Goal: Information Seeking & Learning: Learn about a topic

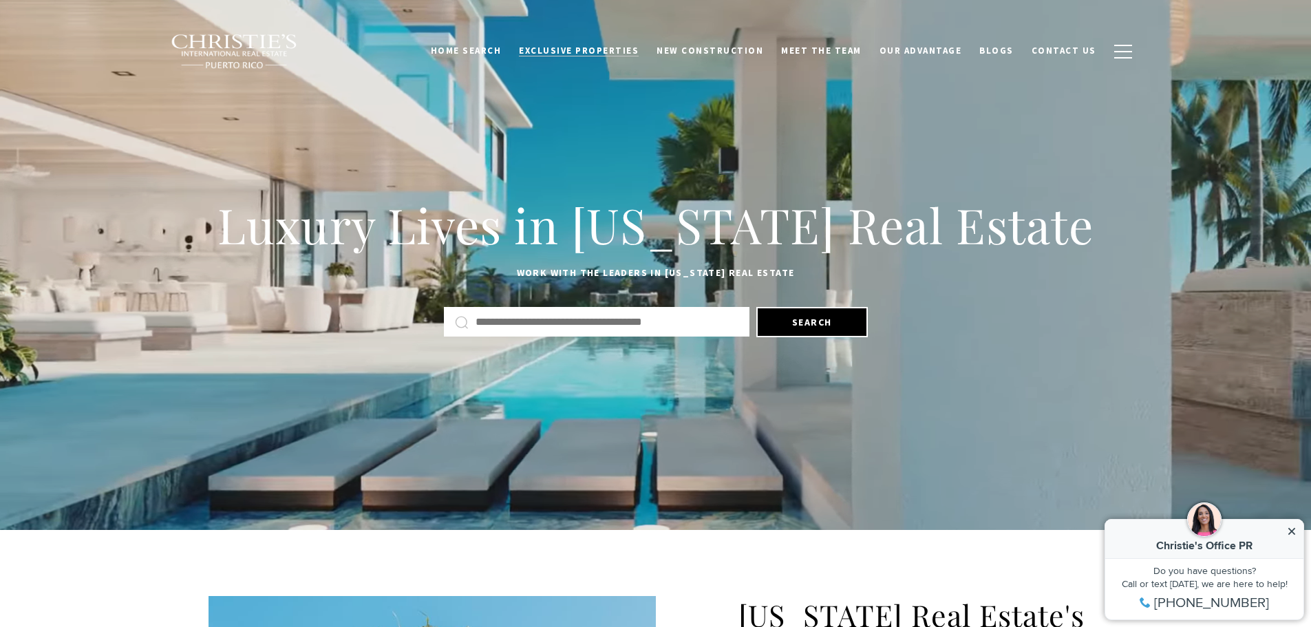
click at [571, 49] on span "Exclusive Properties" at bounding box center [579, 51] width 120 height 12
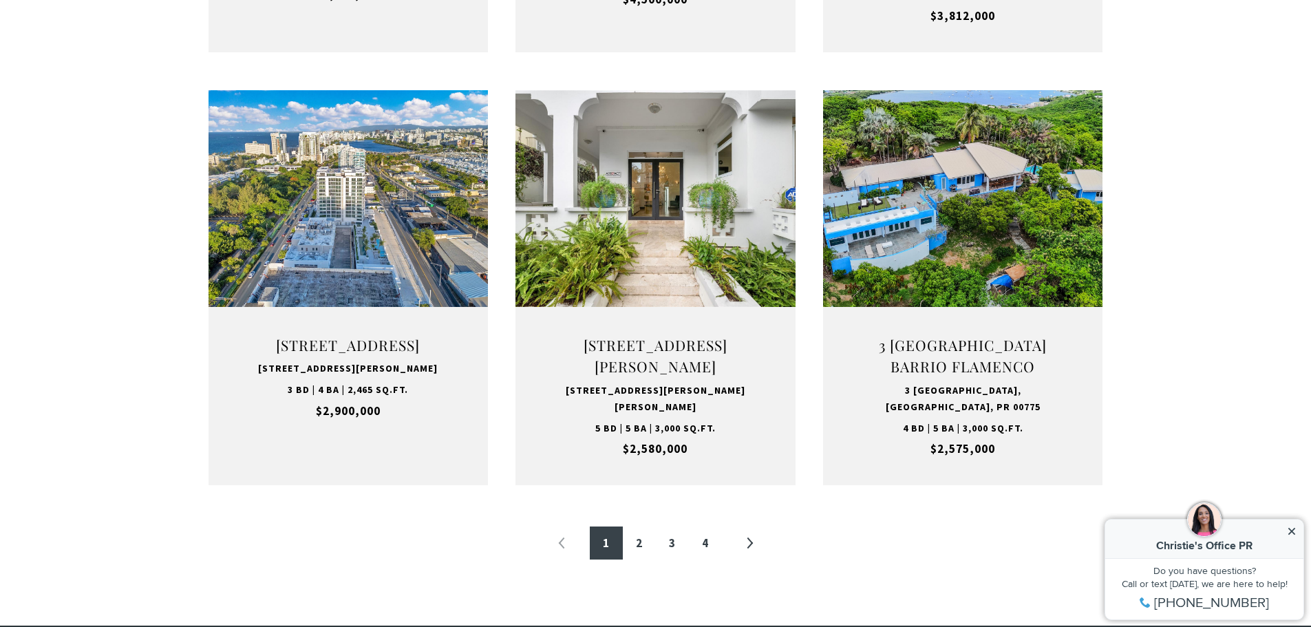
scroll to position [1341, 0]
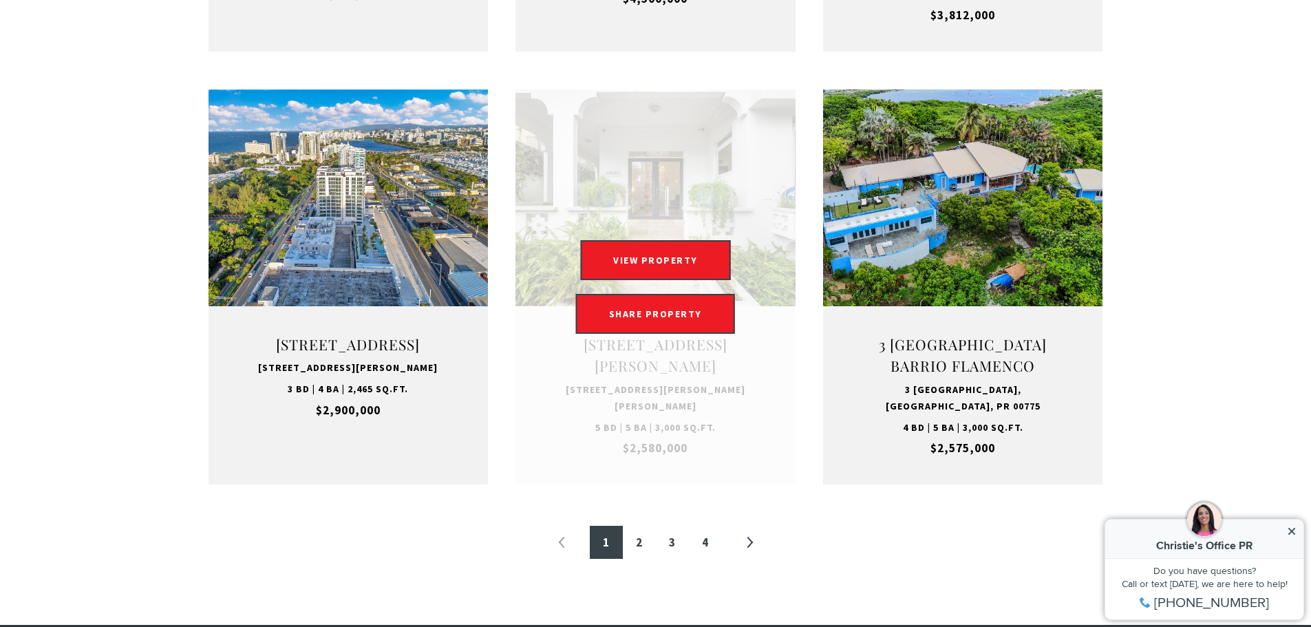
click at [666, 224] on link "Open this option" at bounding box center [656, 286] width 280 height 395
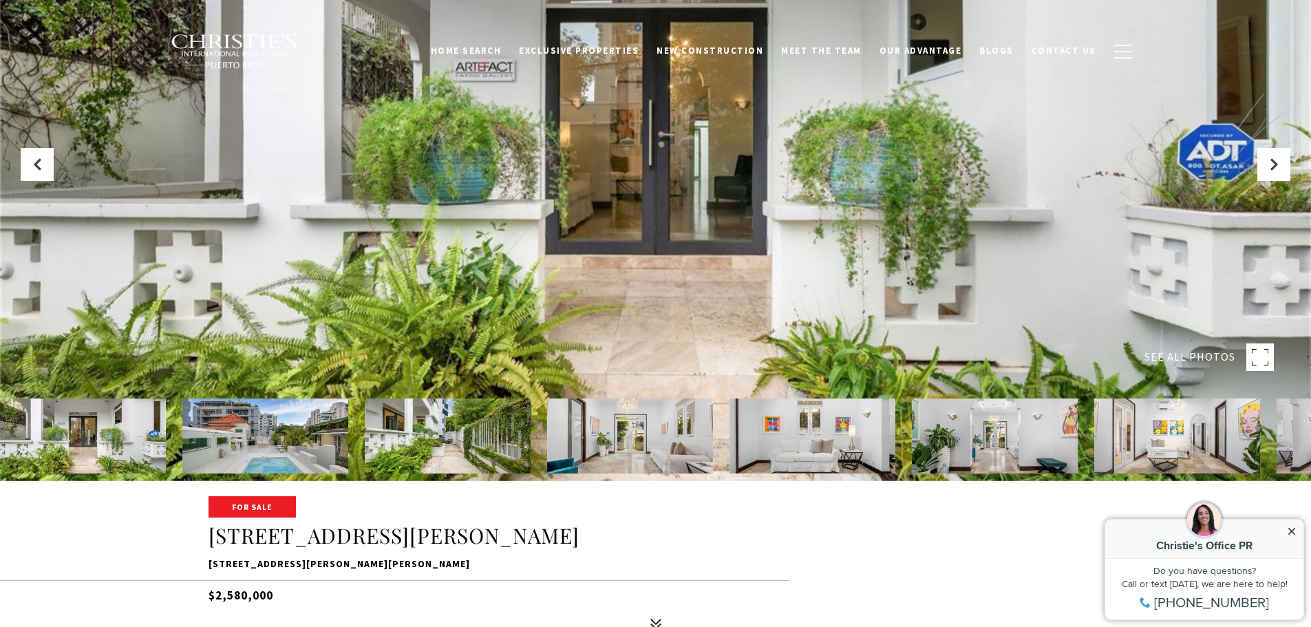
scroll to position [184, 0]
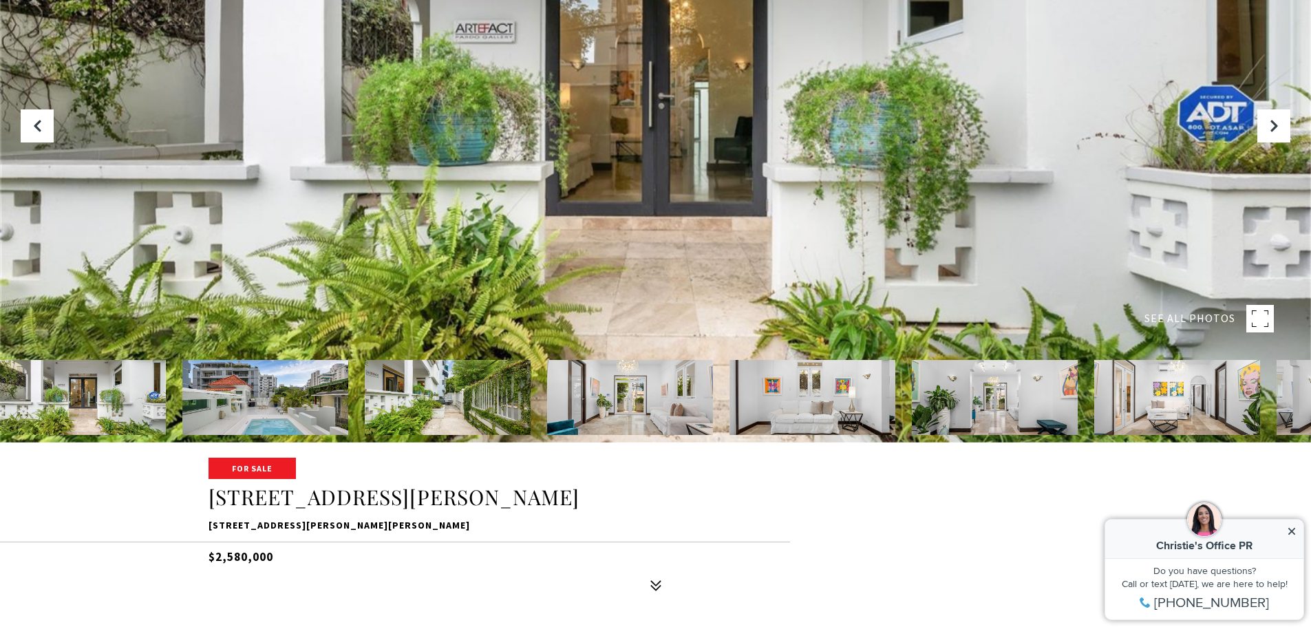
click at [76, 400] on img at bounding box center [83, 397] width 166 height 75
click at [256, 401] on img at bounding box center [265, 397] width 166 height 75
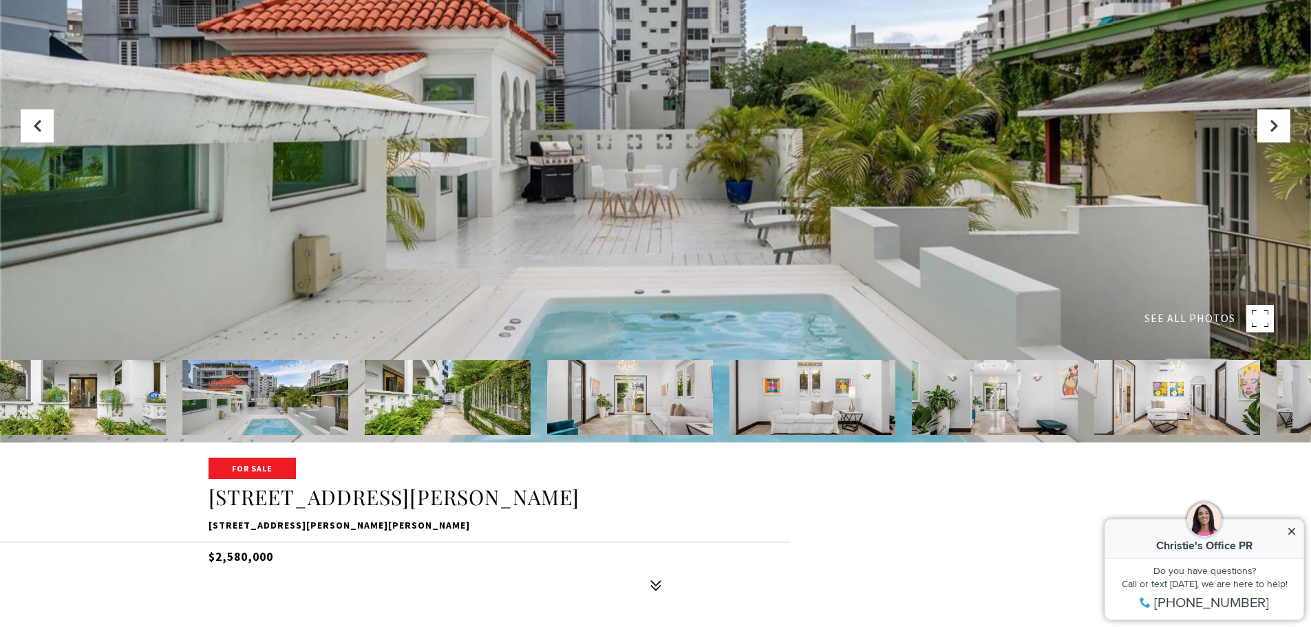
click at [444, 409] on img at bounding box center [448, 397] width 166 height 75
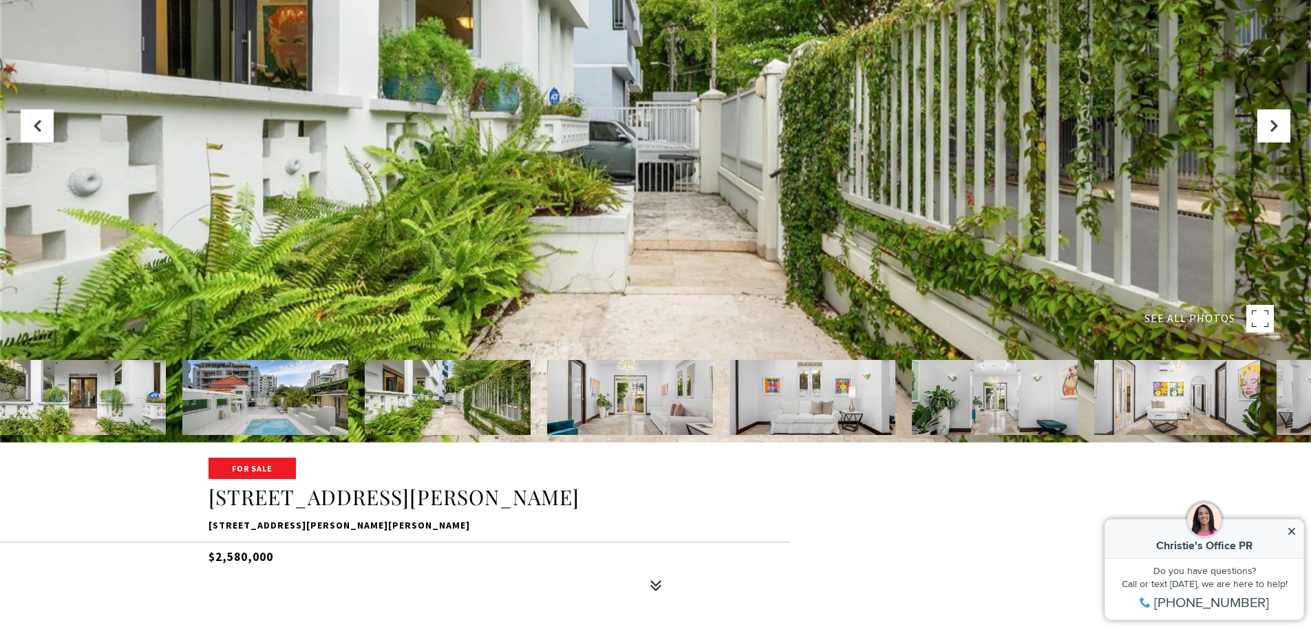
click at [611, 394] on img at bounding box center [630, 397] width 166 height 75
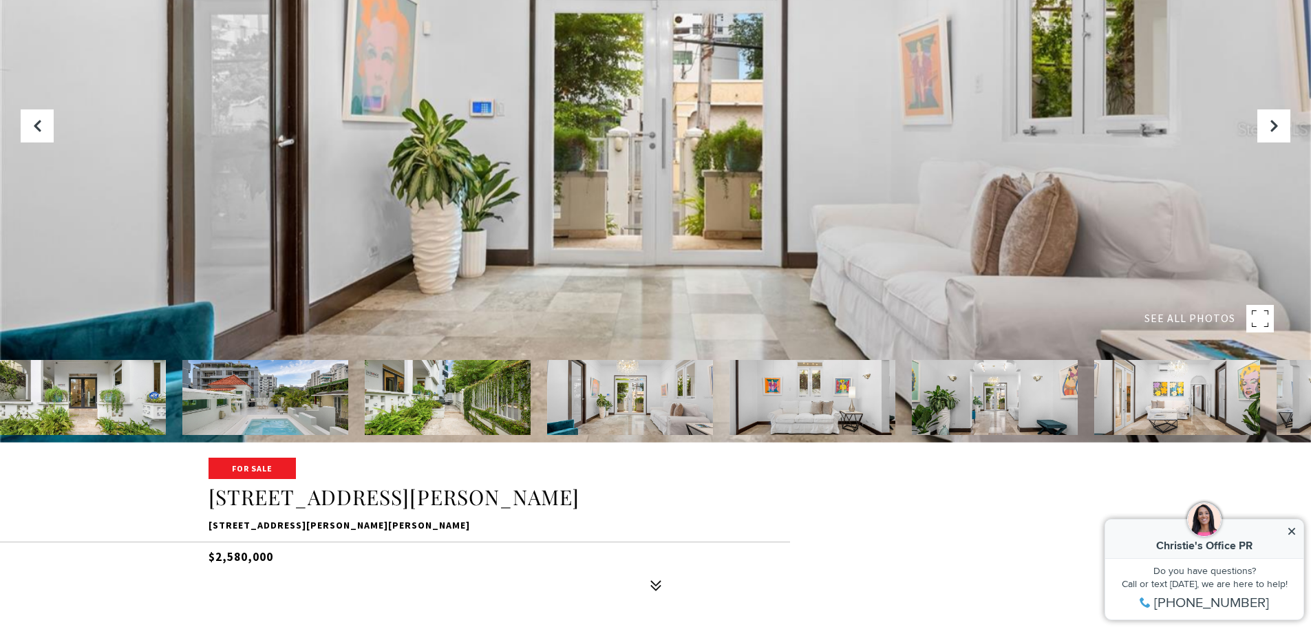
click at [795, 393] on img at bounding box center [813, 397] width 166 height 75
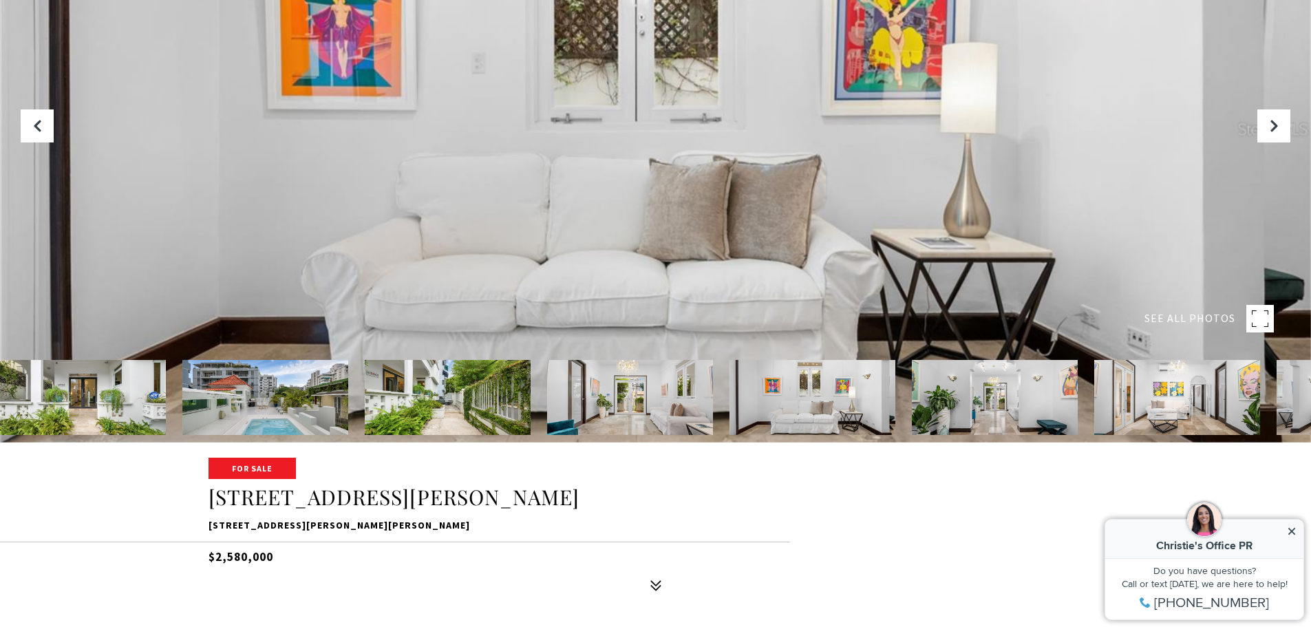
click at [997, 406] on img at bounding box center [995, 397] width 166 height 75
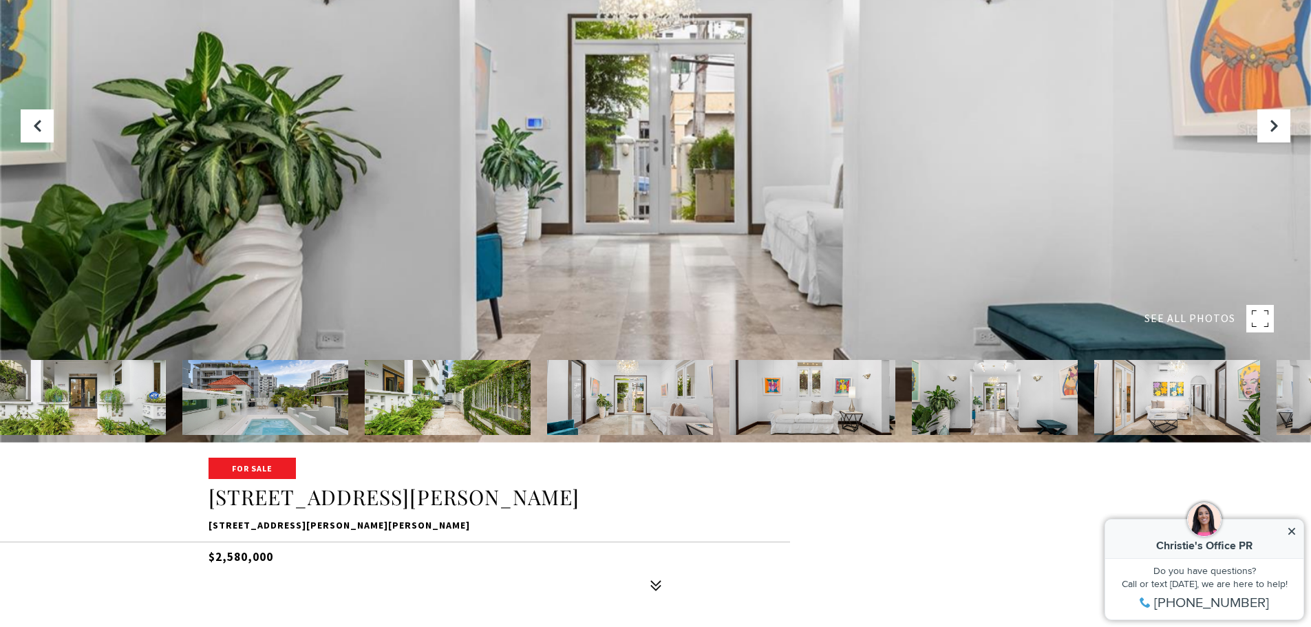
click at [1171, 391] on img at bounding box center [1178, 397] width 166 height 75
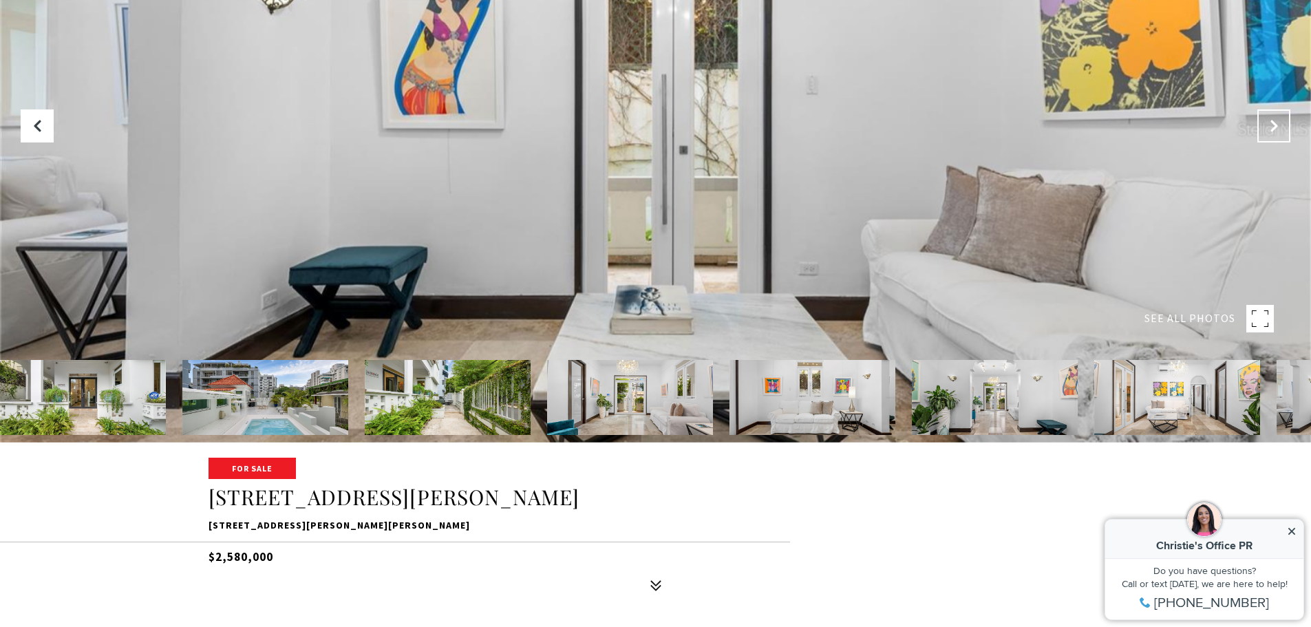
click at [1277, 127] on icon "Next Slide" at bounding box center [1274, 126] width 14 height 14
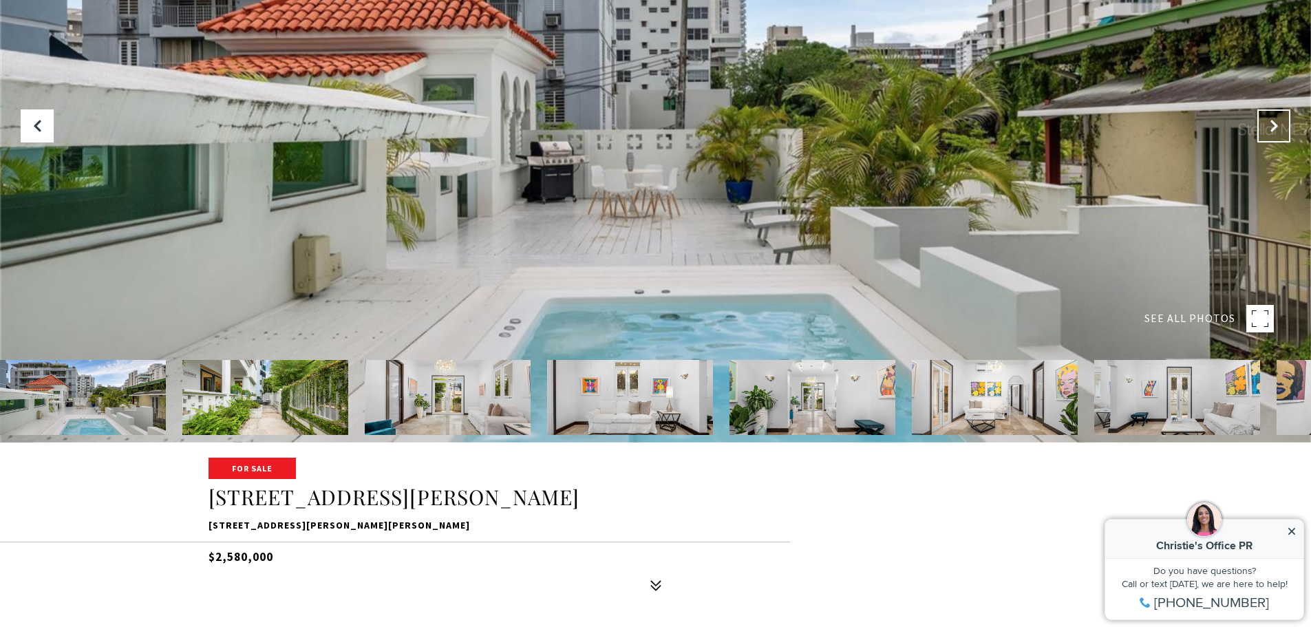
click at [1277, 127] on icon "Next Slide" at bounding box center [1274, 126] width 14 height 14
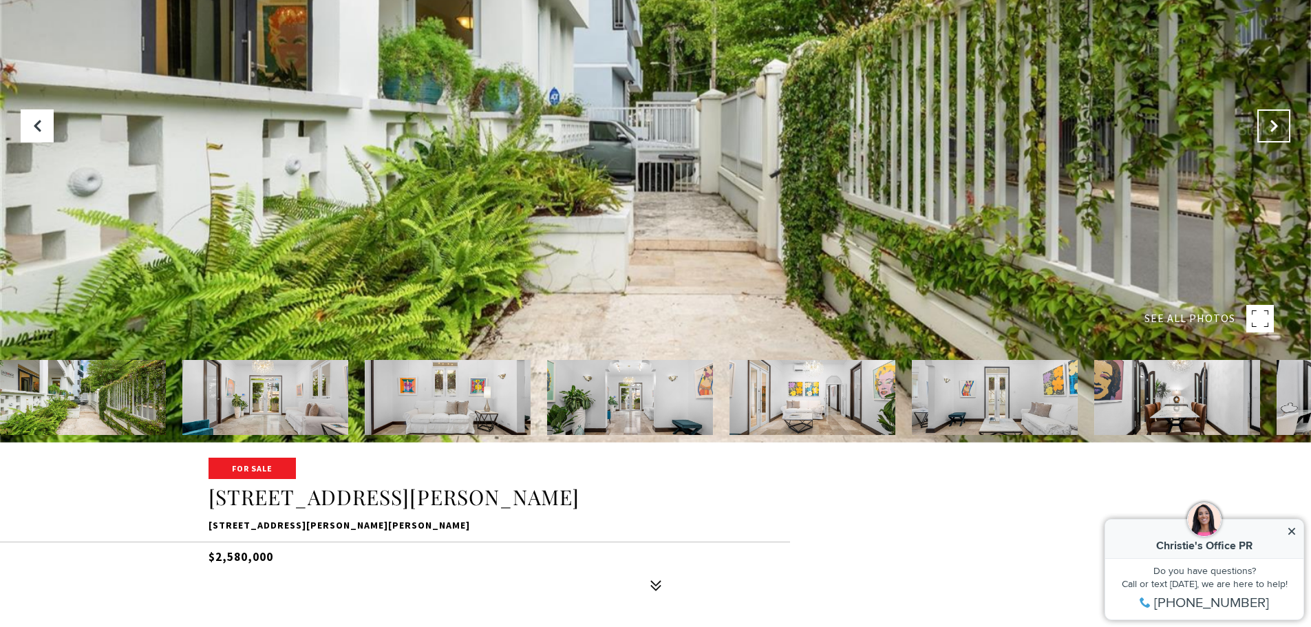
click at [1273, 136] on button "Next Slide" at bounding box center [1274, 125] width 33 height 33
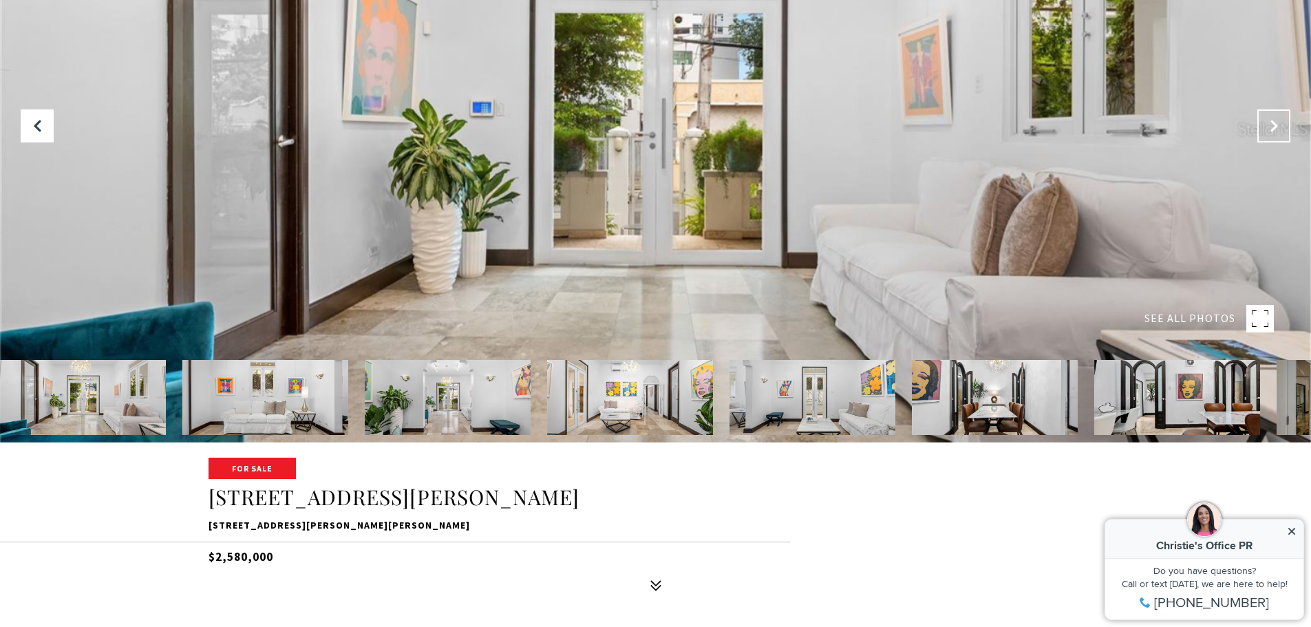
click at [1273, 136] on button "Next Slide" at bounding box center [1274, 125] width 33 height 33
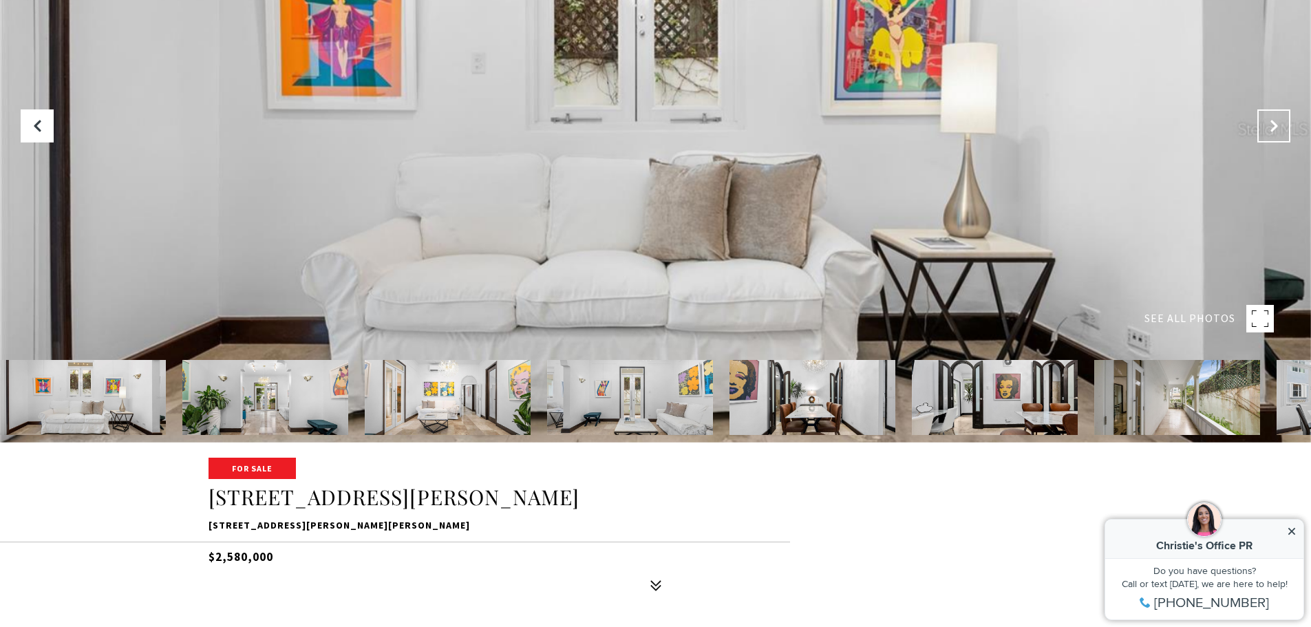
click at [1273, 136] on button "Next Slide" at bounding box center [1274, 125] width 33 height 33
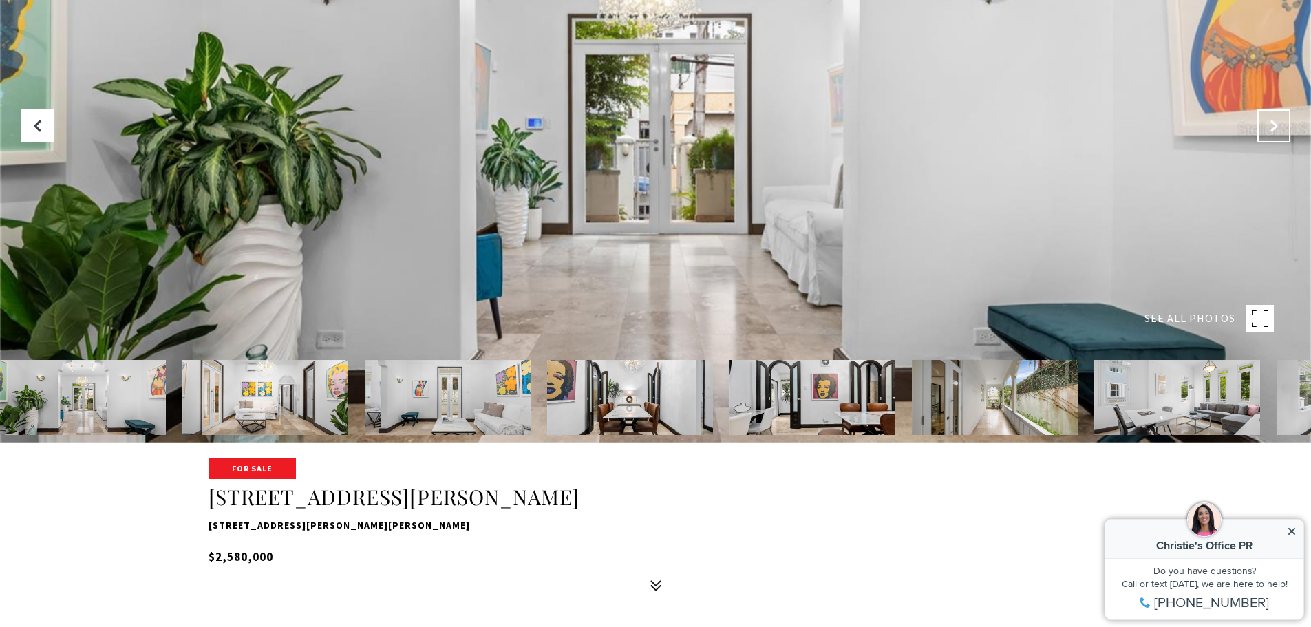
click at [1273, 136] on button "Next Slide" at bounding box center [1274, 125] width 33 height 33
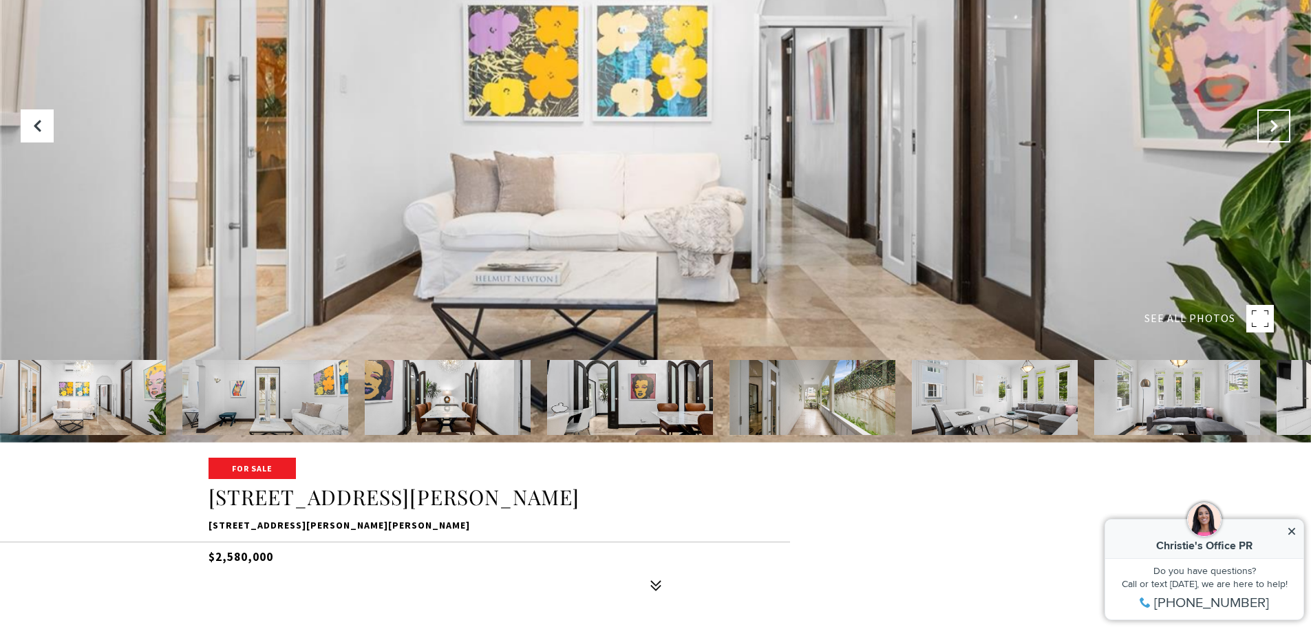
click at [1273, 136] on button "Next Slide" at bounding box center [1274, 125] width 33 height 33
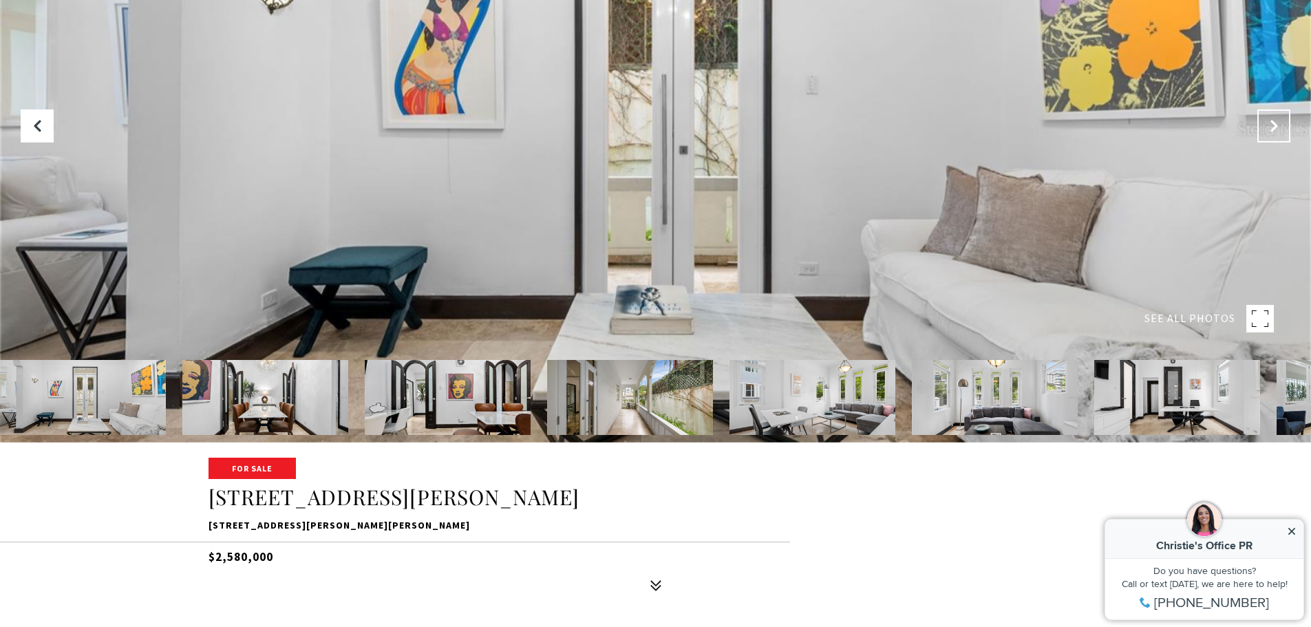
click at [1273, 136] on button "Next Slide" at bounding box center [1274, 125] width 33 height 33
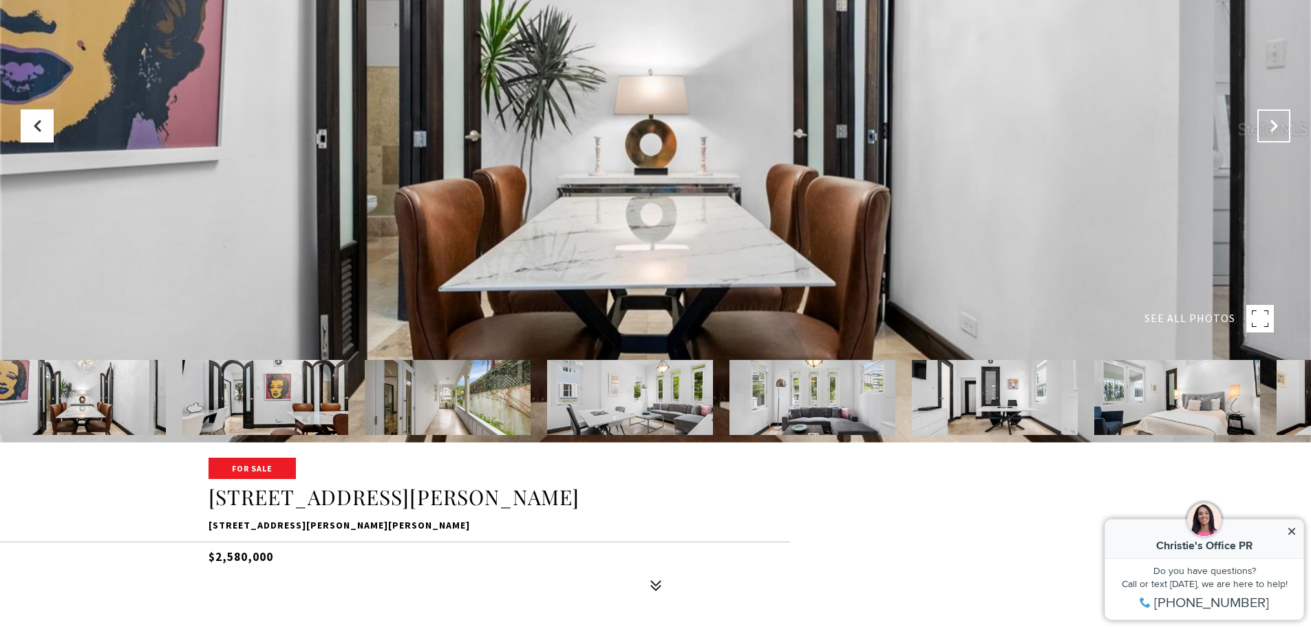
click at [1273, 136] on button "Next Slide" at bounding box center [1274, 125] width 33 height 33
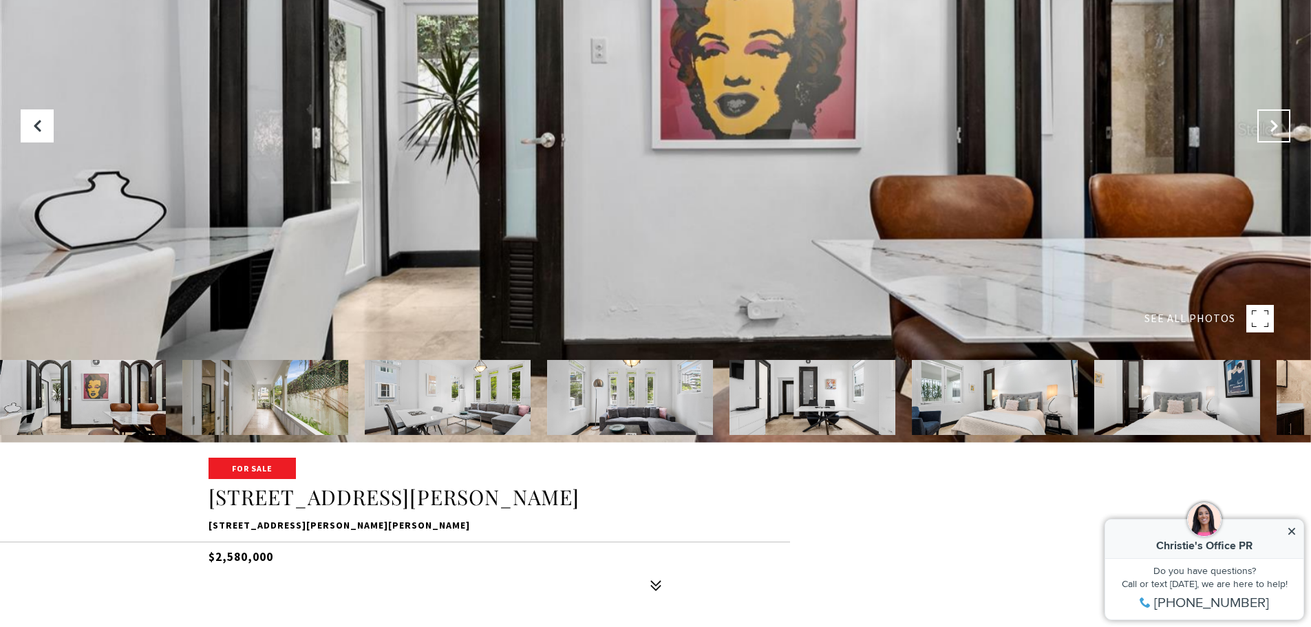
click at [1273, 136] on button "Next Slide" at bounding box center [1274, 125] width 33 height 33
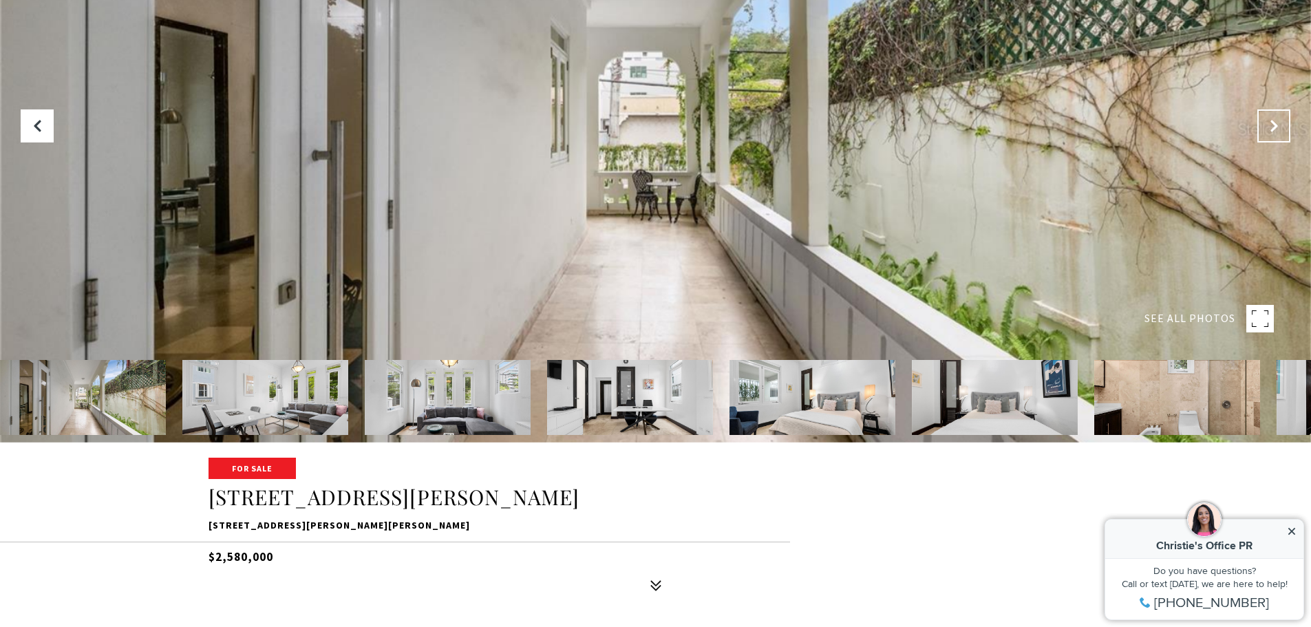
click at [1273, 136] on button "Next Slide" at bounding box center [1274, 125] width 33 height 33
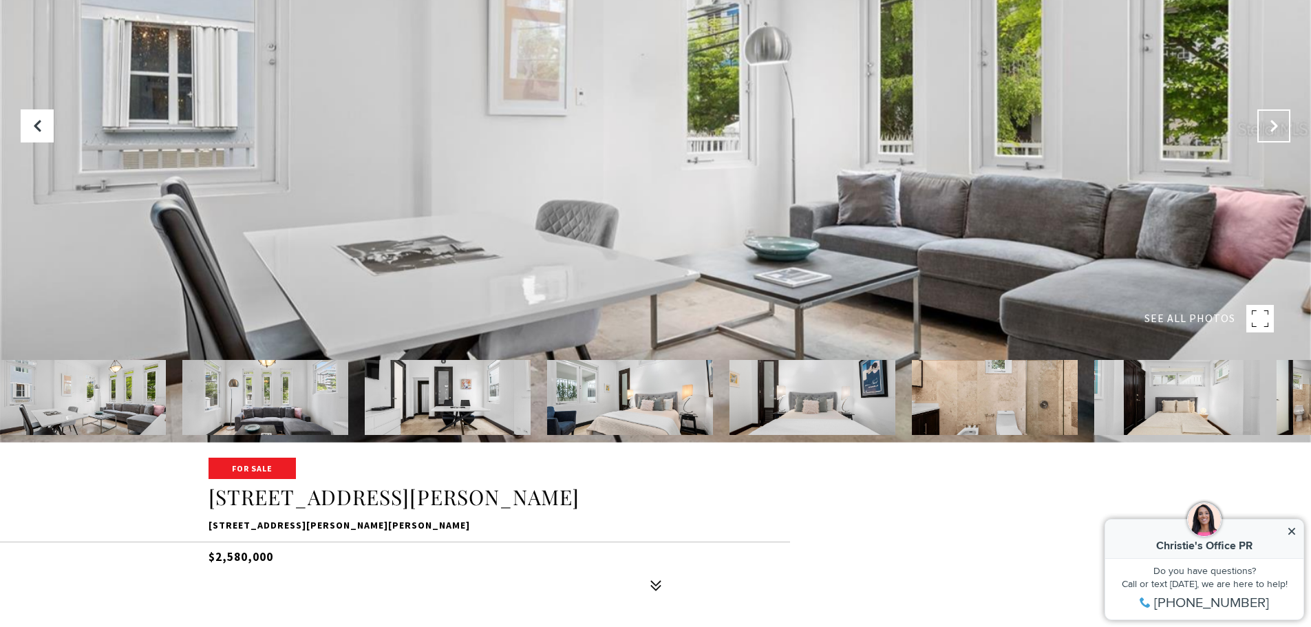
click at [1273, 136] on button "Next Slide" at bounding box center [1274, 125] width 33 height 33
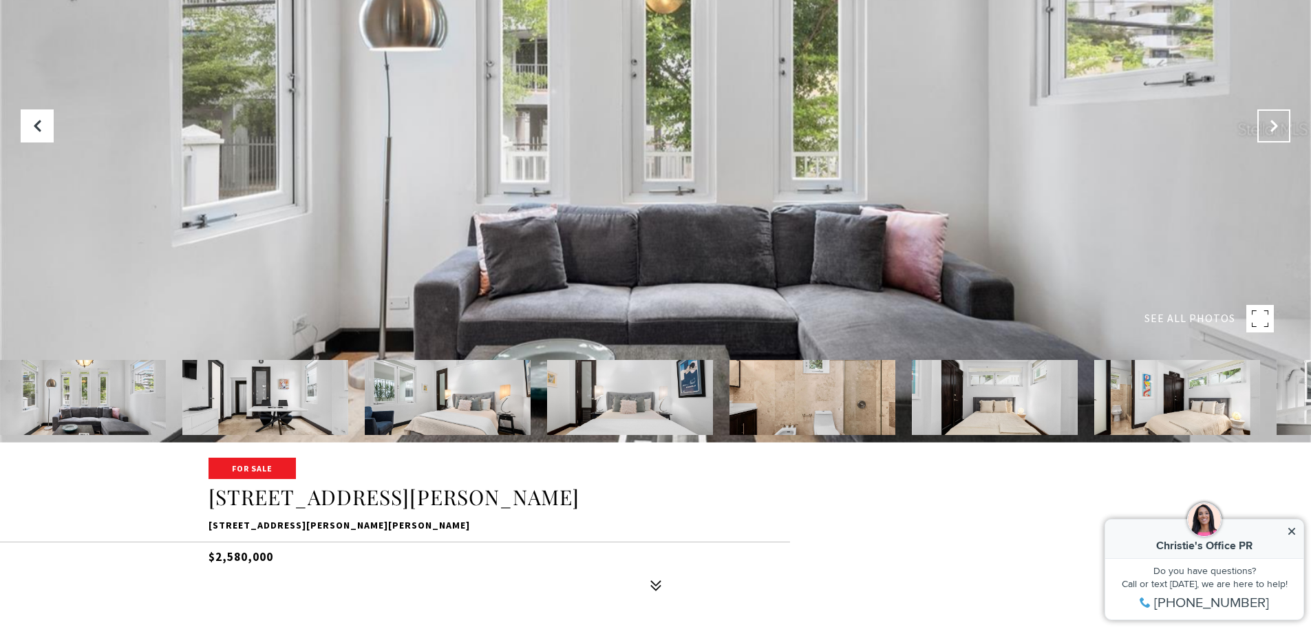
click at [1273, 136] on button "Next Slide" at bounding box center [1274, 125] width 33 height 33
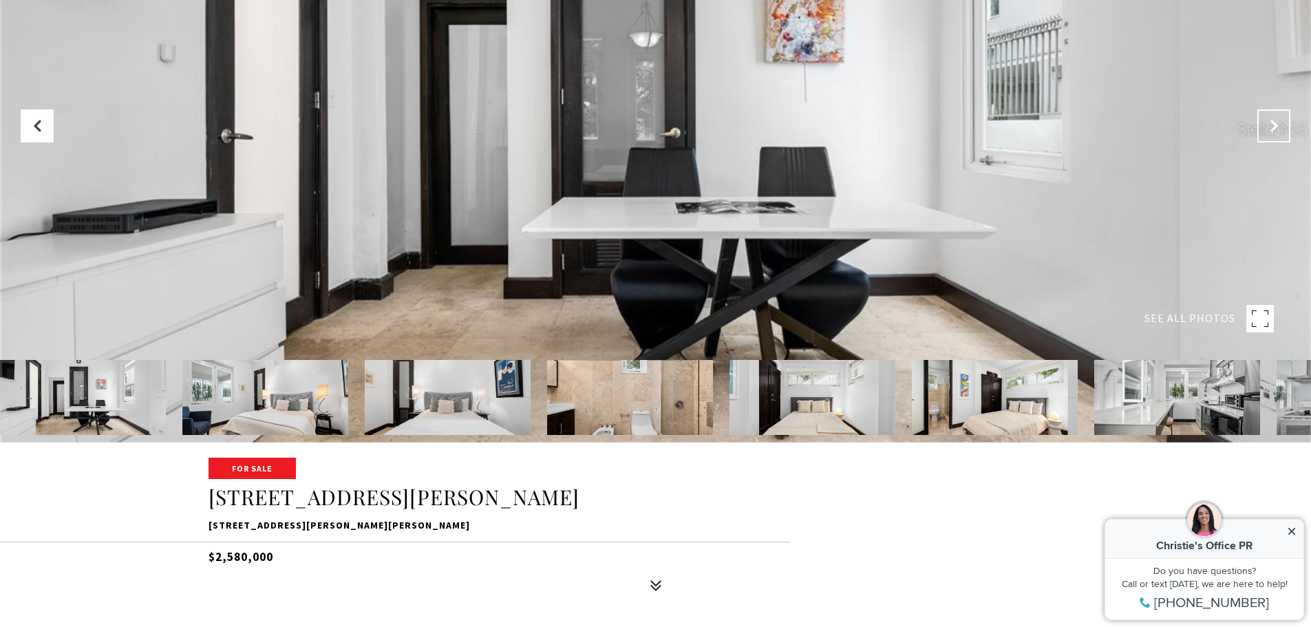
click at [1273, 136] on button "Next Slide" at bounding box center [1274, 125] width 33 height 33
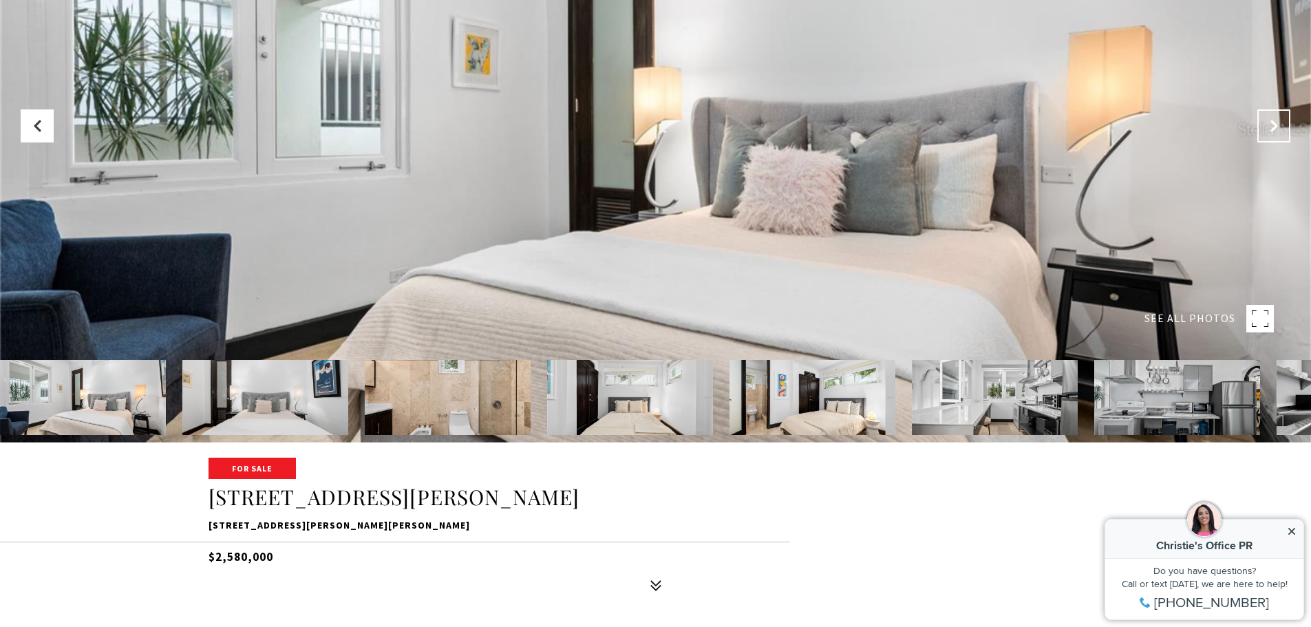
click at [1273, 136] on button "Next Slide" at bounding box center [1274, 125] width 33 height 33
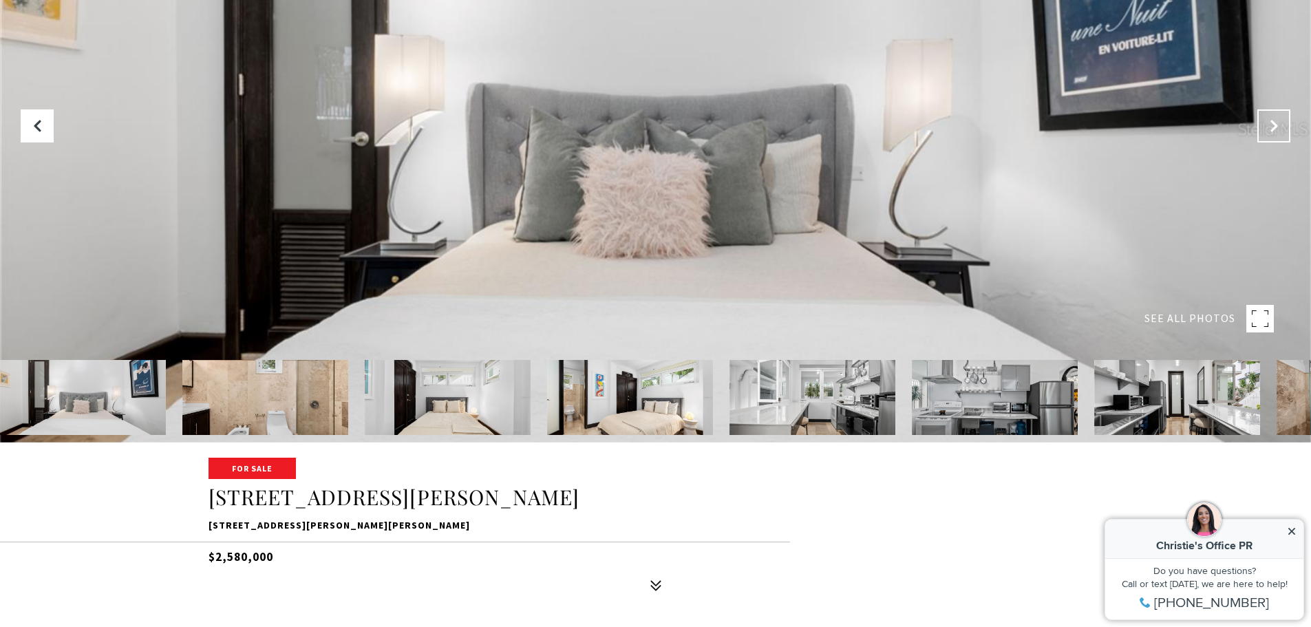
click at [1273, 136] on button "Next Slide" at bounding box center [1274, 125] width 33 height 33
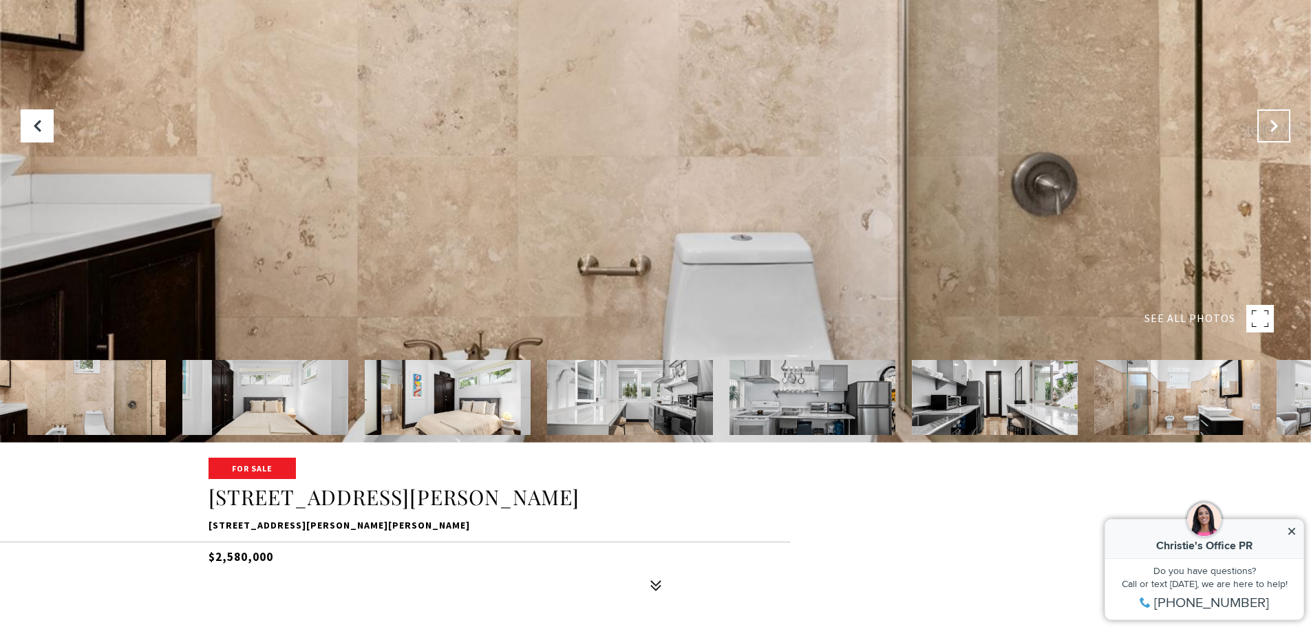
click at [1273, 136] on button "Next Slide" at bounding box center [1274, 125] width 33 height 33
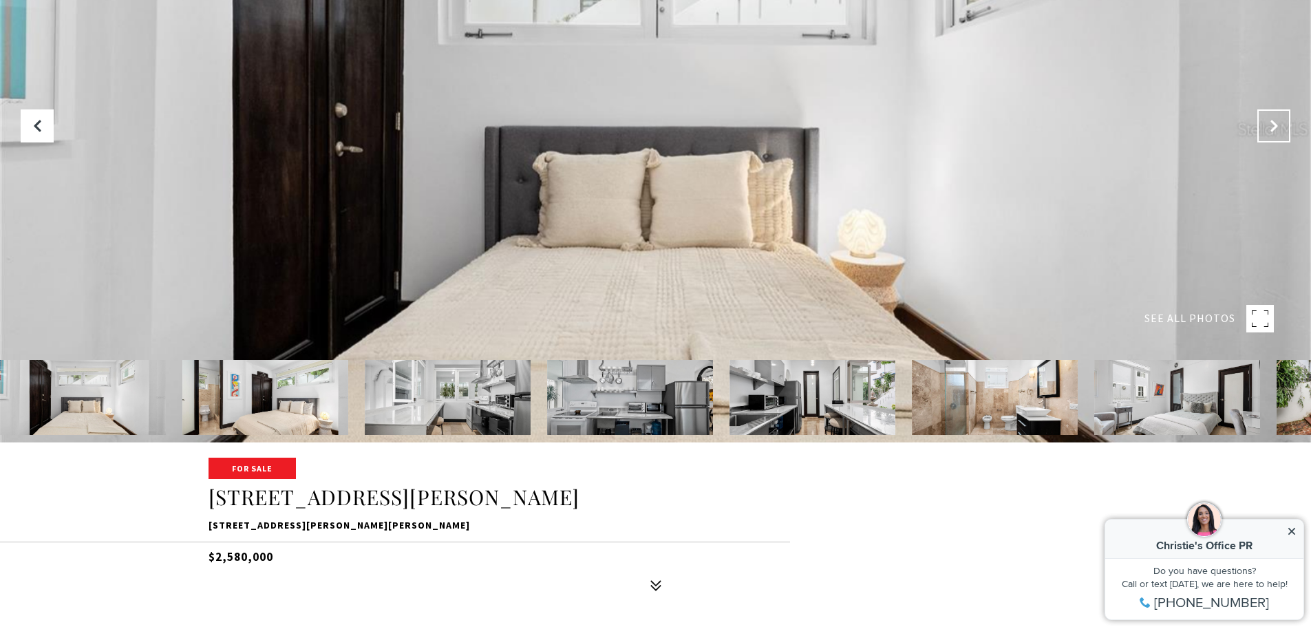
click at [1273, 136] on button "Next Slide" at bounding box center [1274, 125] width 33 height 33
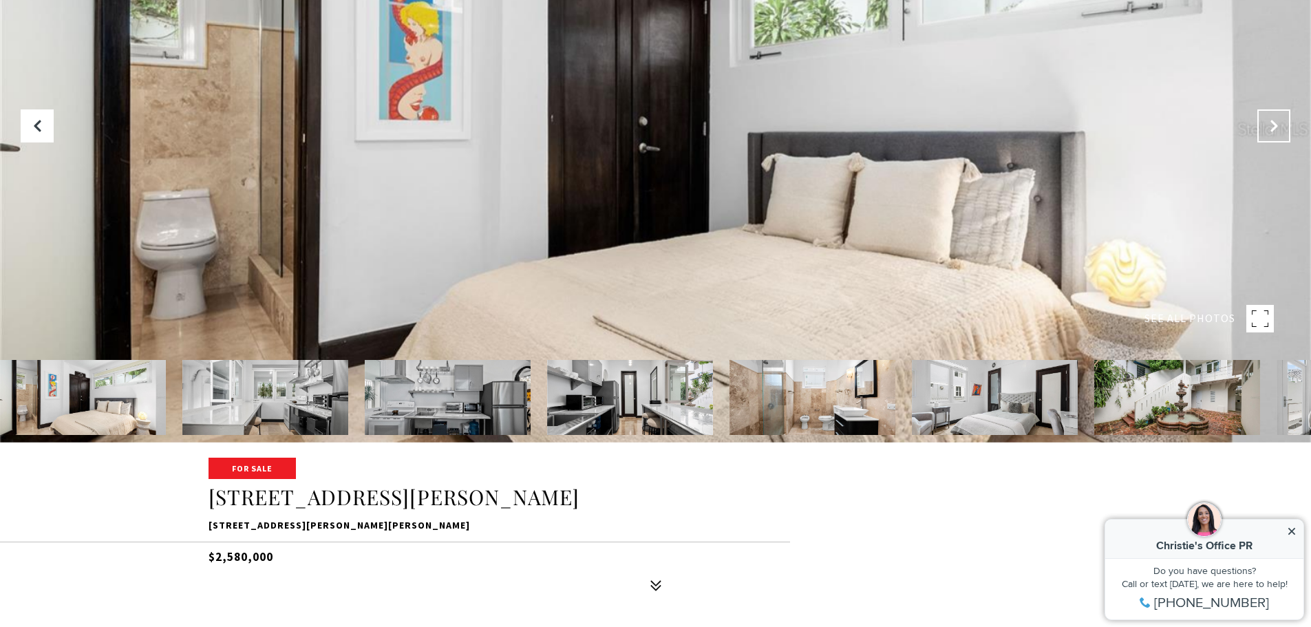
click at [1273, 136] on button "Next Slide" at bounding box center [1274, 125] width 33 height 33
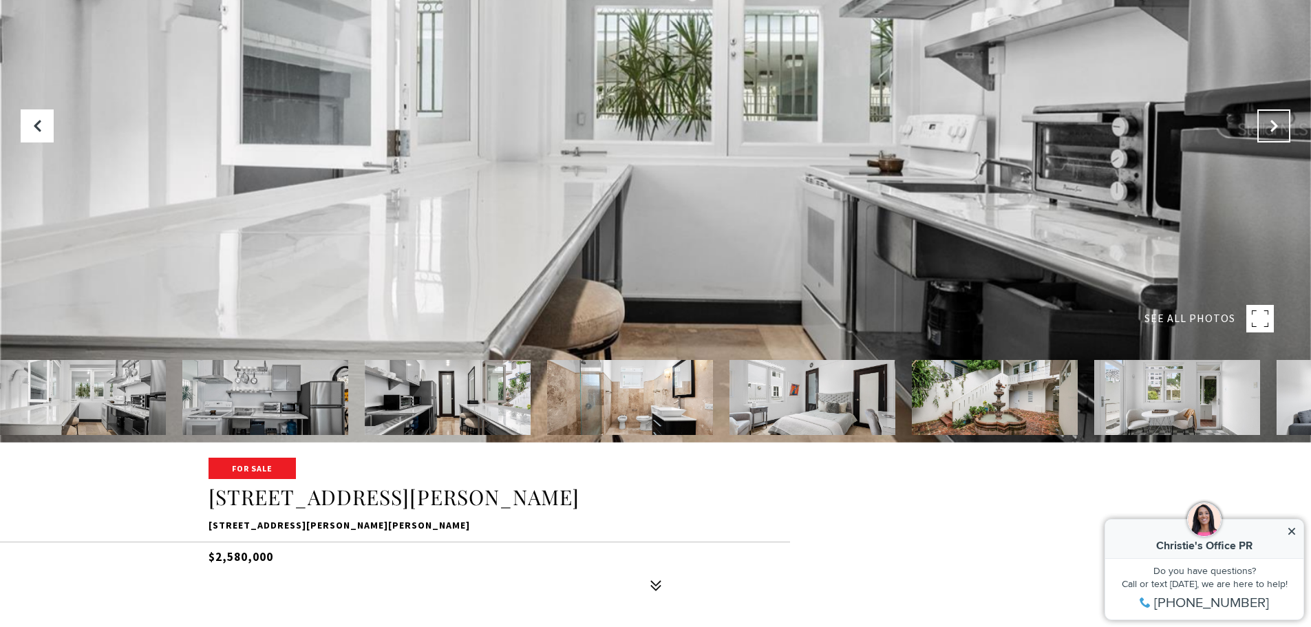
click at [1273, 136] on button "Next Slide" at bounding box center [1274, 125] width 33 height 33
click at [988, 405] on img at bounding box center [995, 397] width 166 height 75
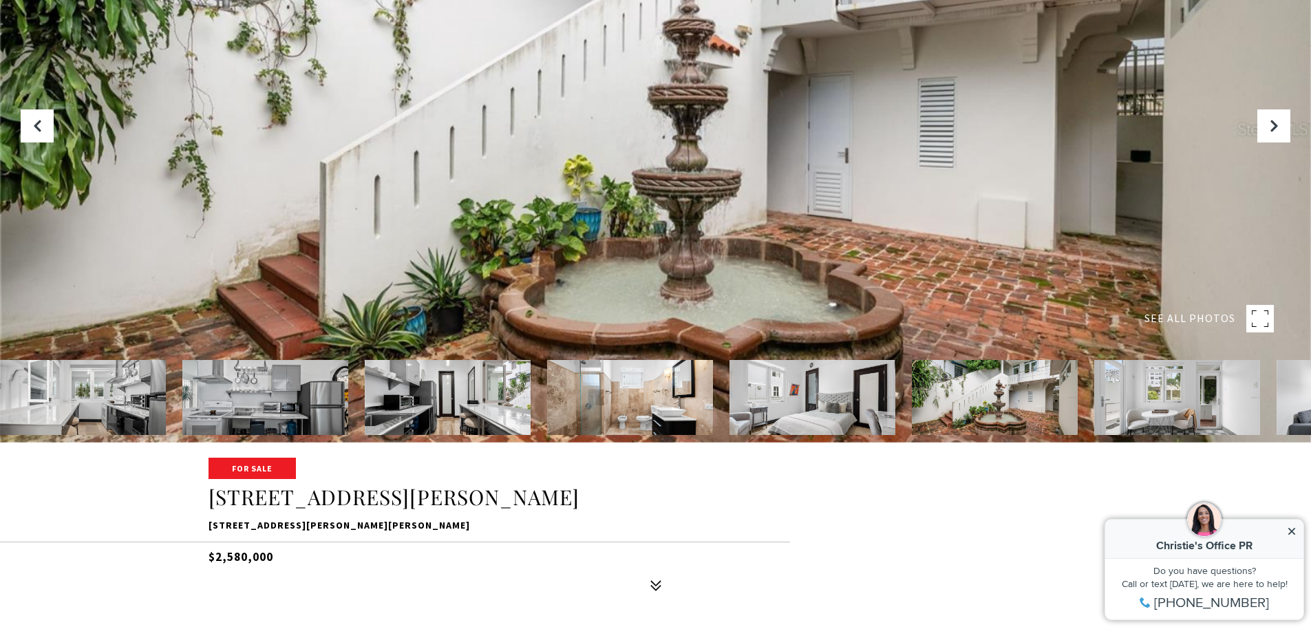
click at [1136, 390] on img at bounding box center [1178, 397] width 166 height 75
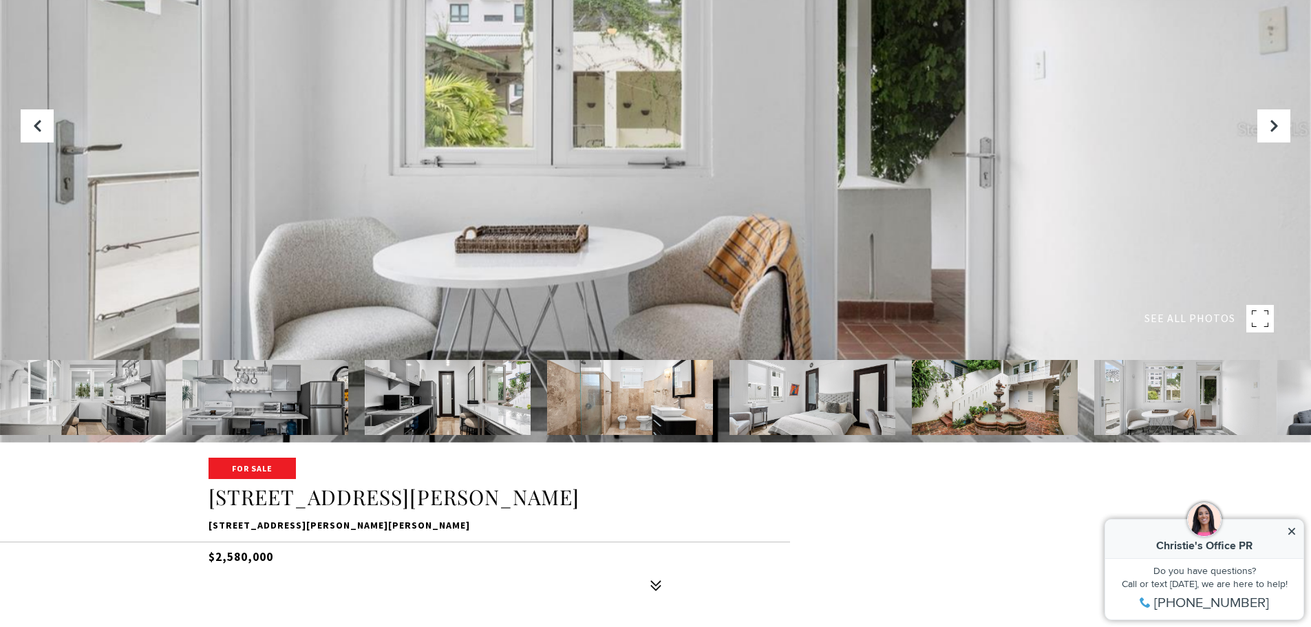
drag, startPoint x: 1302, startPoint y: 397, endPoint x: 1175, endPoint y: 417, distance: 128.9
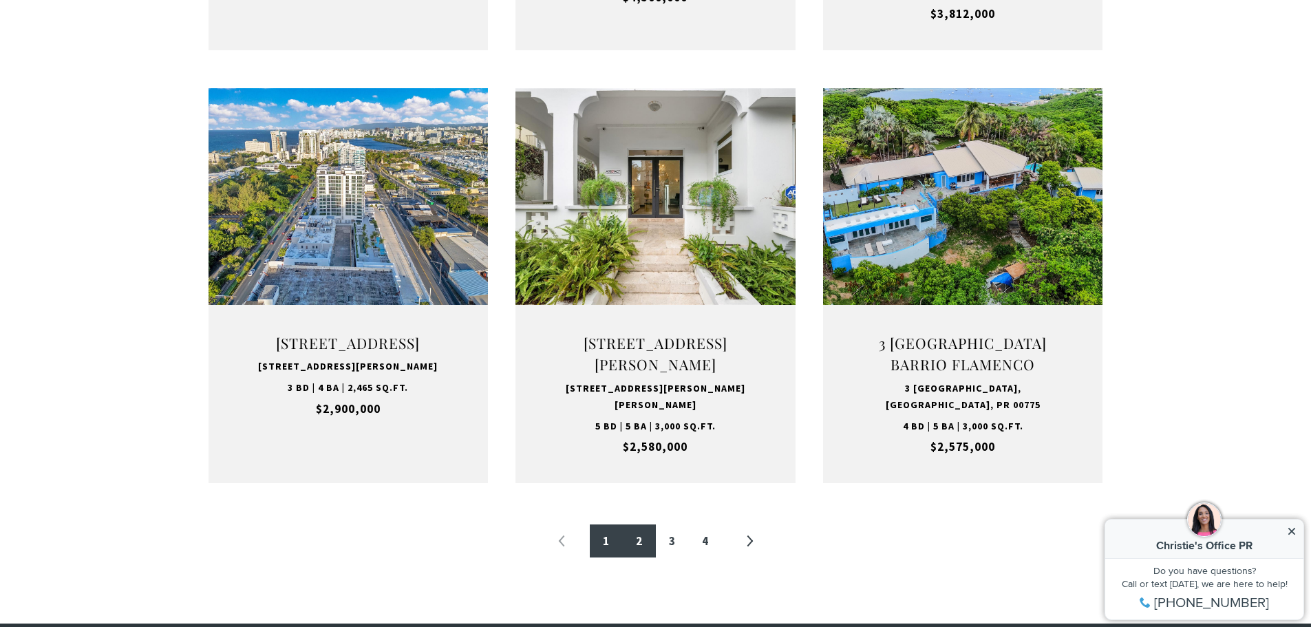
click at [640, 543] on link "2" at bounding box center [639, 541] width 33 height 33
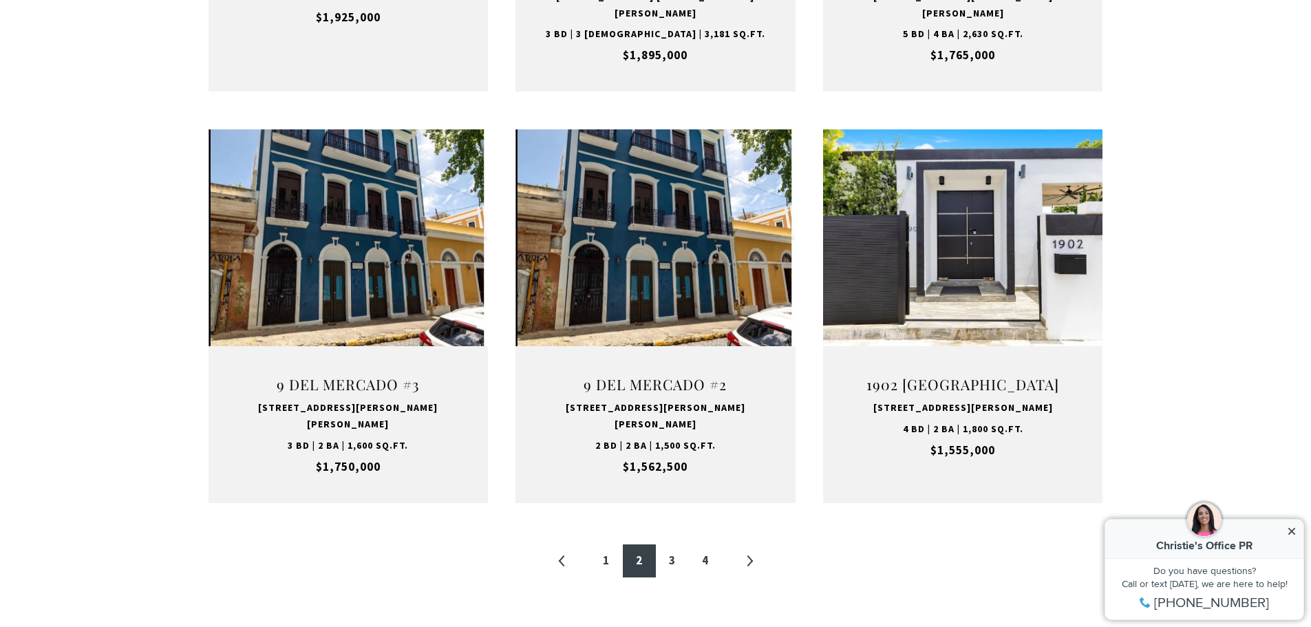
scroll to position [1302, 0]
click at [688, 544] on link "3" at bounding box center [672, 560] width 33 height 33
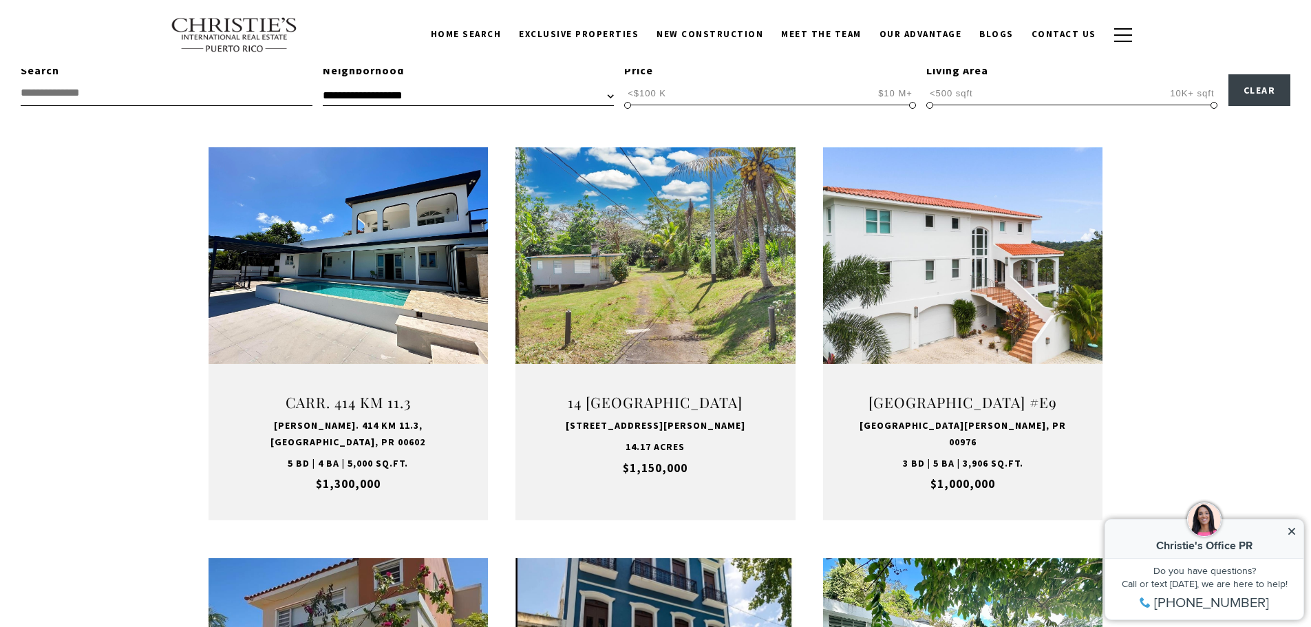
scroll to position [413, 0]
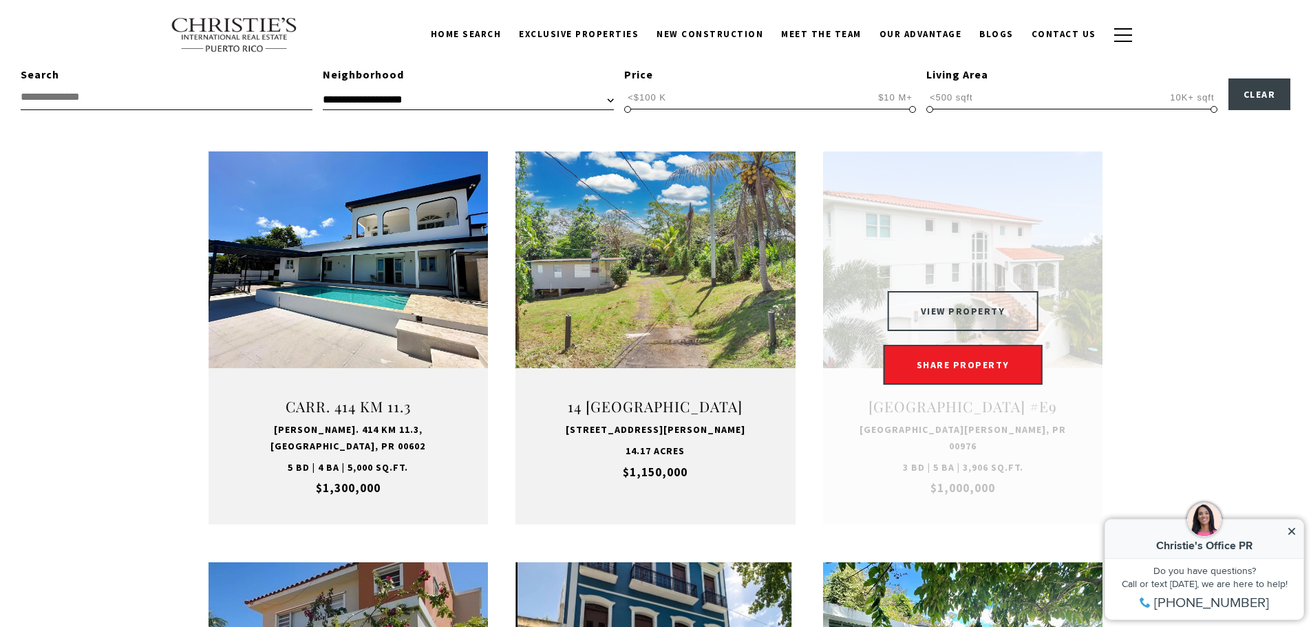
click at [963, 321] on button "VIEW PROPERTY" at bounding box center [963, 311] width 151 height 40
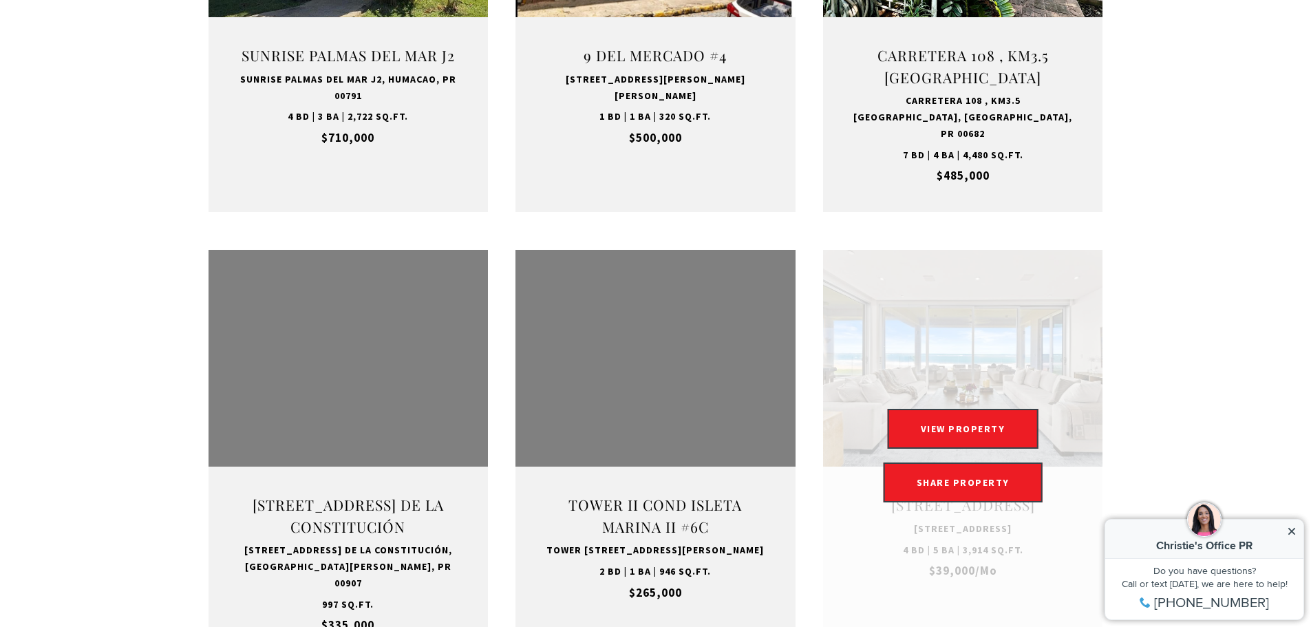
scroll to position [1176, 0]
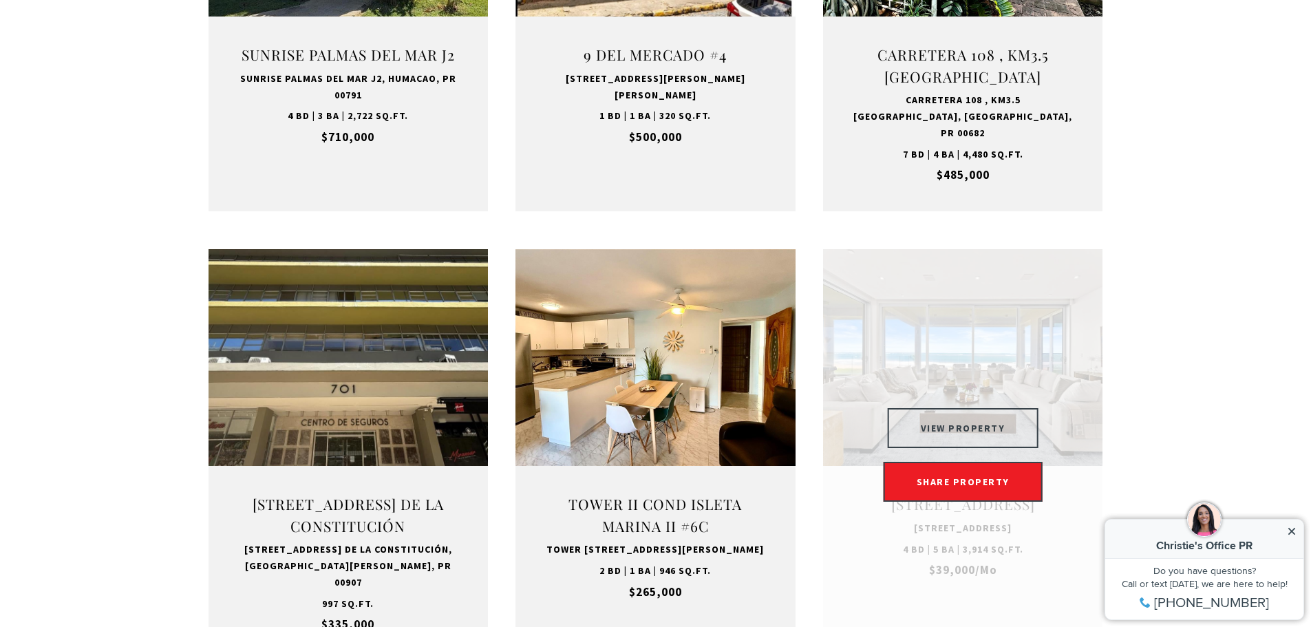
click at [953, 427] on button "VIEW PROPERTY" at bounding box center [963, 428] width 151 height 40
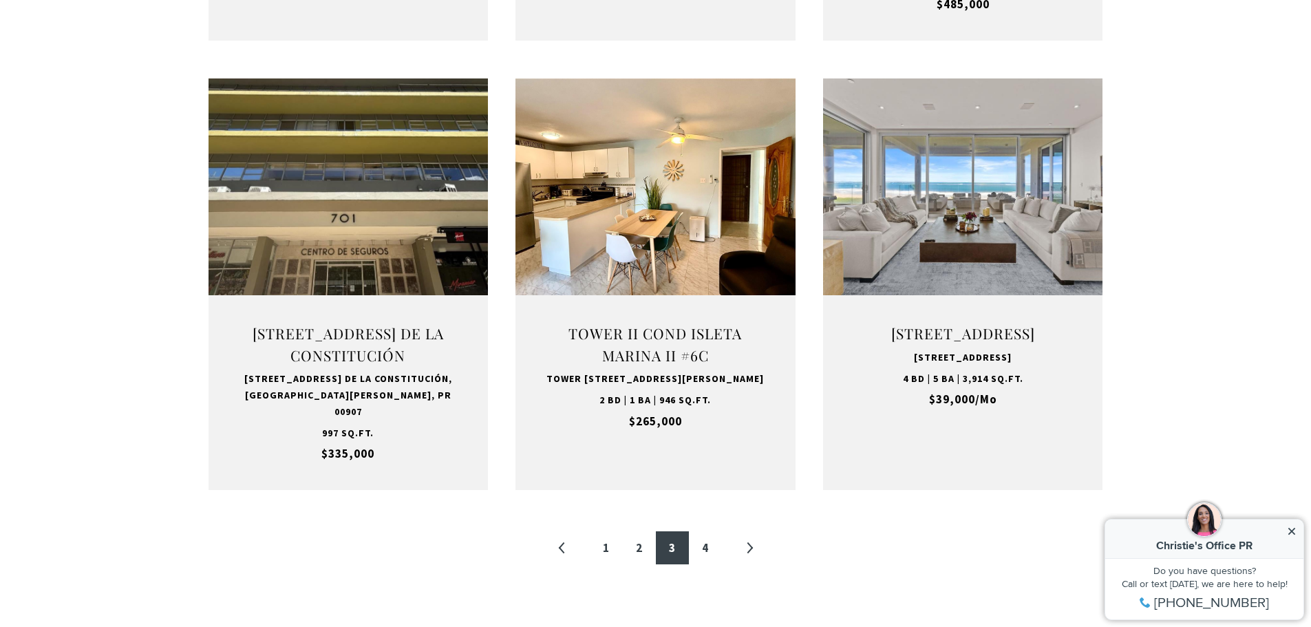
scroll to position [1347, 0]
click at [647, 543] on link "2" at bounding box center [639, 547] width 33 height 33
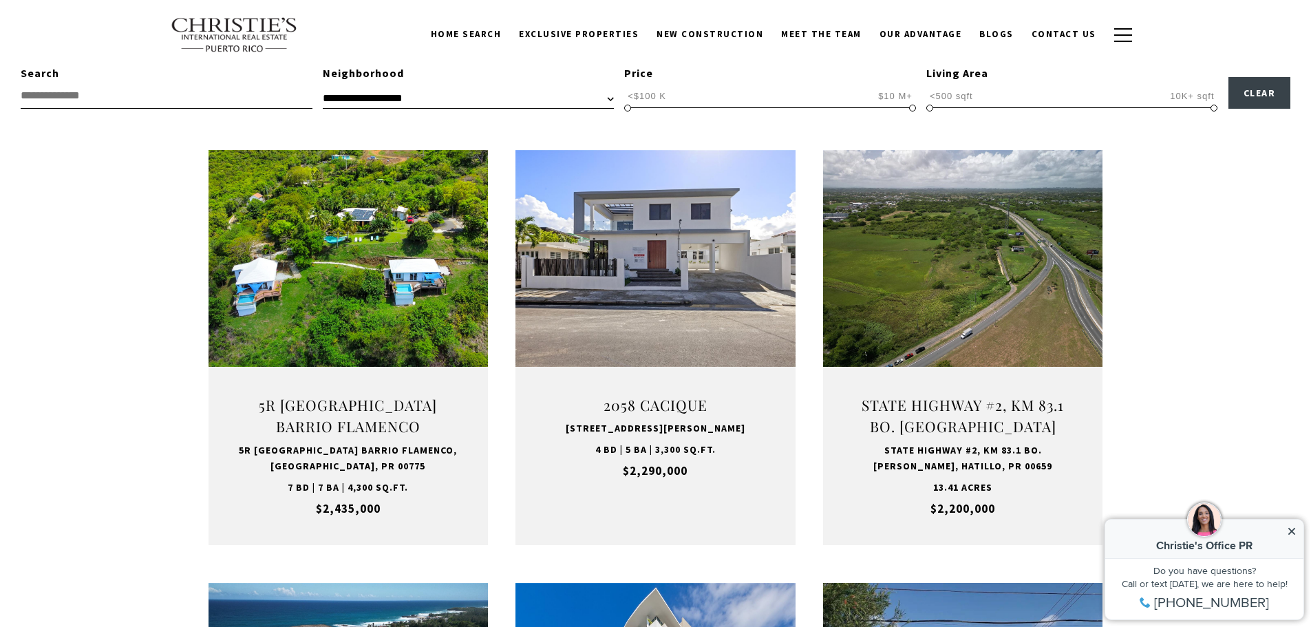
scroll to position [413, 0]
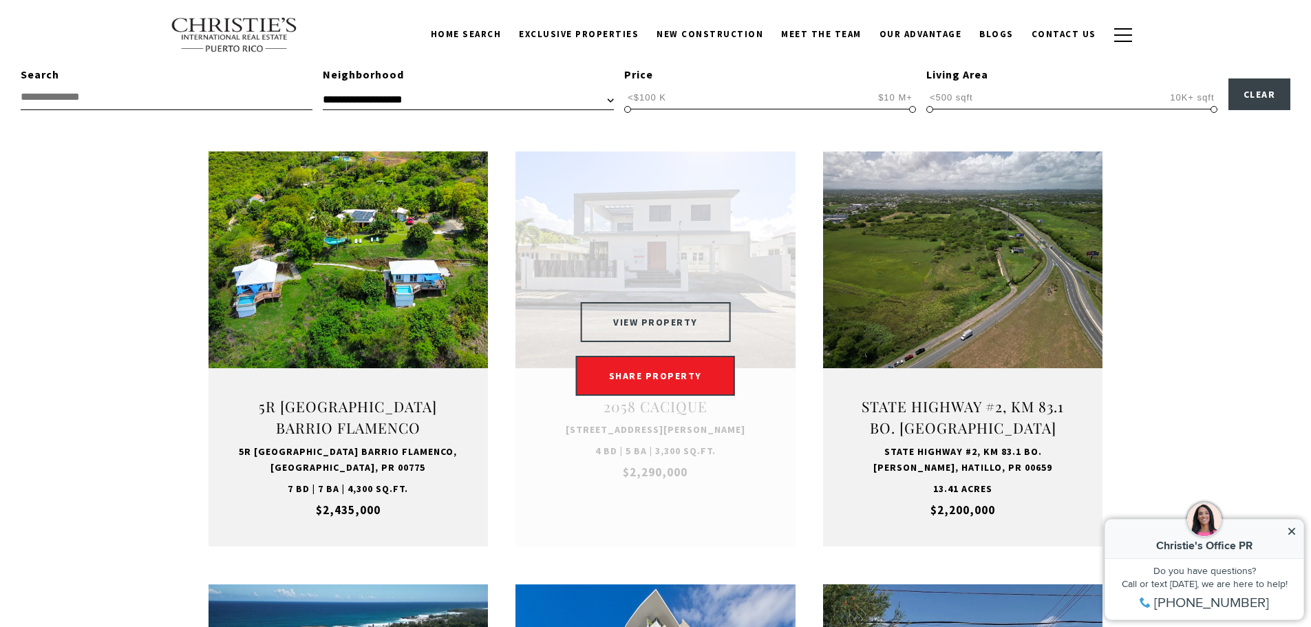
click at [656, 321] on button "VIEW PROPERTY" at bounding box center [655, 322] width 151 height 40
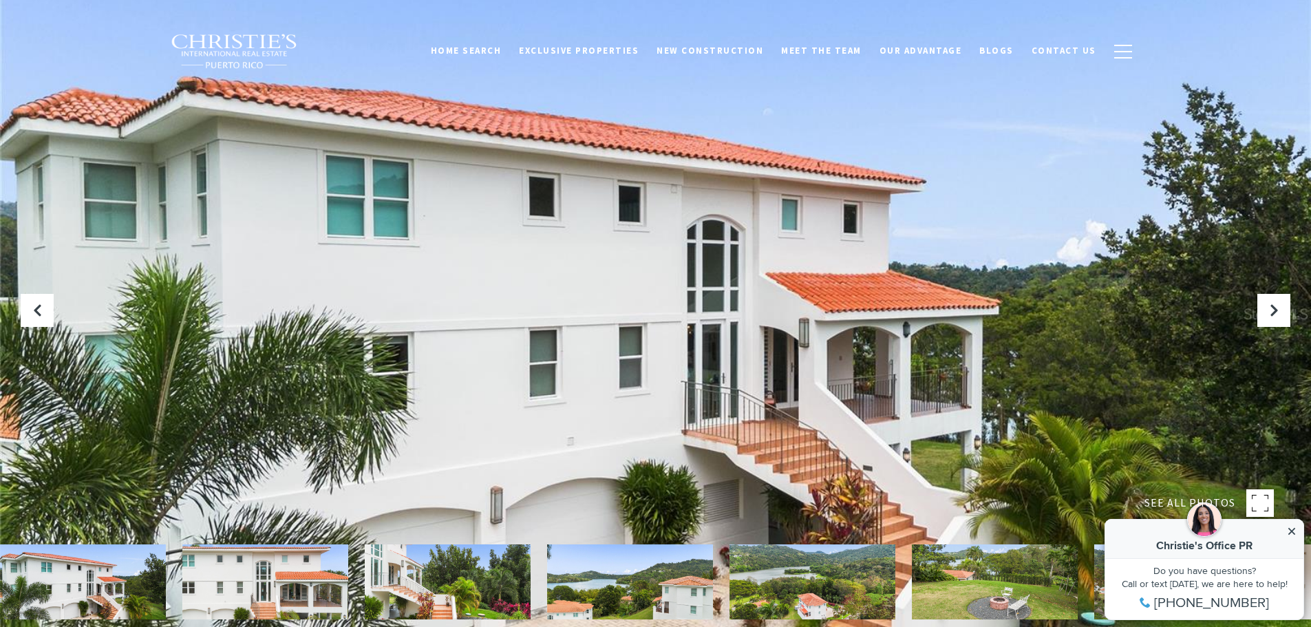
click at [1289, 533] on icon at bounding box center [1292, 531] width 7 height 7
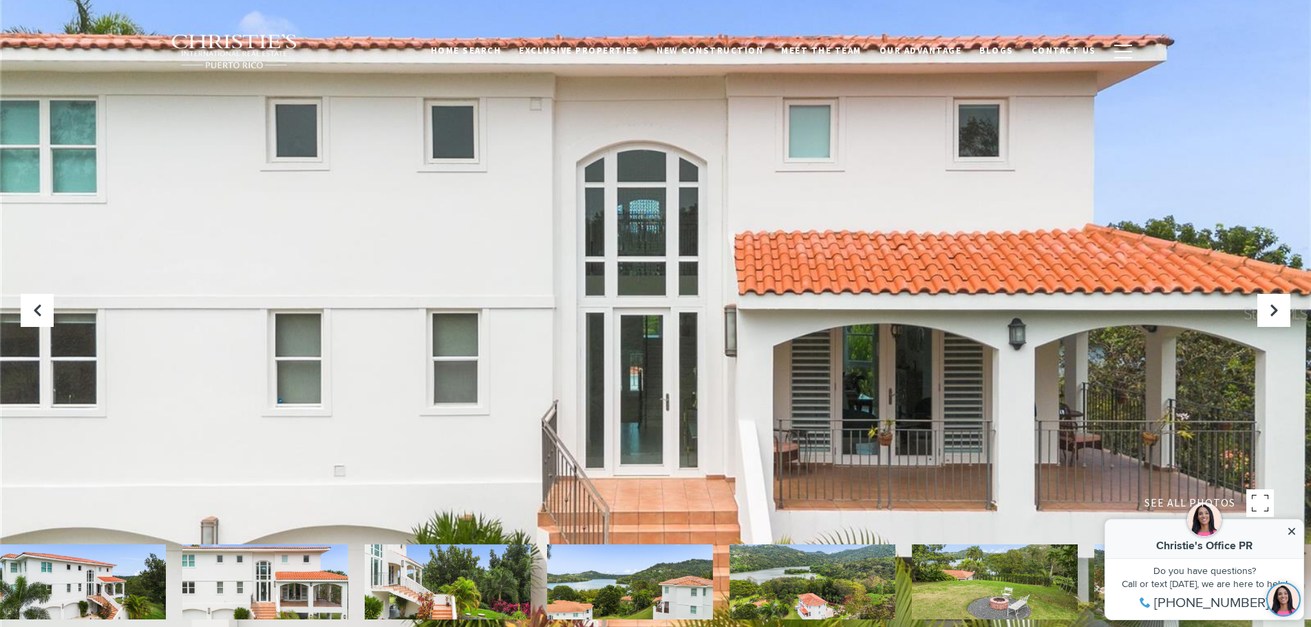
click at [1295, 531] on icon at bounding box center [1292, 532] width 10 height 10
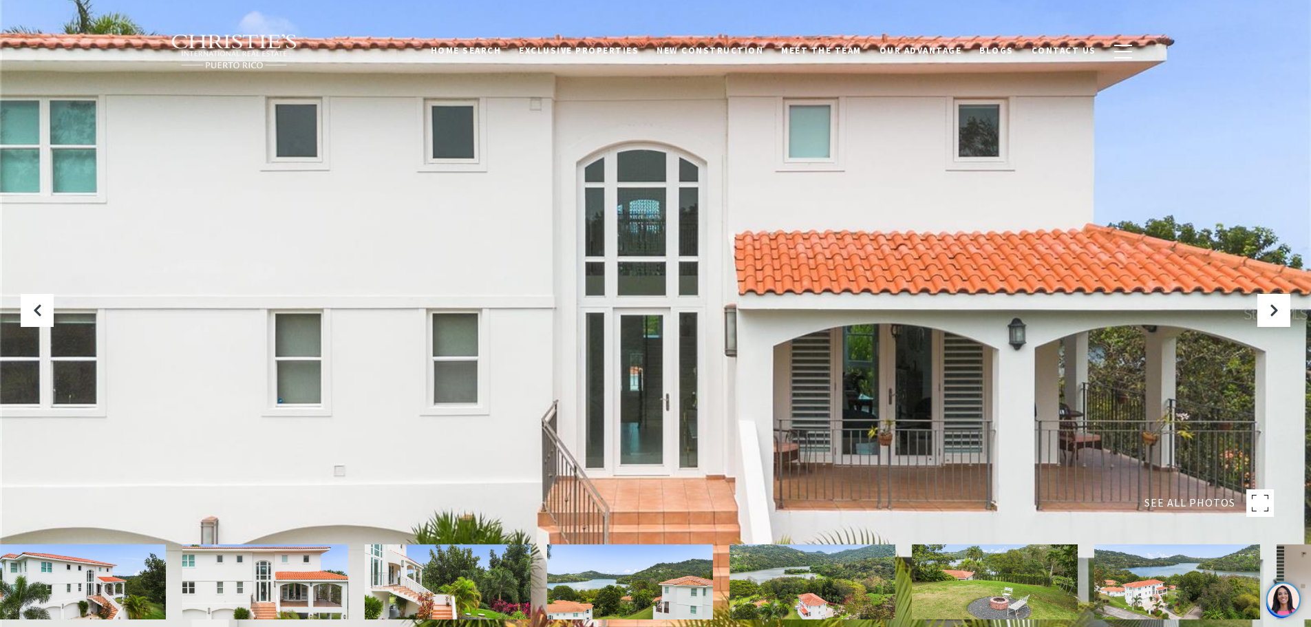
click at [1260, 507] on rect at bounding box center [1261, 503] width 28 height 28
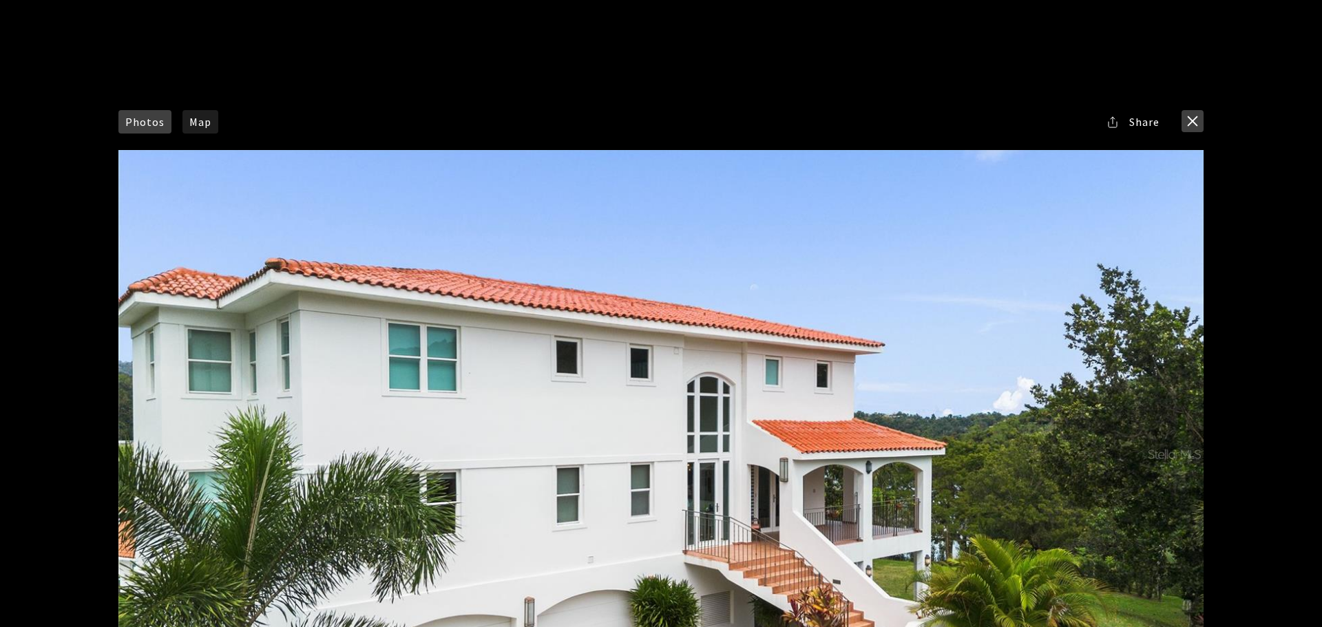
click at [1189, 117] on button "close modal" at bounding box center [1192, 121] width 22 height 22
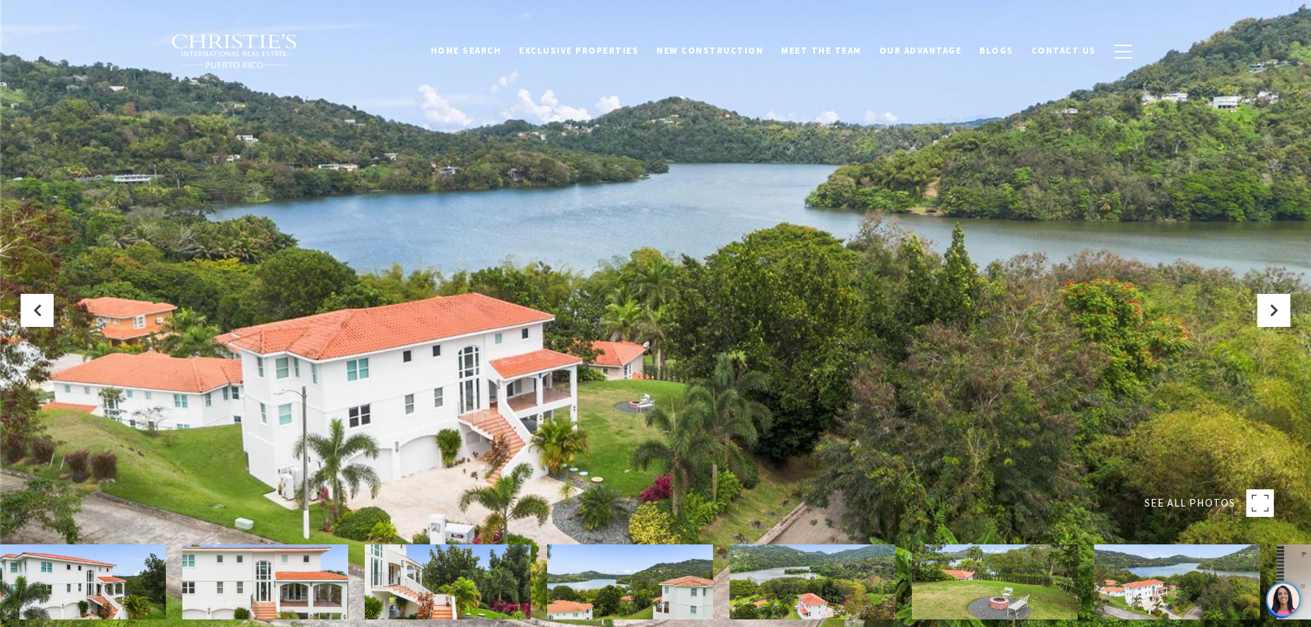
click at [1267, 506] on rect at bounding box center [1261, 503] width 28 height 28
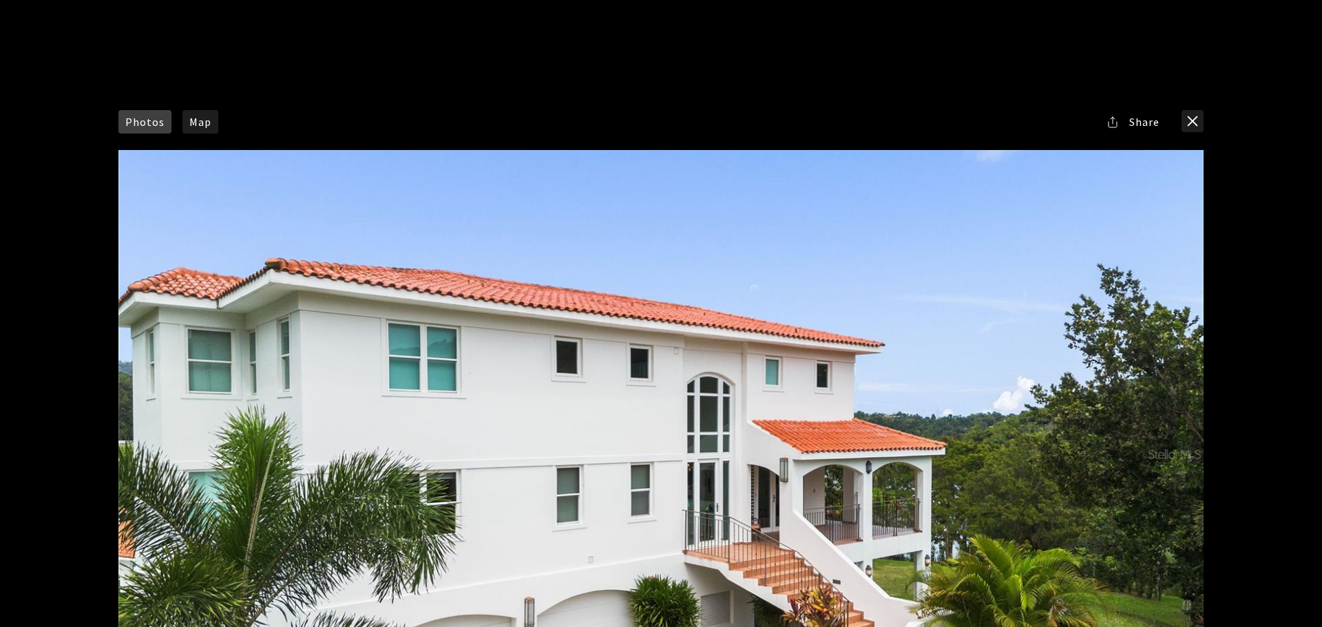
click at [1143, 125] on span "Share" at bounding box center [1144, 121] width 30 height 11
click at [1088, 314] on div at bounding box center [660, 454] width 1085 height 608
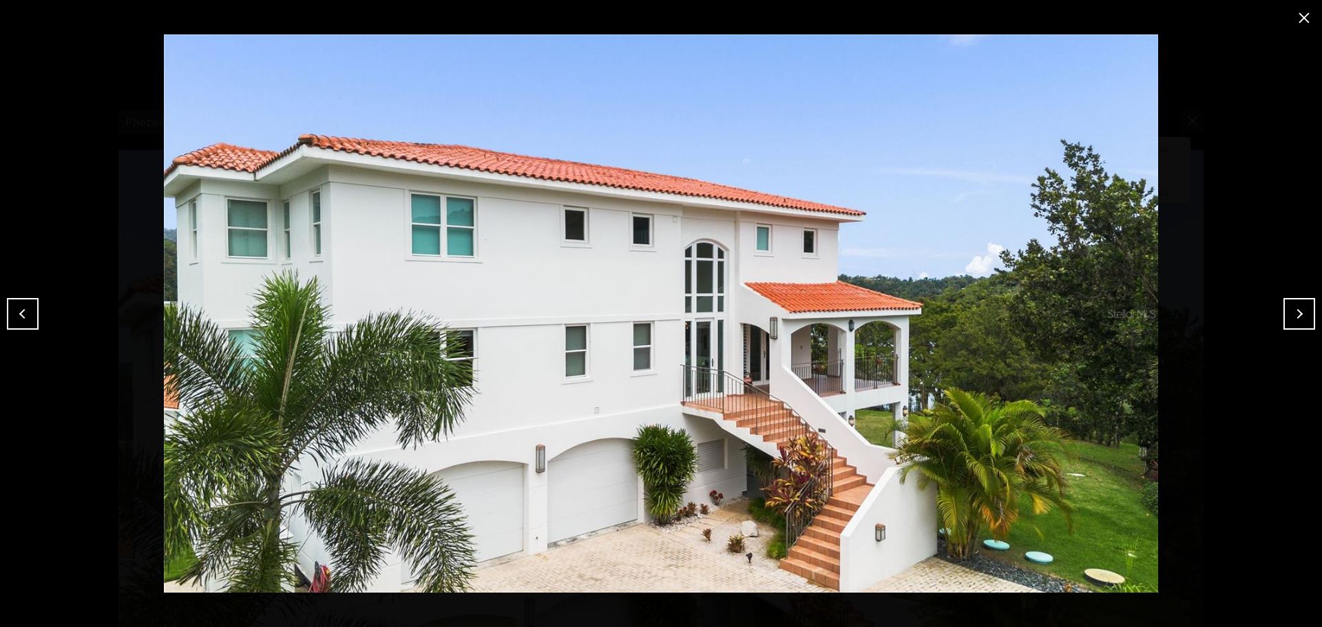
click at [1306, 310] on button "Next" at bounding box center [1299, 314] width 32 height 32
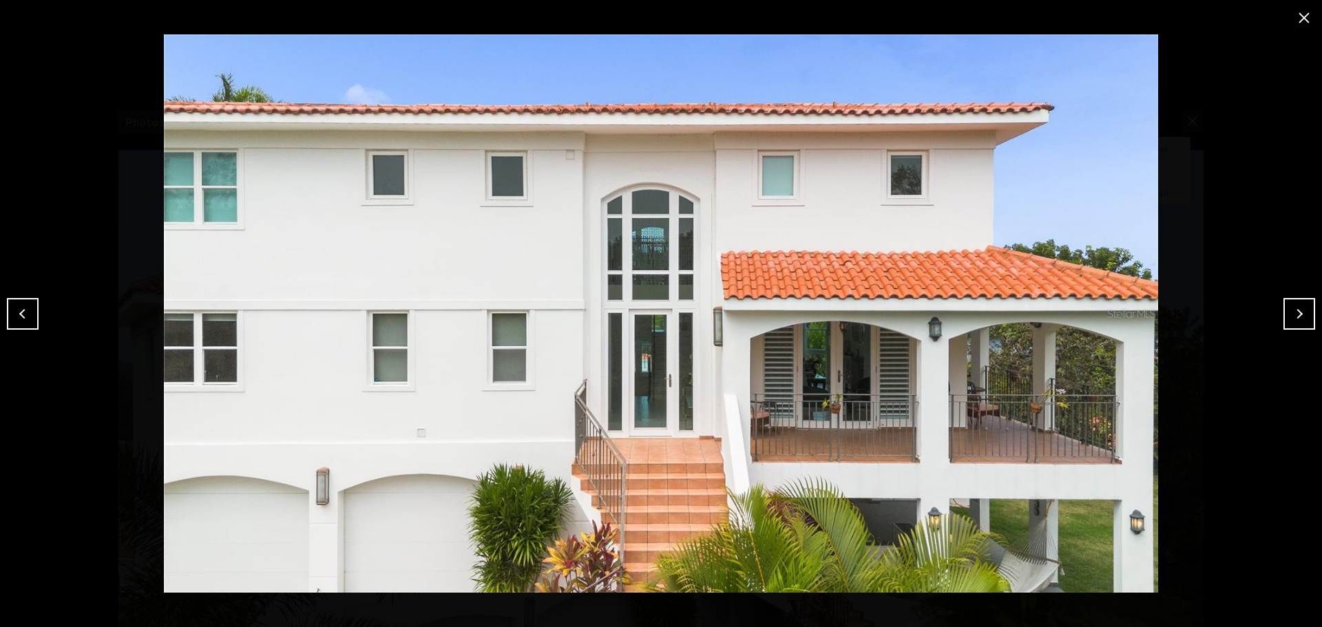
click at [1306, 310] on button "Next" at bounding box center [1299, 314] width 32 height 32
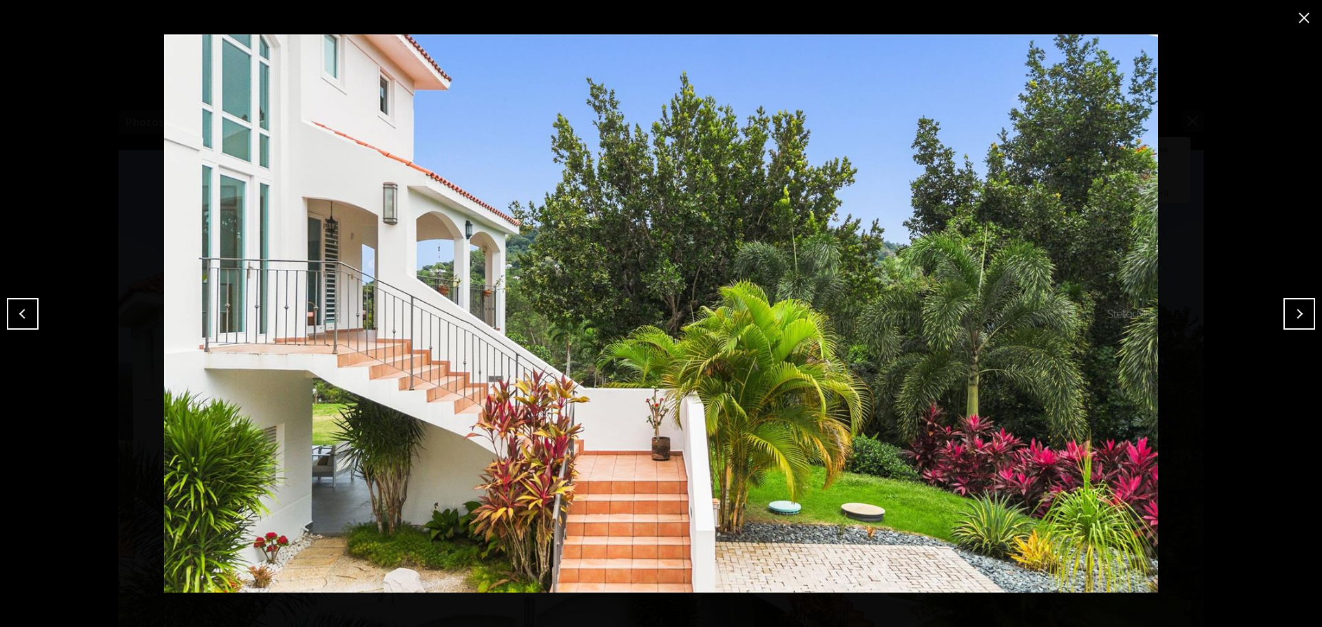
click at [1306, 310] on button "Next" at bounding box center [1299, 314] width 32 height 32
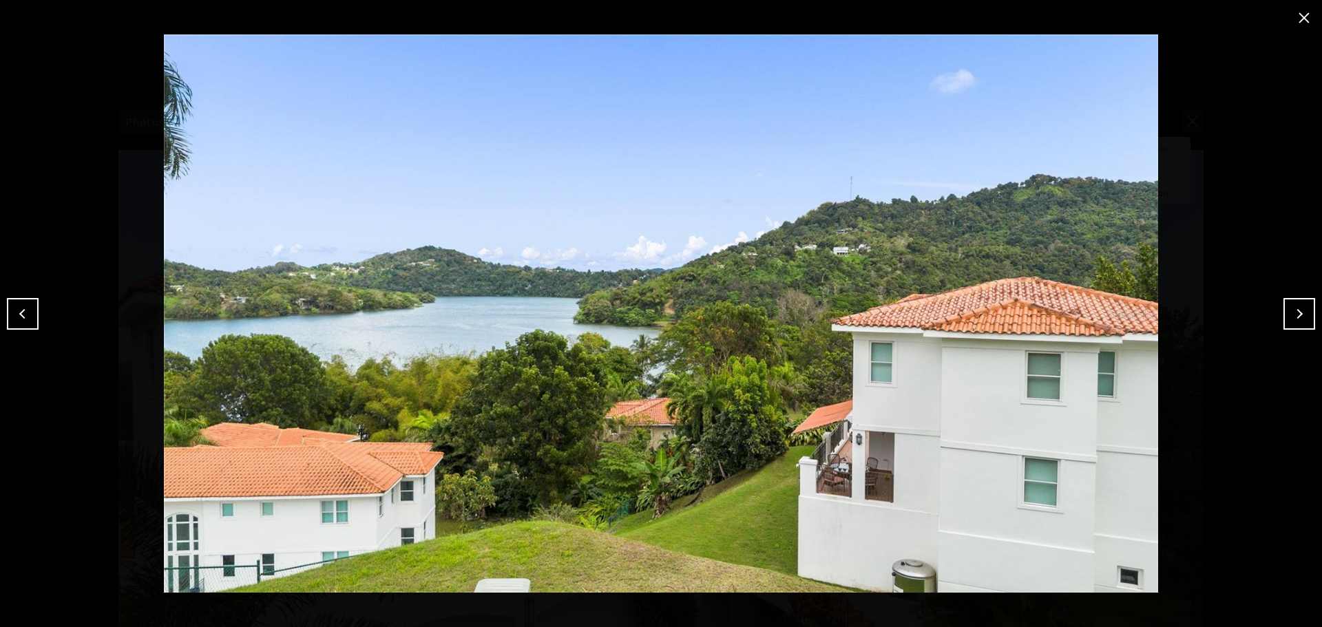
click at [1302, 9] on button "close modal" at bounding box center [1304, 18] width 22 height 22
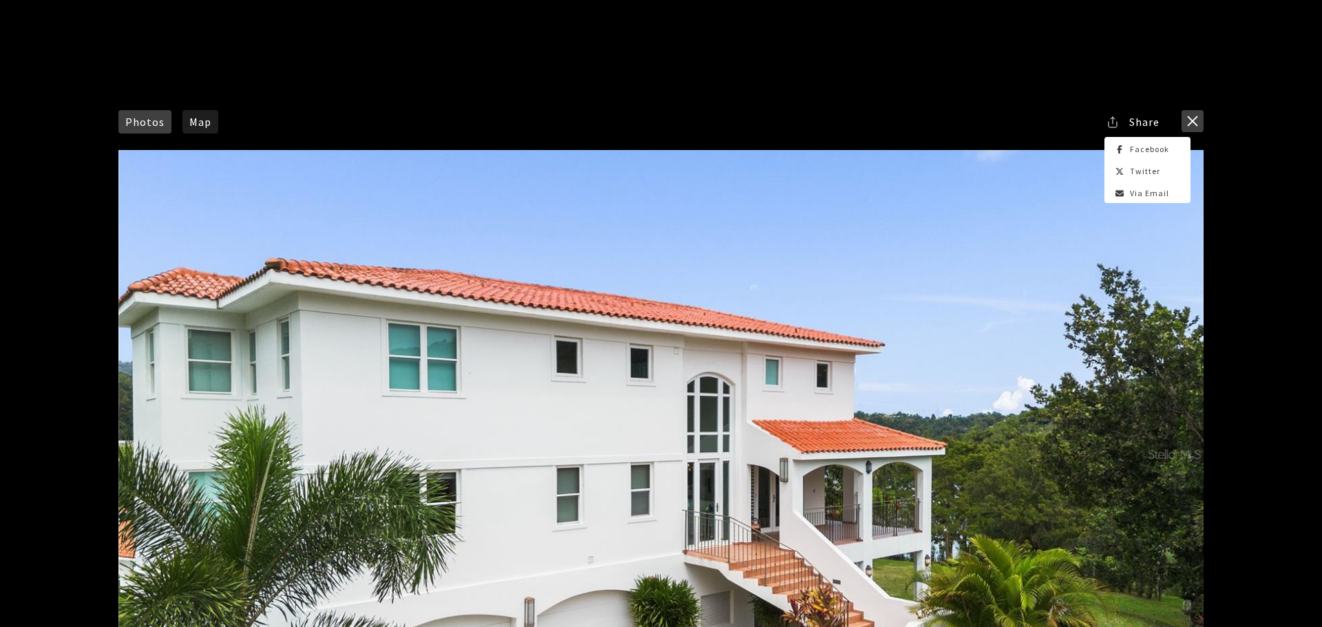
click at [1191, 123] on button "close modal" at bounding box center [1192, 121] width 22 height 22
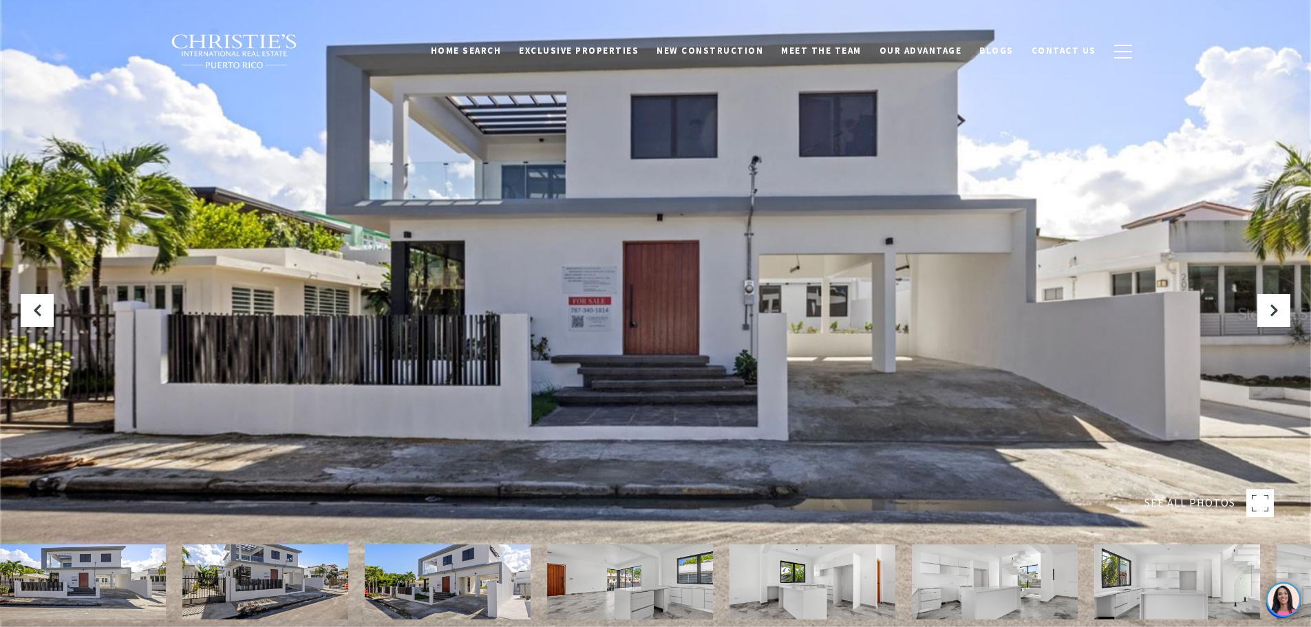
click at [1260, 497] on rect at bounding box center [1261, 503] width 28 height 28
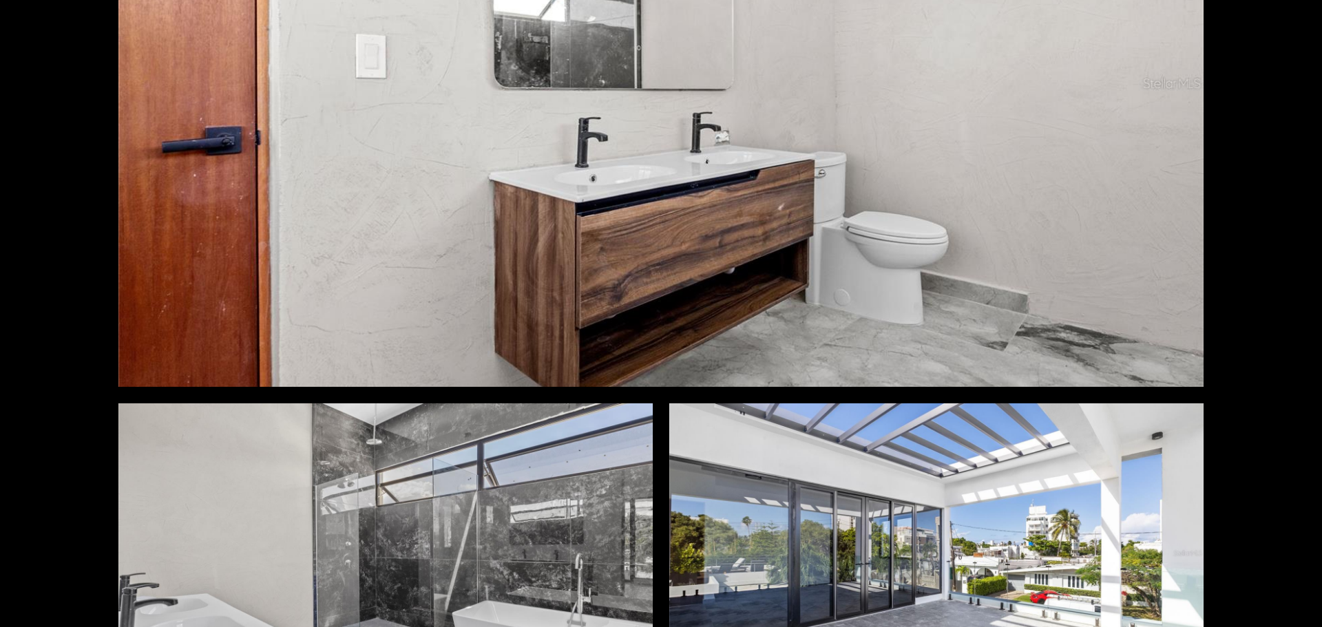
scroll to position [5061, 0]
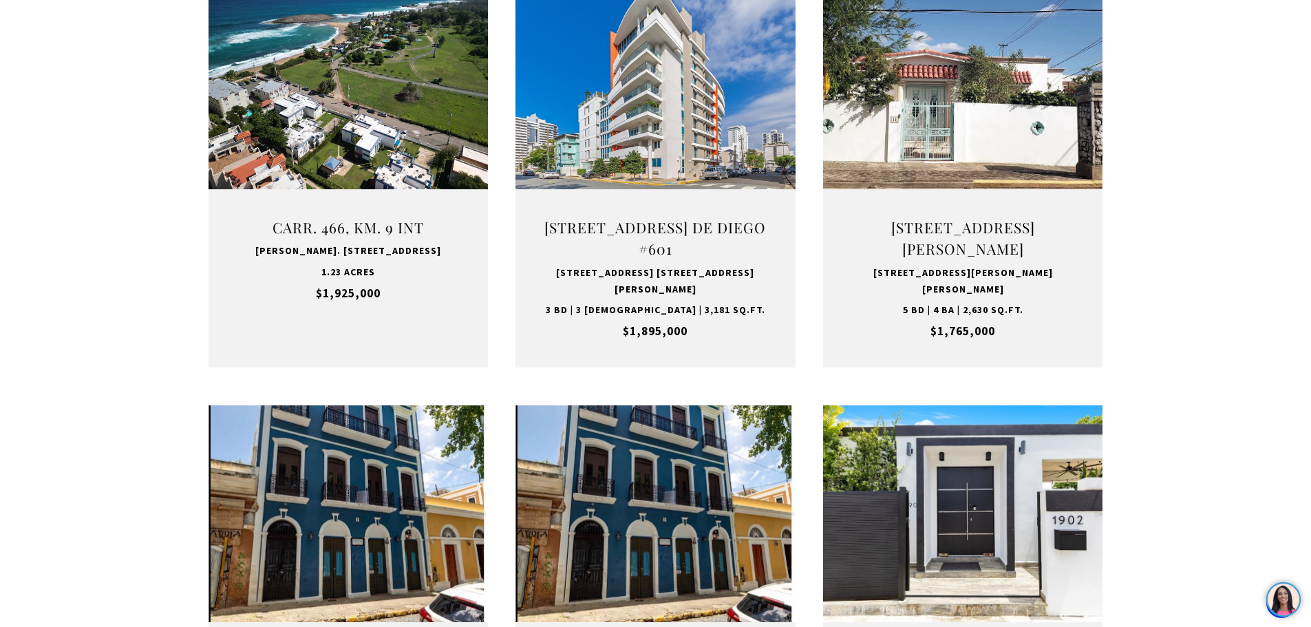
scroll to position [1026, 0]
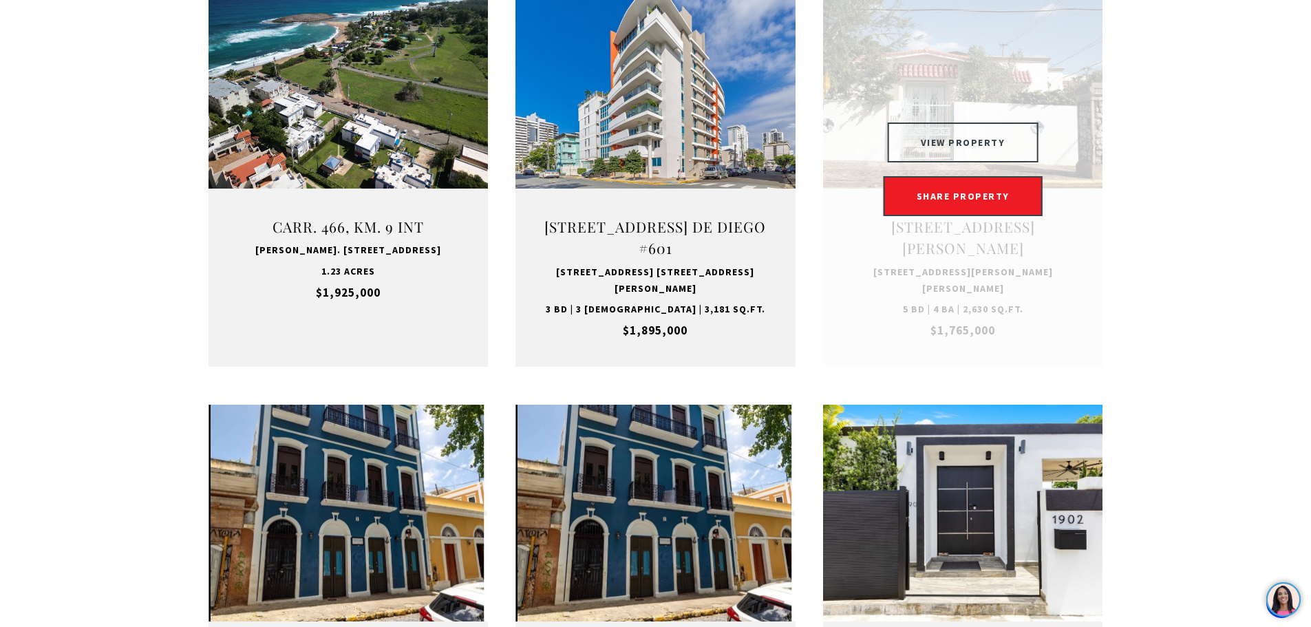
click at [951, 123] on button "VIEW PROPERTY" at bounding box center [963, 143] width 151 height 40
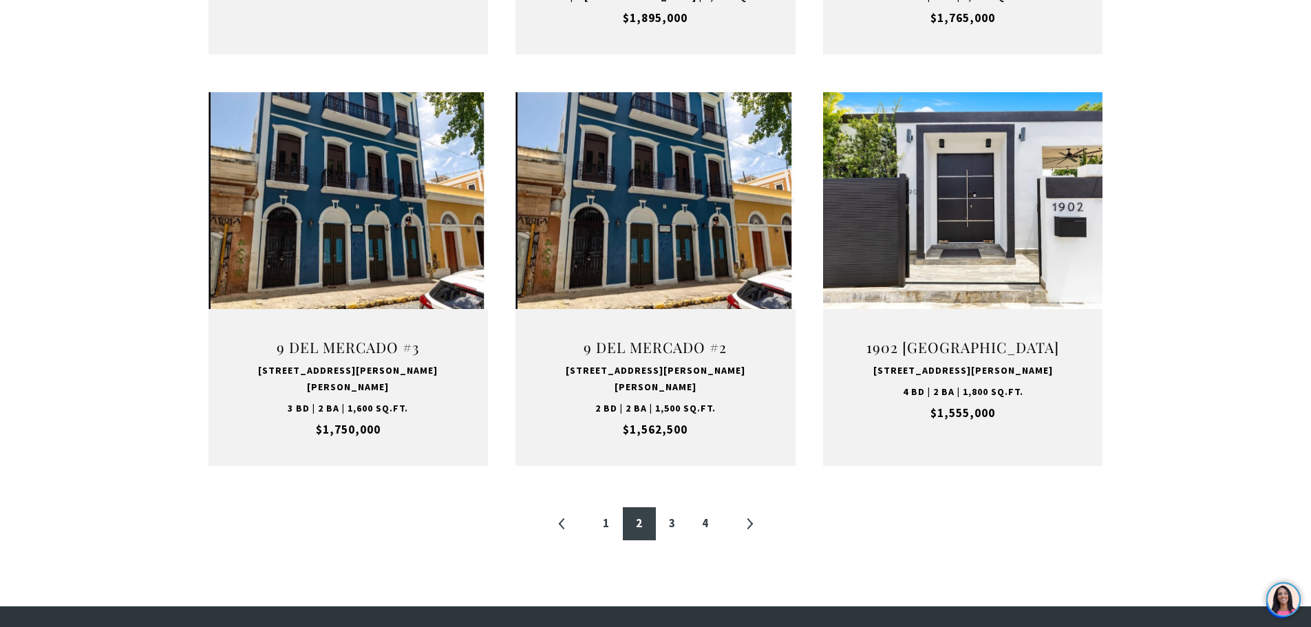
scroll to position [1362, 0]
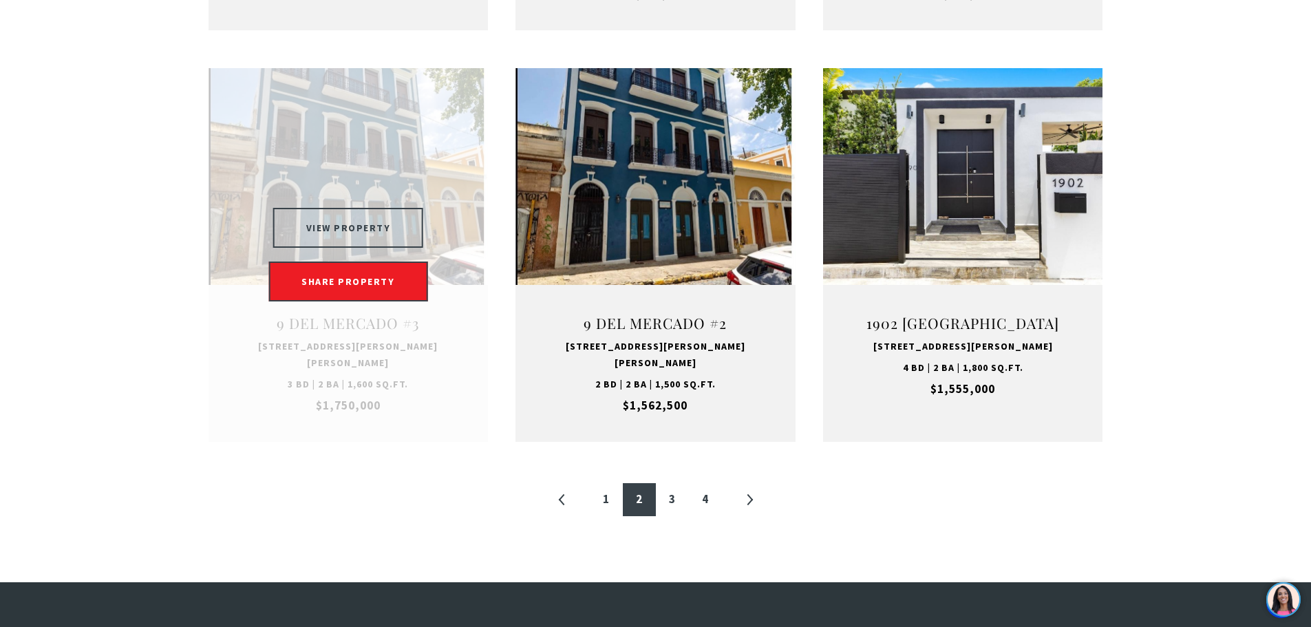
click at [362, 208] on button "VIEW PROPERTY" at bounding box center [348, 228] width 151 height 40
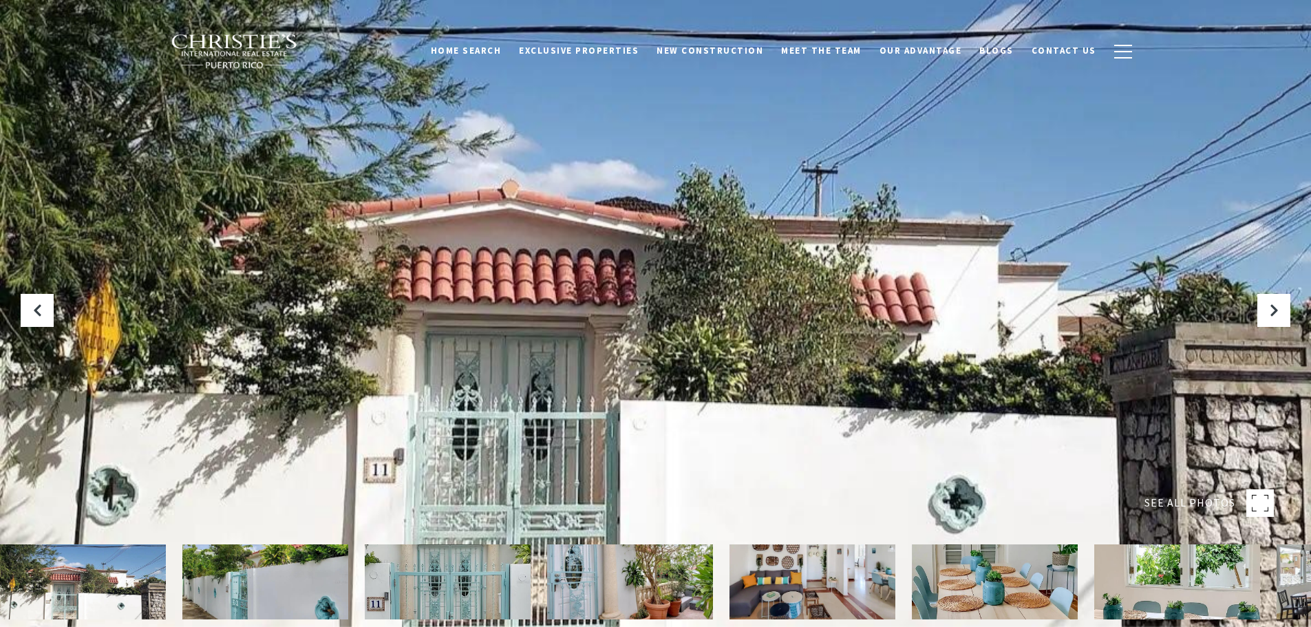
click at [1254, 498] on rect at bounding box center [1261, 503] width 28 height 28
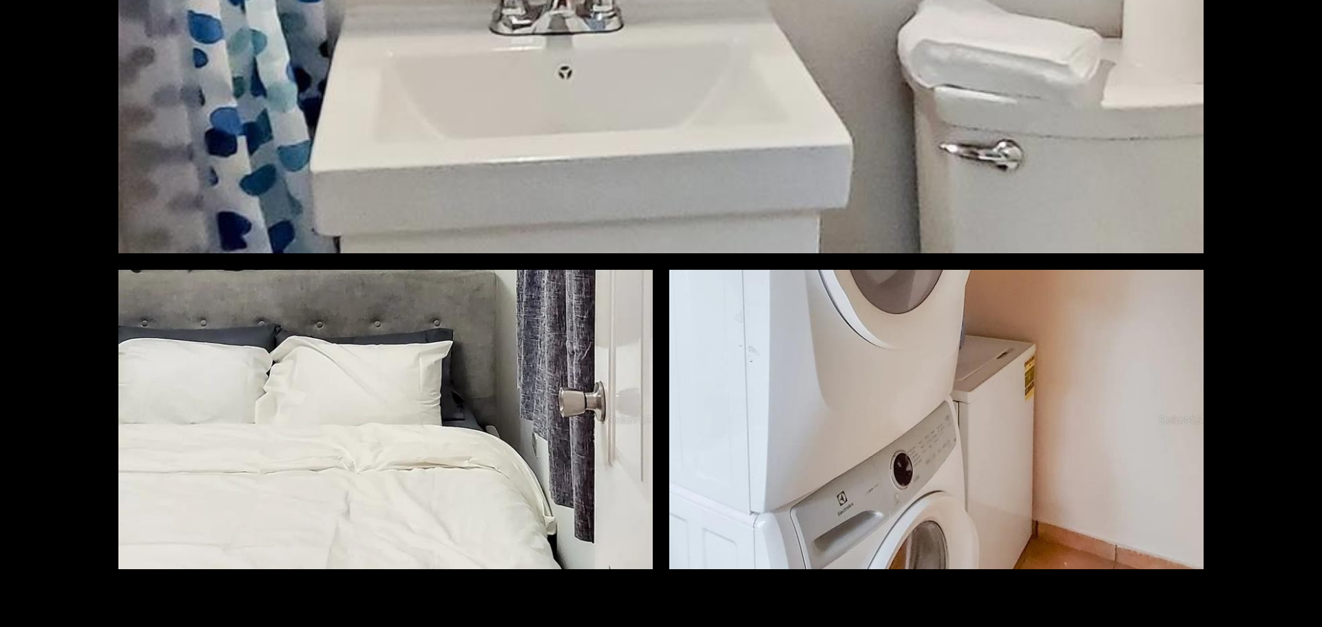
scroll to position [11778, 0]
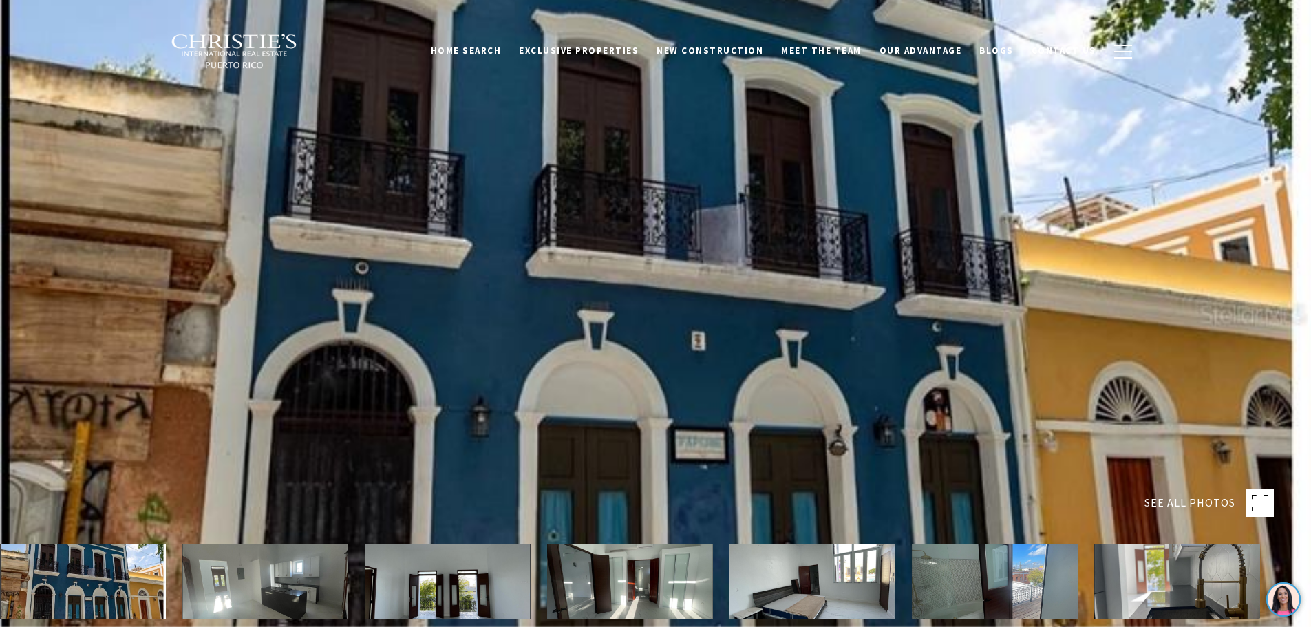
click at [1262, 505] on rect at bounding box center [1261, 503] width 28 height 28
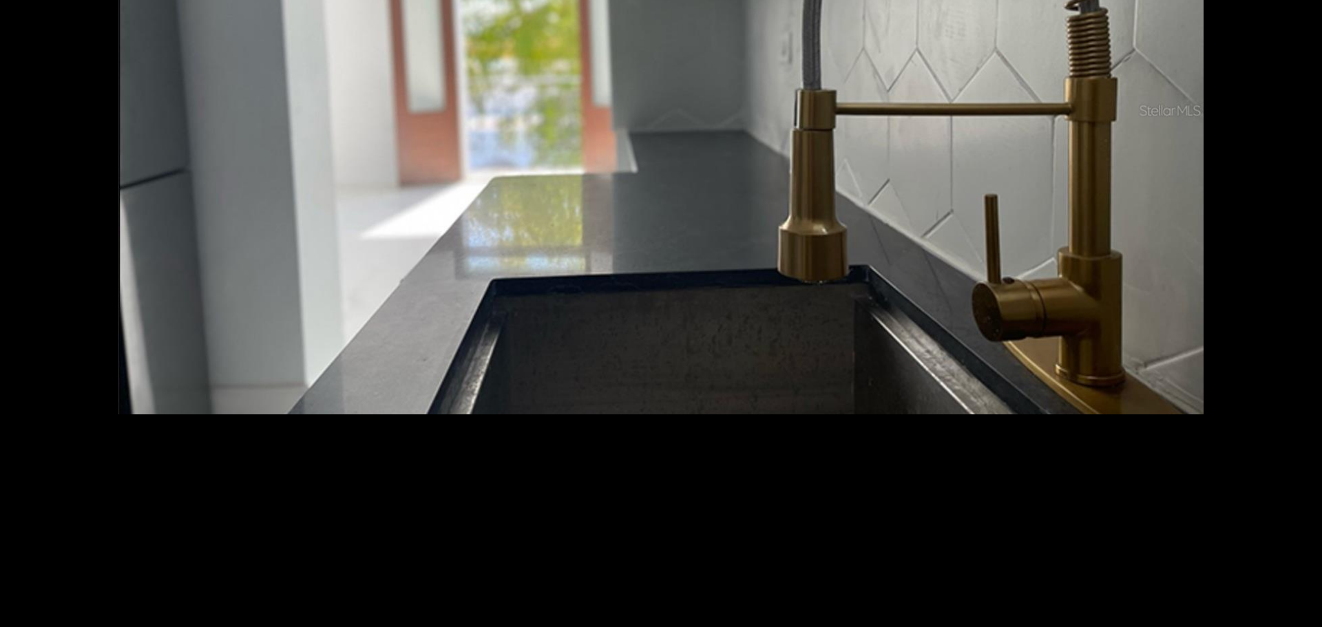
scroll to position [2251, 0]
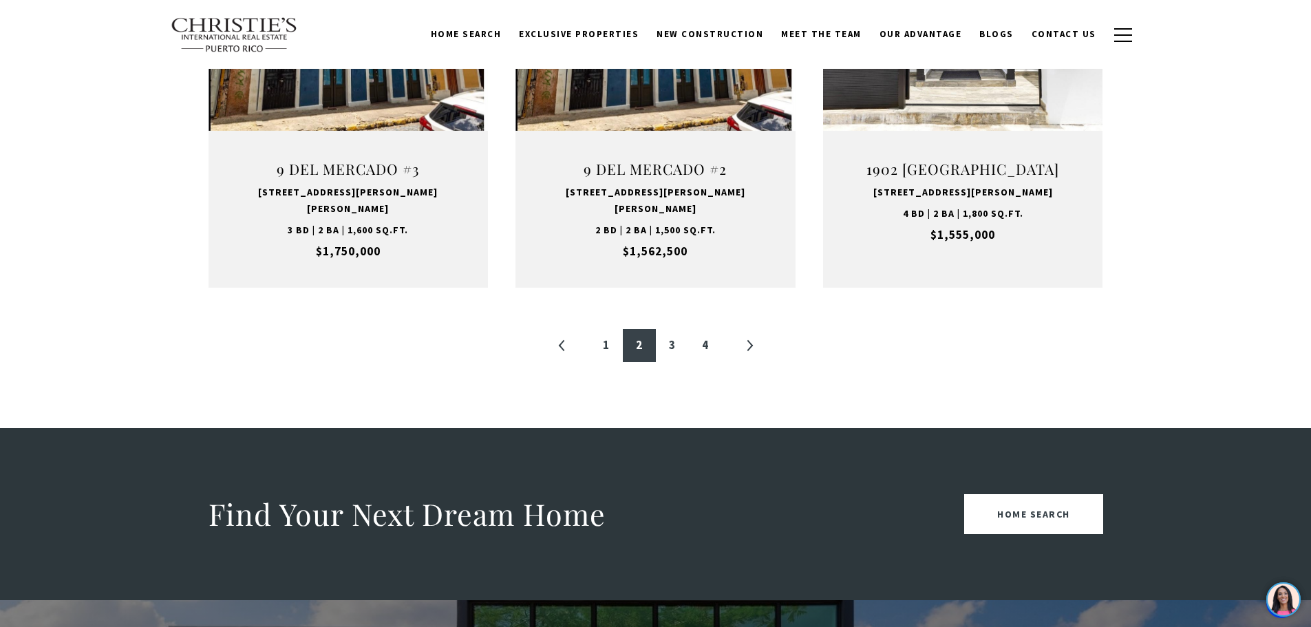
scroll to position [1509, 0]
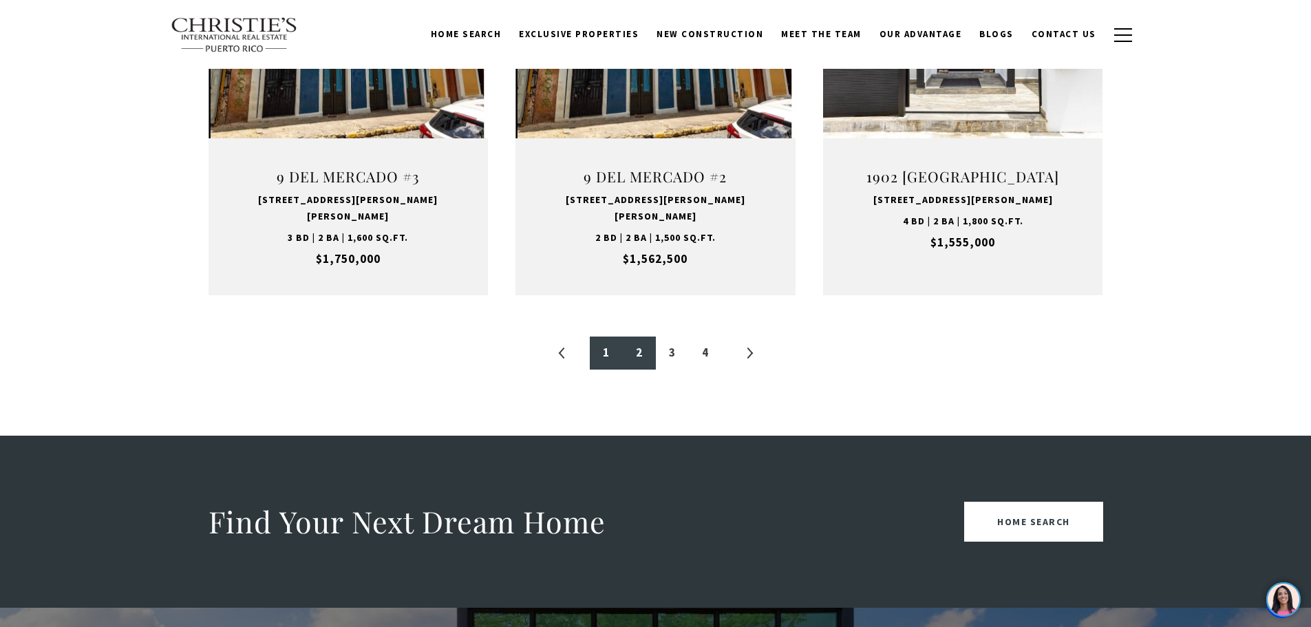
click at [609, 337] on link "1" at bounding box center [606, 353] width 33 height 33
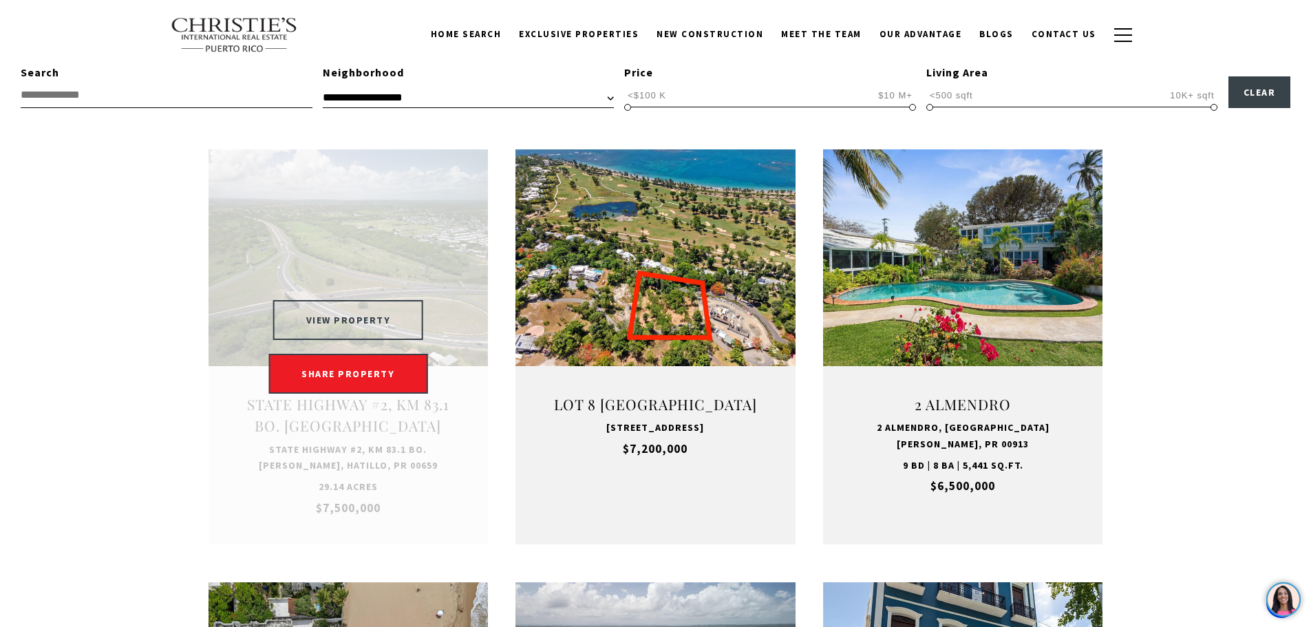
scroll to position [413, 0]
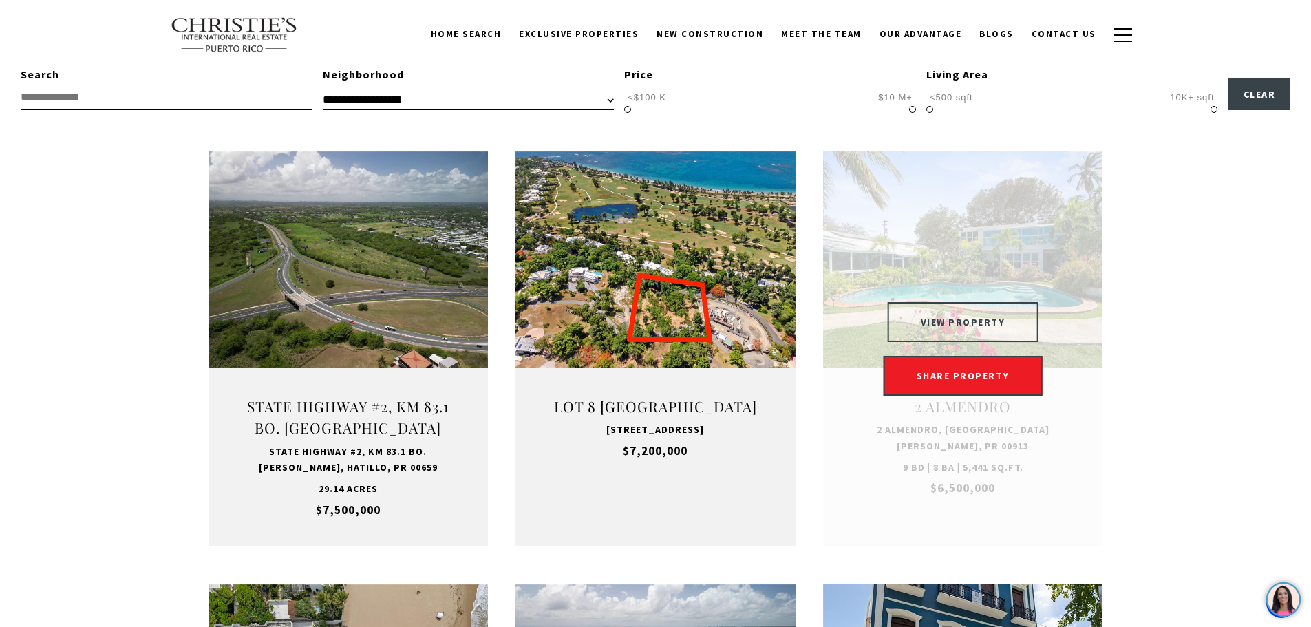
click at [970, 315] on button "VIEW PROPERTY" at bounding box center [963, 322] width 151 height 40
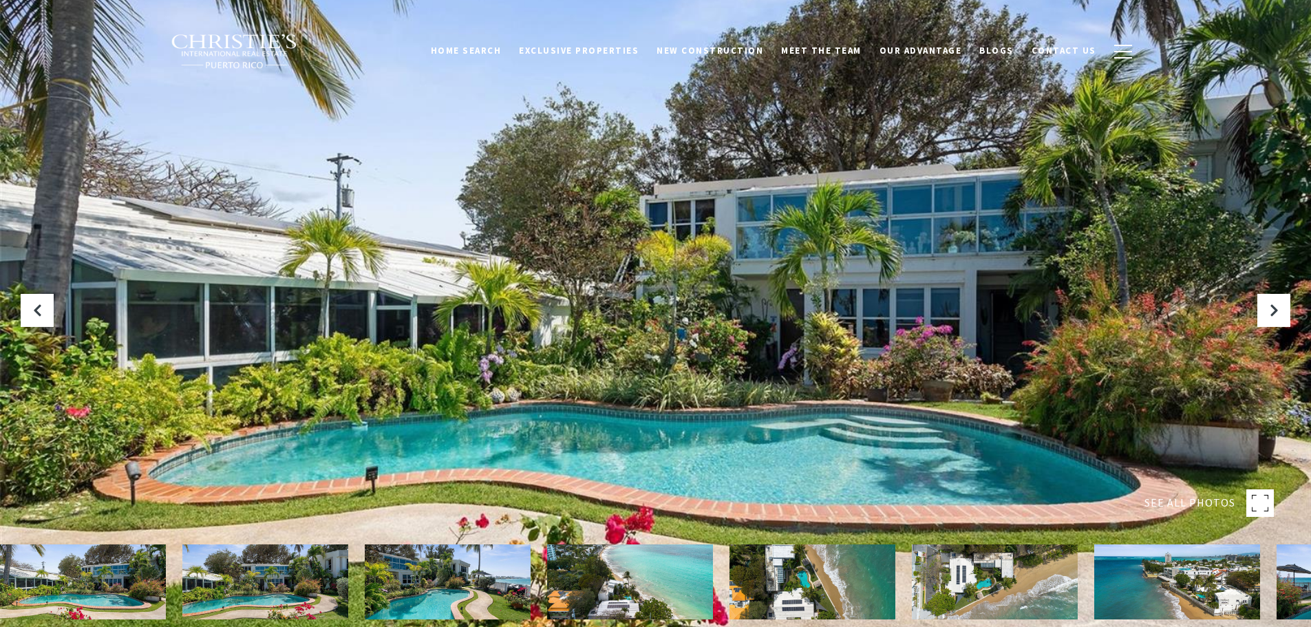
click at [1268, 503] on rect at bounding box center [1261, 503] width 28 height 28
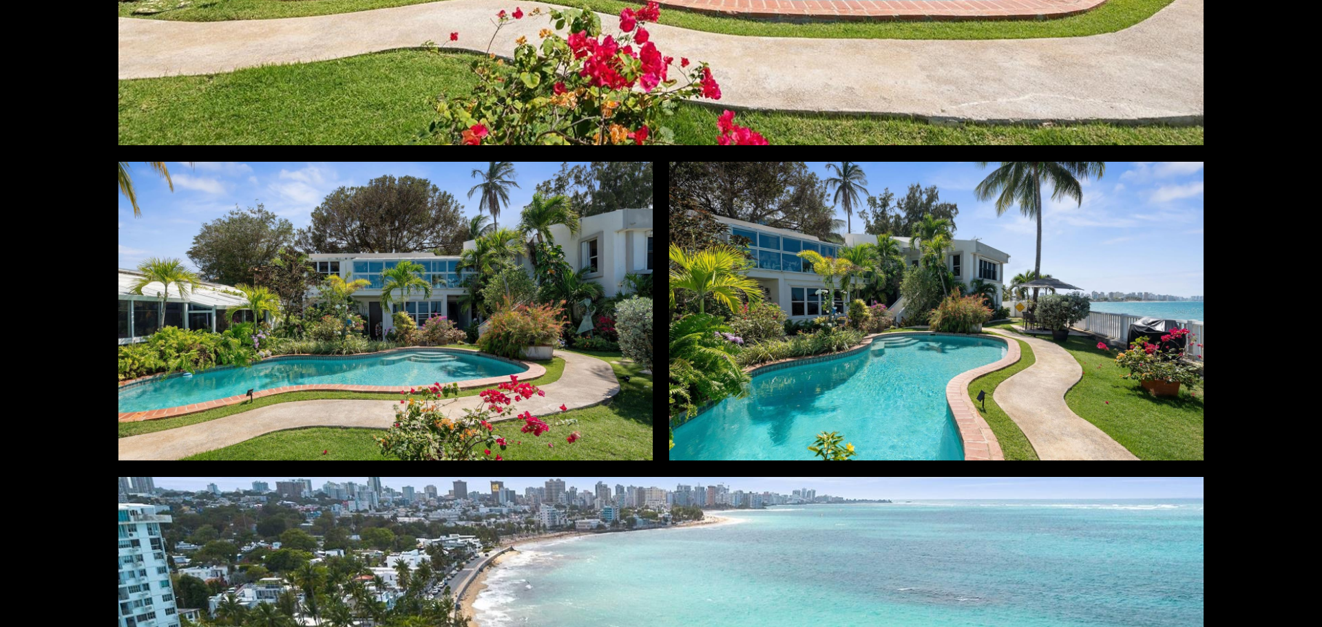
scroll to position [612, 0]
click at [967, 319] on div at bounding box center [936, 311] width 534 height 299
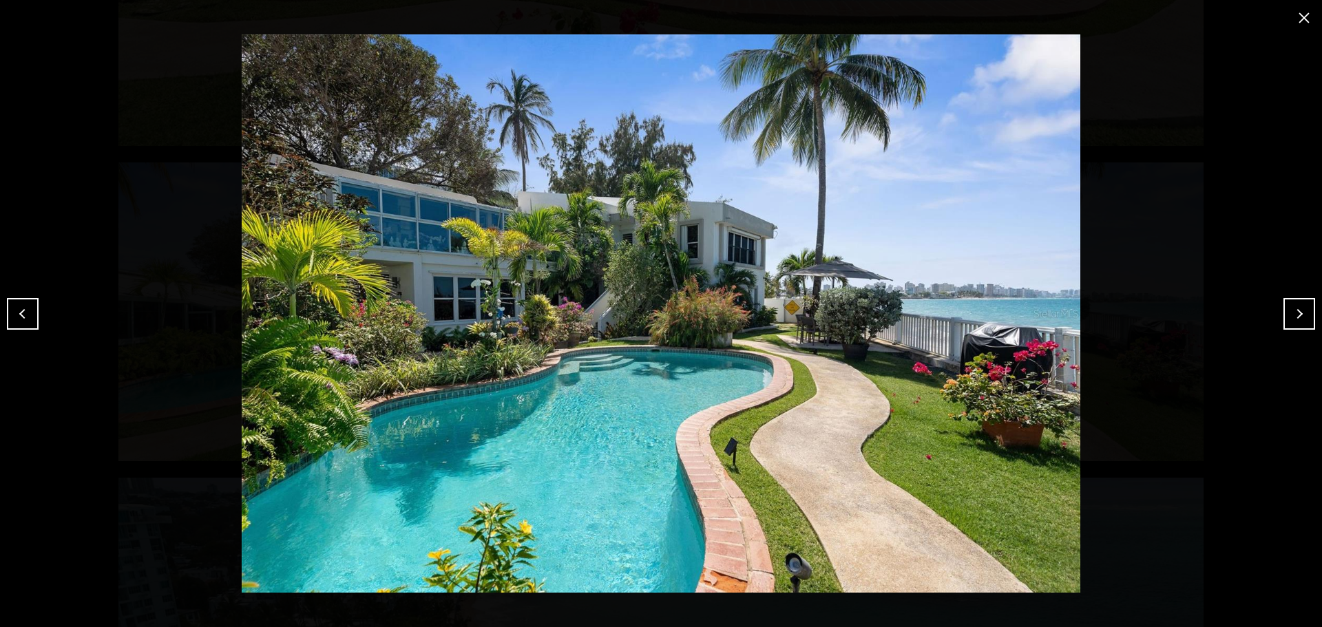
click at [1305, 315] on button "Next" at bounding box center [1299, 314] width 32 height 32
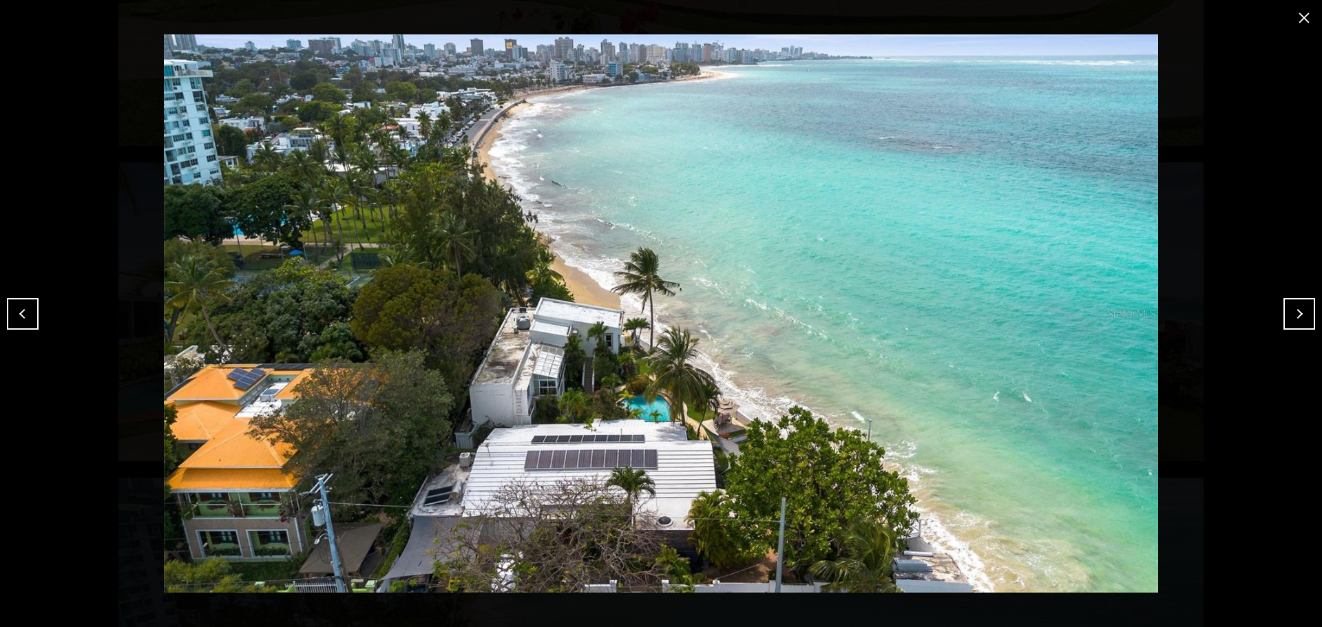
click at [1305, 315] on button "Next" at bounding box center [1299, 314] width 32 height 32
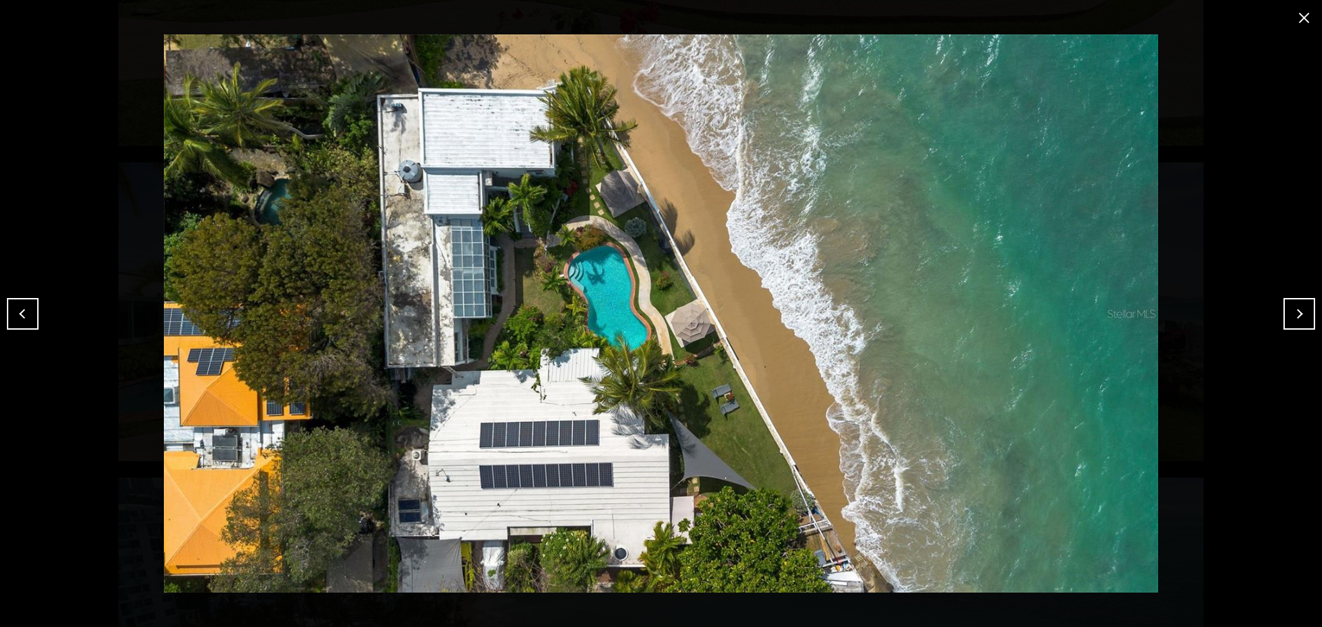
click at [1305, 315] on button "Next" at bounding box center [1299, 314] width 32 height 32
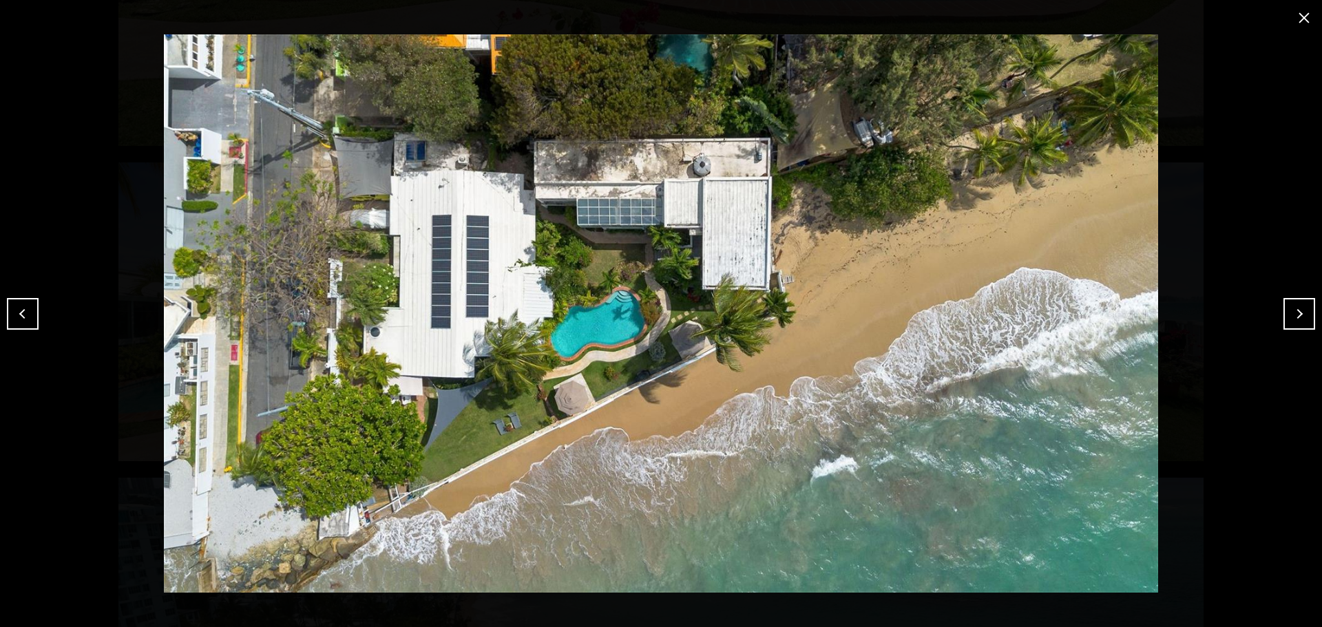
click at [1305, 315] on button "Next" at bounding box center [1299, 314] width 32 height 32
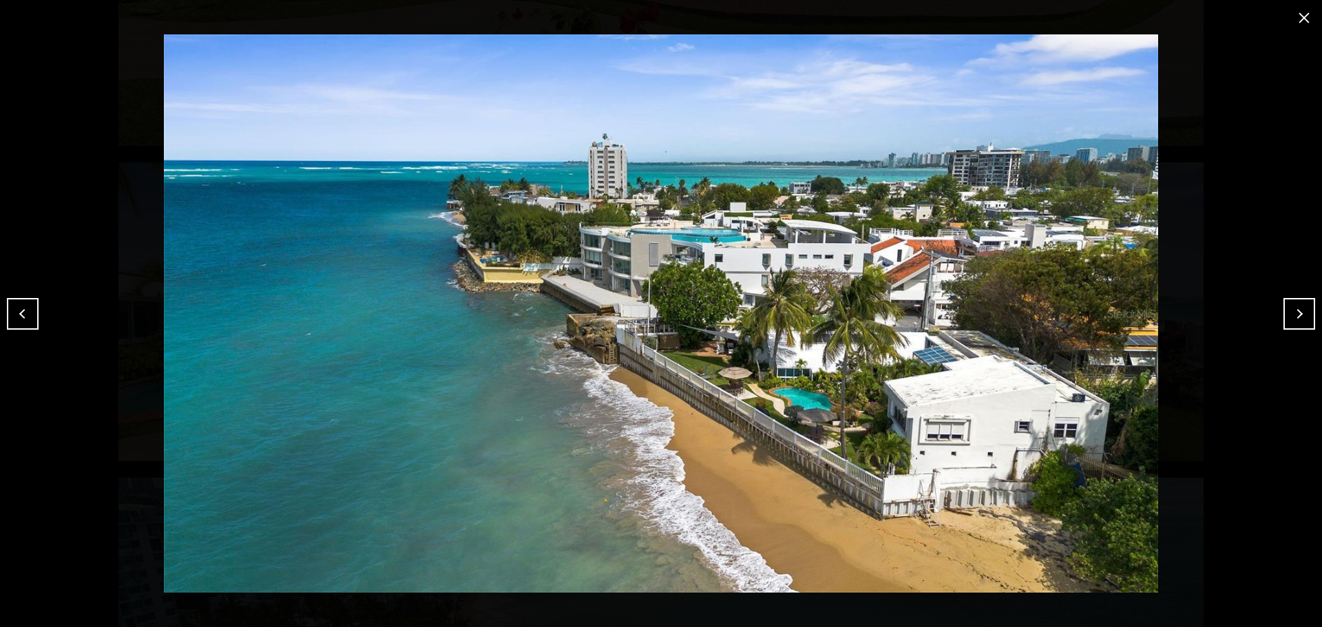
click at [1299, 309] on button "Next" at bounding box center [1299, 314] width 32 height 32
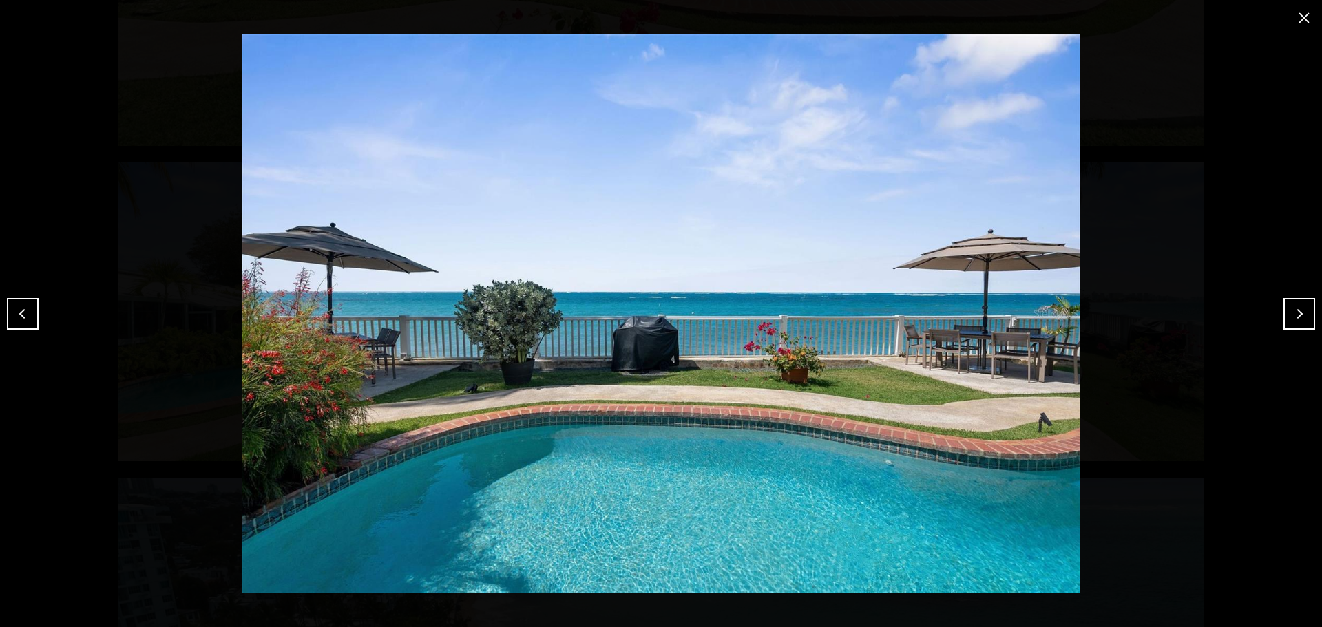
click at [1299, 309] on button "Next" at bounding box center [1299, 314] width 32 height 32
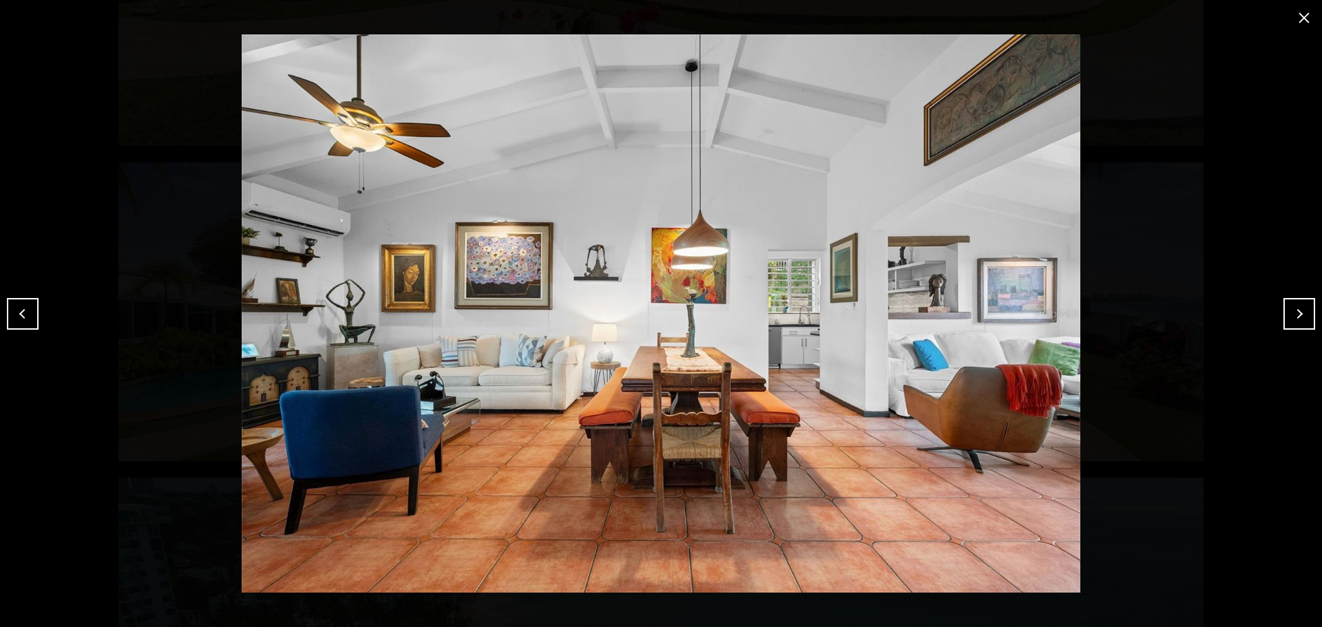
click at [28, 317] on button "Previous" at bounding box center [23, 314] width 32 height 32
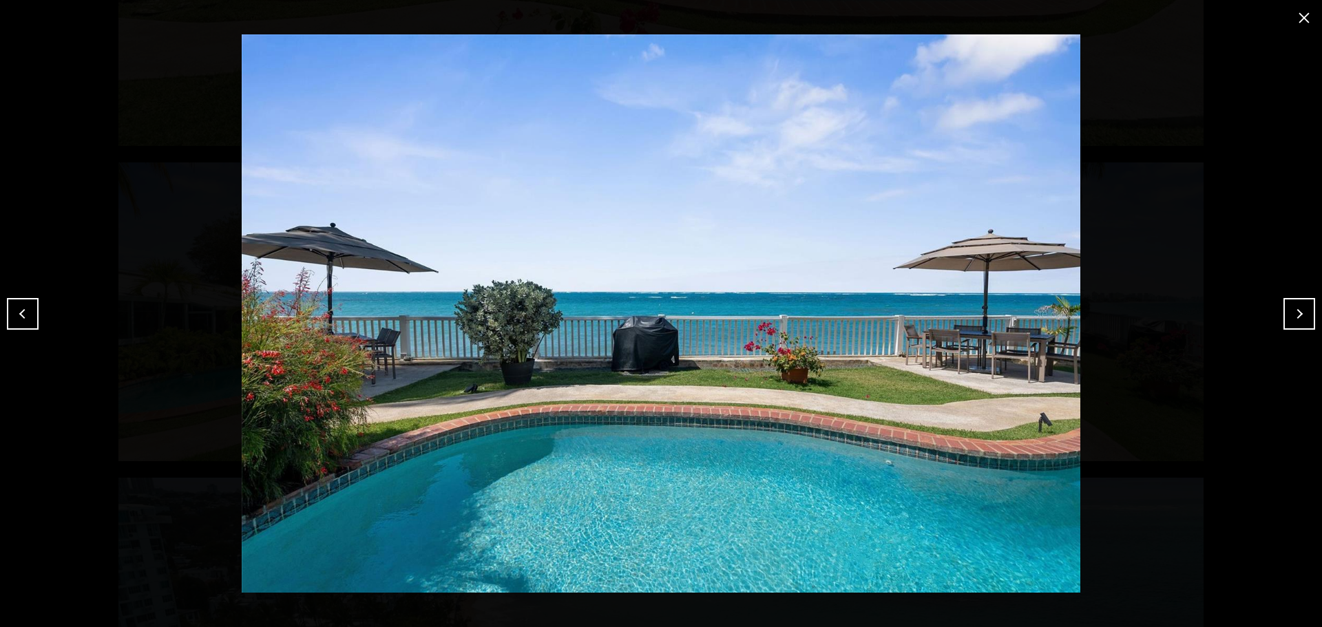
drag, startPoint x: 1304, startPoint y: 21, endPoint x: 1079, endPoint y: 20, distance: 225.1
click at [1304, 21] on button "close modal" at bounding box center [1304, 18] width 22 height 22
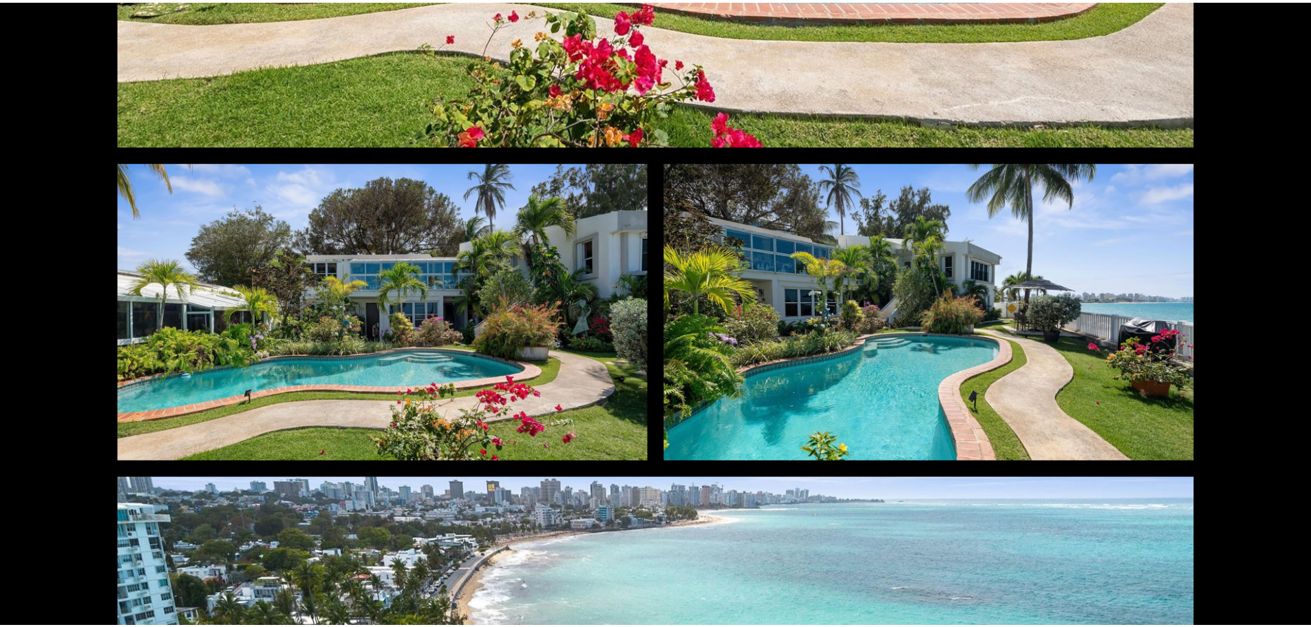
scroll to position [0, 0]
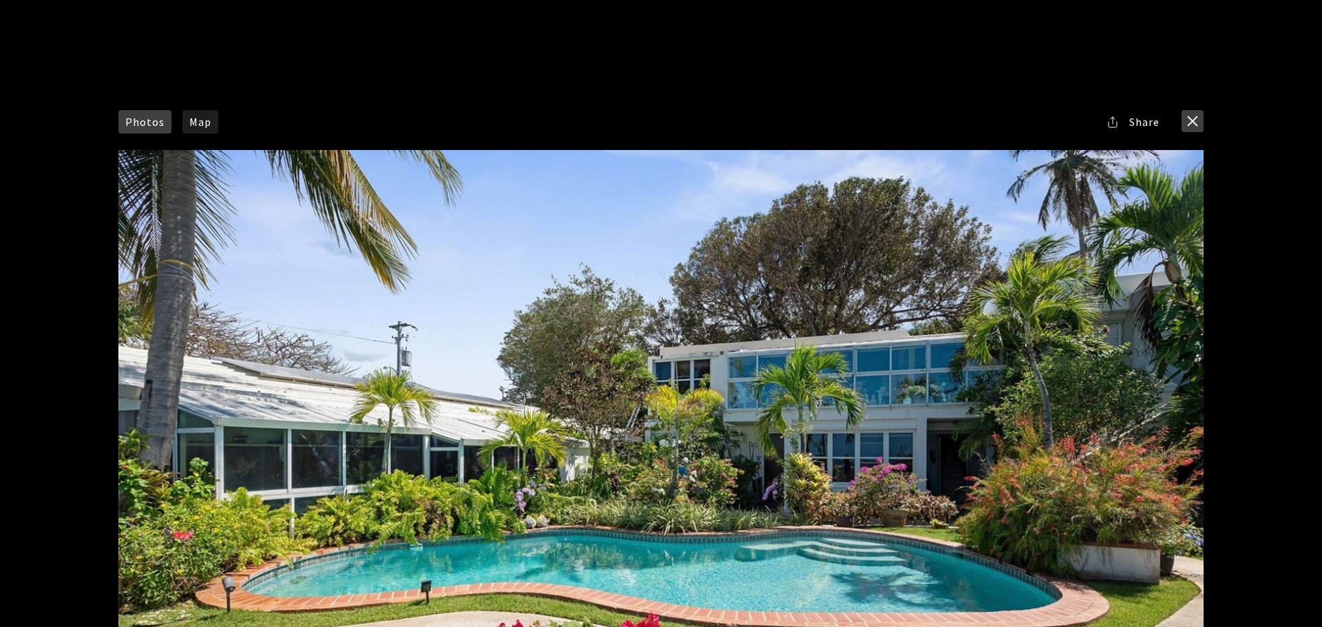
click at [1185, 122] on button "close modal" at bounding box center [1192, 121] width 22 height 22
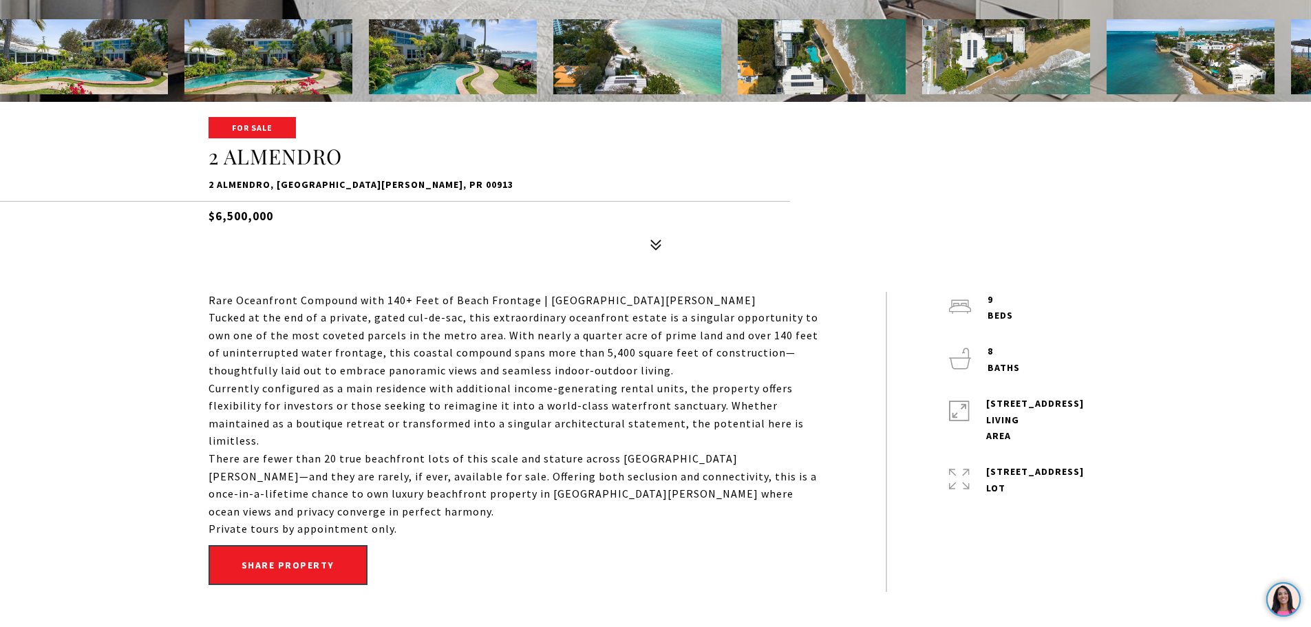
scroll to position [527, 0]
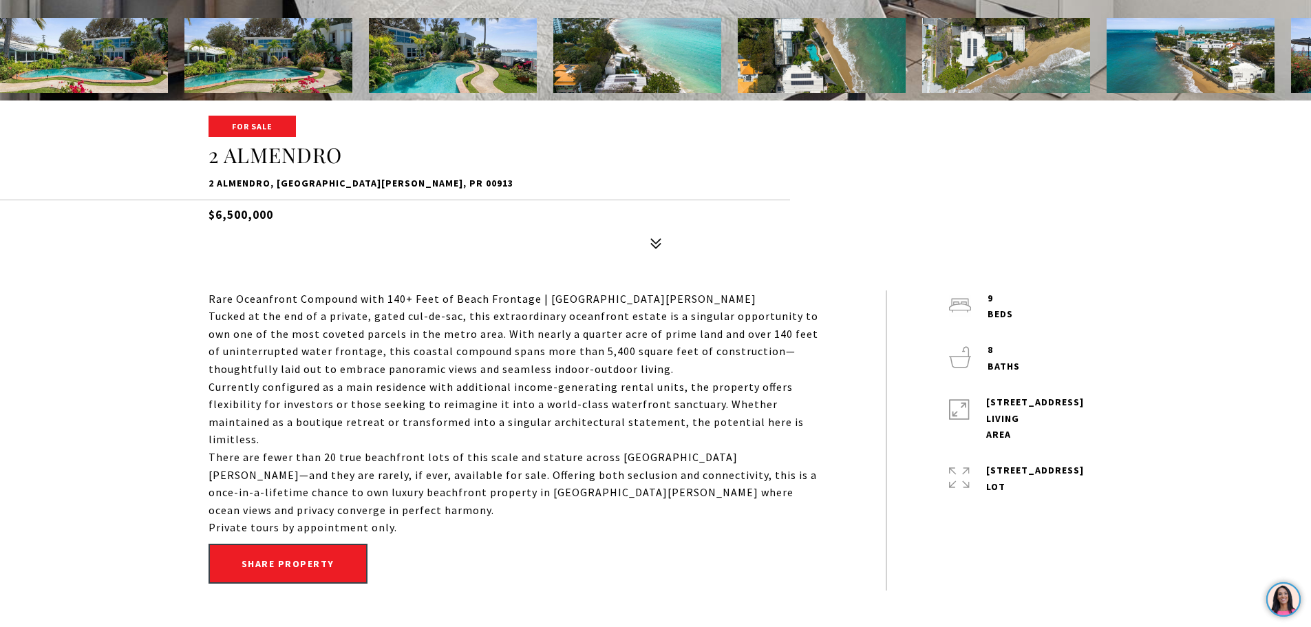
drag, startPoint x: 279, startPoint y: 213, endPoint x: 208, endPoint y: 214, distance: 70.9
click at [209, 214] on h5 "$6,500,000" at bounding box center [656, 212] width 895 height 24
copy h5 "$6,500,000"
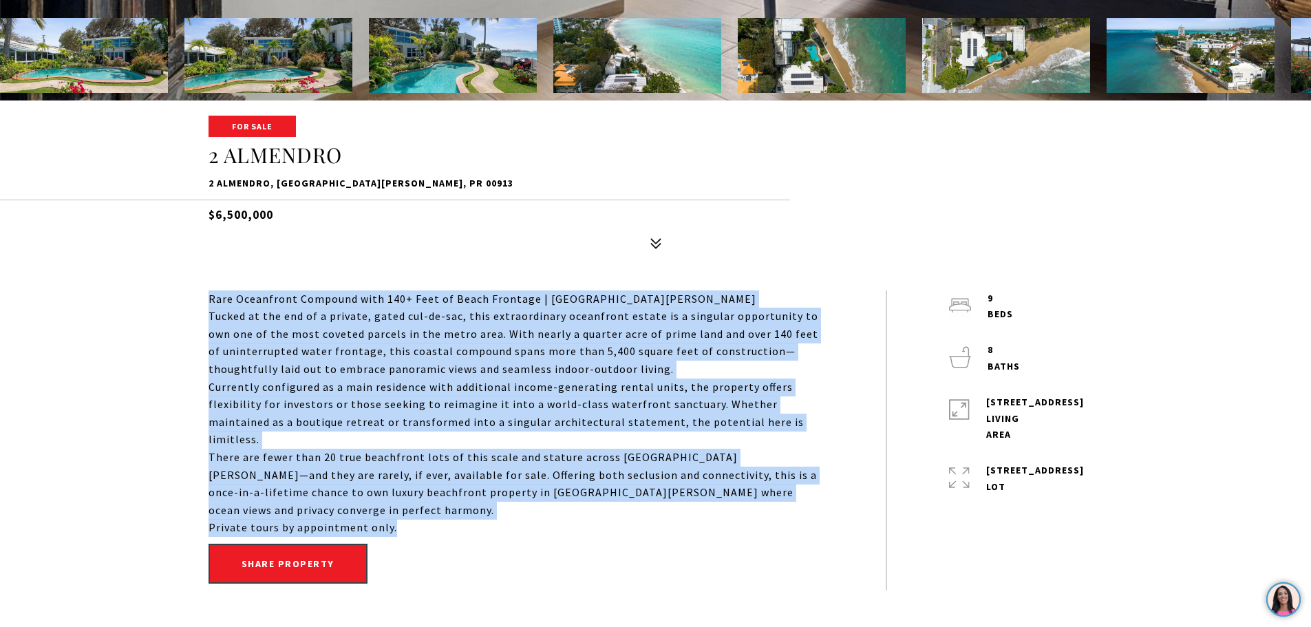
drag, startPoint x: 400, startPoint y: 488, endPoint x: 198, endPoint y: 301, distance: 275.2
click at [198, 301] on div "Rare Oceanfront Compound with 140+ Feet of Beach Frontage | San Juan Tucked at …" at bounding box center [656, 440] width 964 height 300
copy div "Rare Oceanfront Compound with 140+ Feet of Beach Frontage | San Juan Tucked at …"
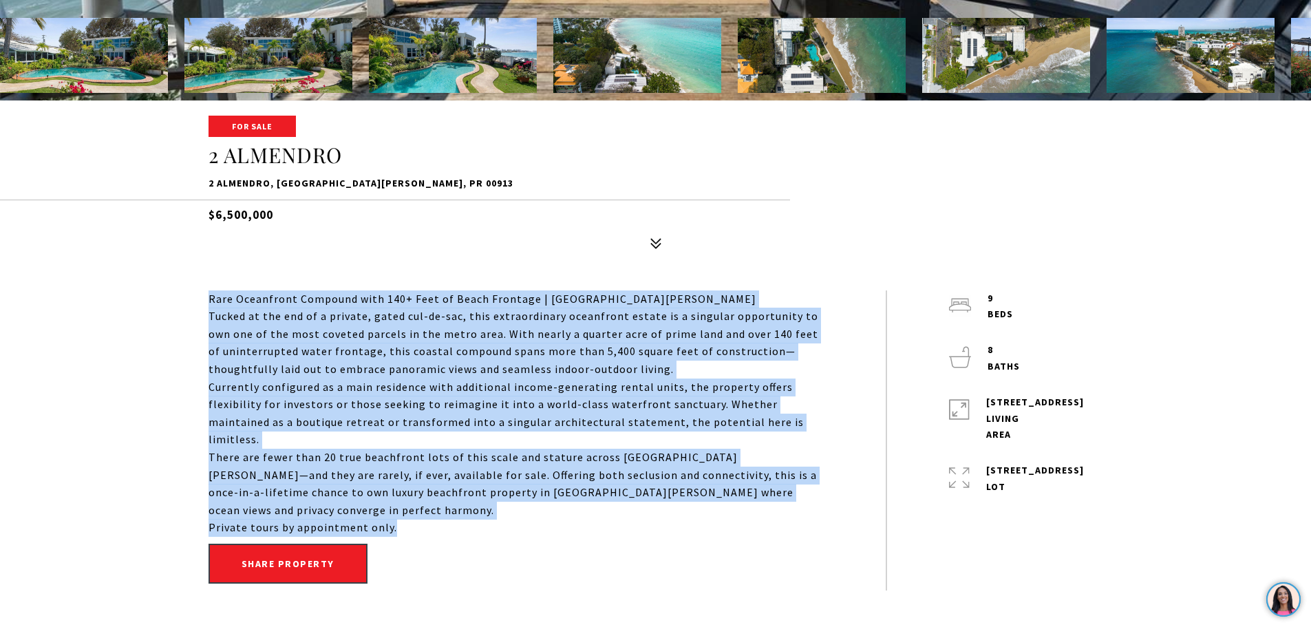
click at [642, 325] on p "Tucked at the end of a private, gated cul-de-sac, this extraordinary oceanfront…" at bounding box center [516, 343] width 615 height 70
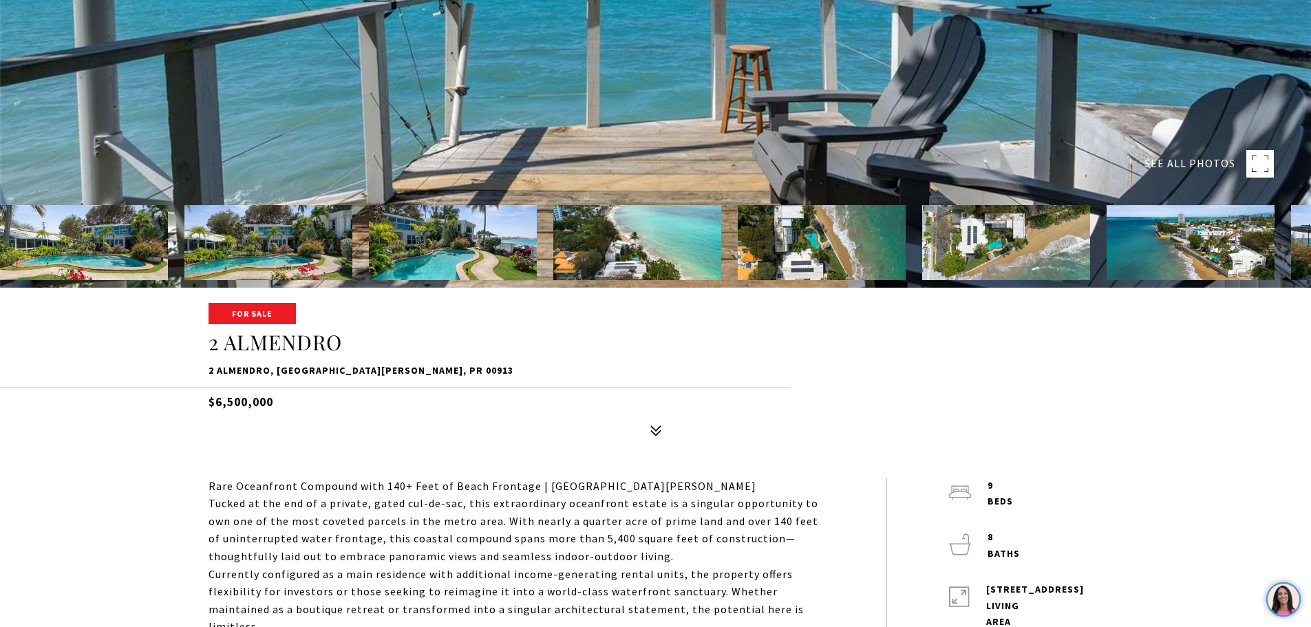
scroll to position [335, 0]
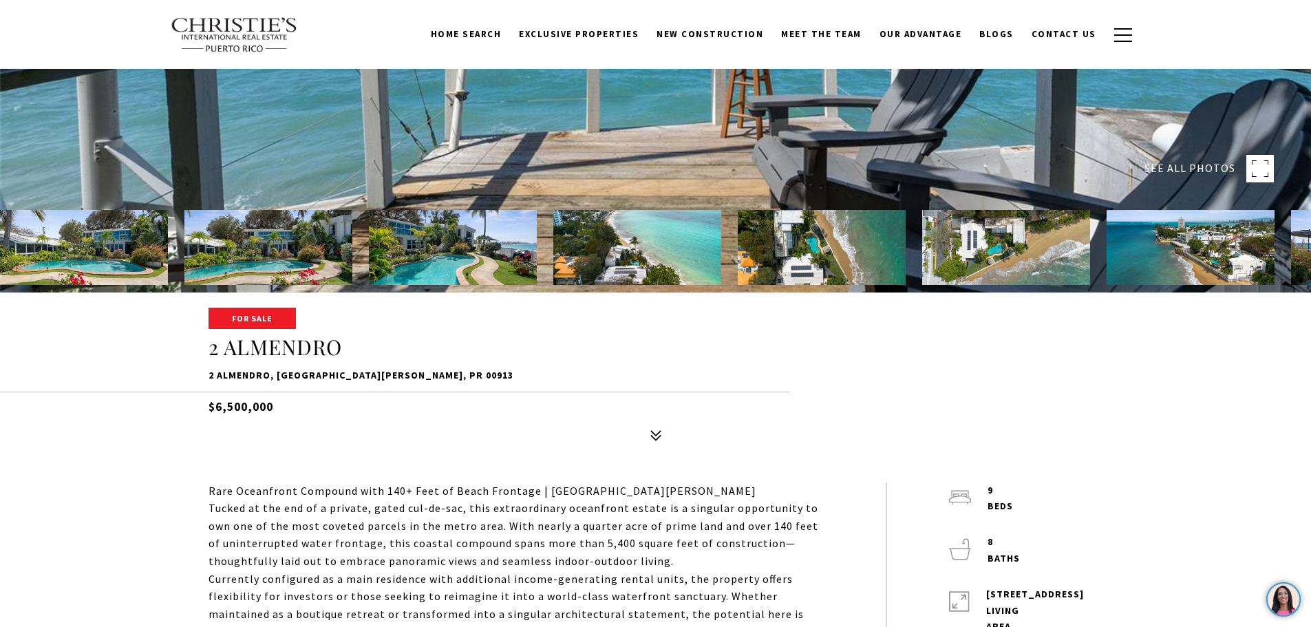
click at [279, 245] on img at bounding box center [268, 247] width 168 height 75
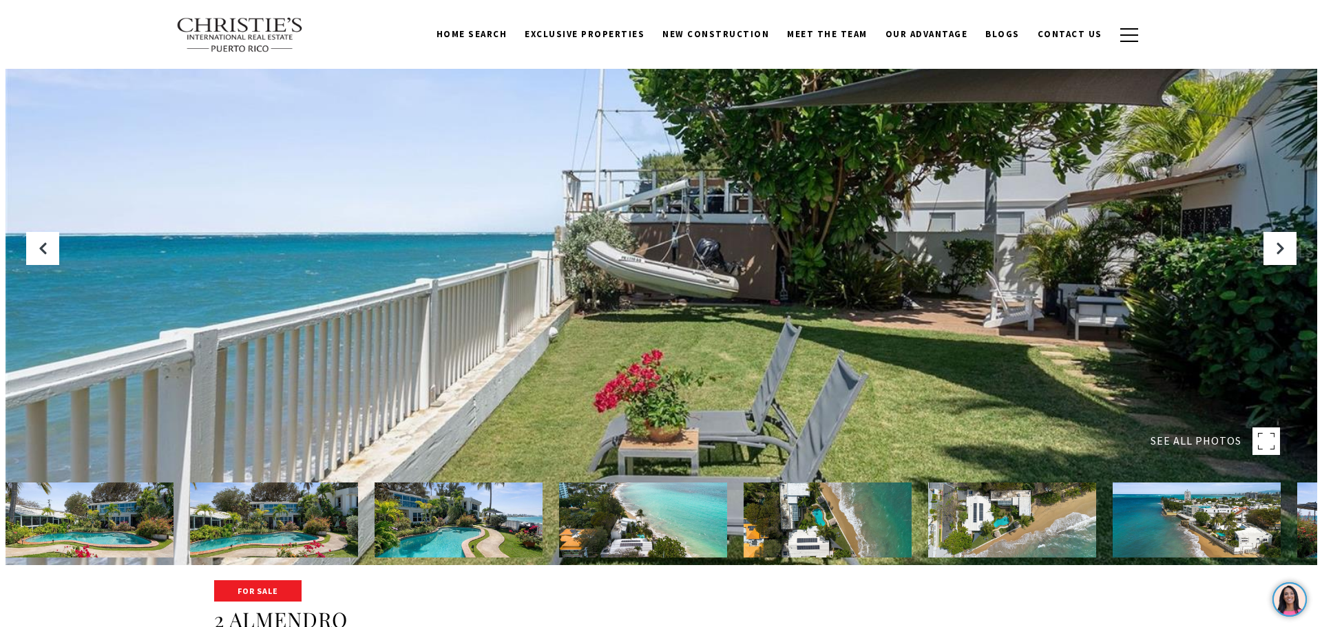
scroll to position [61, 0]
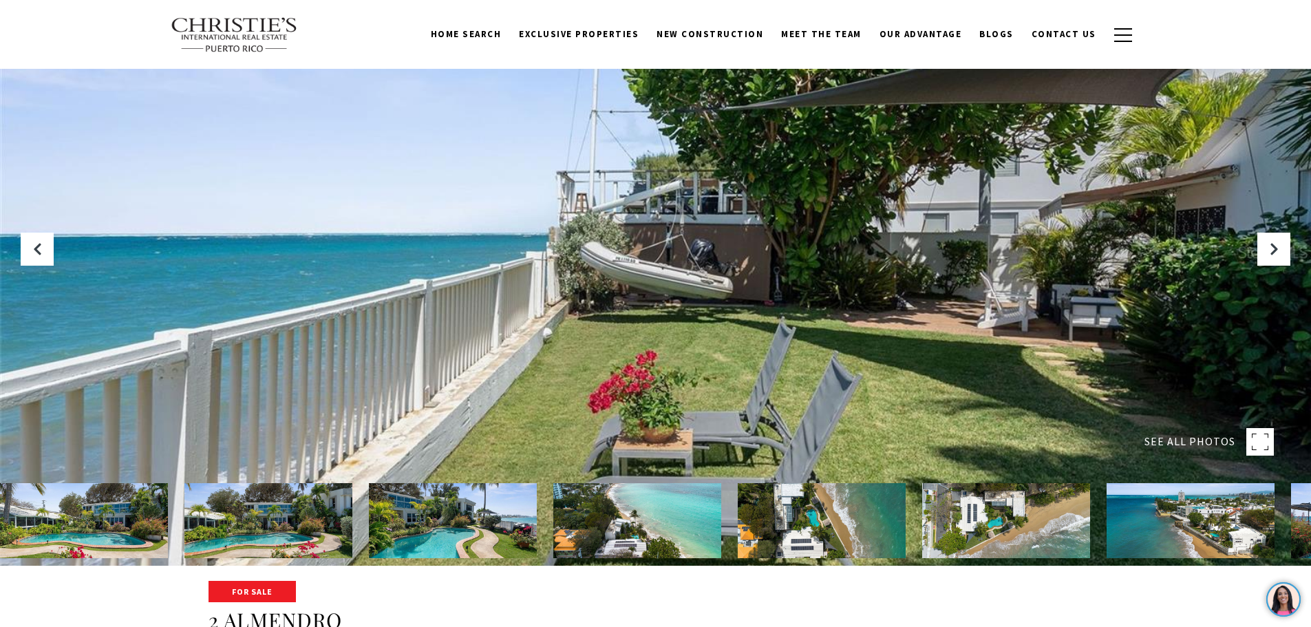
click at [1266, 442] on rect at bounding box center [1261, 442] width 28 height 28
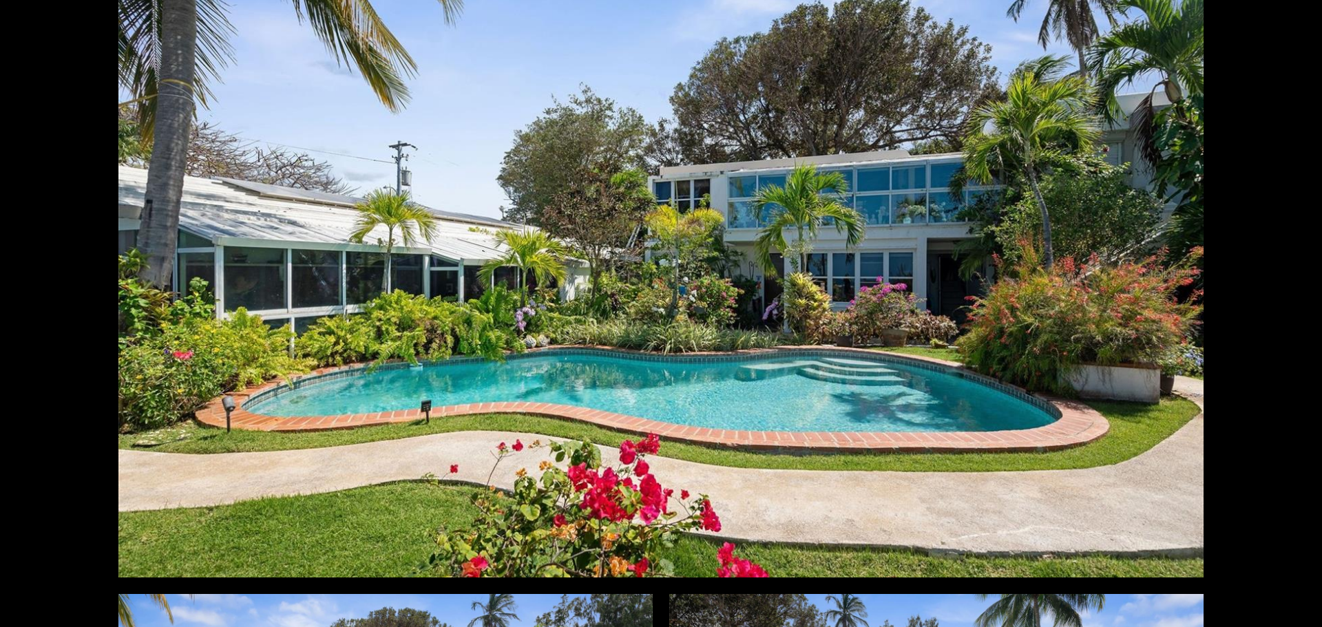
scroll to position [181, 0]
drag, startPoint x: 626, startPoint y: 255, endPoint x: 1259, endPoint y: 348, distance: 640.1
click at [1259, 348] on div "Photos Map [GEOGRAPHIC_DATA] Share Facebook Twitter Via Email" at bounding box center [661, 313] width 1322 height 627
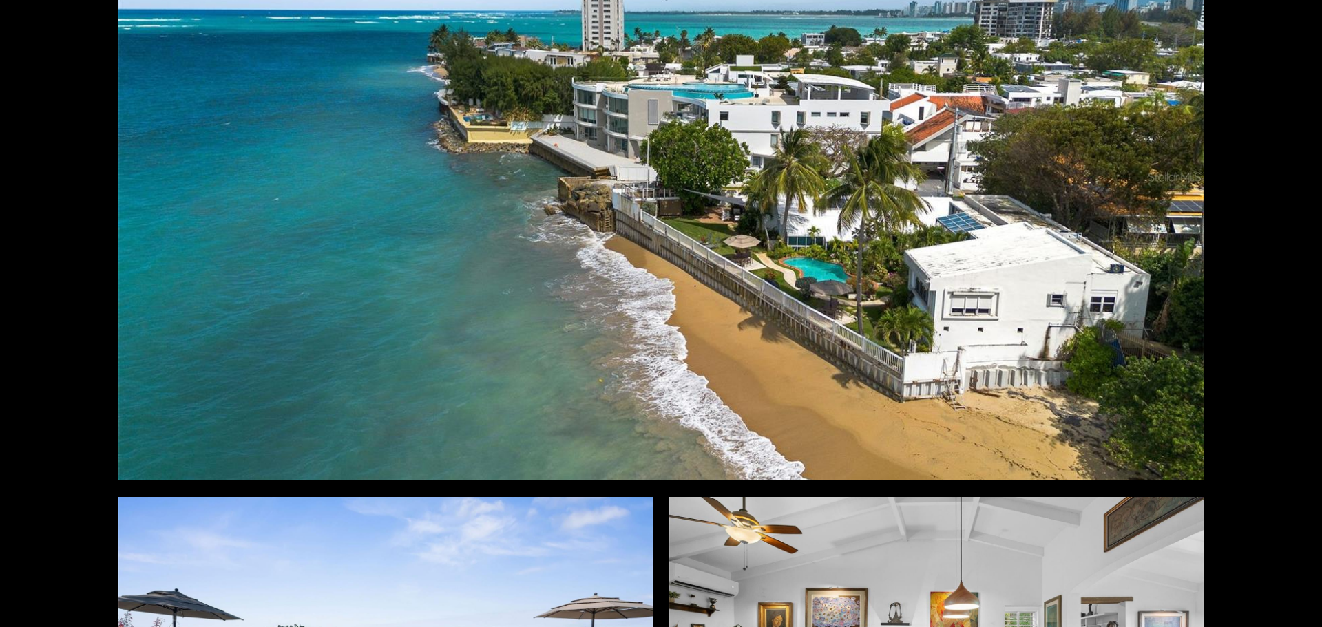
scroll to position [2157, 0]
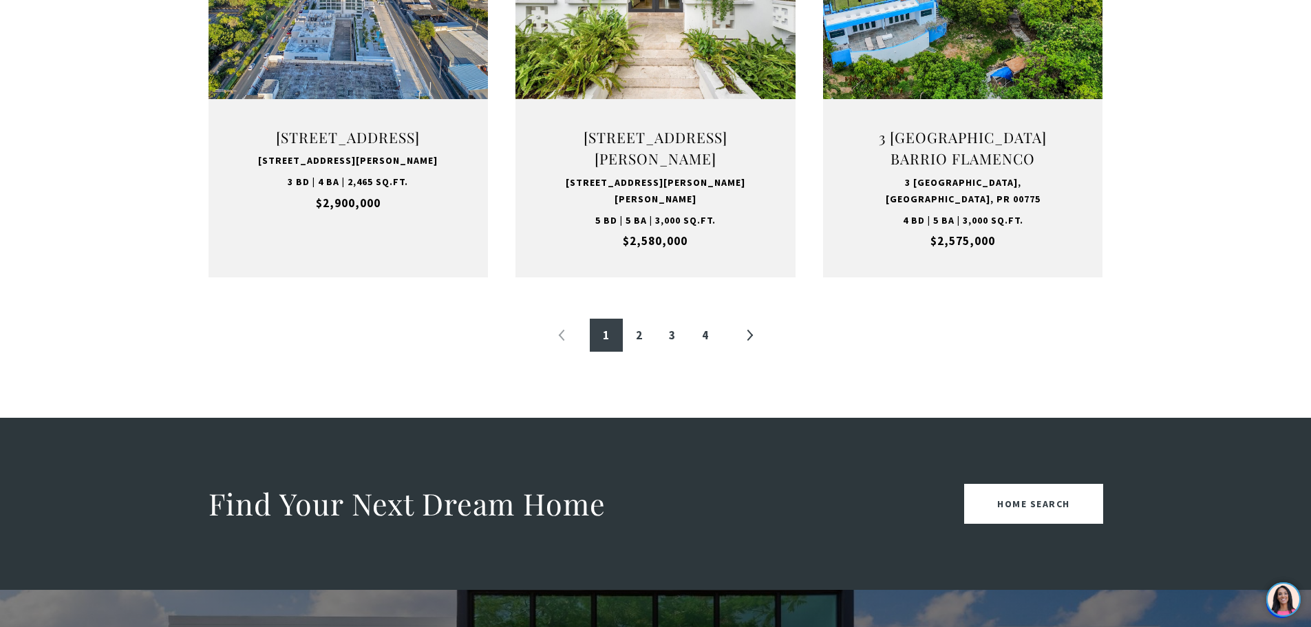
scroll to position [1549, 0]
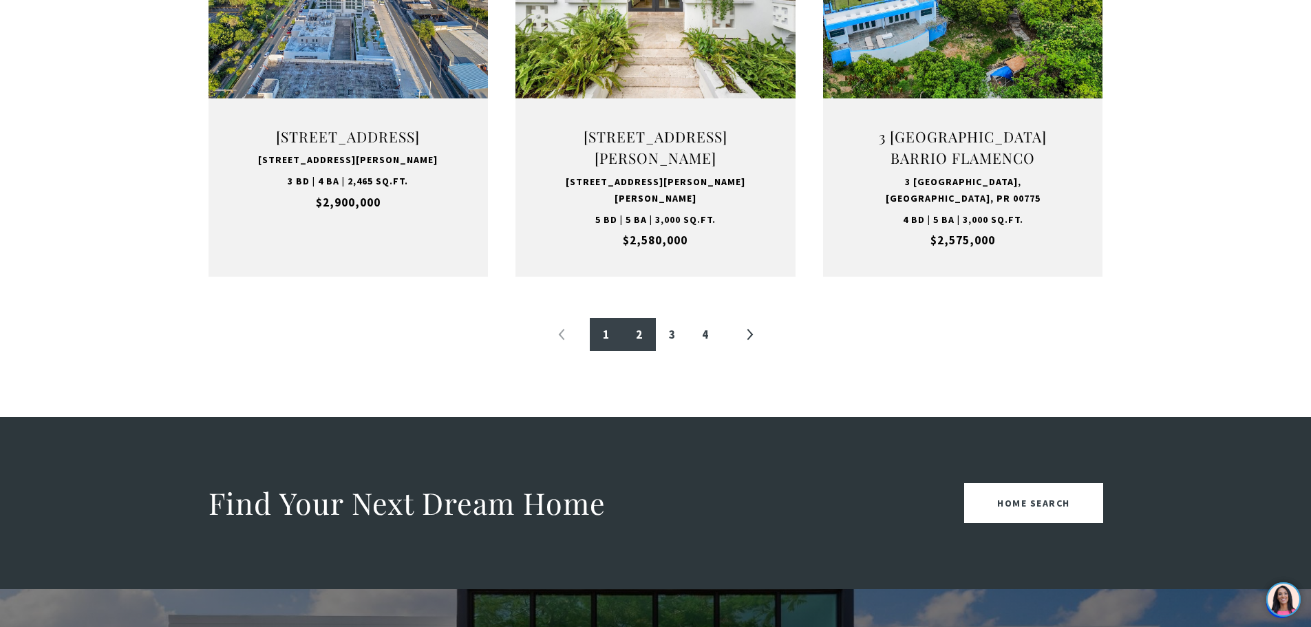
click at [633, 335] on link "2" at bounding box center [639, 334] width 33 height 33
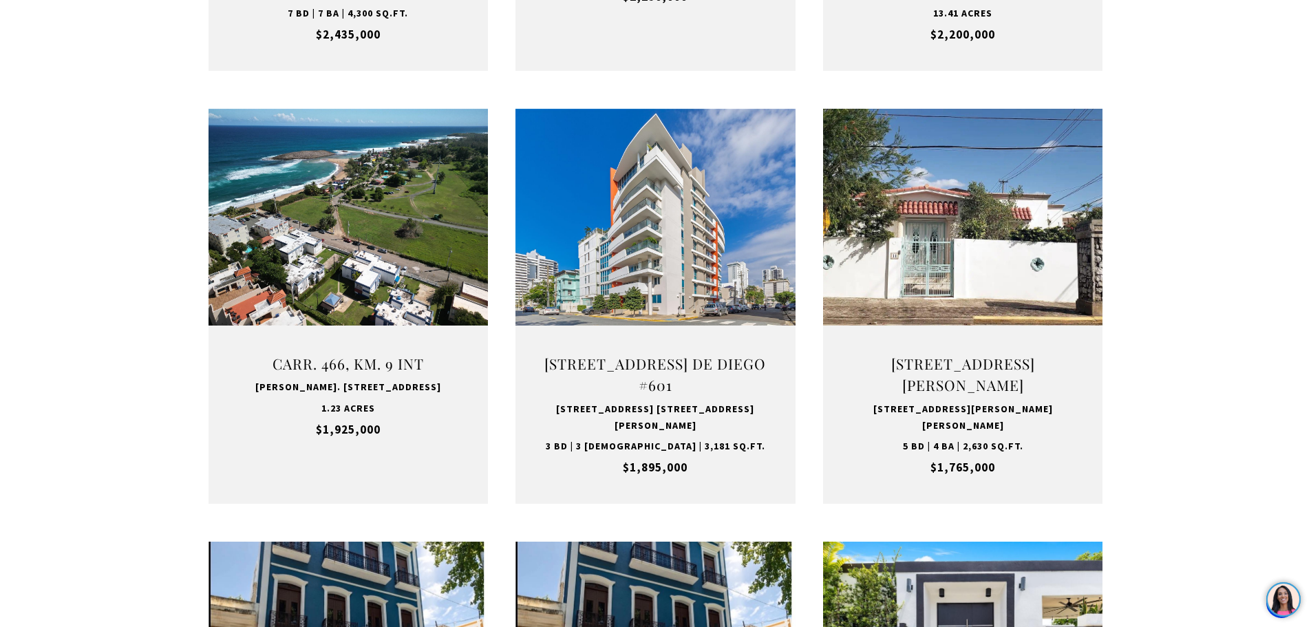
scroll to position [906, 0]
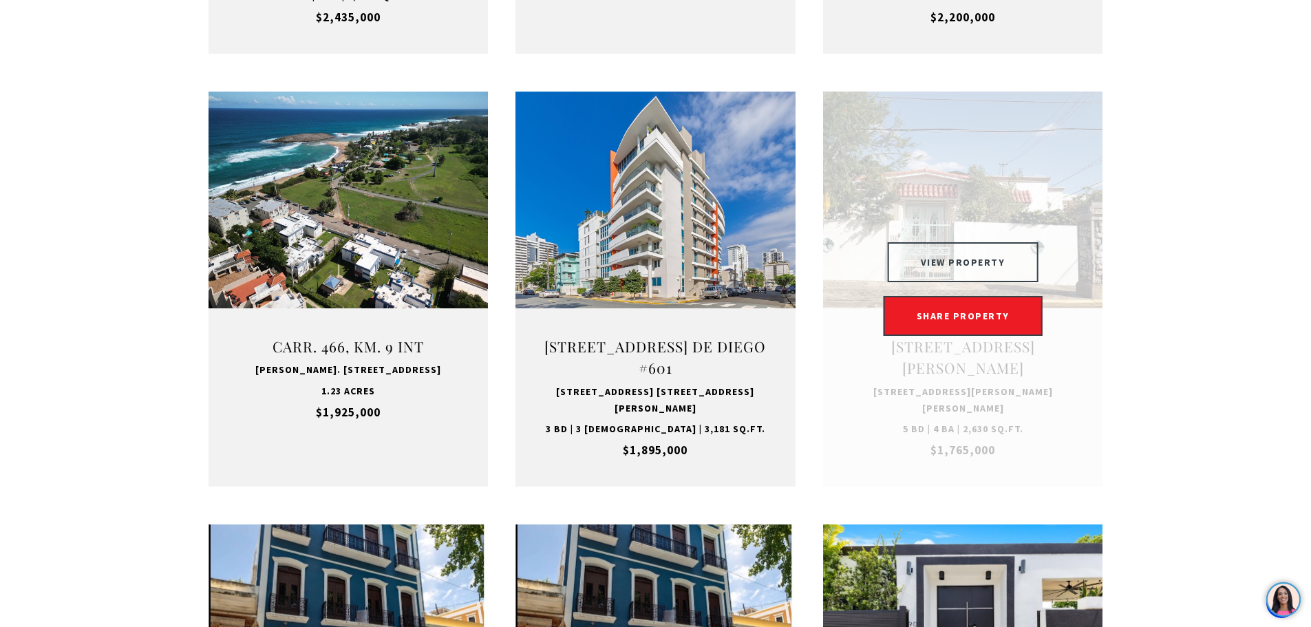
click at [979, 242] on button "VIEW PROPERTY" at bounding box center [963, 262] width 151 height 40
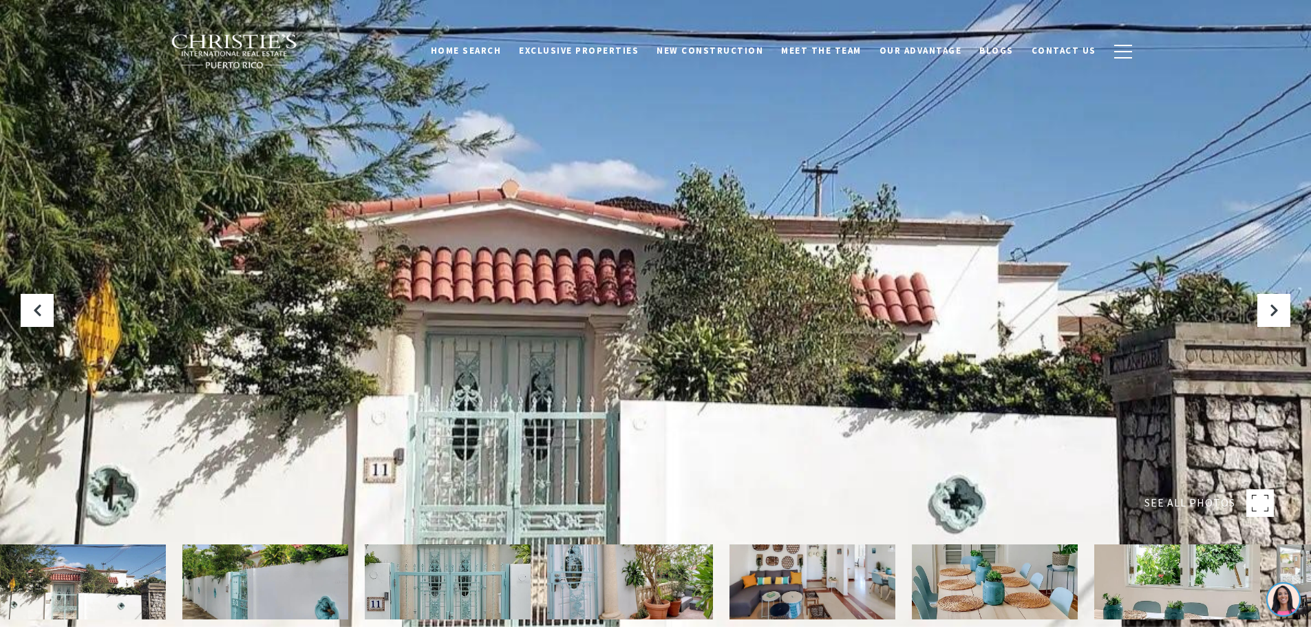
click at [1265, 500] on rect at bounding box center [1261, 503] width 28 height 28
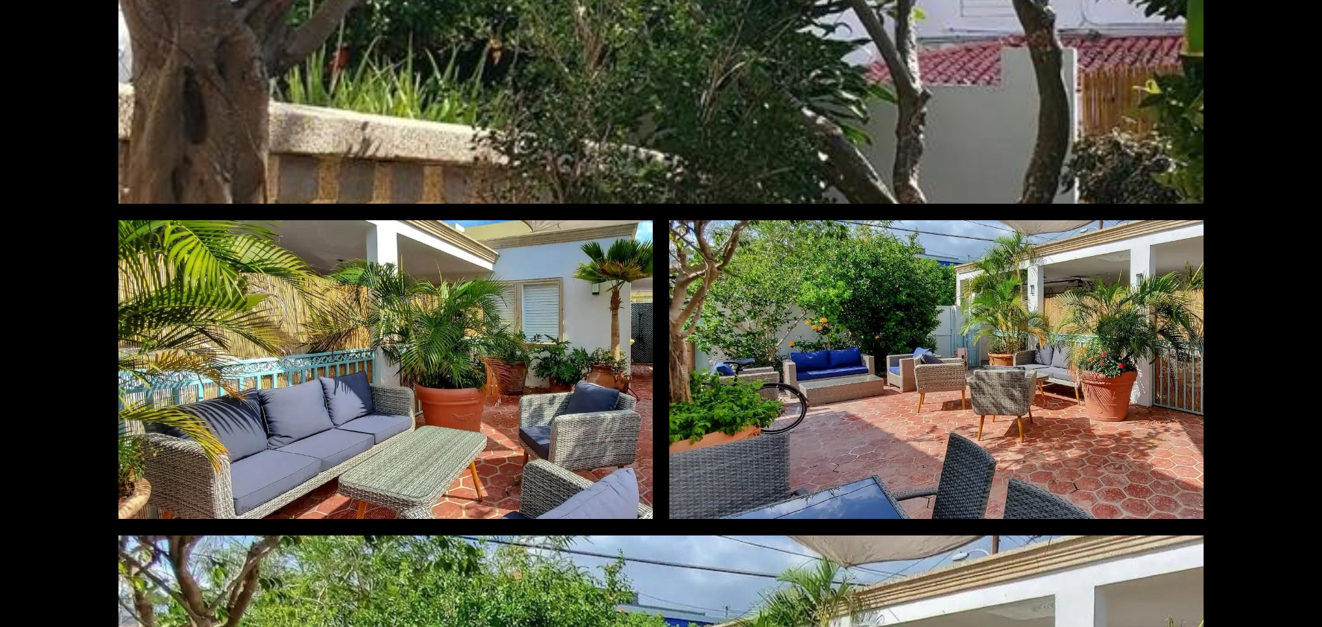
scroll to position [9007, 0]
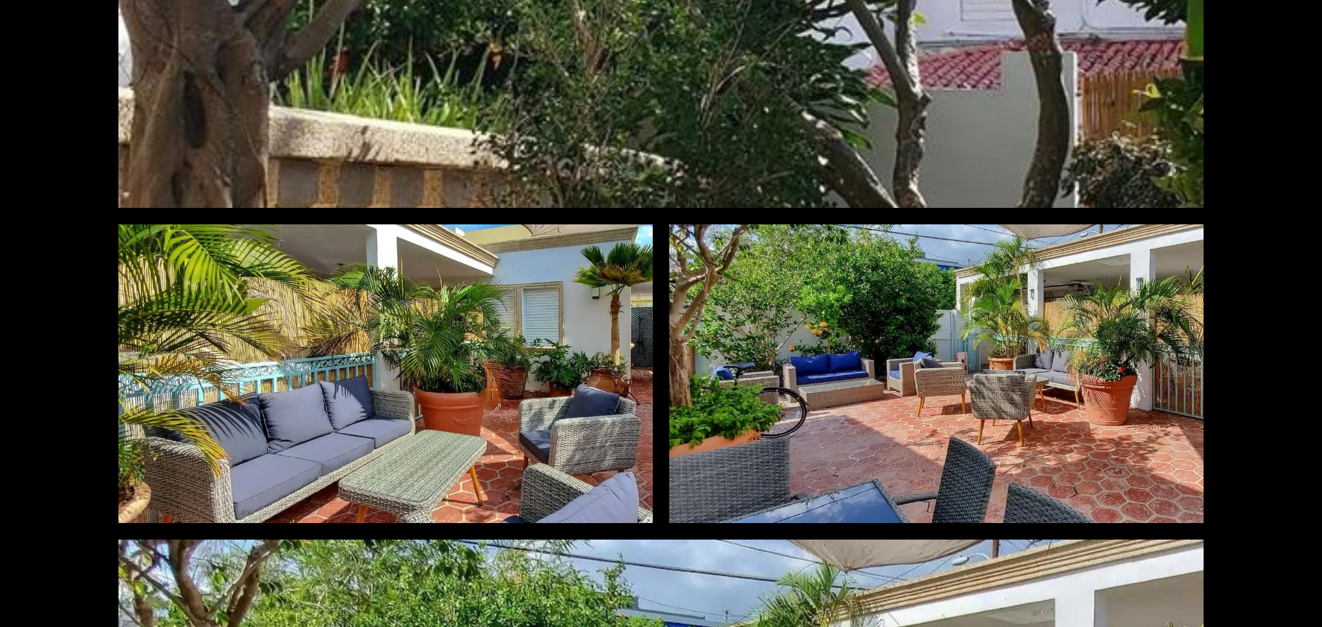
drag, startPoint x: 860, startPoint y: 347, endPoint x: 1267, endPoint y: 393, distance: 410.1
click at [1267, 393] on div "Photos Map [GEOGRAPHIC_DATA] Share Facebook Twitter Via Email" at bounding box center [661, 313] width 1322 height 627
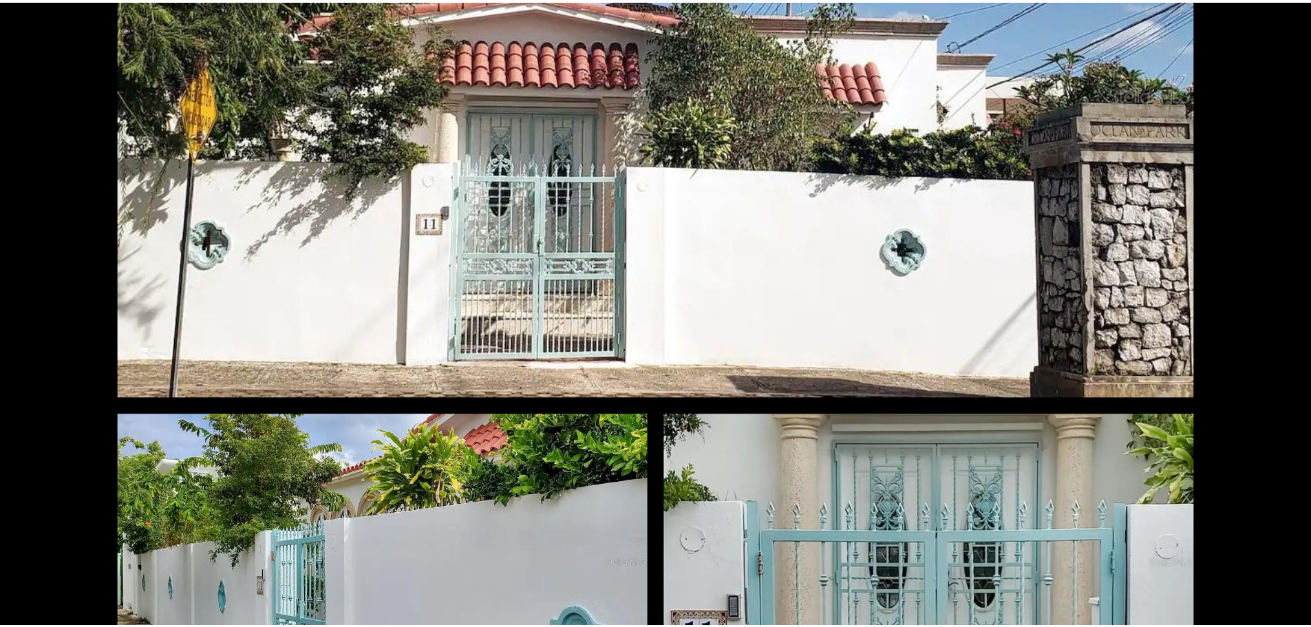
scroll to position [0, 0]
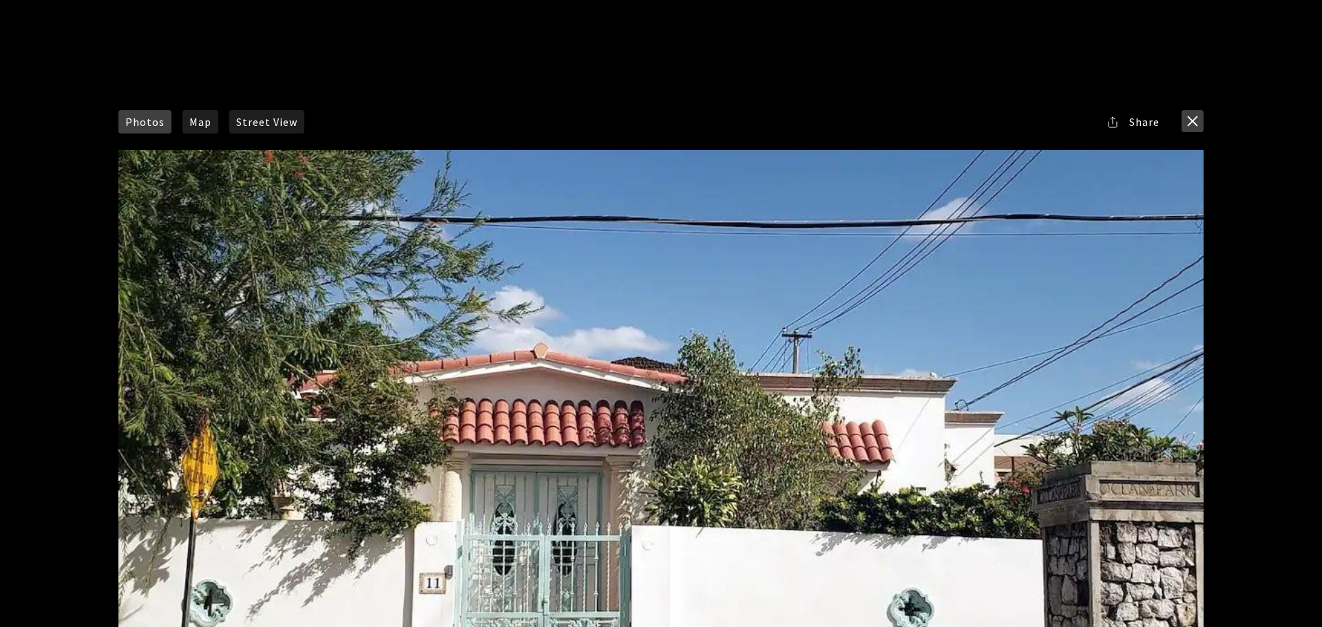
click at [1188, 124] on button "close modal" at bounding box center [1192, 121] width 22 height 22
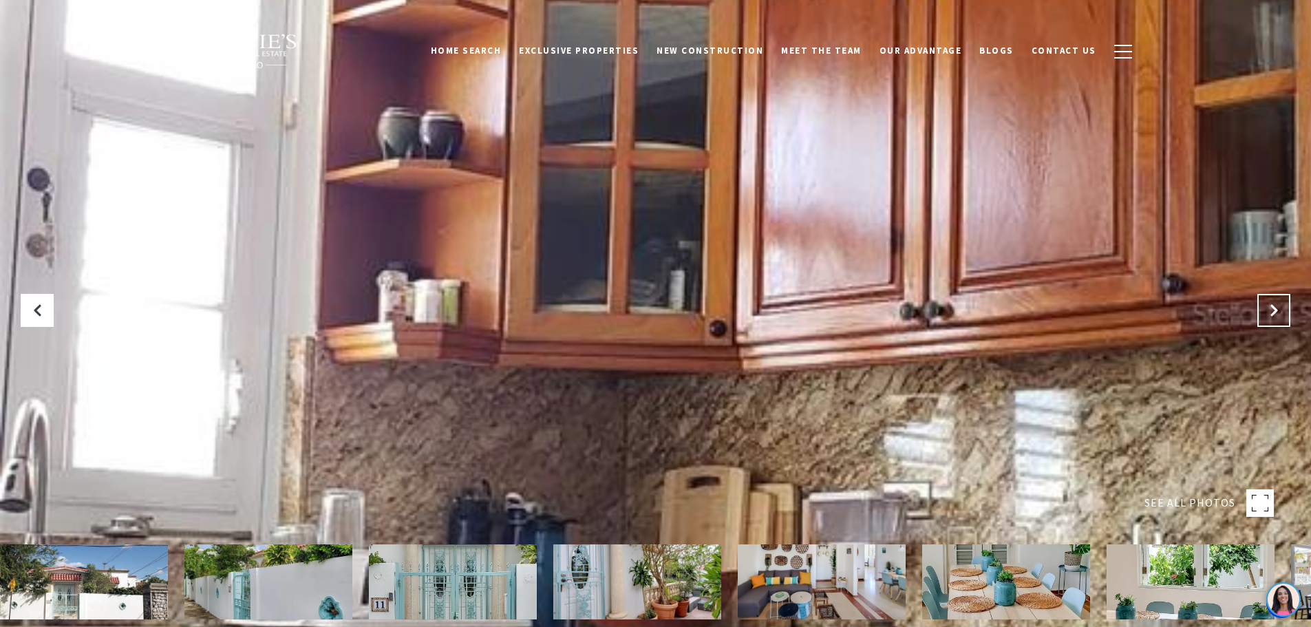
click at [1260, 309] on button "Next Slide" at bounding box center [1274, 310] width 33 height 33
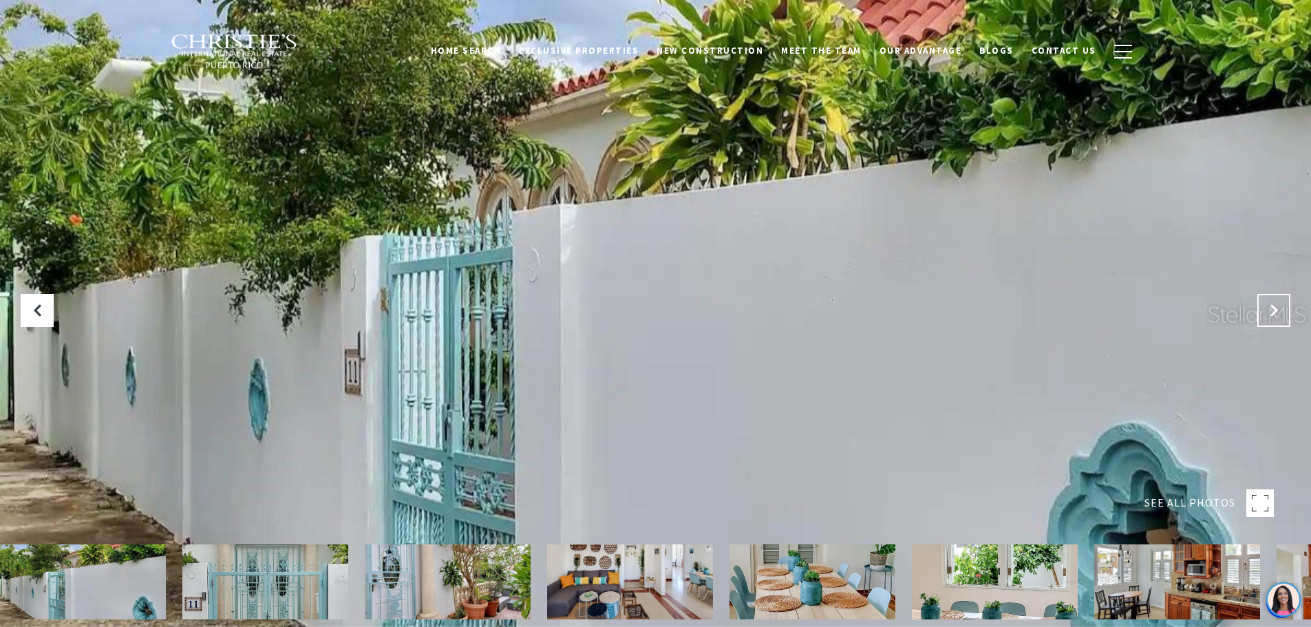
click at [1260, 309] on button "Next Slide" at bounding box center [1274, 310] width 33 height 33
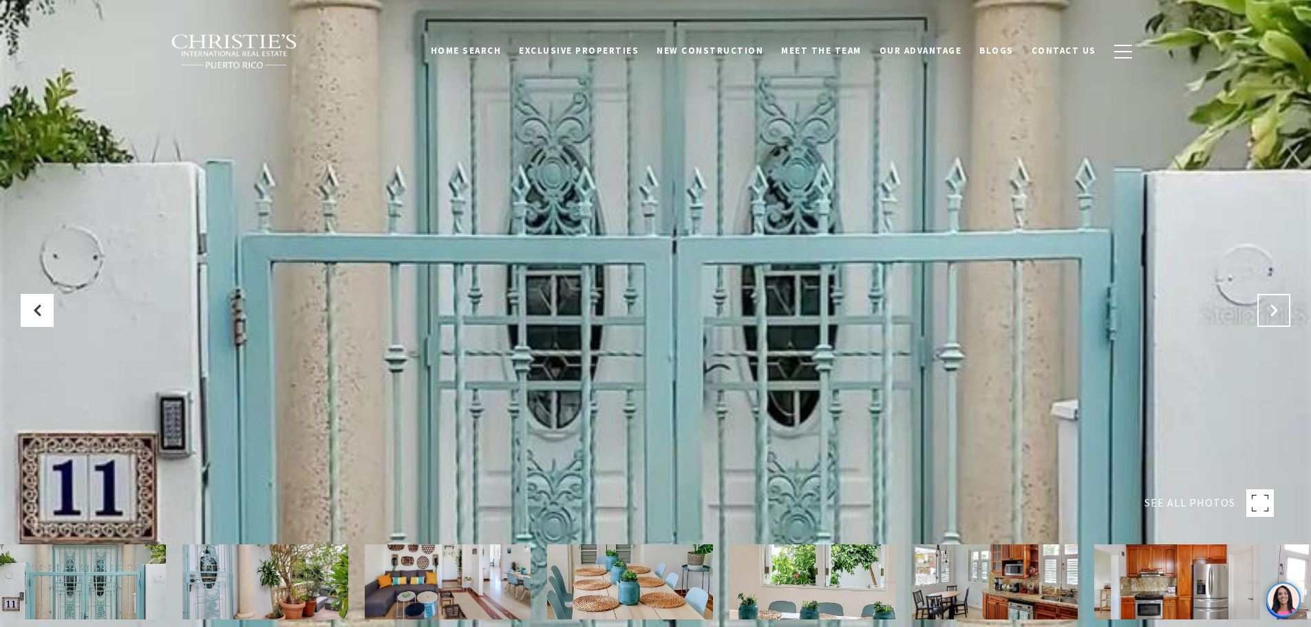
click at [1260, 309] on button "Next Slide" at bounding box center [1274, 310] width 33 height 33
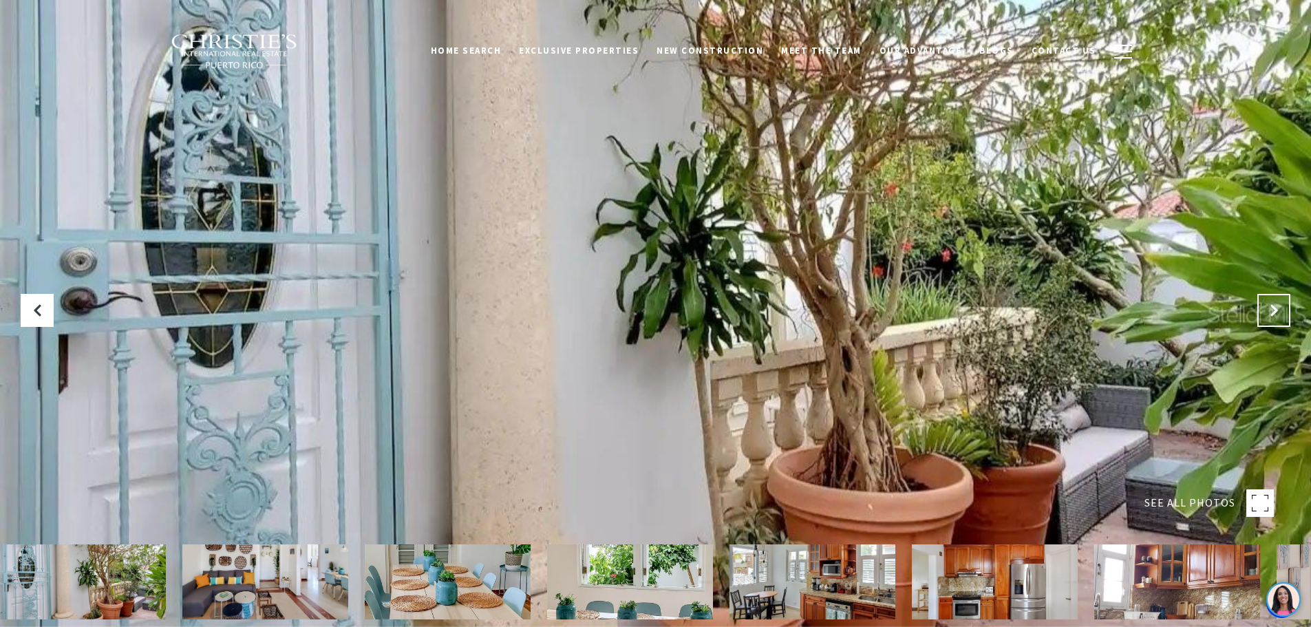
click at [1260, 309] on button "Next Slide" at bounding box center [1274, 310] width 33 height 33
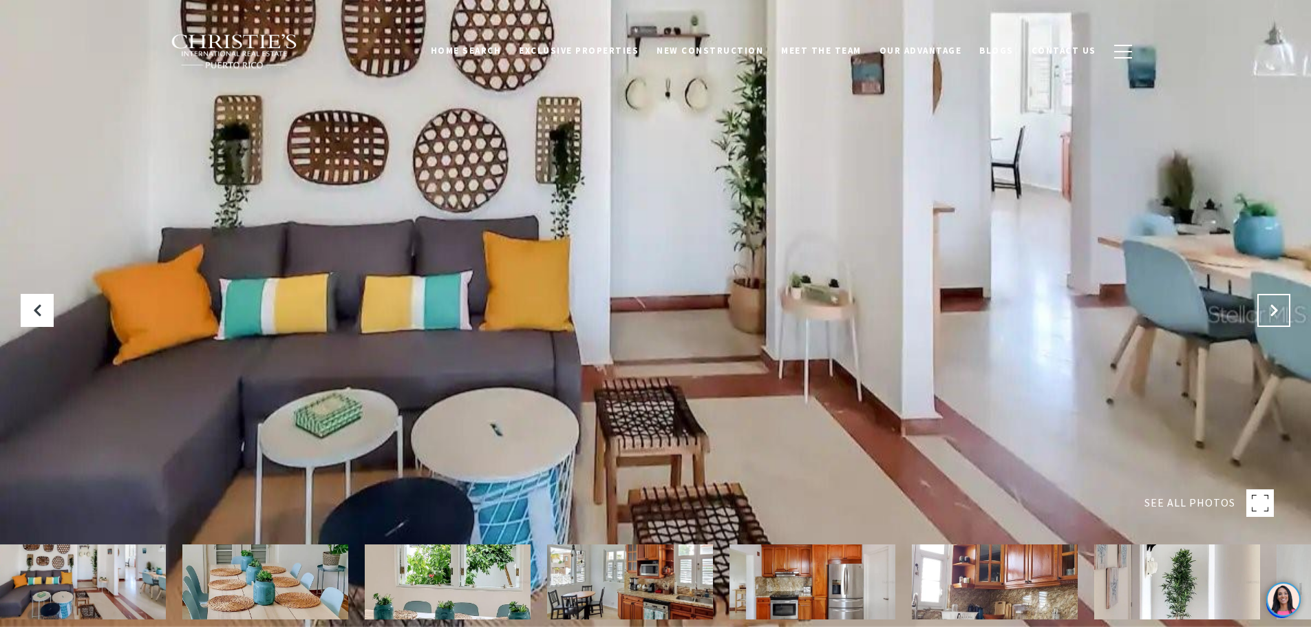
click at [1260, 309] on button "Next Slide" at bounding box center [1274, 310] width 33 height 33
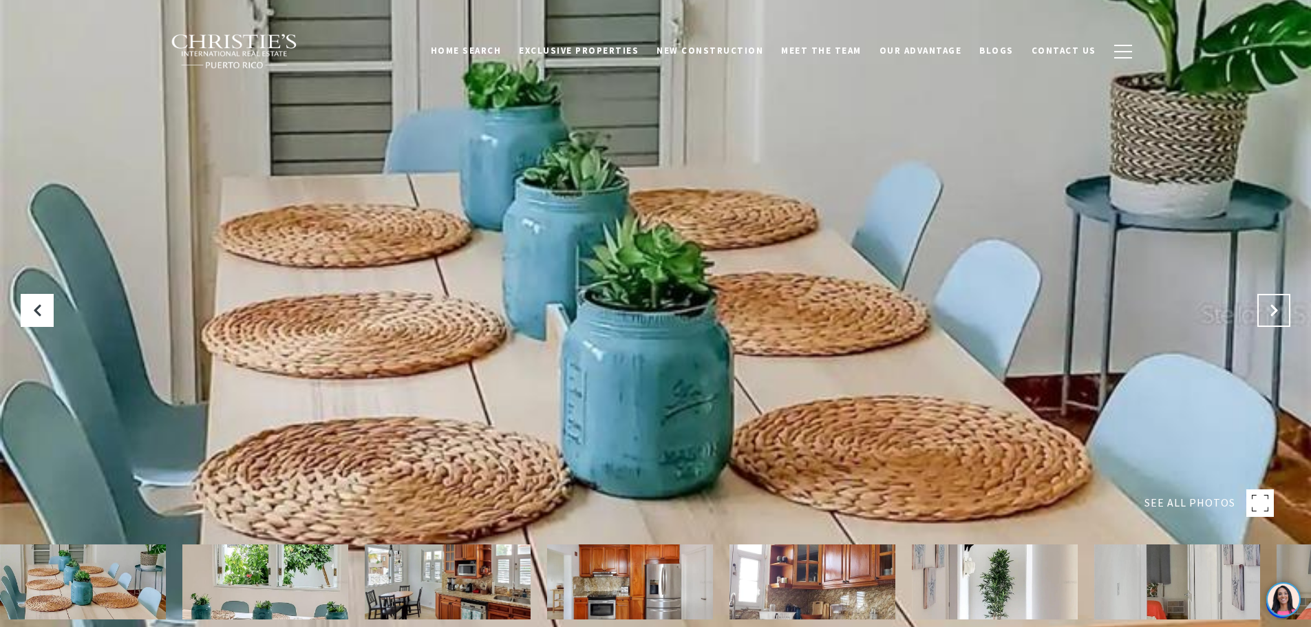
click at [1268, 310] on icon "Next Slide" at bounding box center [1274, 311] width 14 height 14
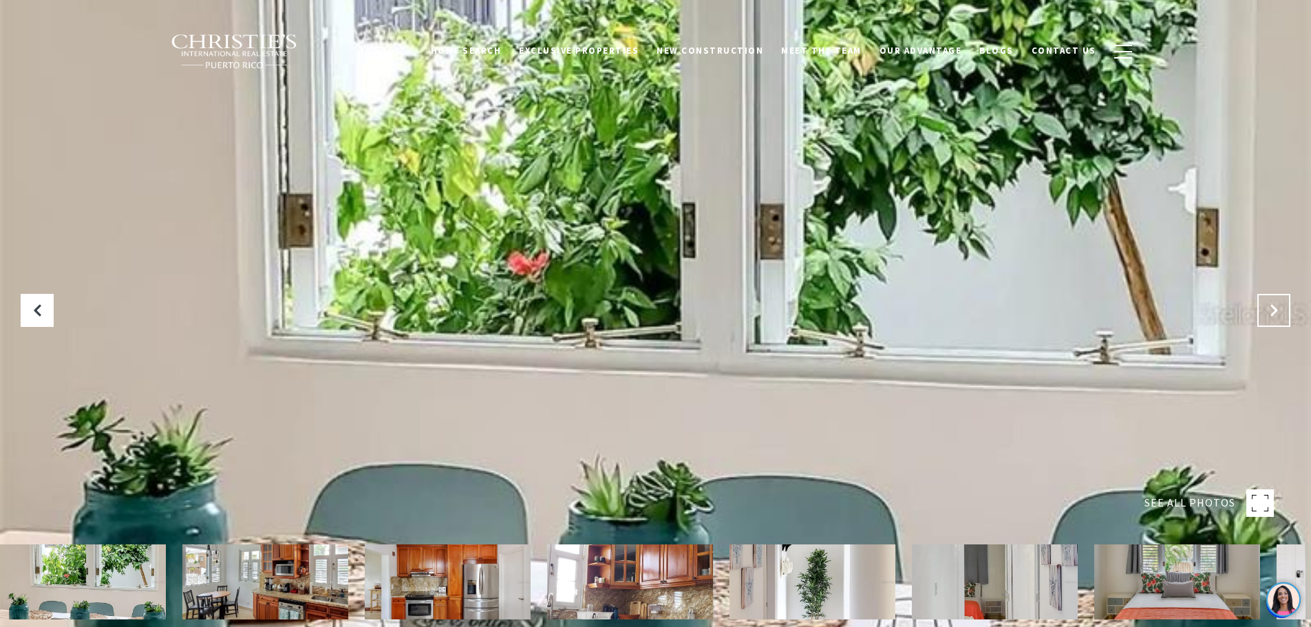
click at [1268, 310] on icon "Next Slide" at bounding box center [1274, 311] width 14 height 14
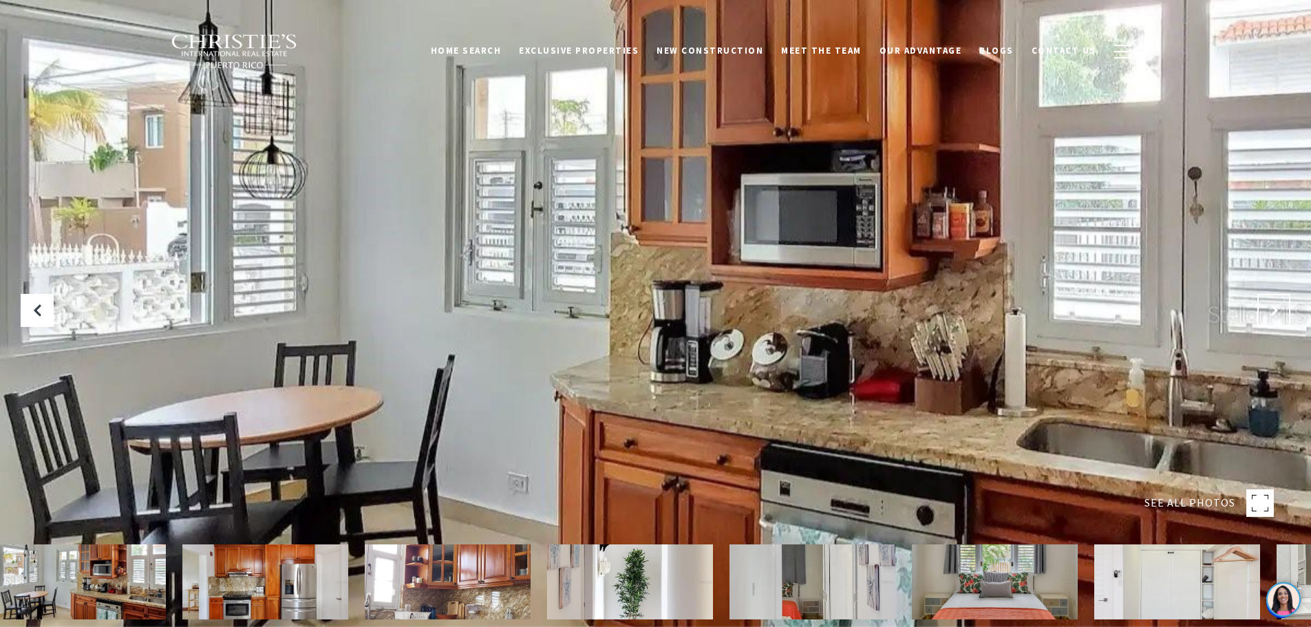
click at [1268, 310] on icon "Next Slide" at bounding box center [1274, 311] width 14 height 14
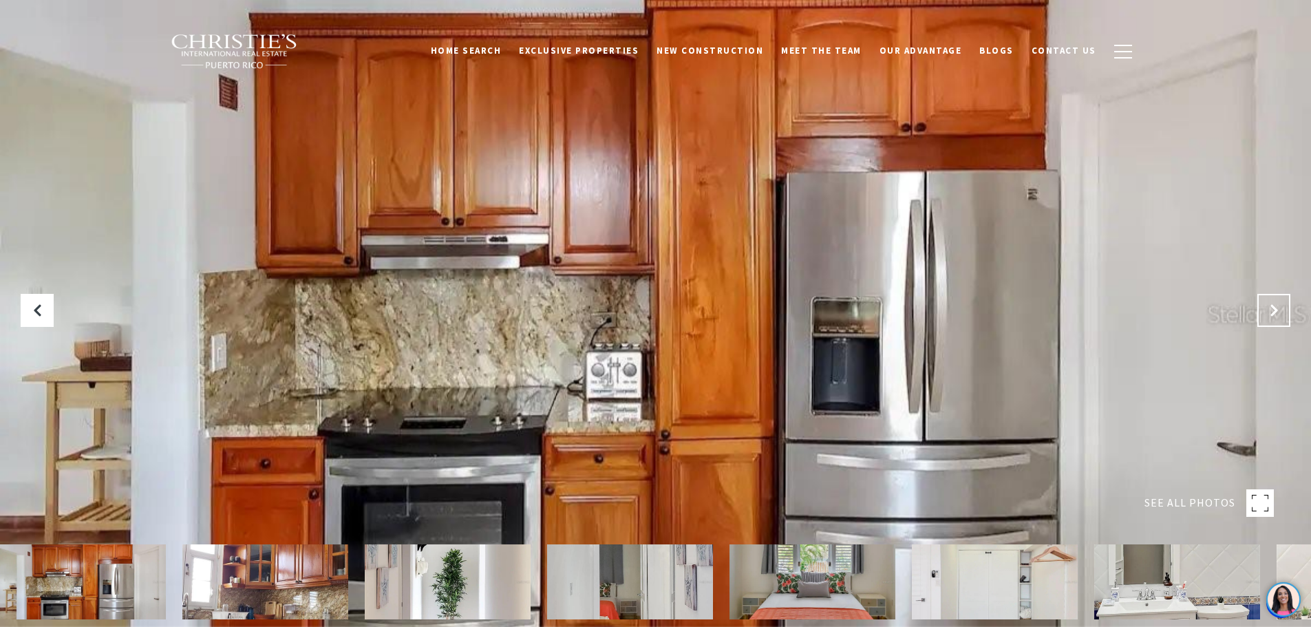
click at [1268, 310] on icon "Next Slide" at bounding box center [1274, 311] width 14 height 14
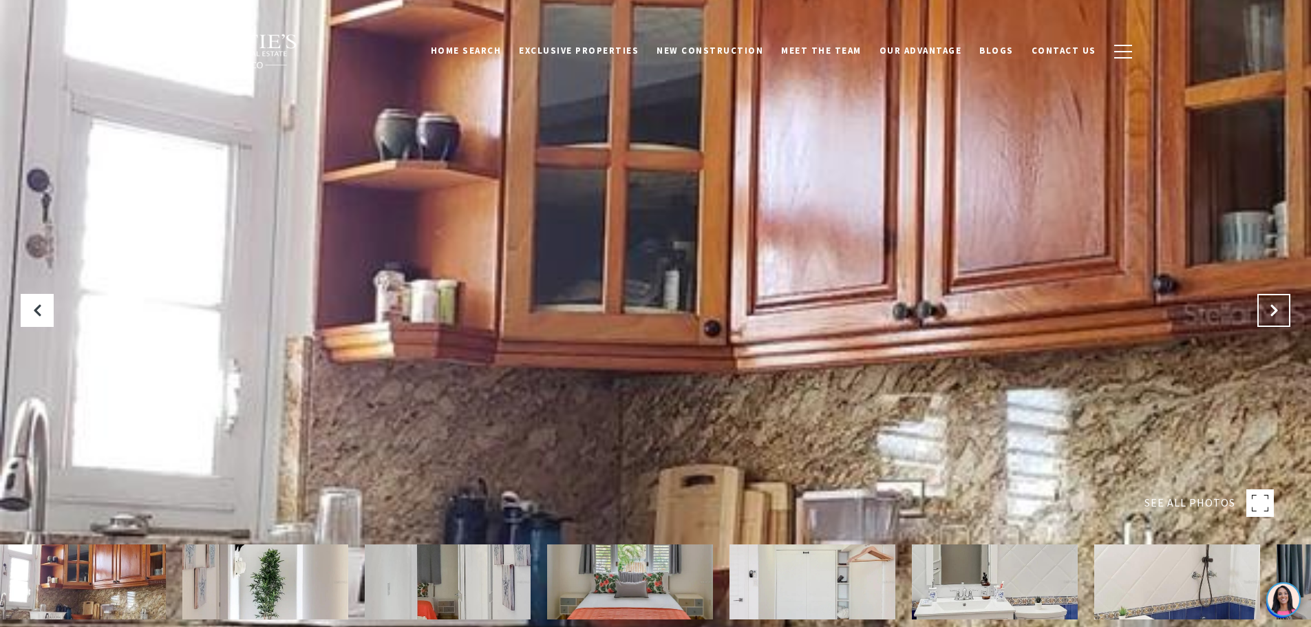
click at [1268, 310] on icon "Next Slide" at bounding box center [1274, 311] width 14 height 14
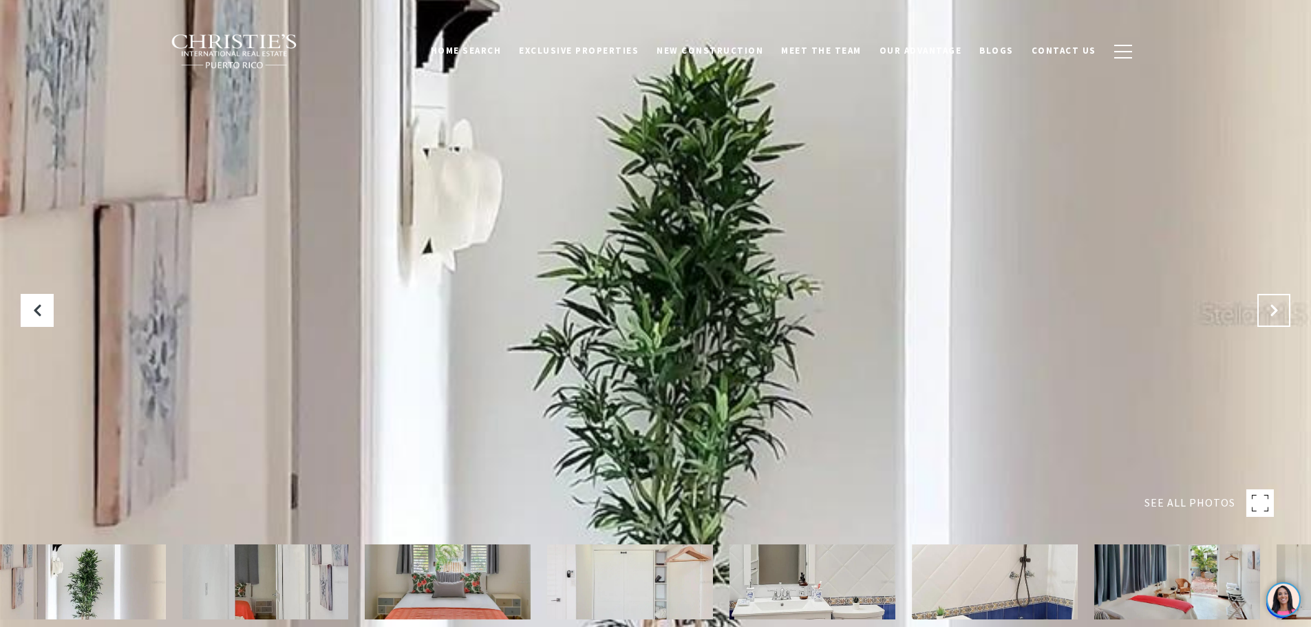
click at [1268, 310] on icon "Next Slide" at bounding box center [1274, 311] width 14 height 14
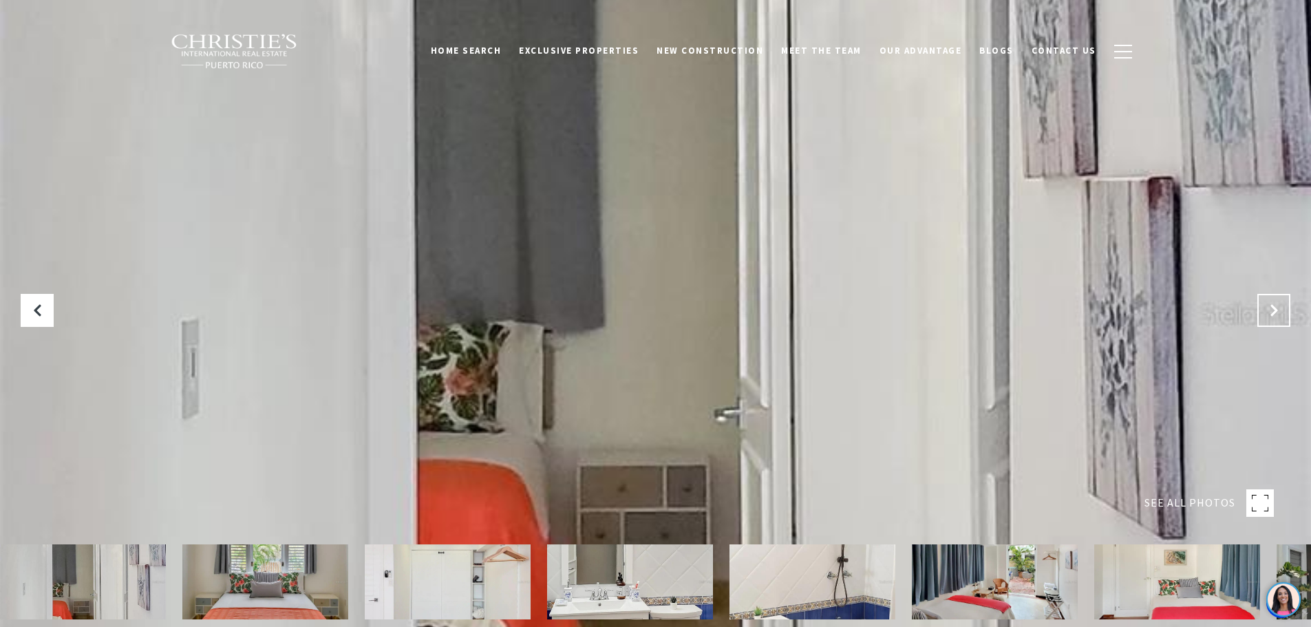
click at [1268, 310] on icon "Next Slide" at bounding box center [1274, 311] width 14 height 14
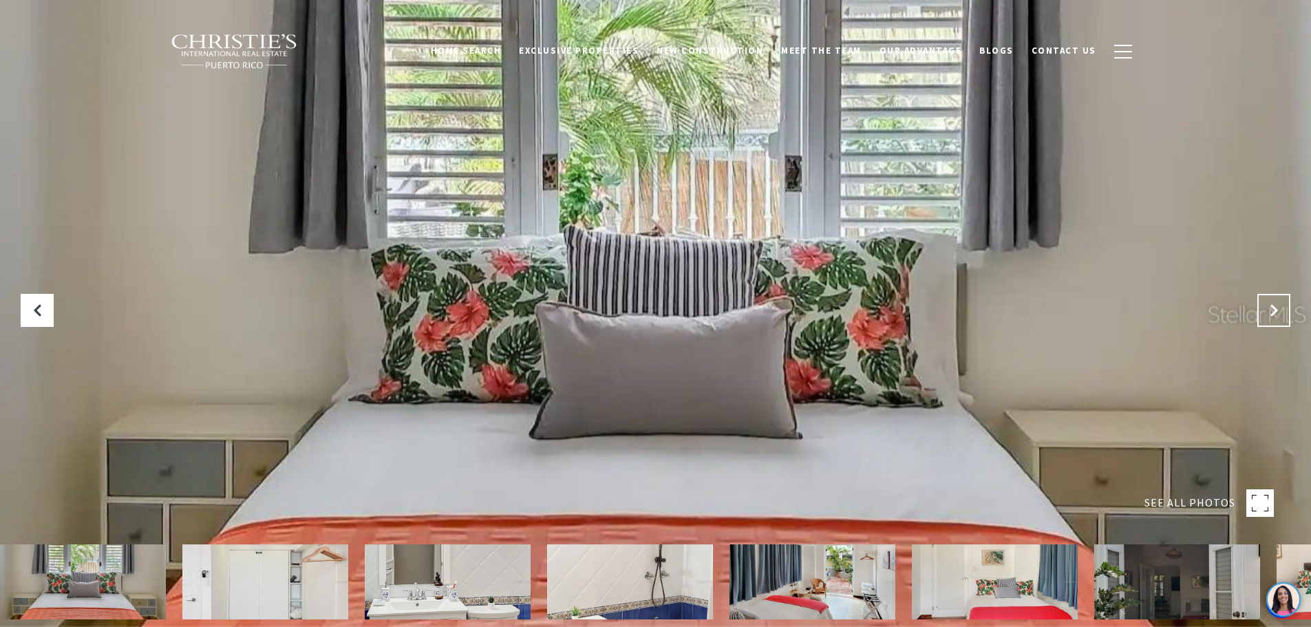
click at [1268, 310] on icon "Next Slide" at bounding box center [1274, 311] width 14 height 14
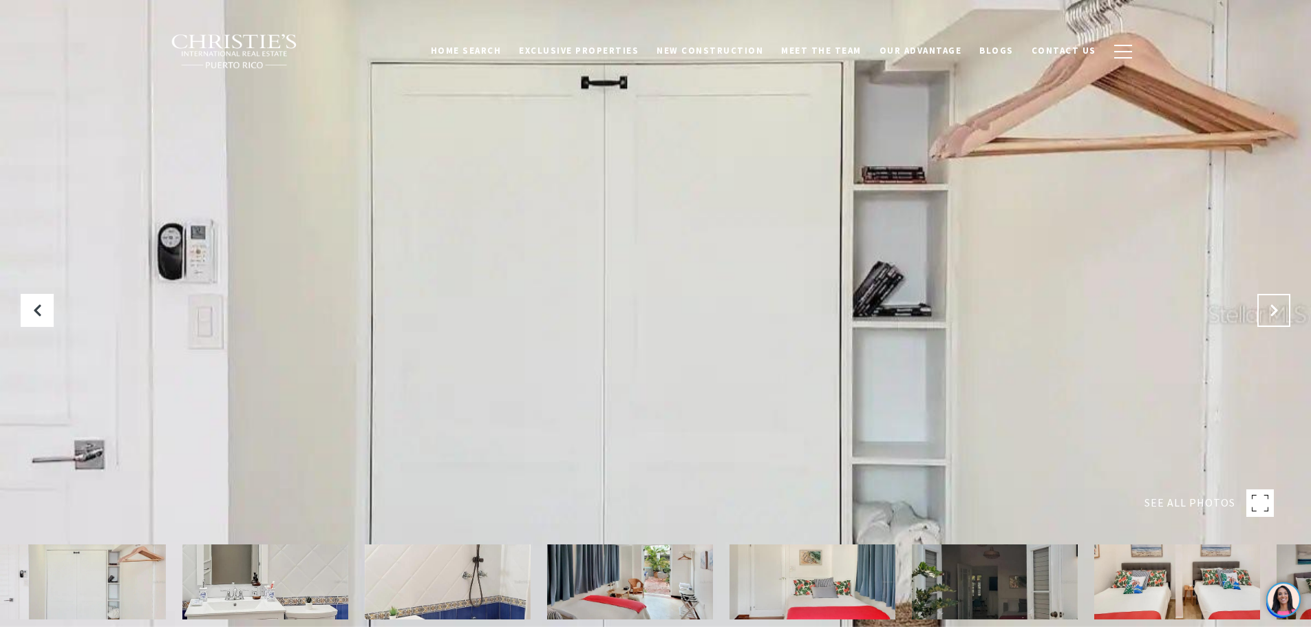
click at [1268, 310] on icon "Next Slide" at bounding box center [1274, 311] width 14 height 14
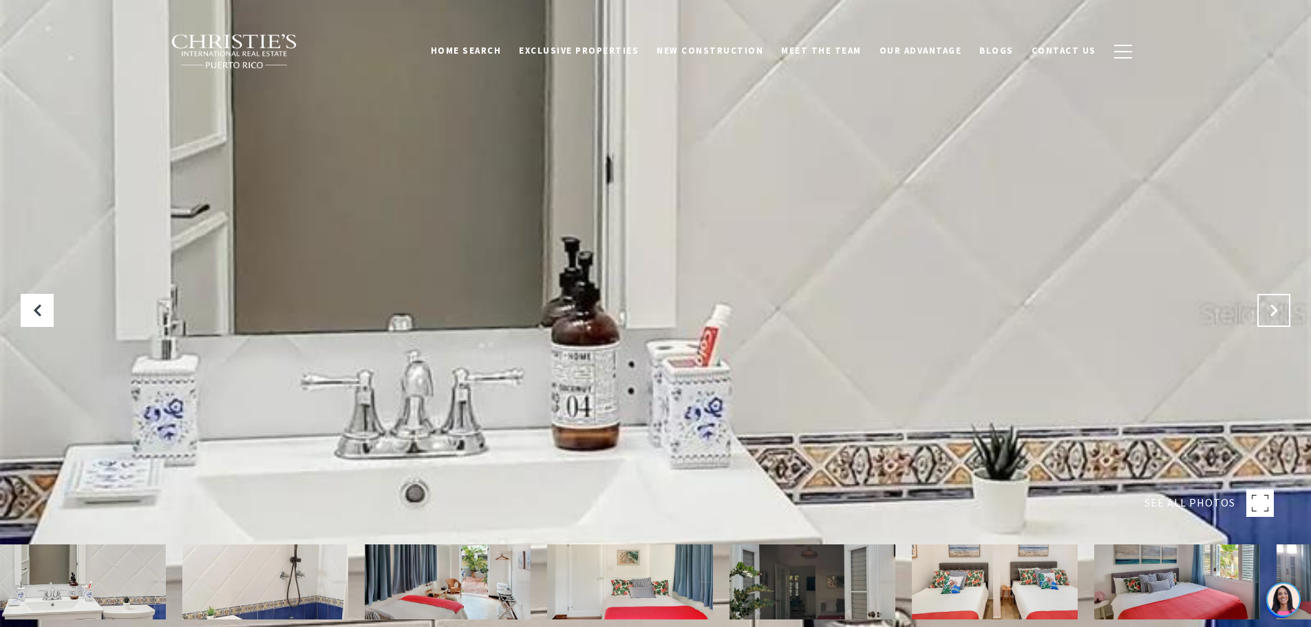
click at [1268, 310] on icon "Next Slide" at bounding box center [1274, 311] width 14 height 14
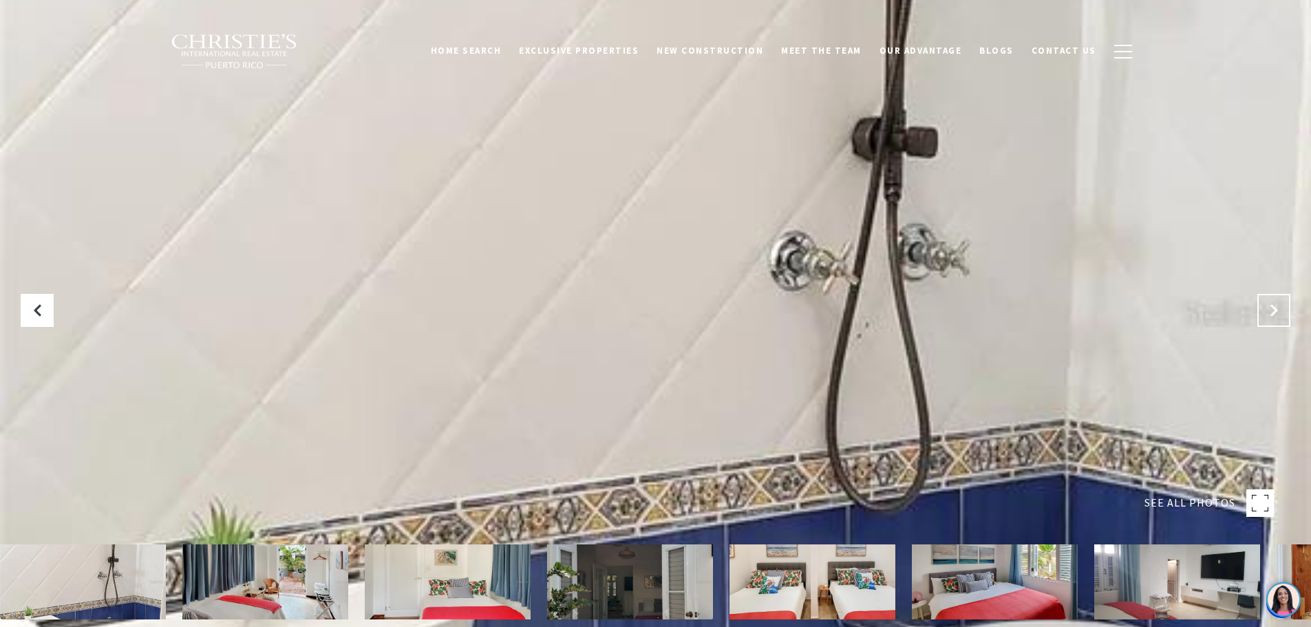
click at [1268, 310] on icon "Next Slide" at bounding box center [1274, 311] width 14 height 14
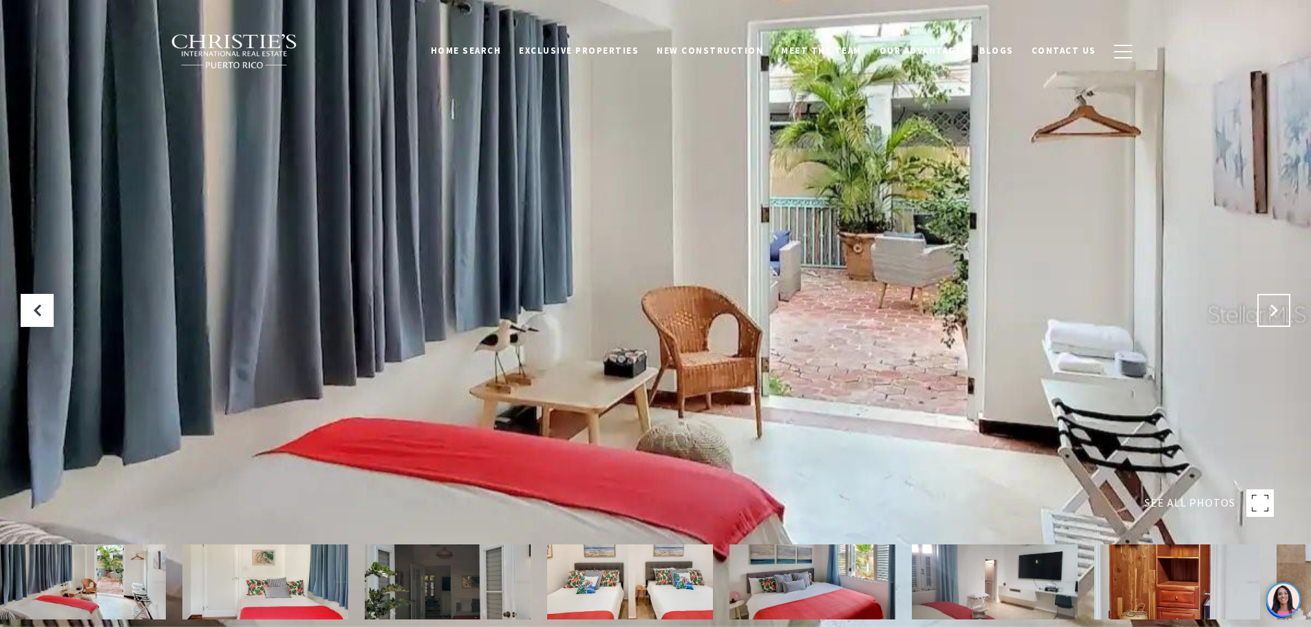
click at [1268, 310] on icon "Next Slide" at bounding box center [1274, 311] width 14 height 14
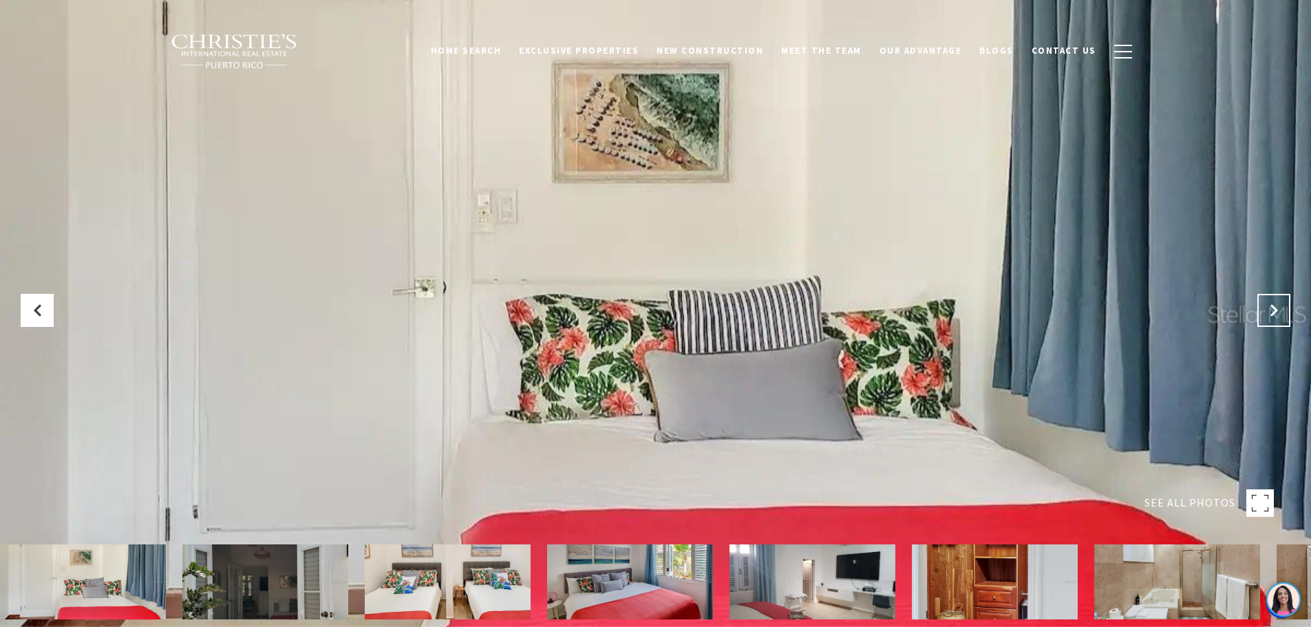
click at [1268, 310] on icon "Next Slide" at bounding box center [1274, 311] width 14 height 14
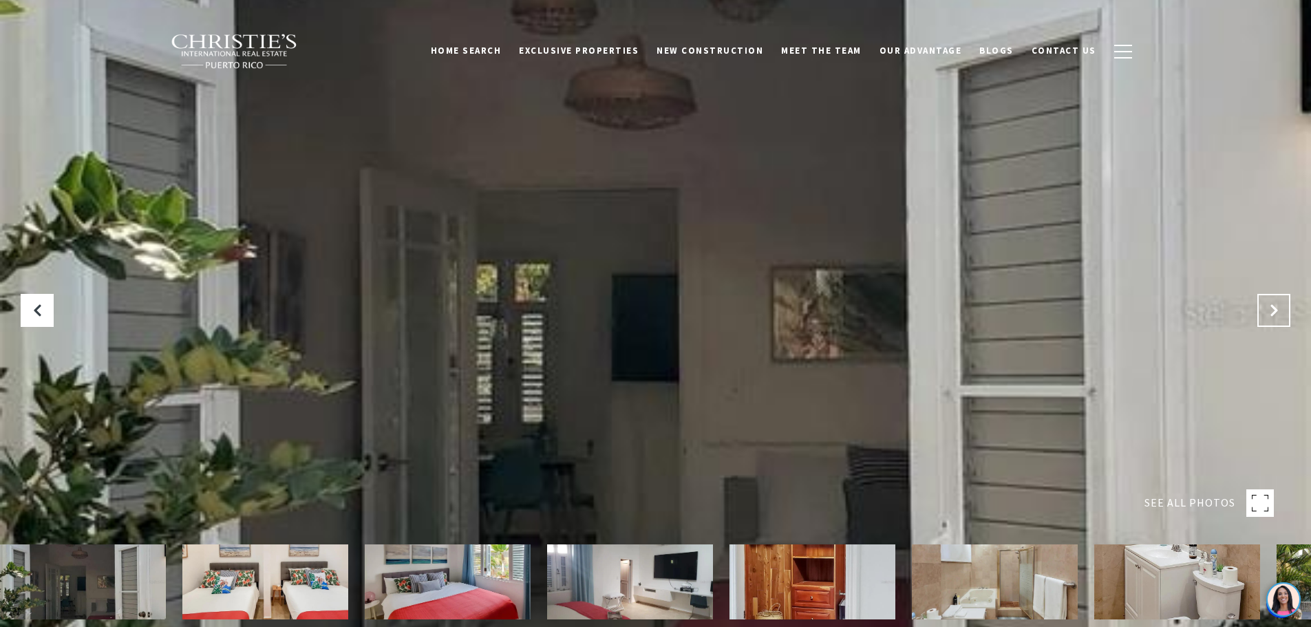
click at [1268, 310] on icon "Next Slide" at bounding box center [1274, 311] width 14 height 14
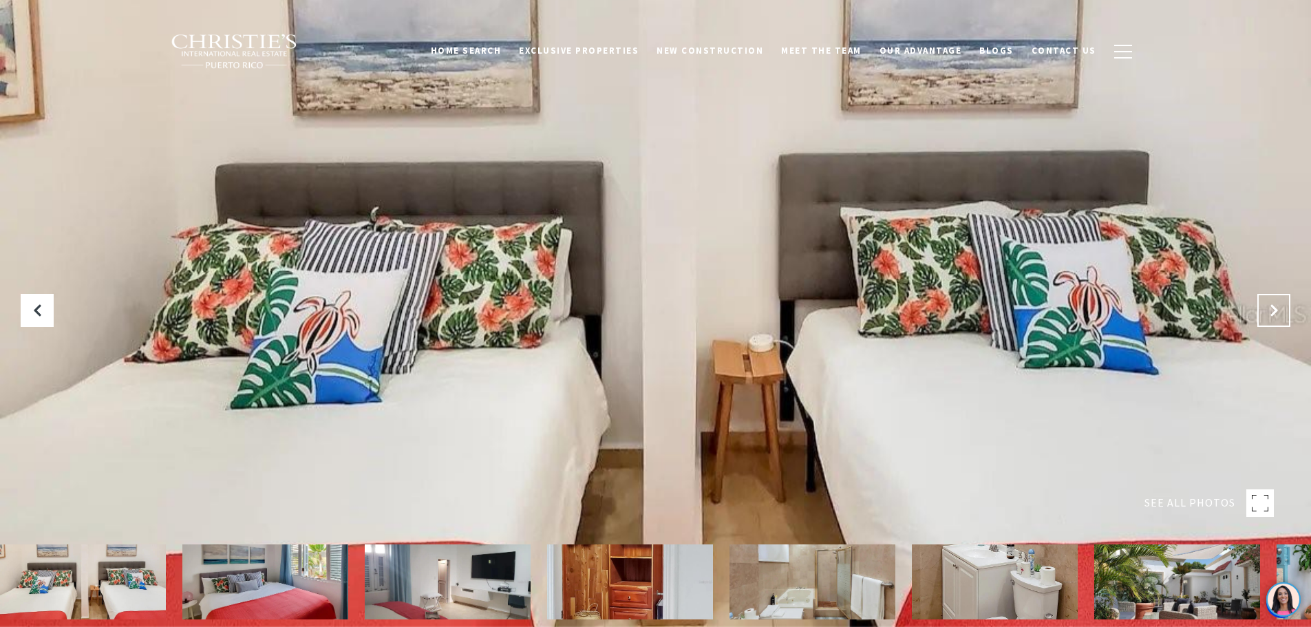
click at [1268, 310] on icon "Next Slide" at bounding box center [1274, 311] width 14 height 14
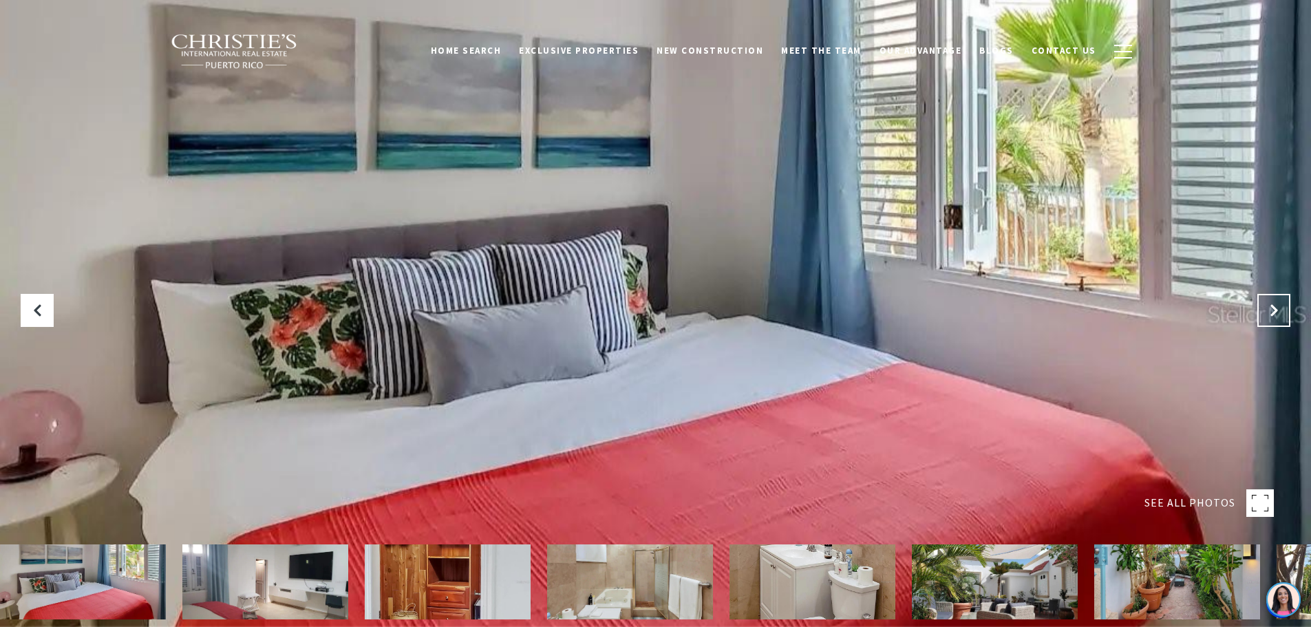
click at [1268, 310] on icon "Next Slide" at bounding box center [1274, 311] width 14 height 14
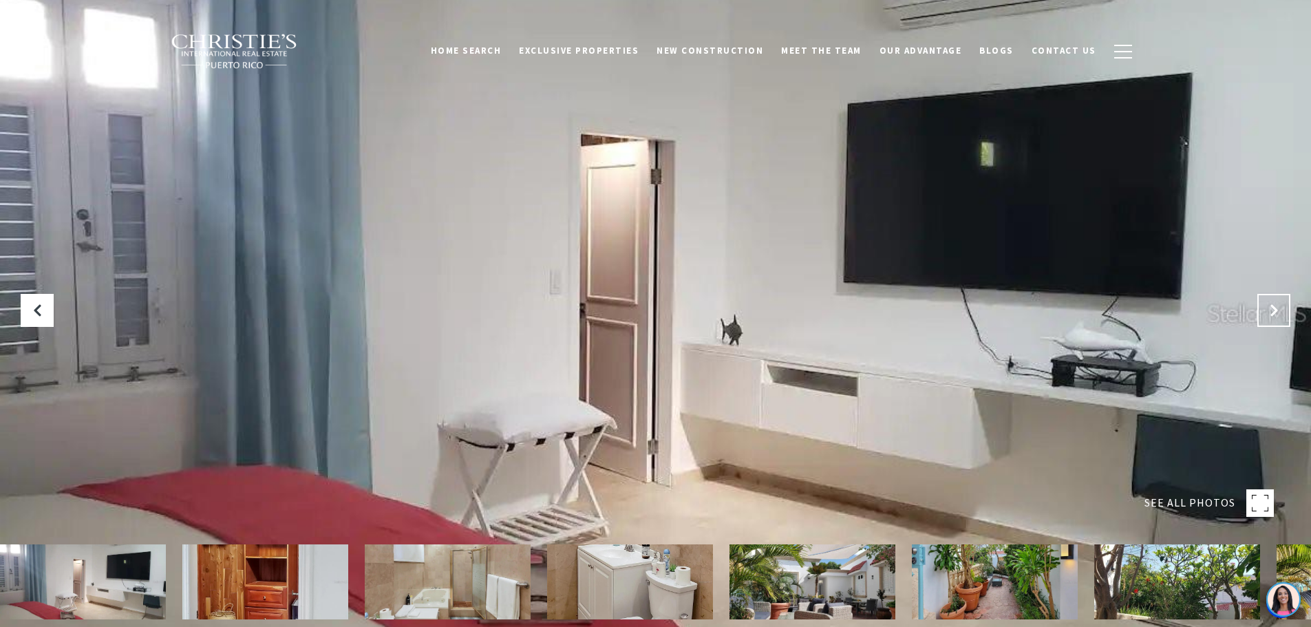
click at [1268, 310] on icon "Next Slide" at bounding box center [1274, 311] width 14 height 14
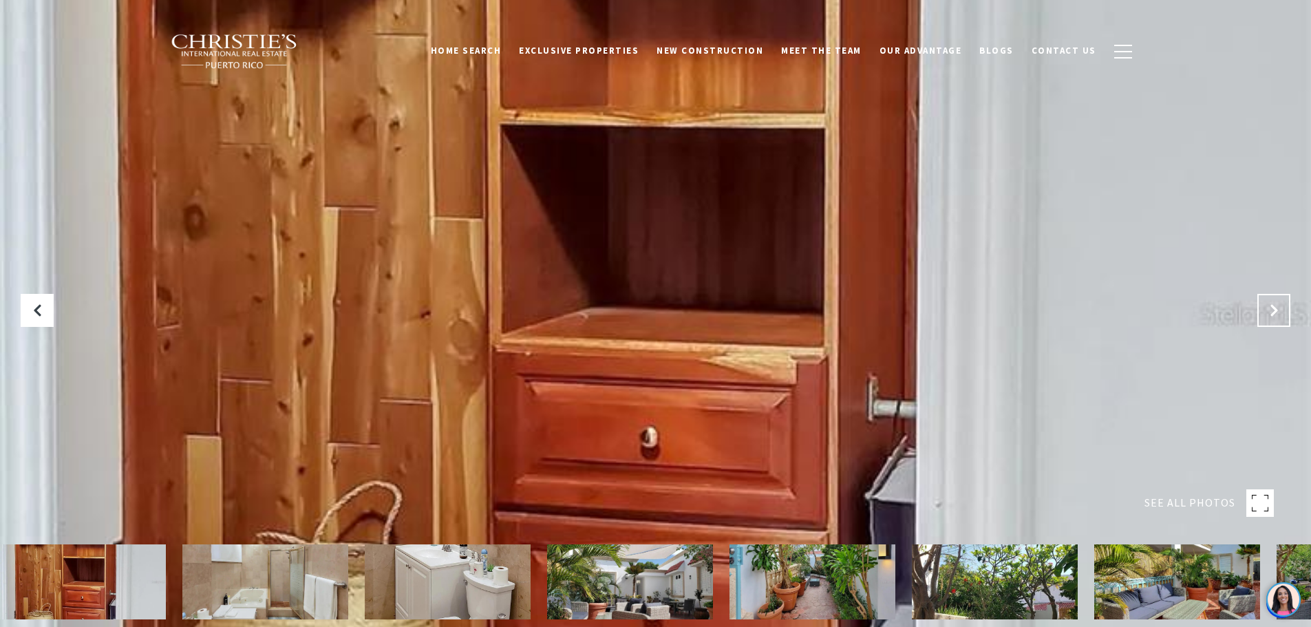
click at [1268, 310] on icon "Next Slide" at bounding box center [1274, 311] width 14 height 14
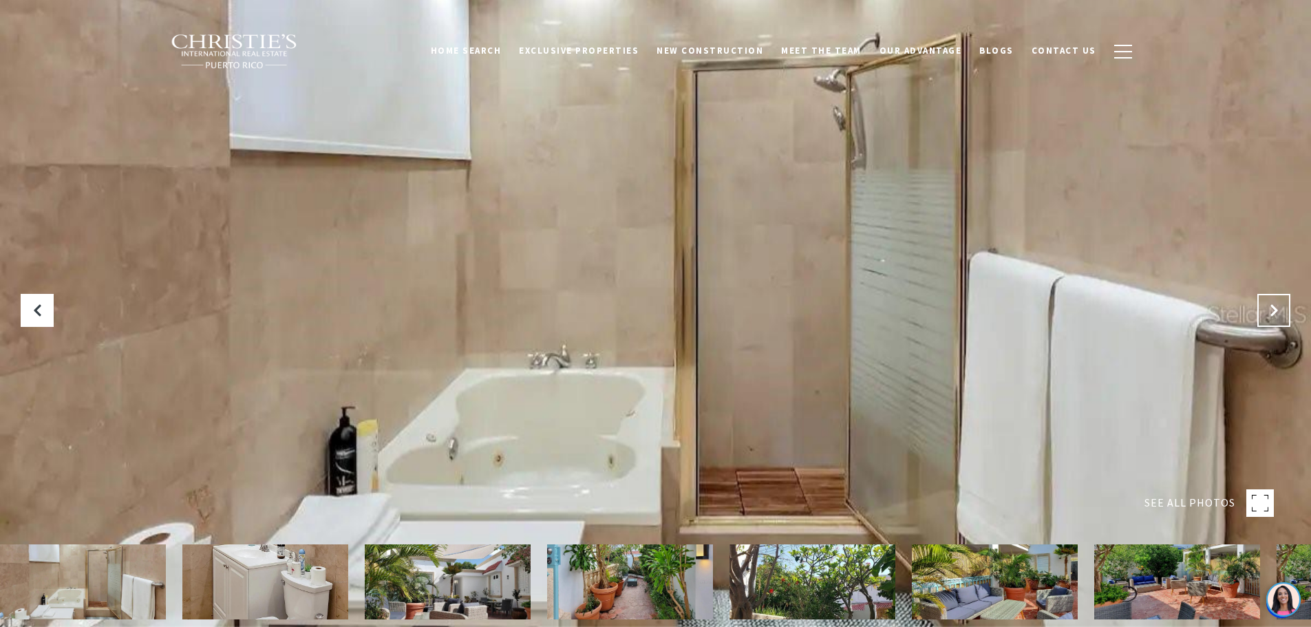
click at [1268, 310] on icon "Next Slide" at bounding box center [1274, 311] width 14 height 14
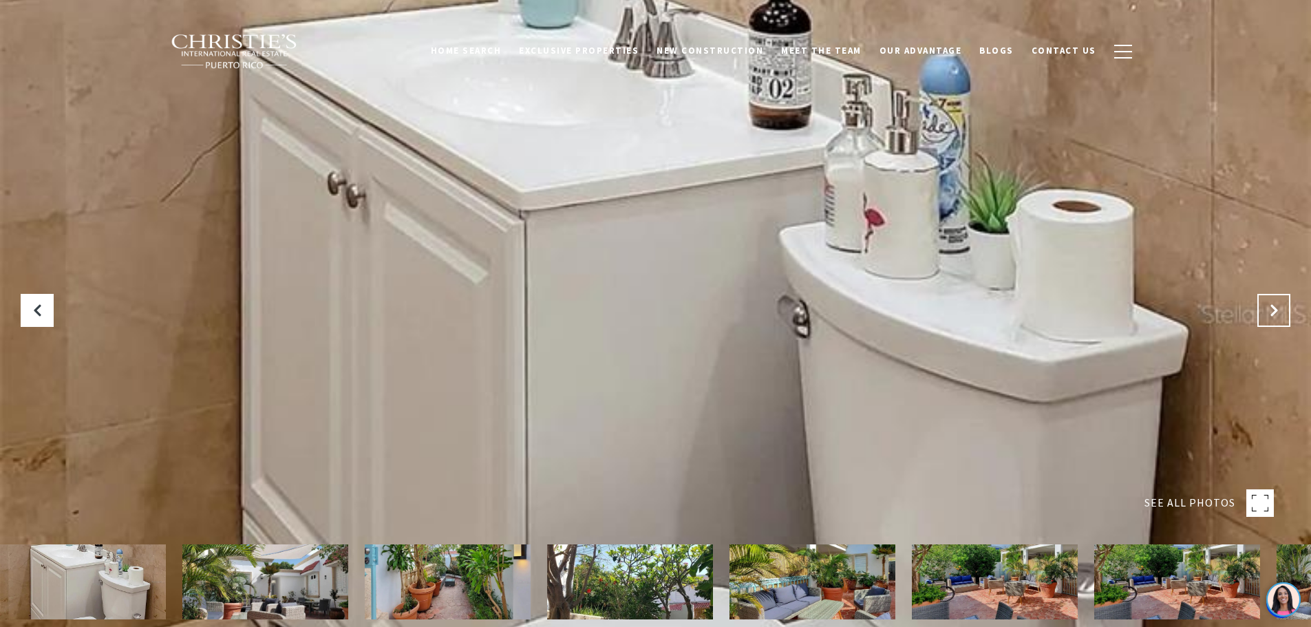
click at [1268, 310] on icon "Next Slide" at bounding box center [1274, 311] width 14 height 14
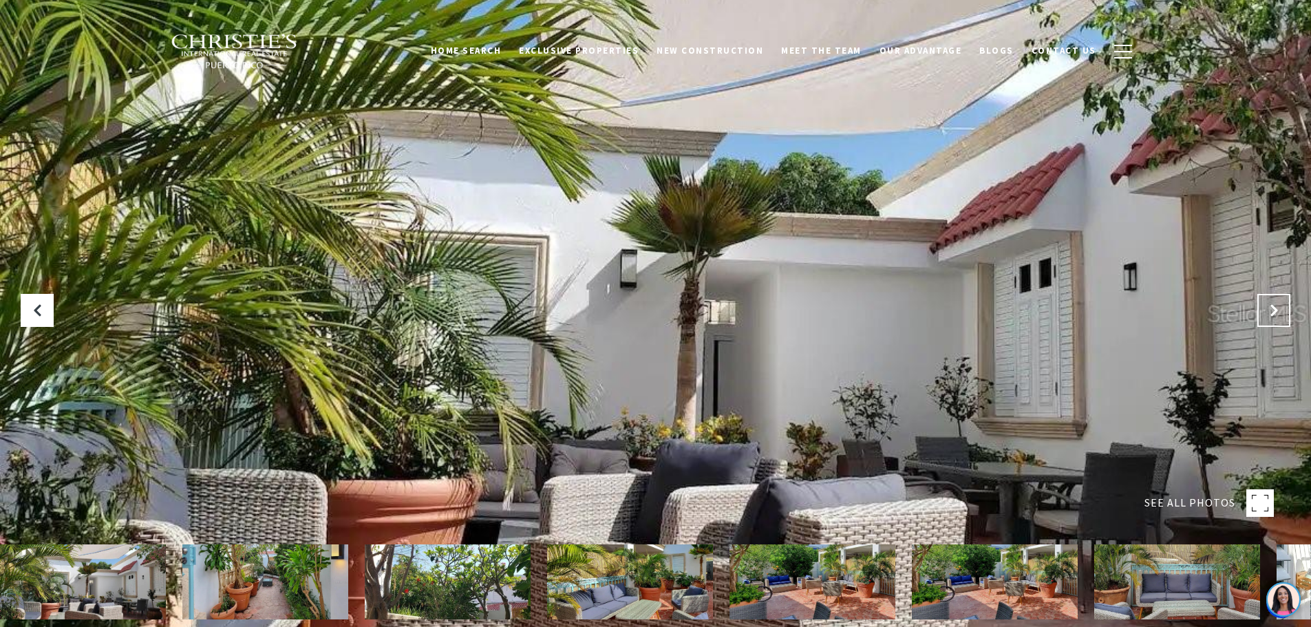
click at [1268, 310] on icon "Next Slide" at bounding box center [1274, 311] width 14 height 14
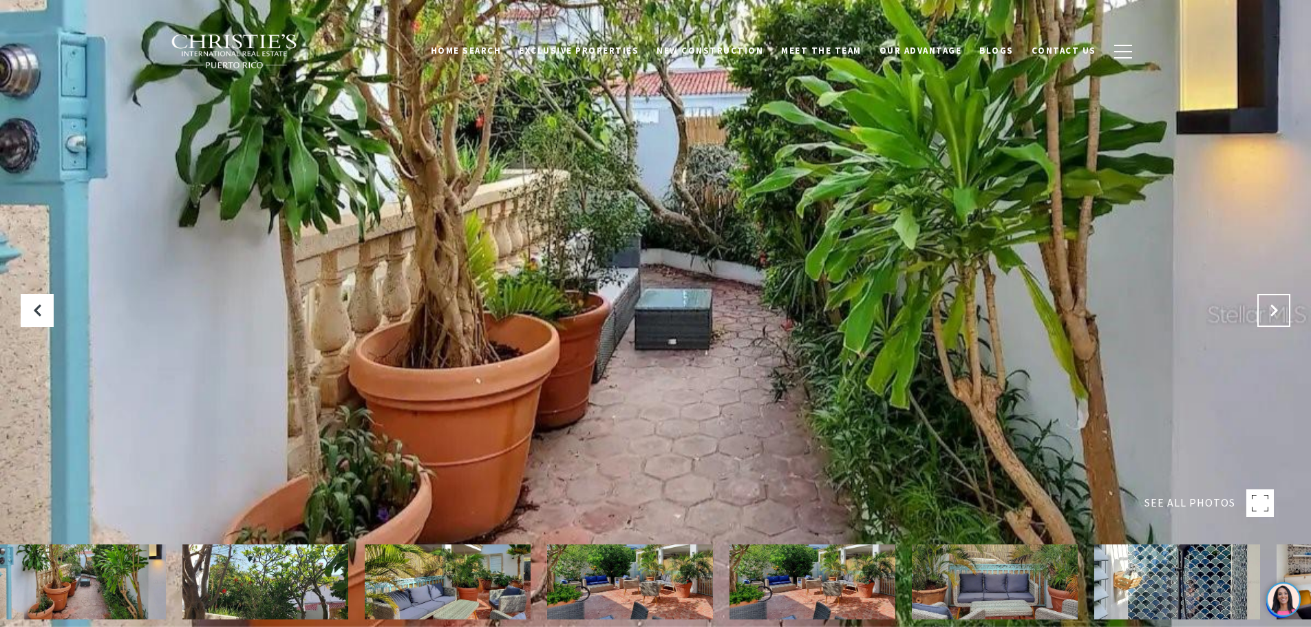
click at [1268, 310] on icon "Next Slide" at bounding box center [1274, 311] width 14 height 14
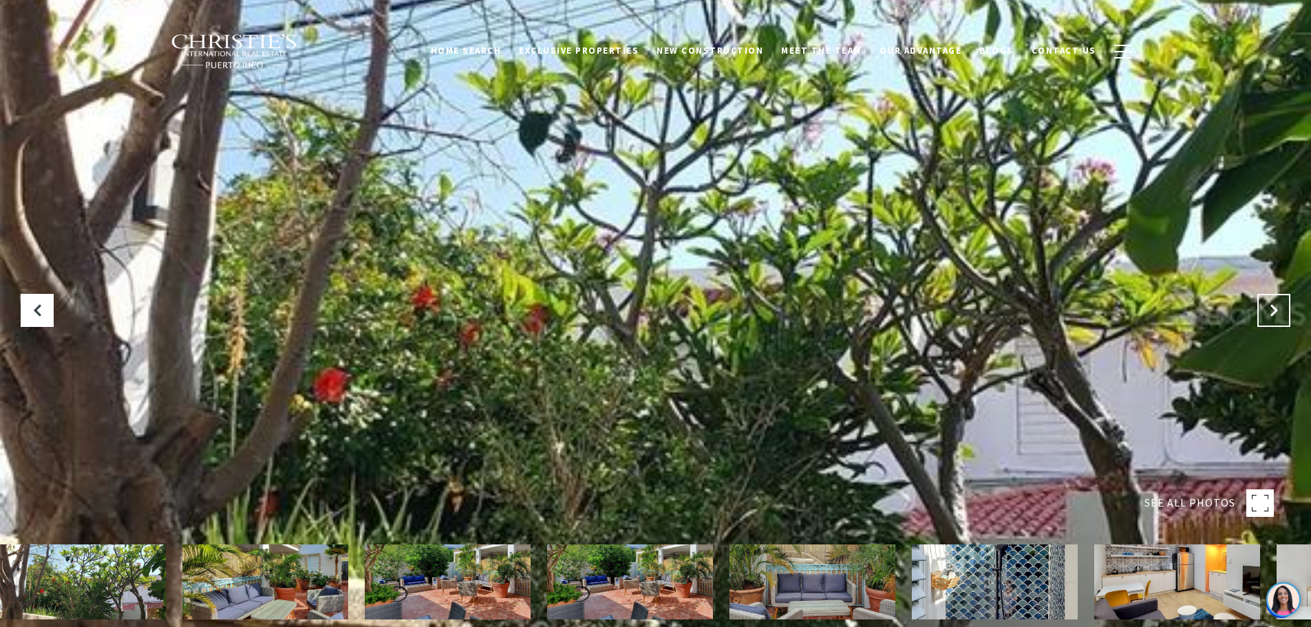
click at [1268, 310] on icon "Next Slide" at bounding box center [1274, 311] width 14 height 14
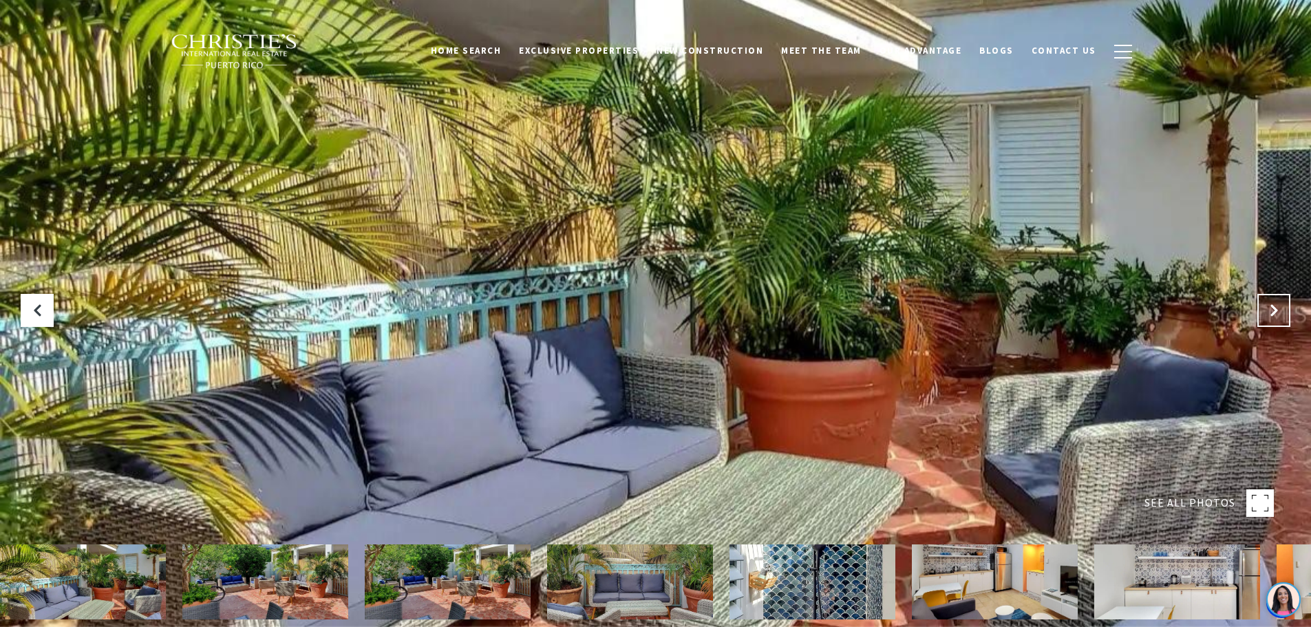
click at [1268, 310] on icon "Next Slide" at bounding box center [1274, 311] width 14 height 14
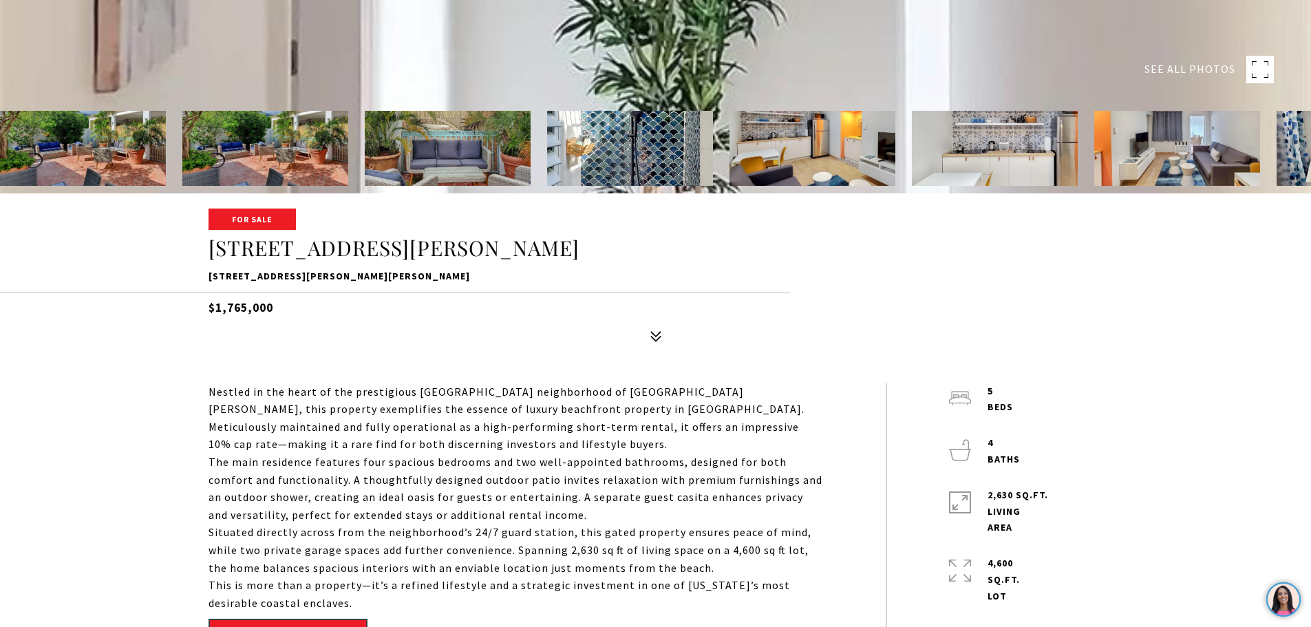
scroll to position [434, 0]
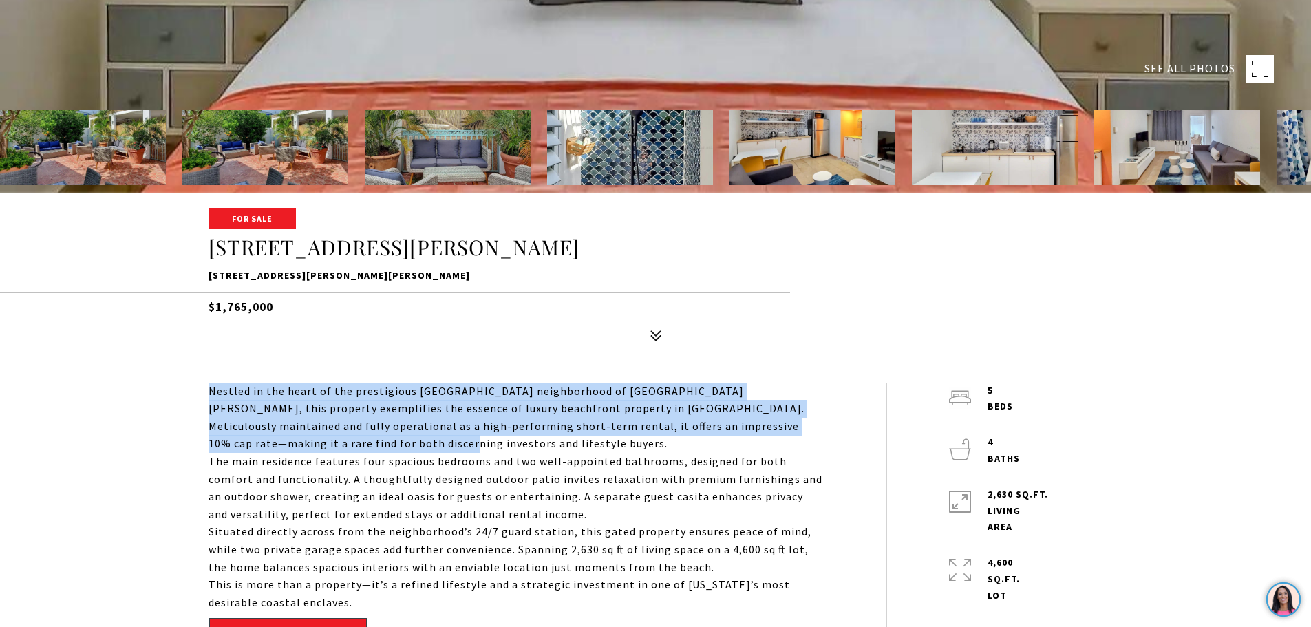
drag, startPoint x: 209, startPoint y: 388, endPoint x: 322, endPoint y: 436, distance: 123.4
click at [322, 436] on p "Nestled in the heart of the prestigious [GEOGRAPHIC_DATA] neighborhood of [GEOG…" at bounding box center [516, 418] width 615 height 70
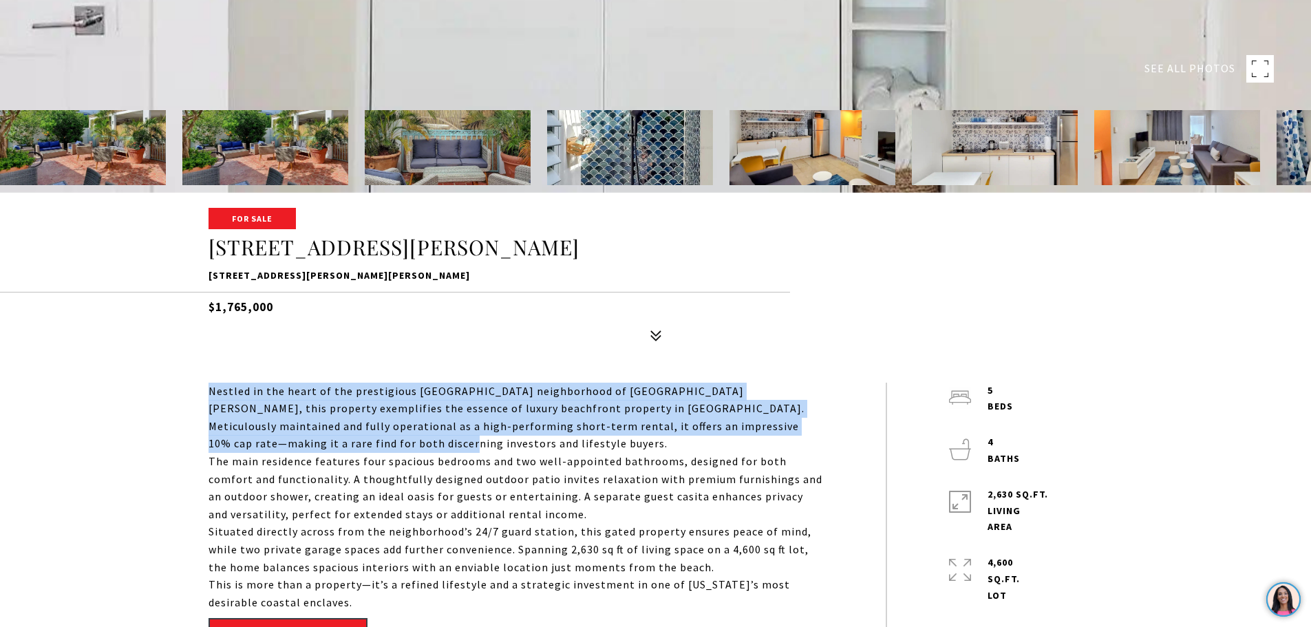
copy p "Nestled in the heart of the prestigious Ocean Park neighborhood of San Juan, th…"
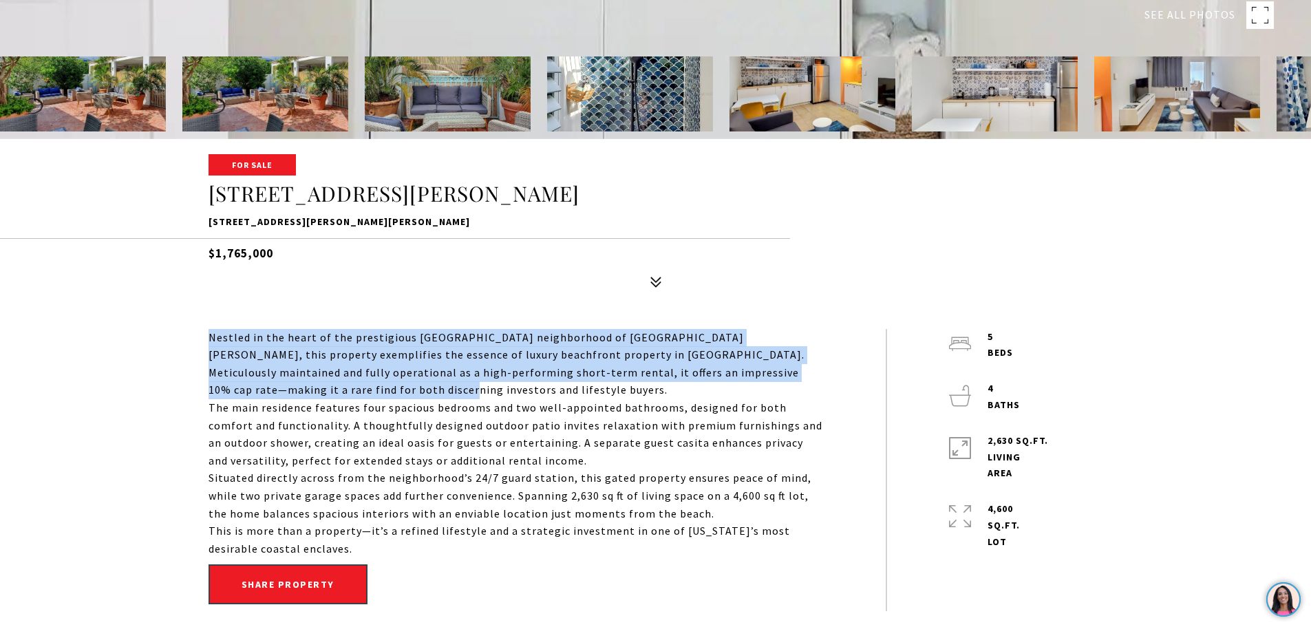
scroll to position [489, 0]
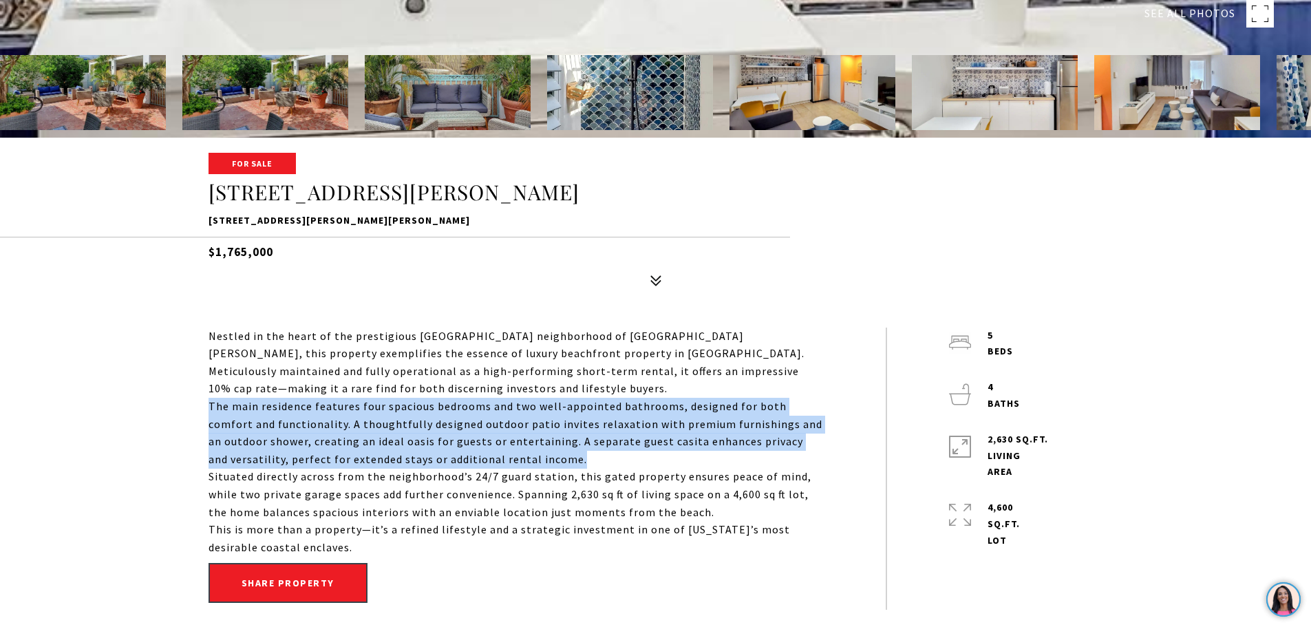
drag, startPoint x: 207, startPoint y: 405, endPoint x: 512, endPoint y: 455, distance: 308.9
click at [512, 455] on div "Nestled in the heart of the prestigious Ocean Park neighborhood of San Juan, th…" at bounding box center [656, 469] width 964 height 283
copy p "The main residence features four spacious bedrooms and two well-appointed bathr…"
click at [538, 406] on p "The main residence features four spacious bedrooms and two well-appointed bathr…" at bounding box center [516, 433] width 615 height 70
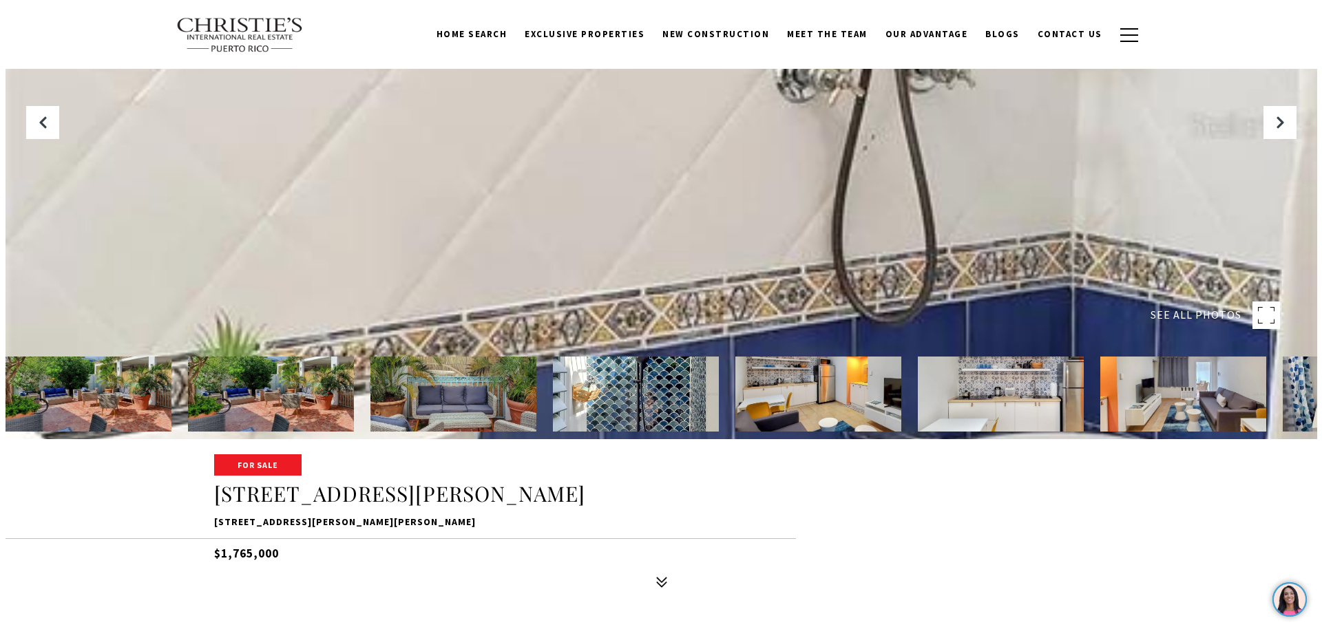
scroll to position [176, 0]
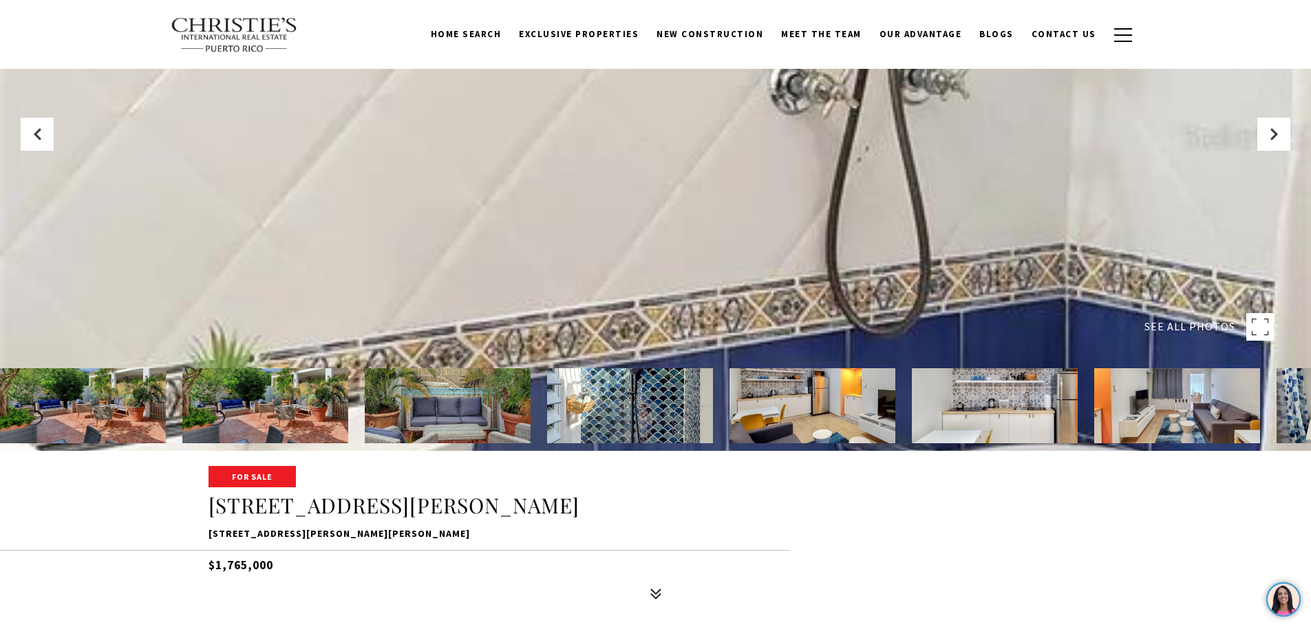
click at [1260, 329] on rect at bounding box center [1261, 327] width 28 height 28
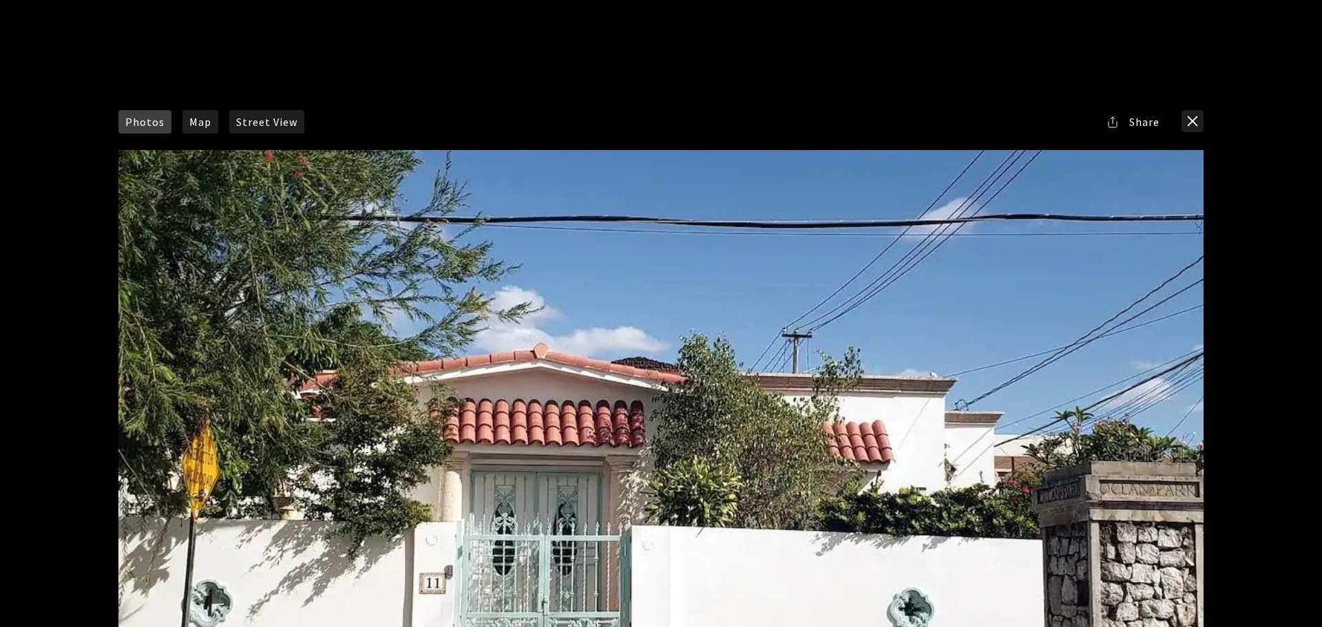
click at [806, 337] on div at bounding box center [660, 454] width 1085 height 608
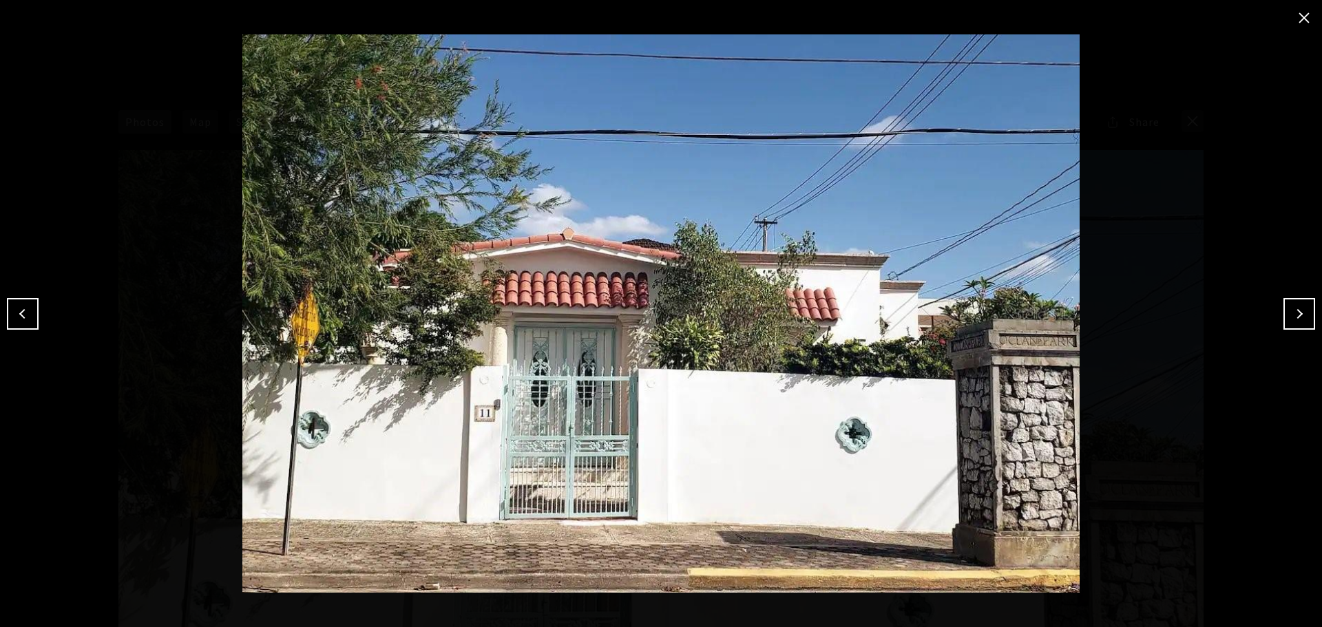
click at [23, 313] on button "Previous" at bounding box center [23, 314] width 32 height 32
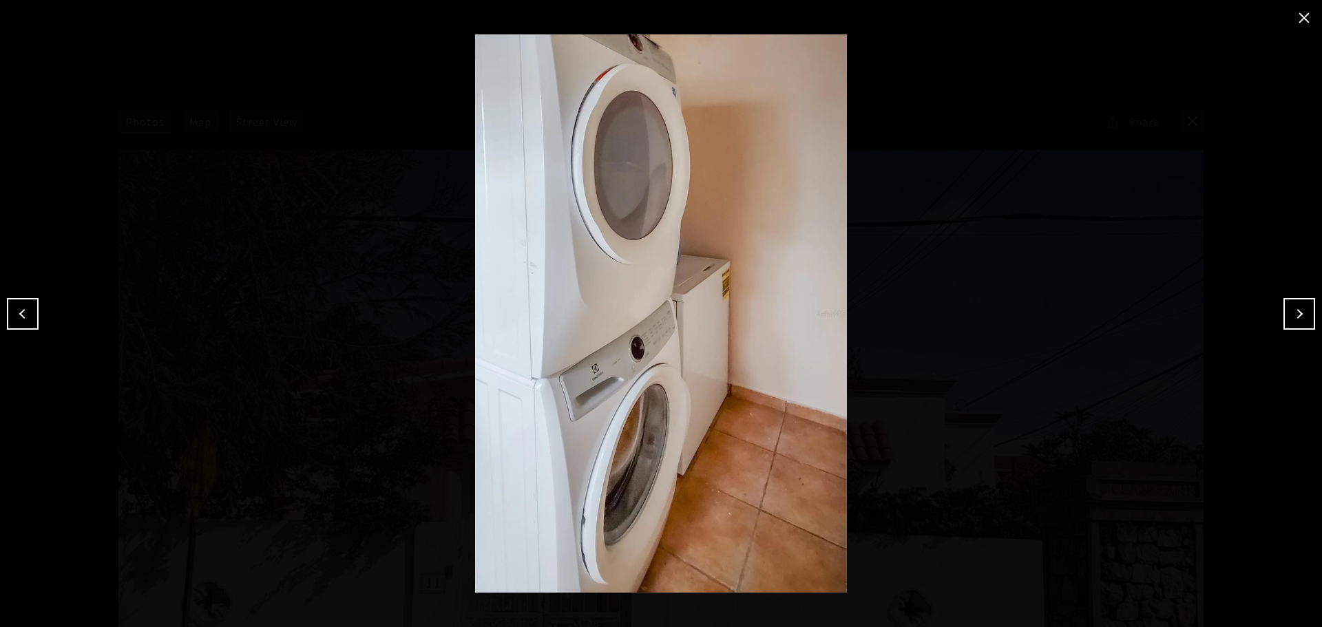
click at [1296, 318] on button "Next" at bounding box center [1299, 314] width 32 height 32
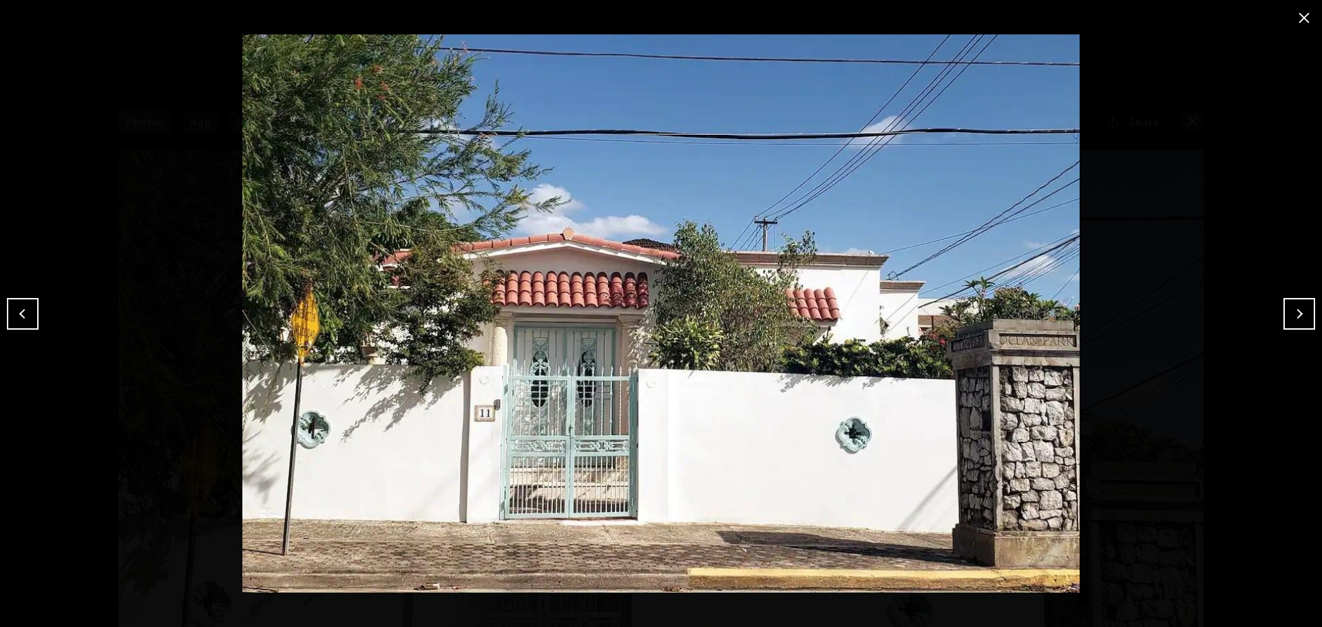
click at [1296, 318] on button "Next" at bounding box center [1299, 314] width 32 height 32
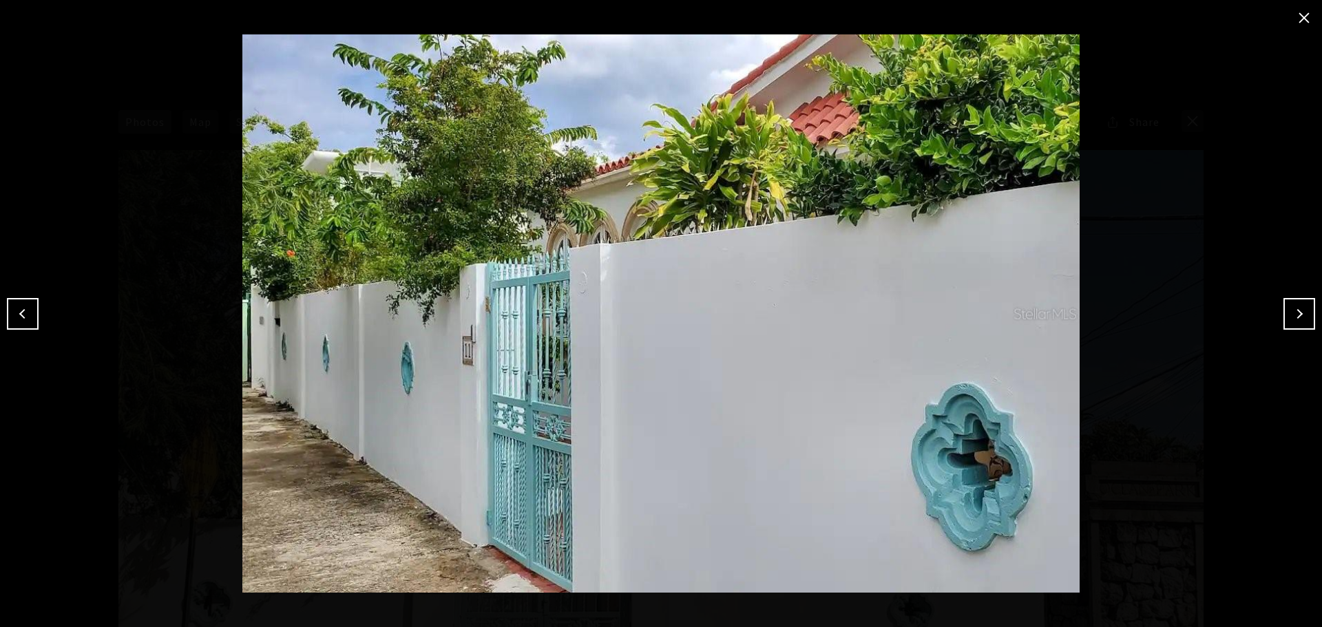
click at [1296, 318] on button "Next" at bounding box center [1299, 314] width 32 height 32
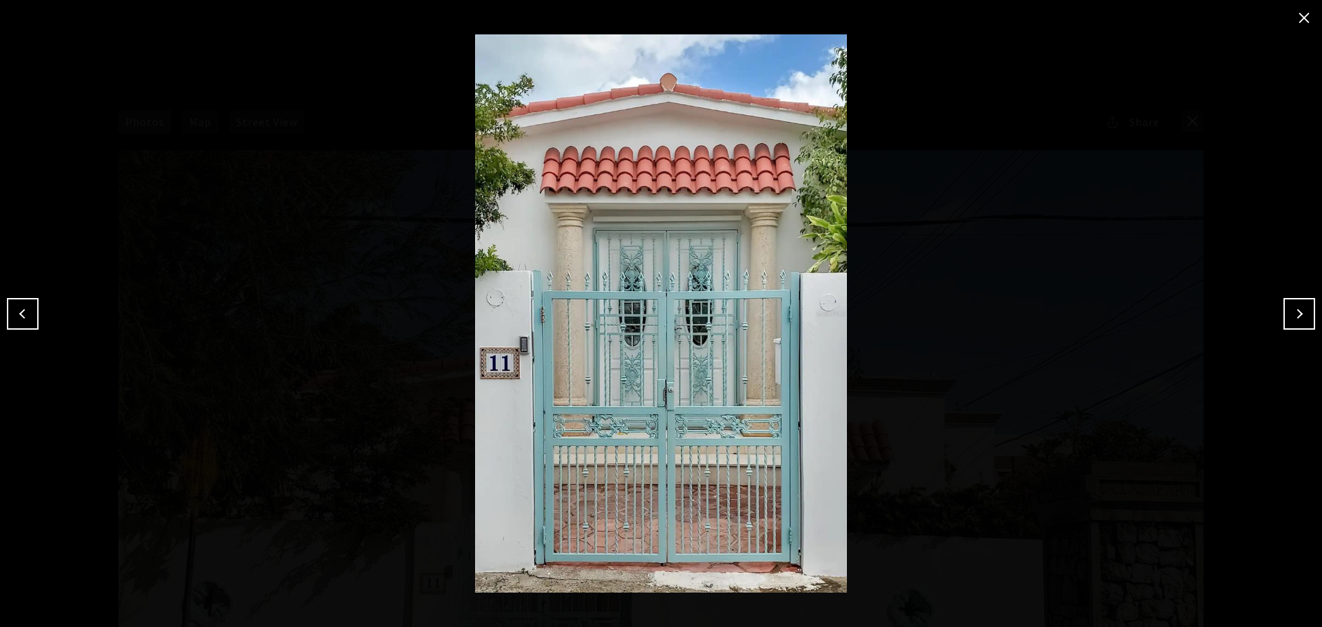
click at [1296, 318] on button "Next" at bounding box center [1299, 314] width 32 height 32
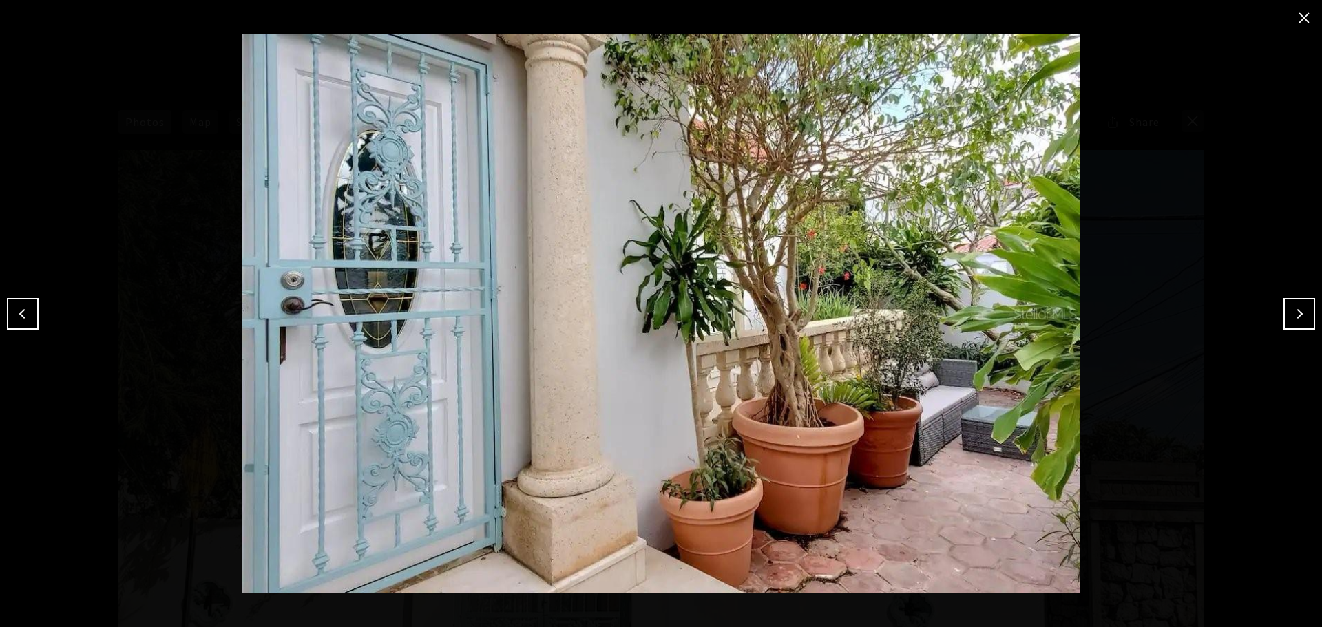
click at [1296, 318] on button "Next" at bounding box center [1299, 314] width 32 height 32
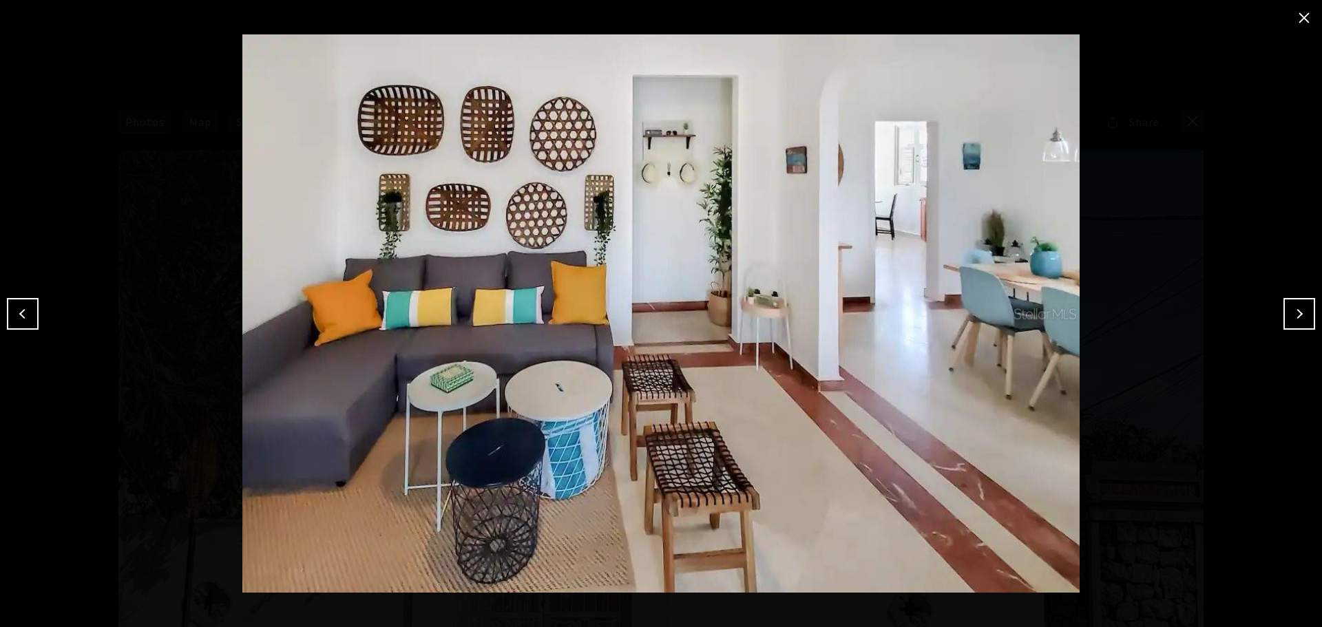
click at [1296, 318] on button "Next" at bounding box center [1299, 314] width 32 height 32
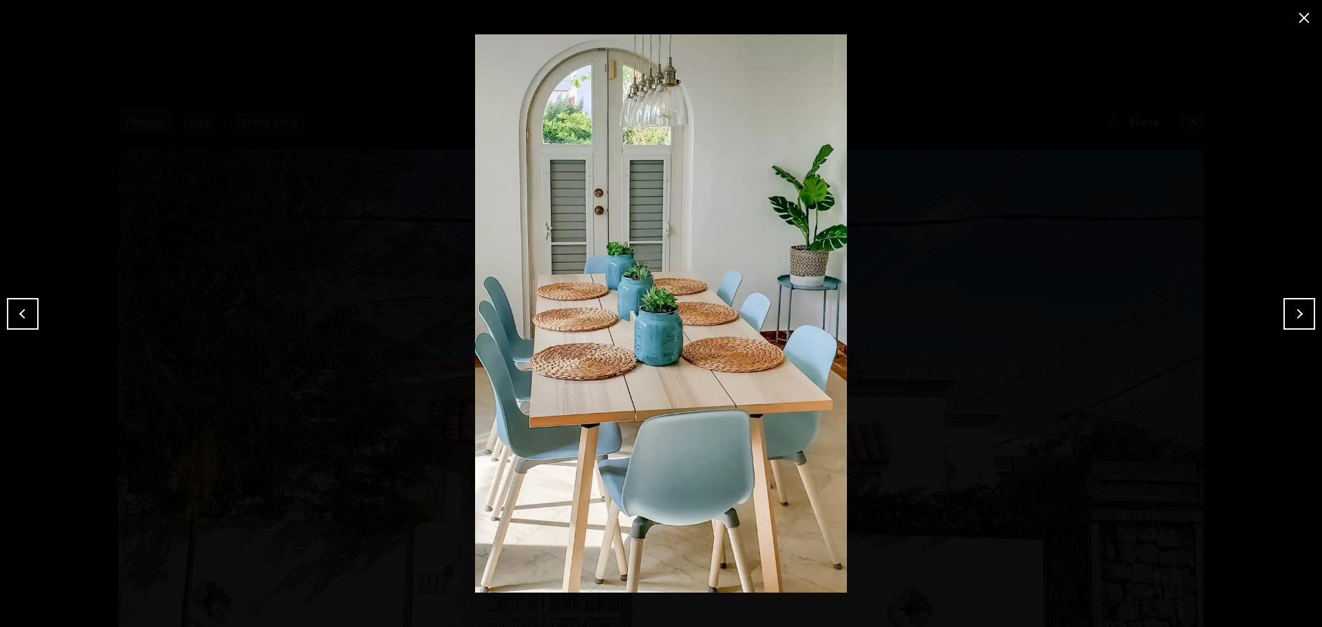
click at [1296, 318] on button "Next" at bounding box center [1299, 314] width 32 height 32
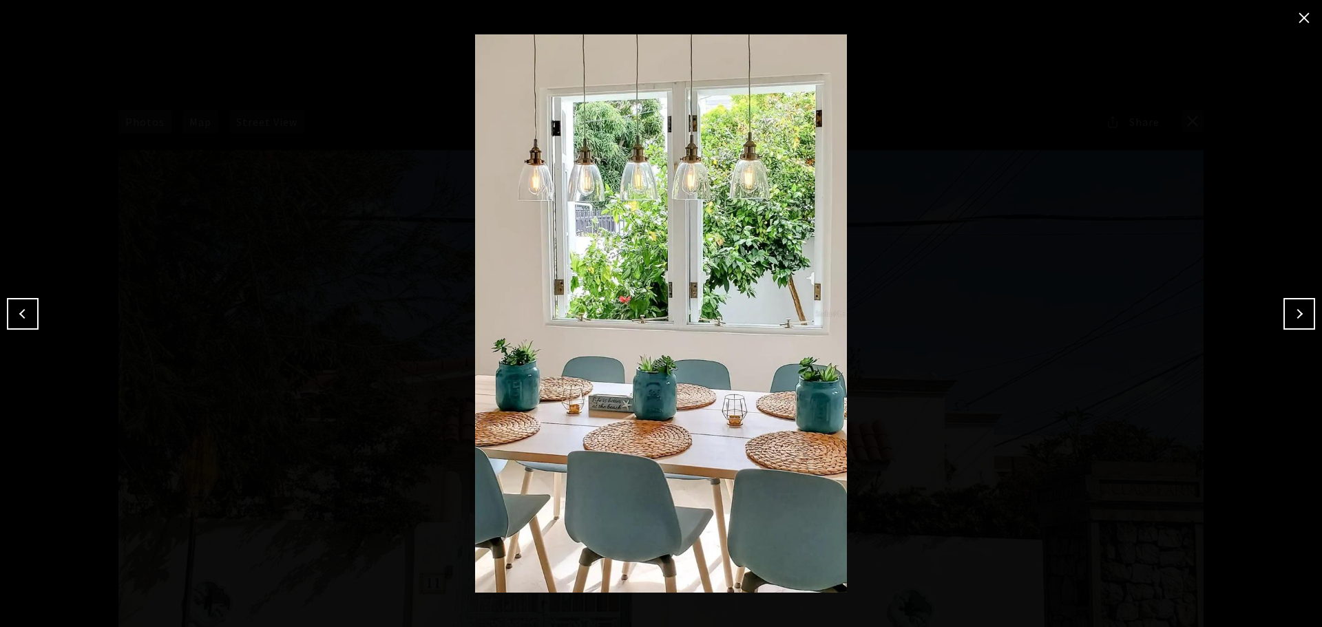
click at [1296, 318] on button "Next" at bounding box center [1299, 314] width 32 height 32
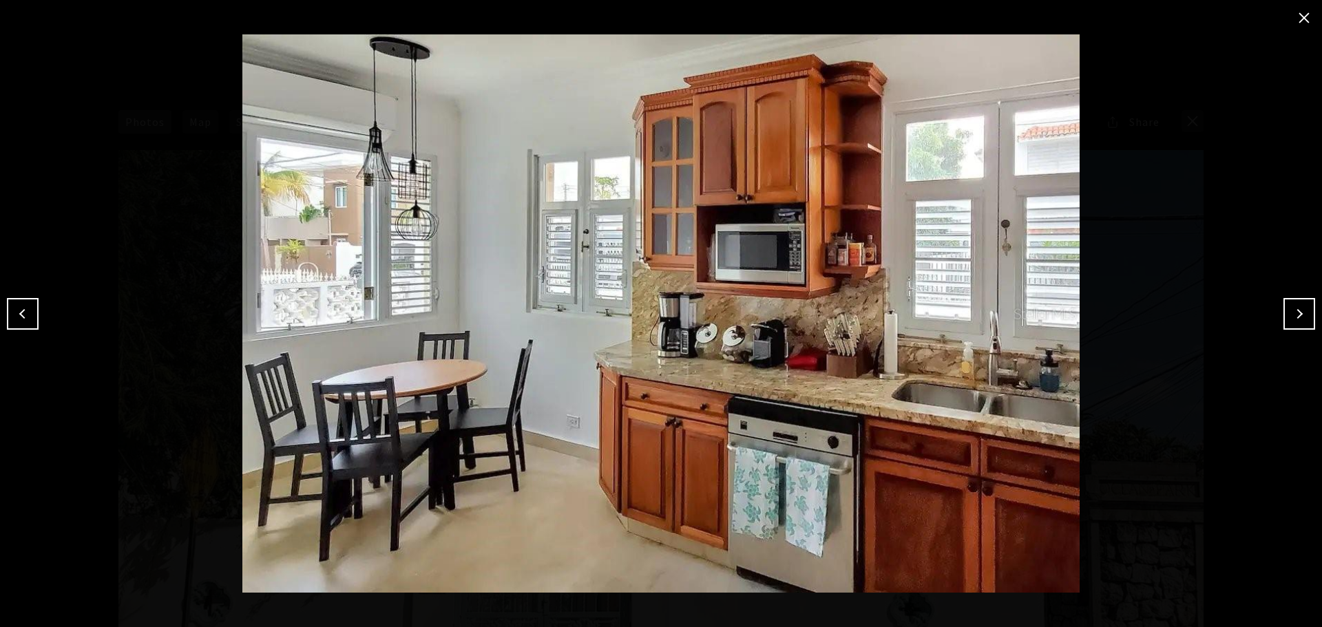
click at [1296, 318] on button "Next" at bounding box center [1299, 314] width 32 height 32
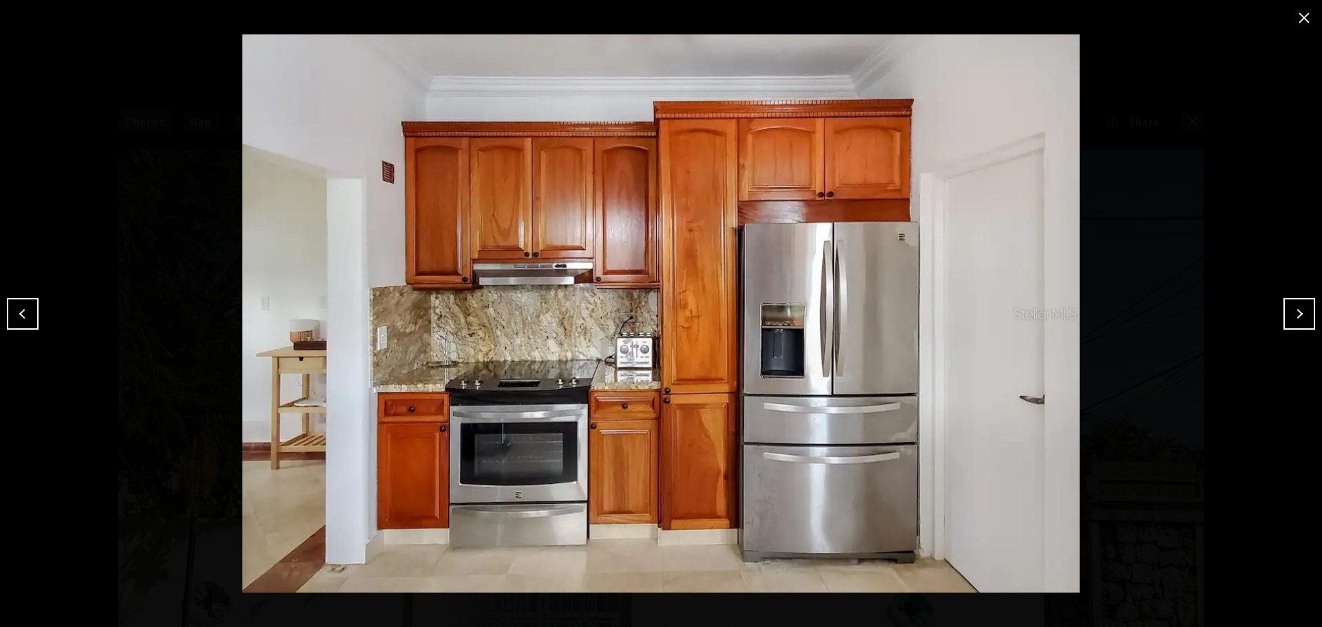
click at [1296, 318] on button "Next" at bounding box center [1299, 314] width 32 height 32
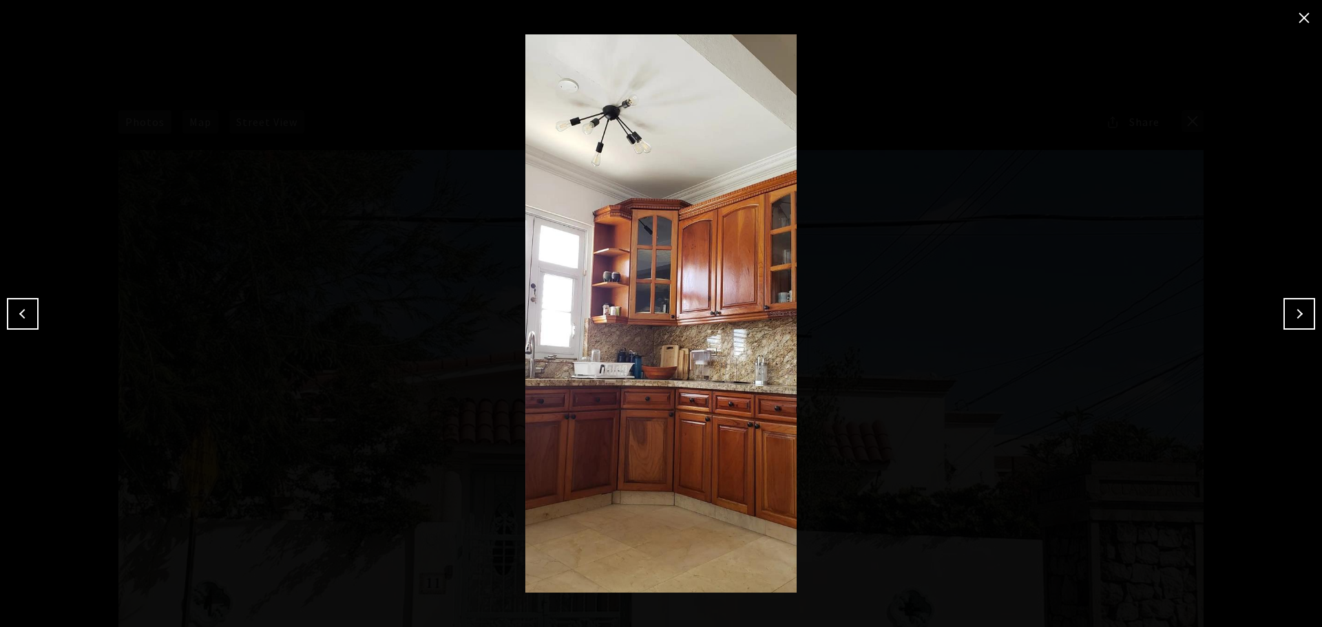
click at [1296, 318] on button "Next" at bounding box center [1299, 314] width 32 height 32
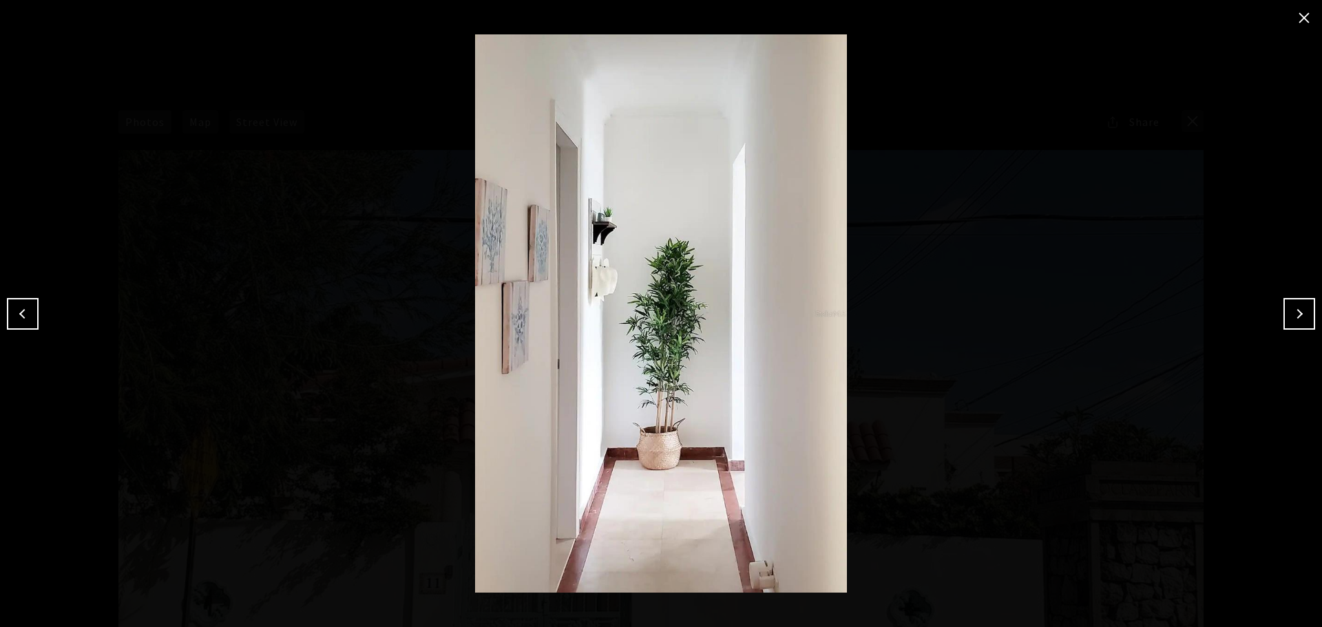
click at [1296, 318] on button "Next" at bounding box center [1299, 314] width 32 height 32
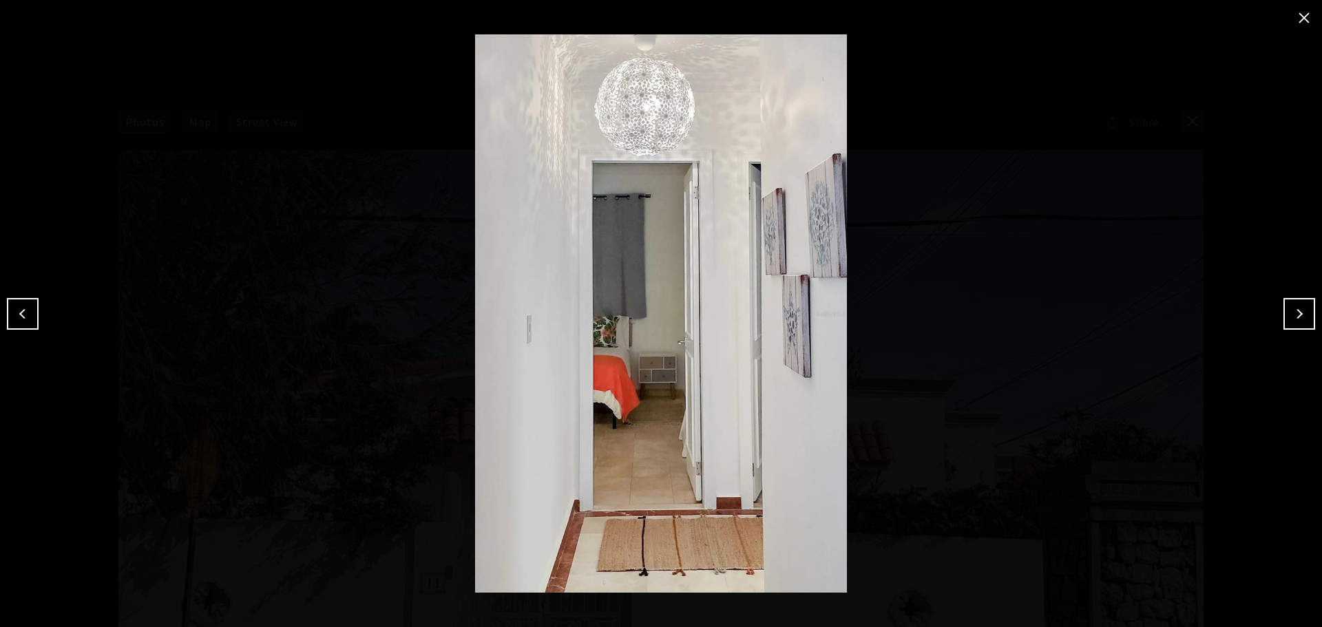
click at [1296, 318] on button "Next" at bounding box center [1299, 314] width 32 height 32
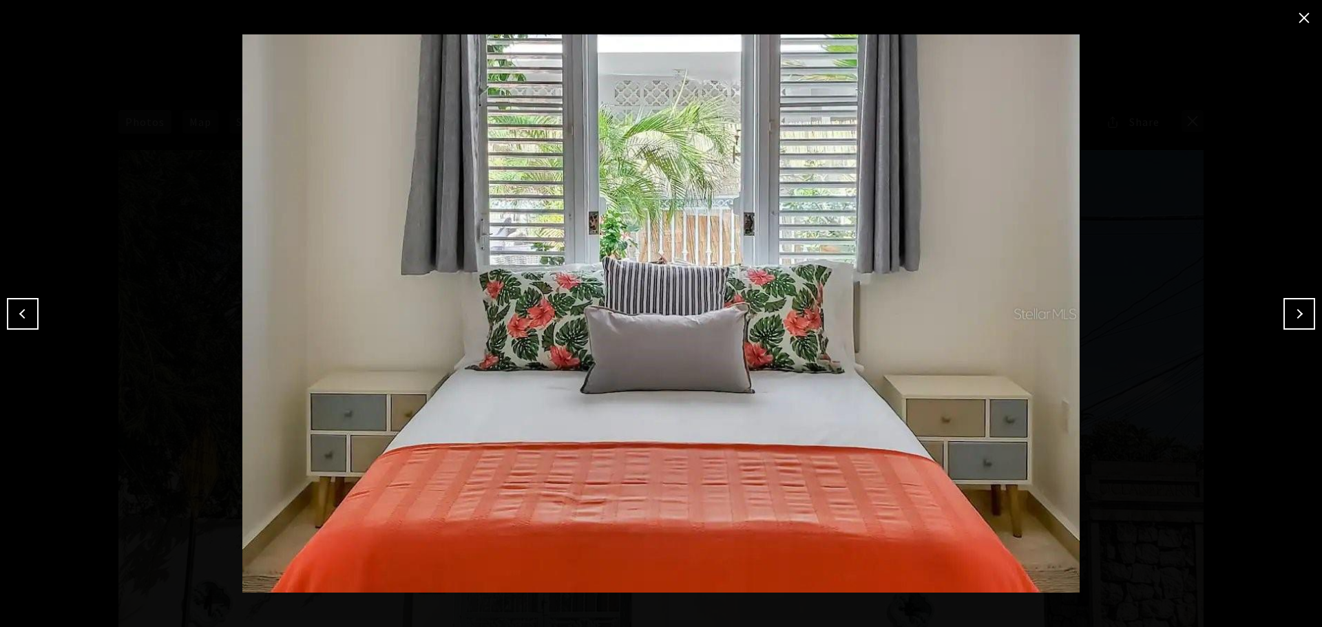
click at [1296, 318] on button "Next" at bounding box center [1299, 314] width 32 height 32
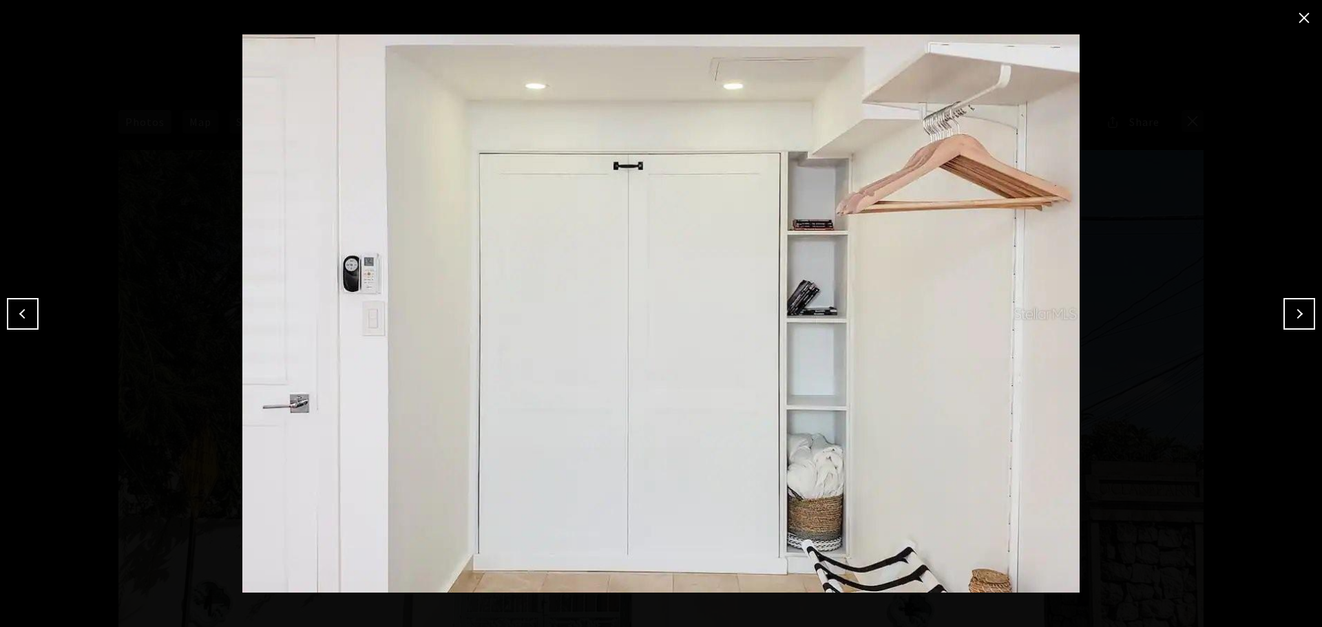
click at [19, 310] on button "Previous" at bounding box center [23, 314] width 32 height 32
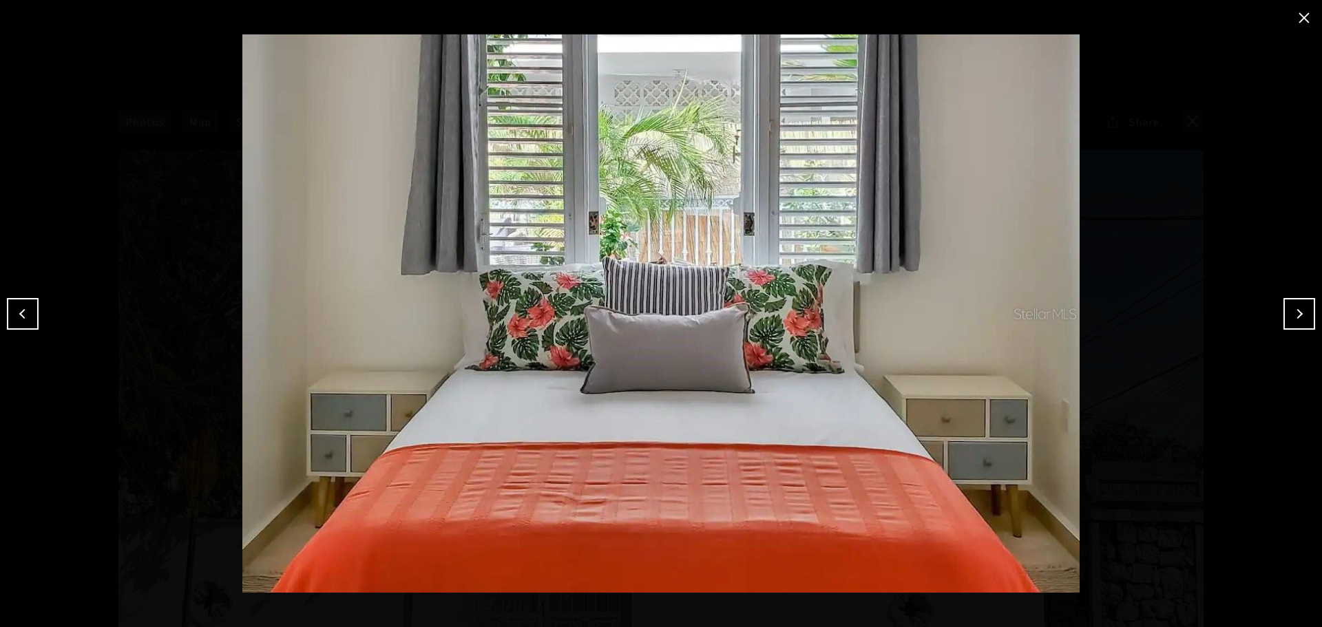
click at [1300, 313] on button "Next" at bounding box center [1299, 314] width 32 height 32
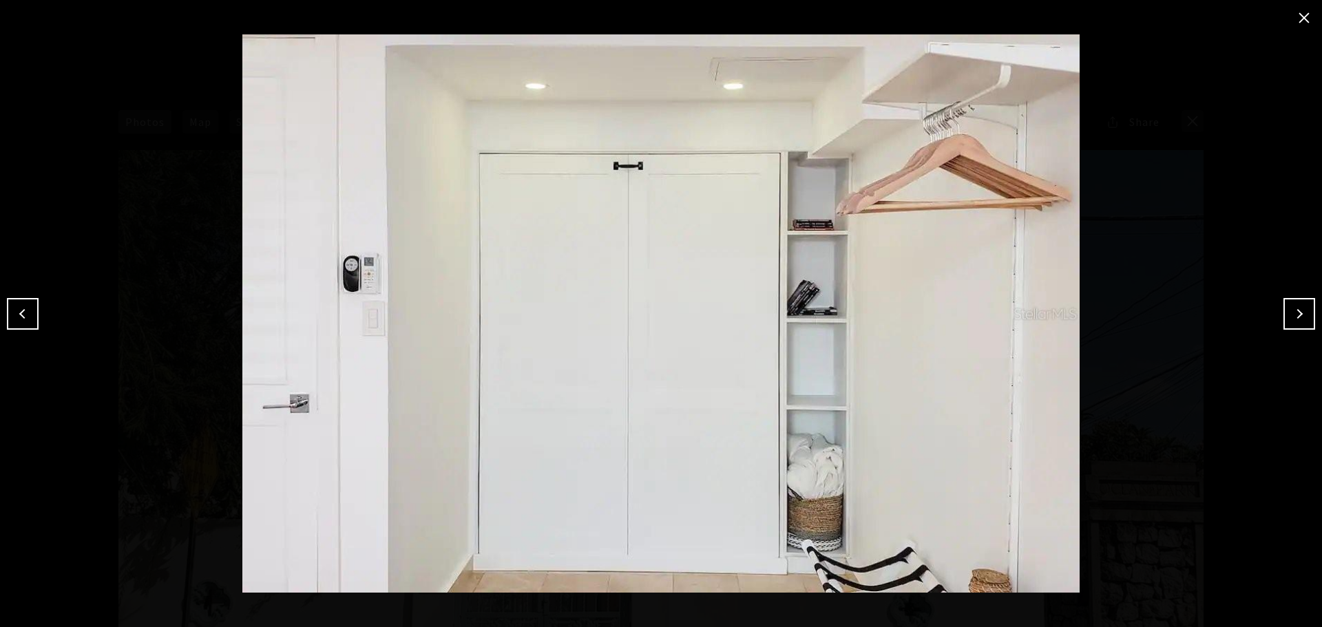
click at [1300, 313] on button "Next" at bounding box center [1299, 314] width 32 height 32
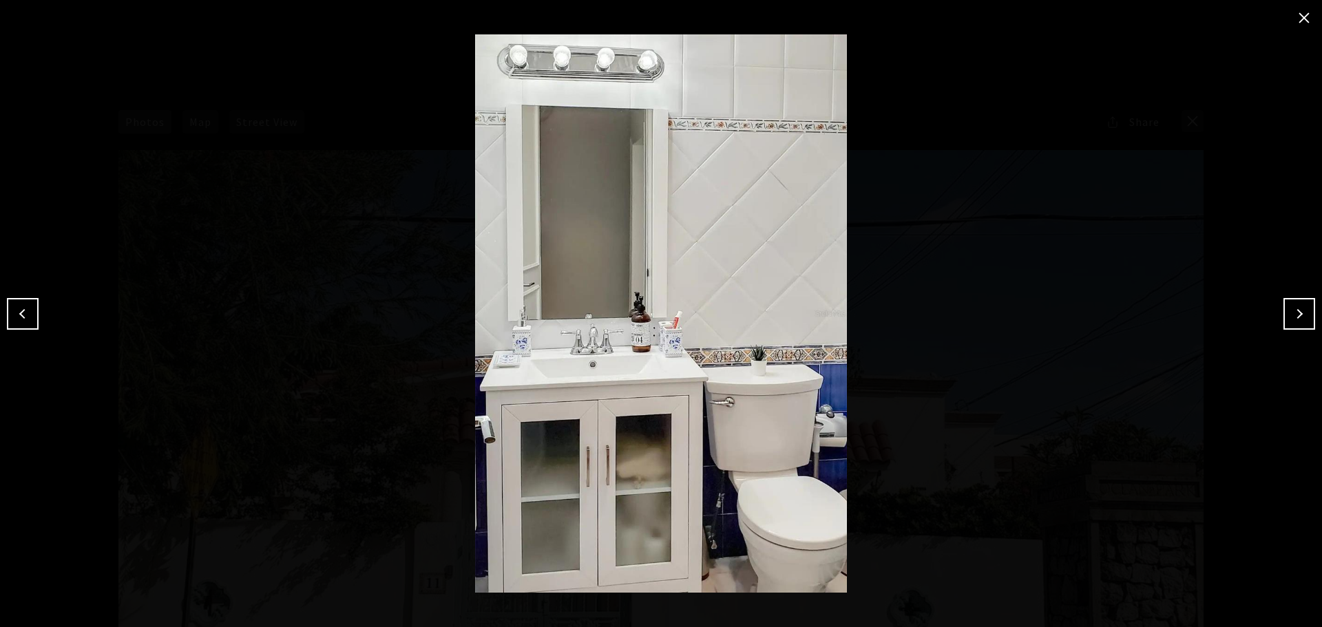
click at [22, 306] on button "Previous" at bounding box center [23, 314] width 32 height 32
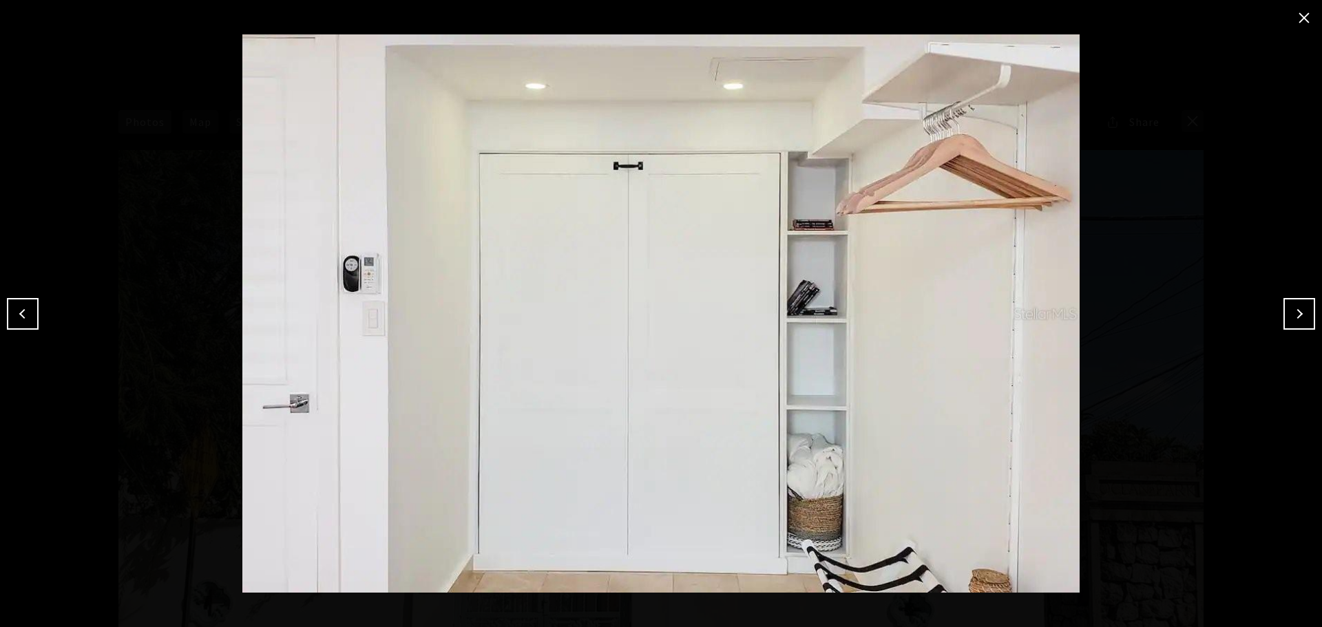
click at [1309, 309] on button "Next" at bounding box center [1299, 314] width 32 height 32
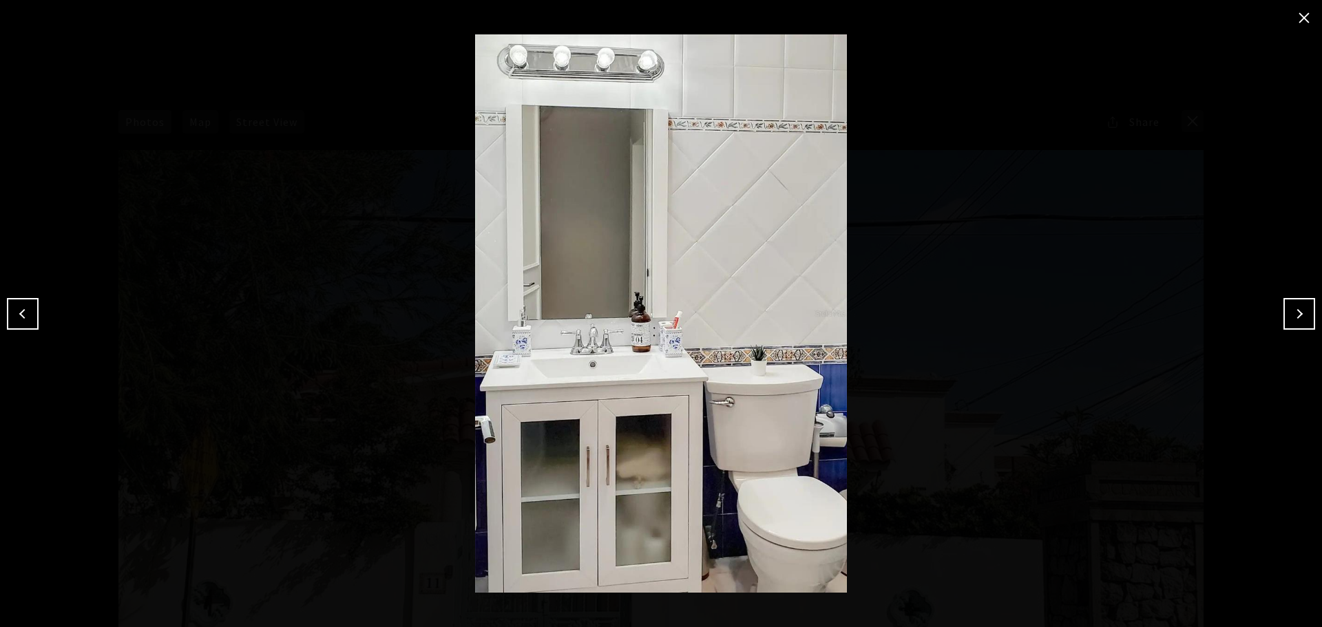
click at [1309, 309] on button "Next" at bounding box center [1299, 314] width 32 height 32
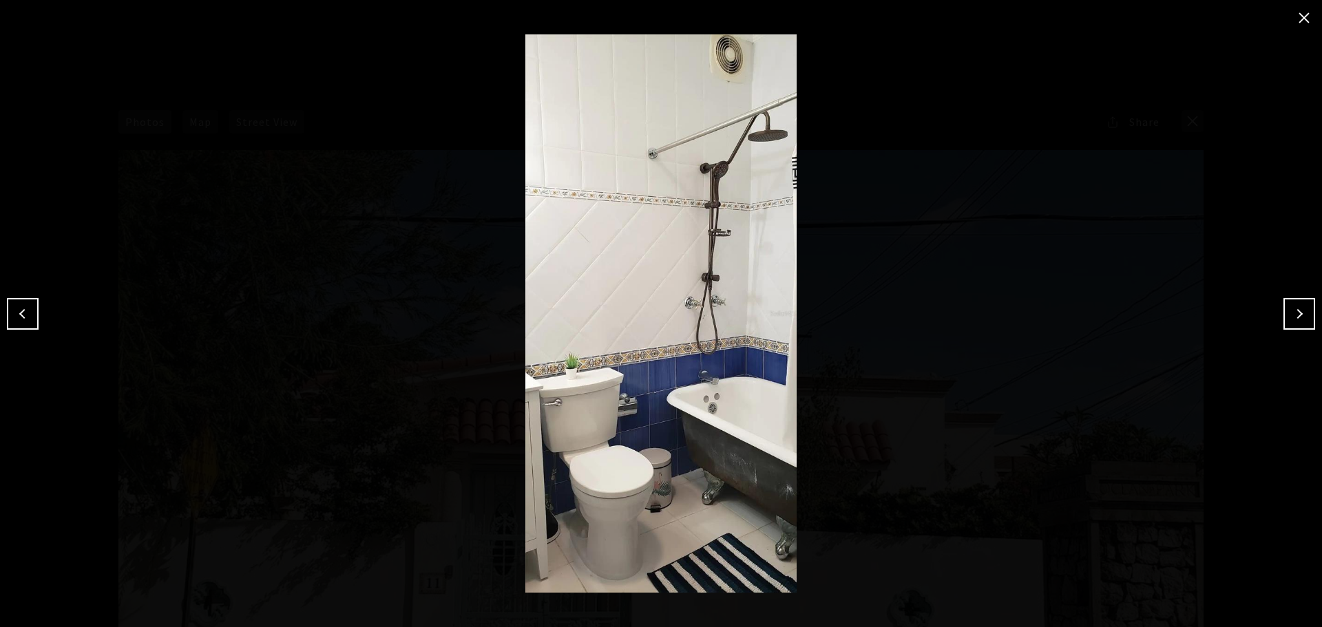
click at [1309, 309] on button "Next" at bounding box center [1299, 314] width 32 height 32
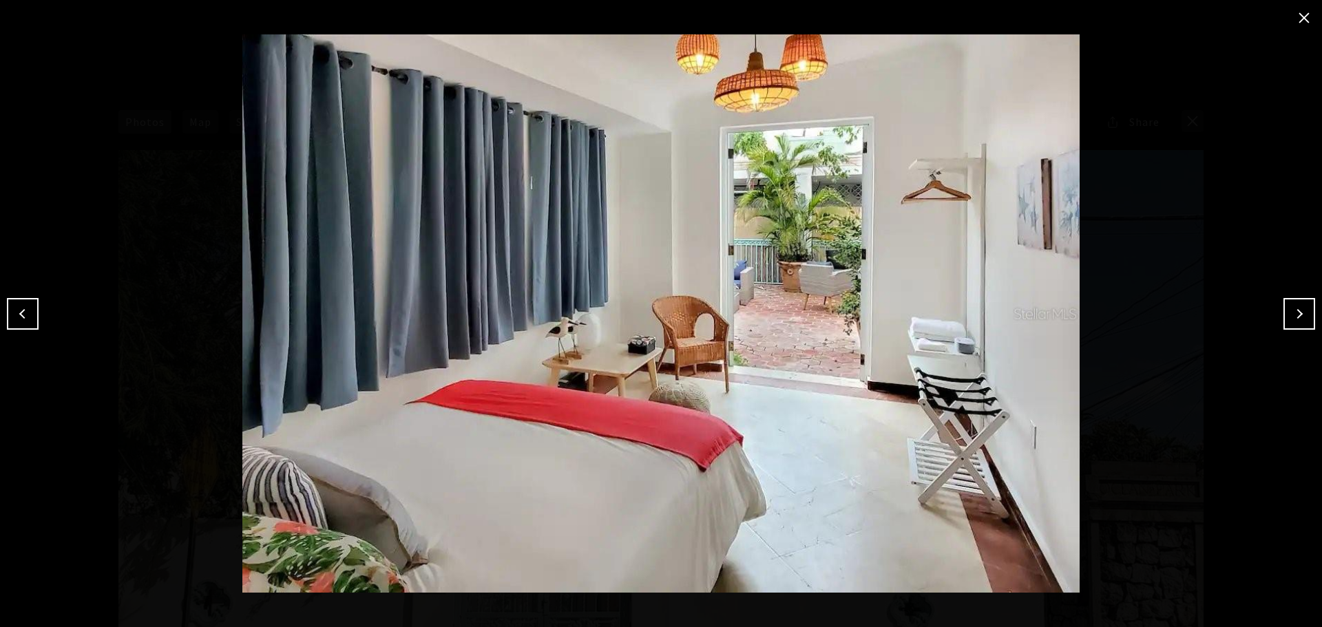
click at [1309, 309] on button "Next" at bounding box center [1299, 314] width 32 height 32
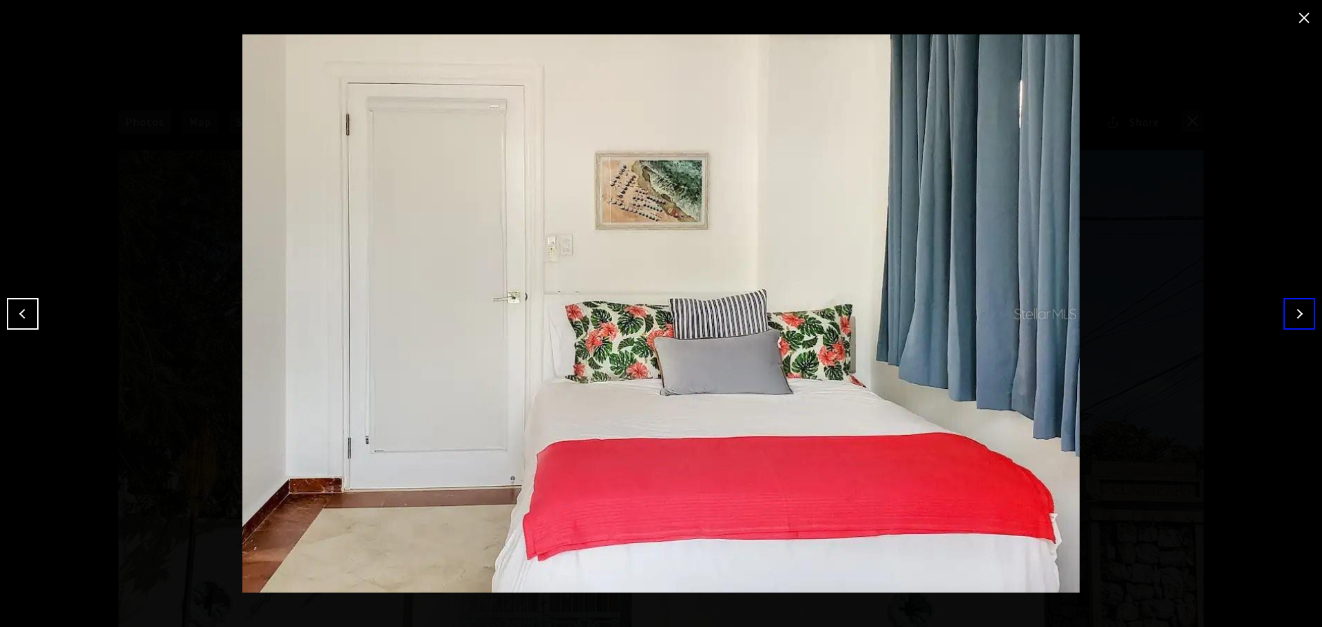
click at [1307, 18] on button "close modal" at bounding box center [1304, 18] width 22 height 22
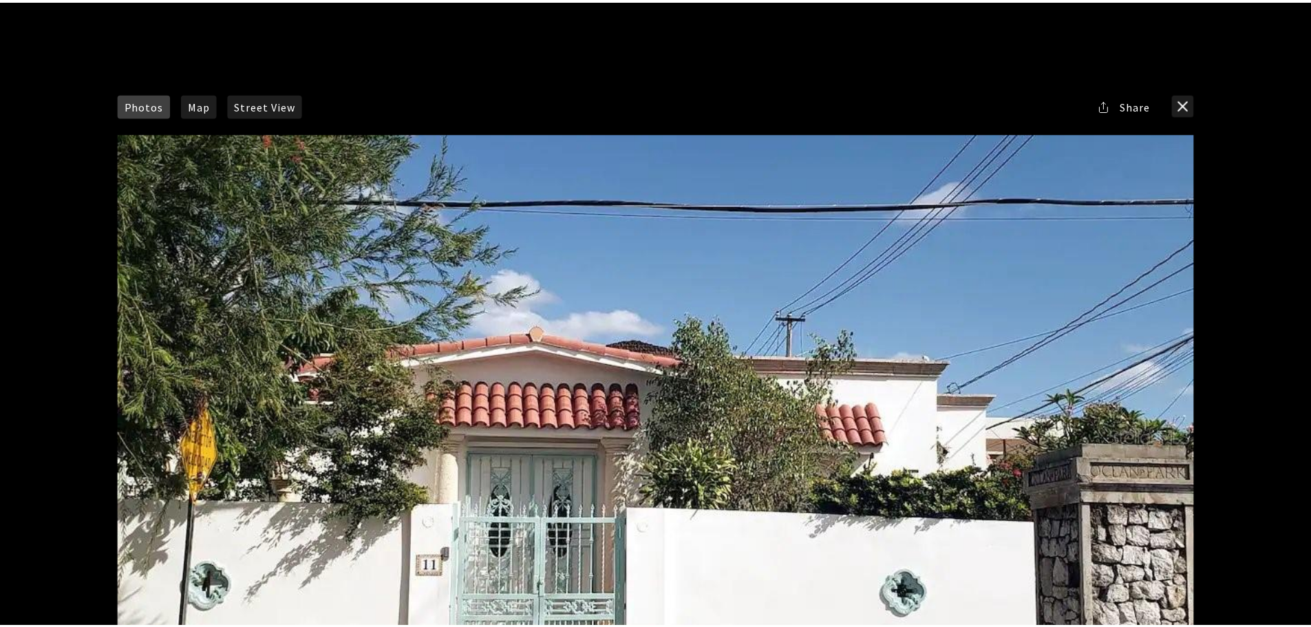
scroll to position [0, 0]
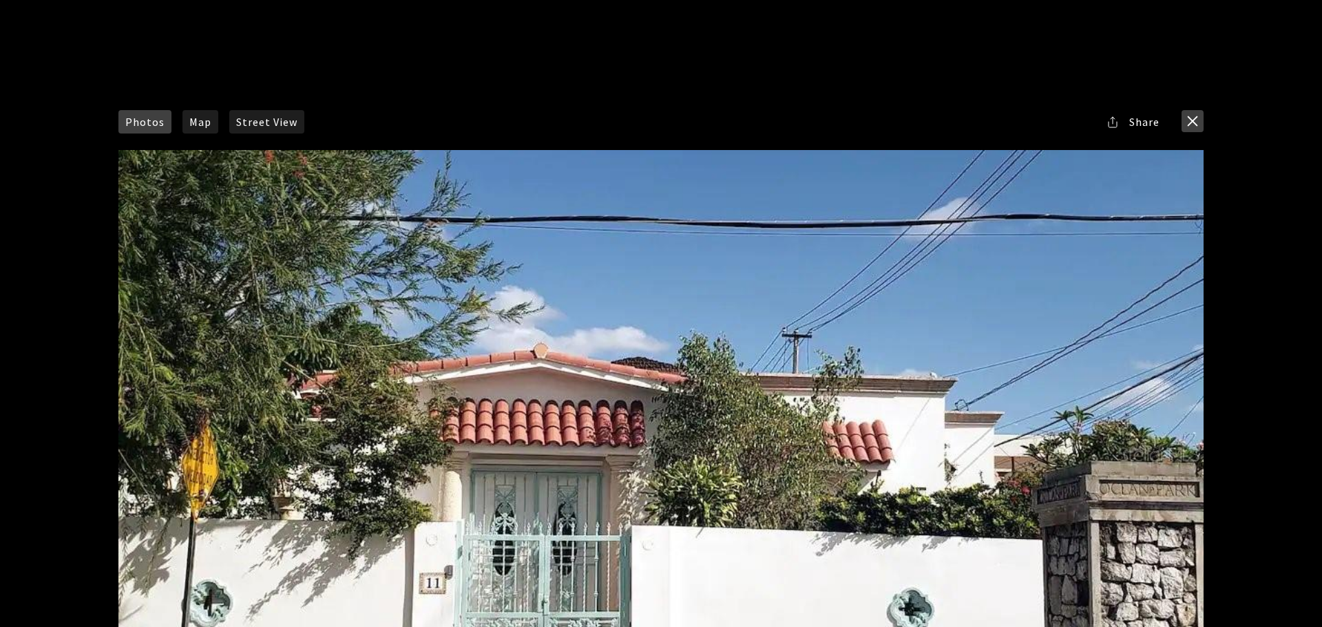
click at [1190, 118] on button "close modal" at bounding box center [1192, 121] width 22 height 22
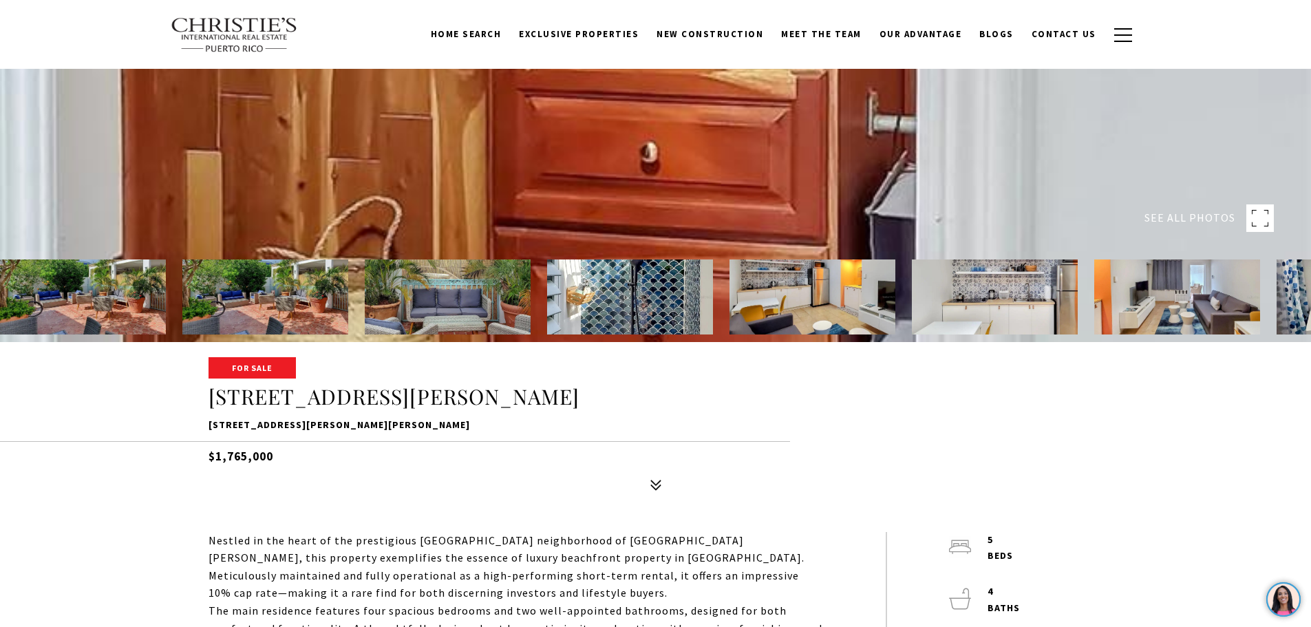
scroll to position [275, 0]
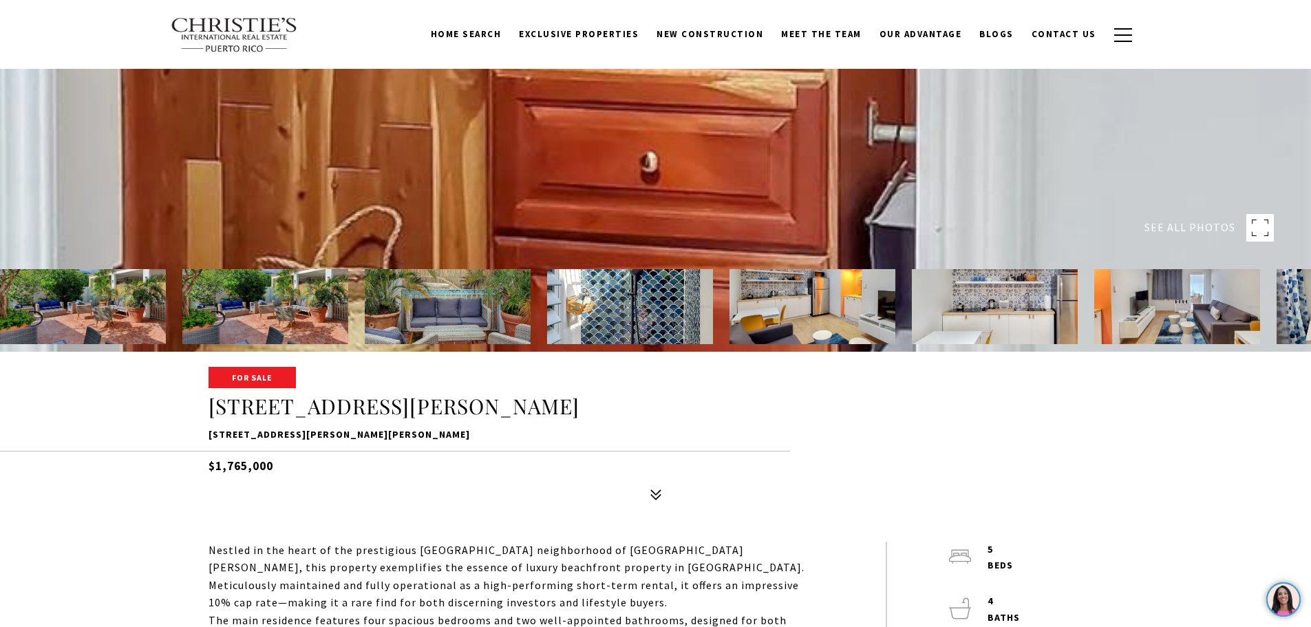
click at [1258, 227] on rect at bounding box center [1261, 228] width 28 height 28
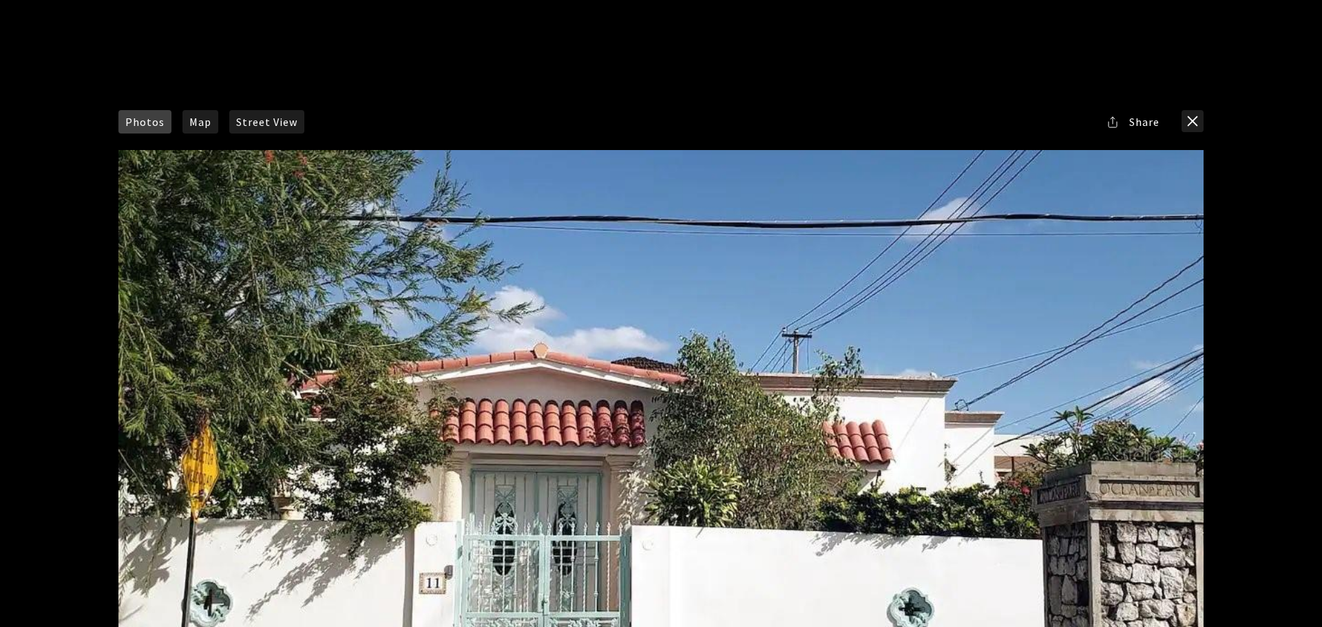
click at [715, 422] on div at bounding box center [660, 454] width 1085 height 608
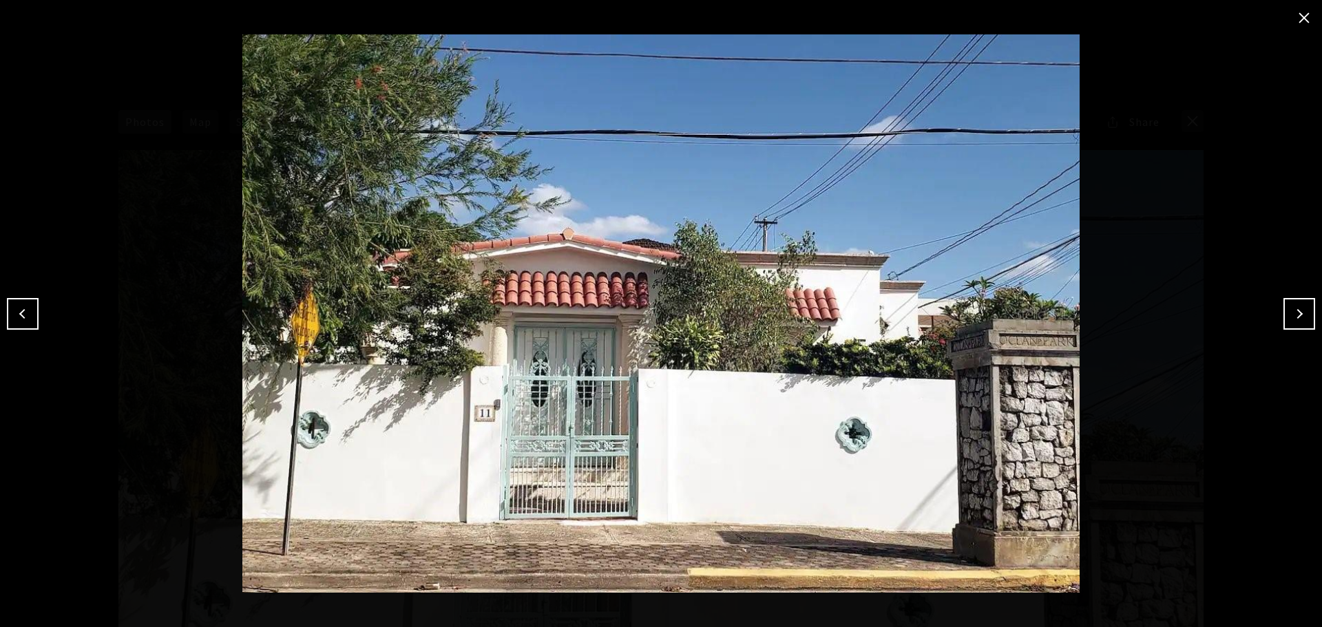
click at [1296, 321] on button "Next" at bounding box center [1299, 314] width 32 height 32
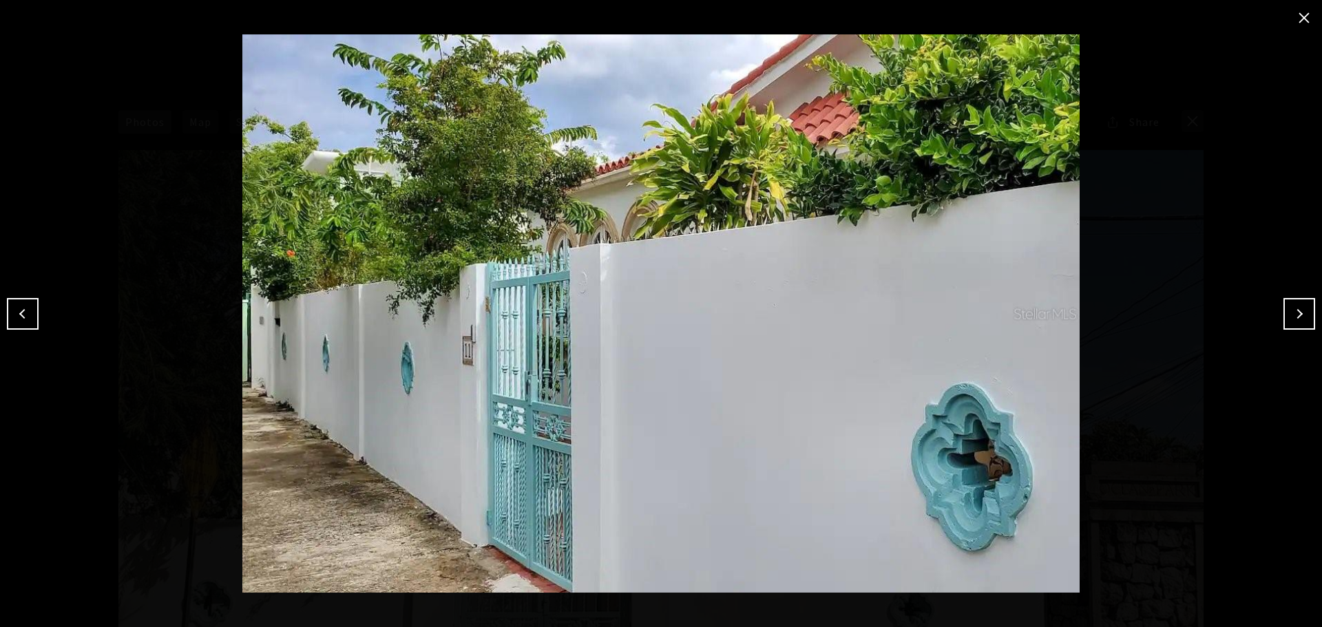
click at [1296, 321] on button "Next" at bounding box center [1299, 314] width 32 height 32
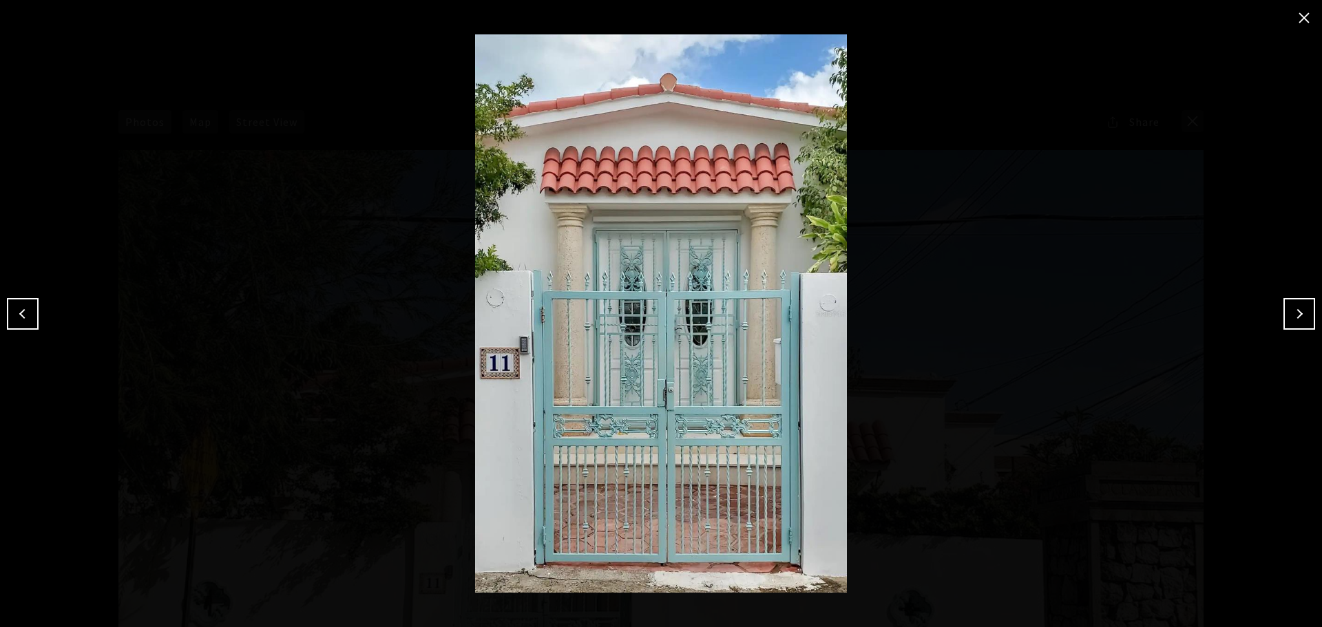
click at [1296, 321] on button "Next" at bounding box center [1299, 314] width 32 height 32
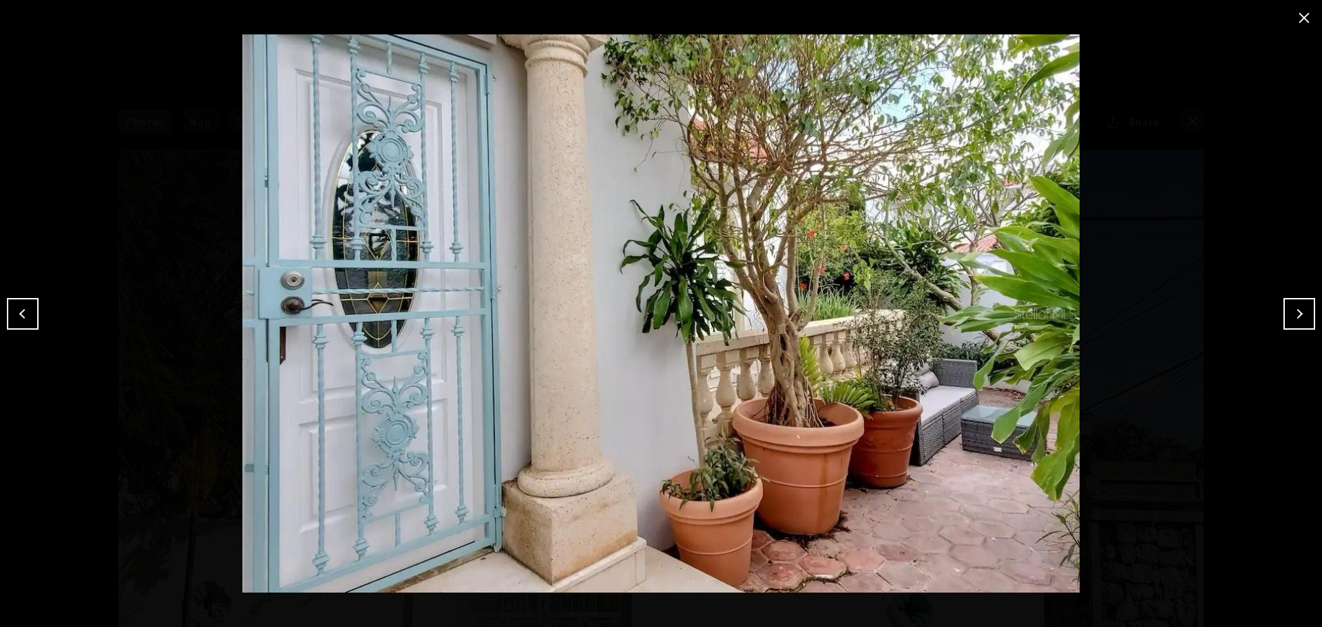
click at [1296, 321] on button "Next" at bounding box center [1299, 314] width 32 height 32
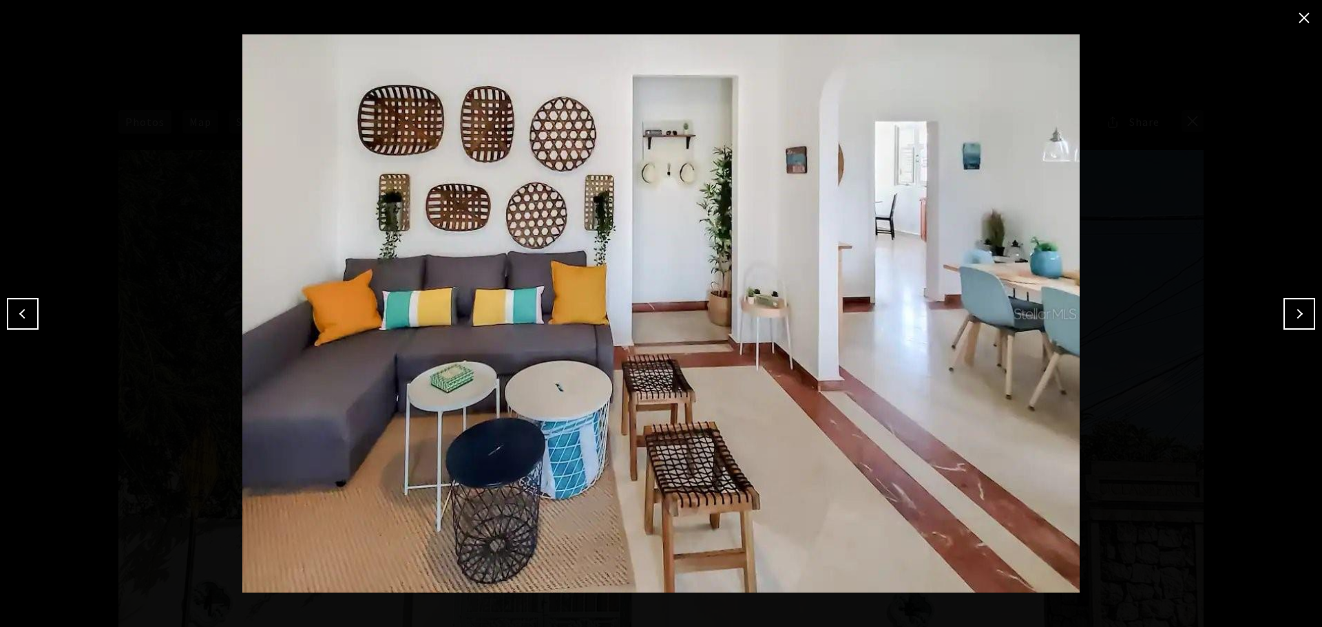
click at [1296, 321] on button "Next" at bounding box center [1299, 314] width 32 height 32
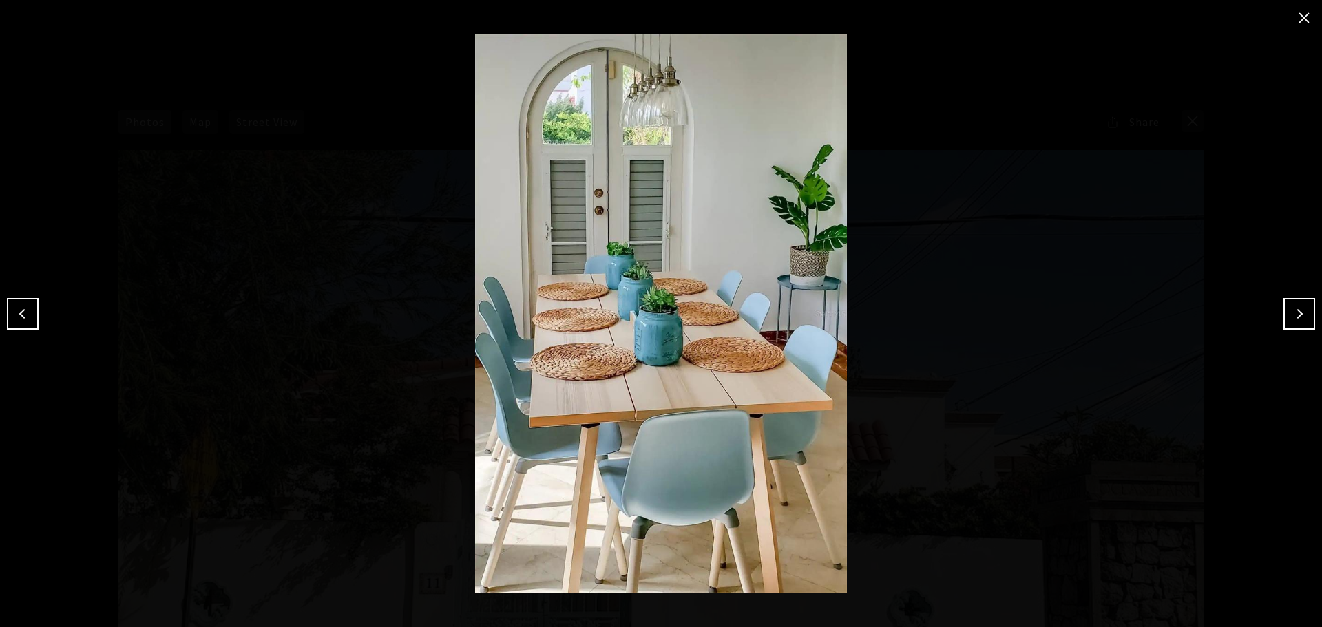
click at [1296, 321] on button "Next" at bounding box center [1299, 314] width 32 height 32
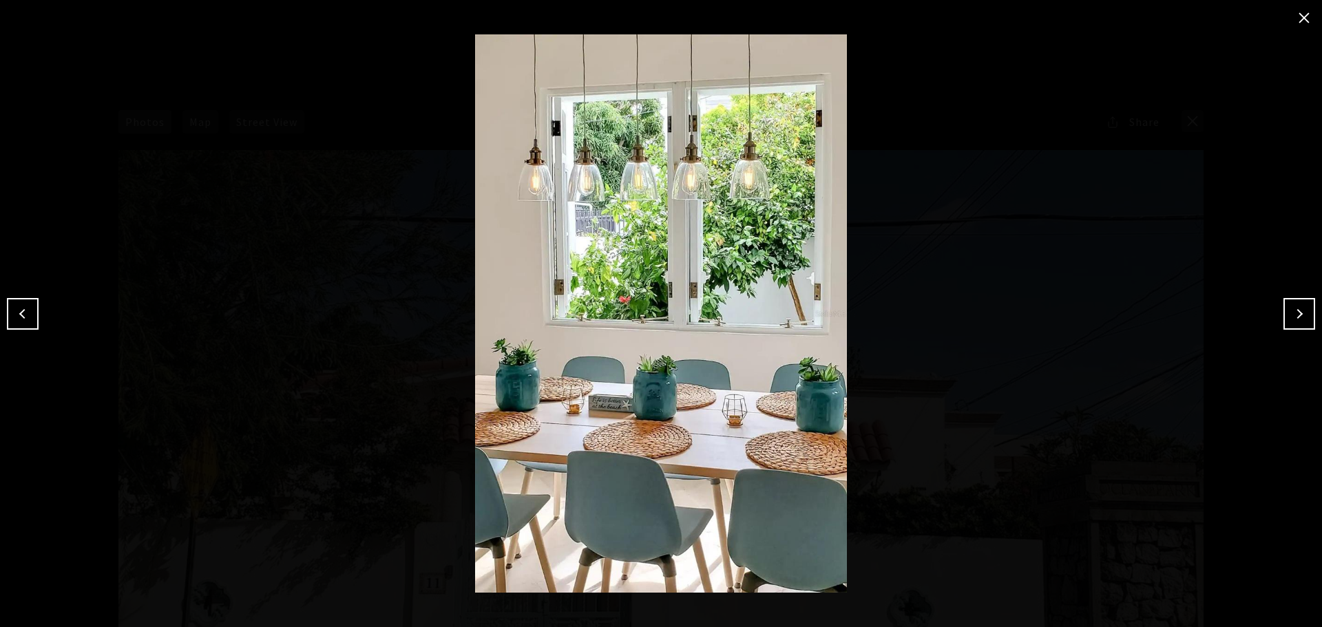
click at [1296, 321] on button "Next" at bounding box center [1299, 314] width 32 height 32
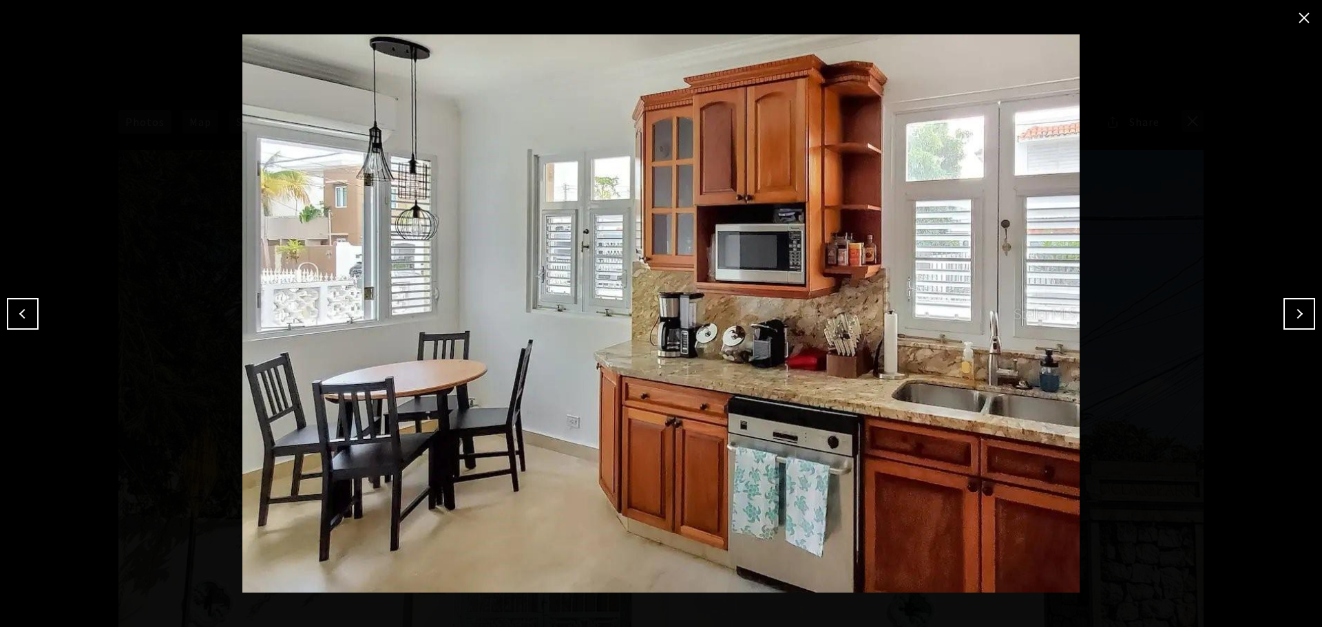
click at [1296, 321] on button "Next" at bounding box center [1299, 314] width 32 height 32
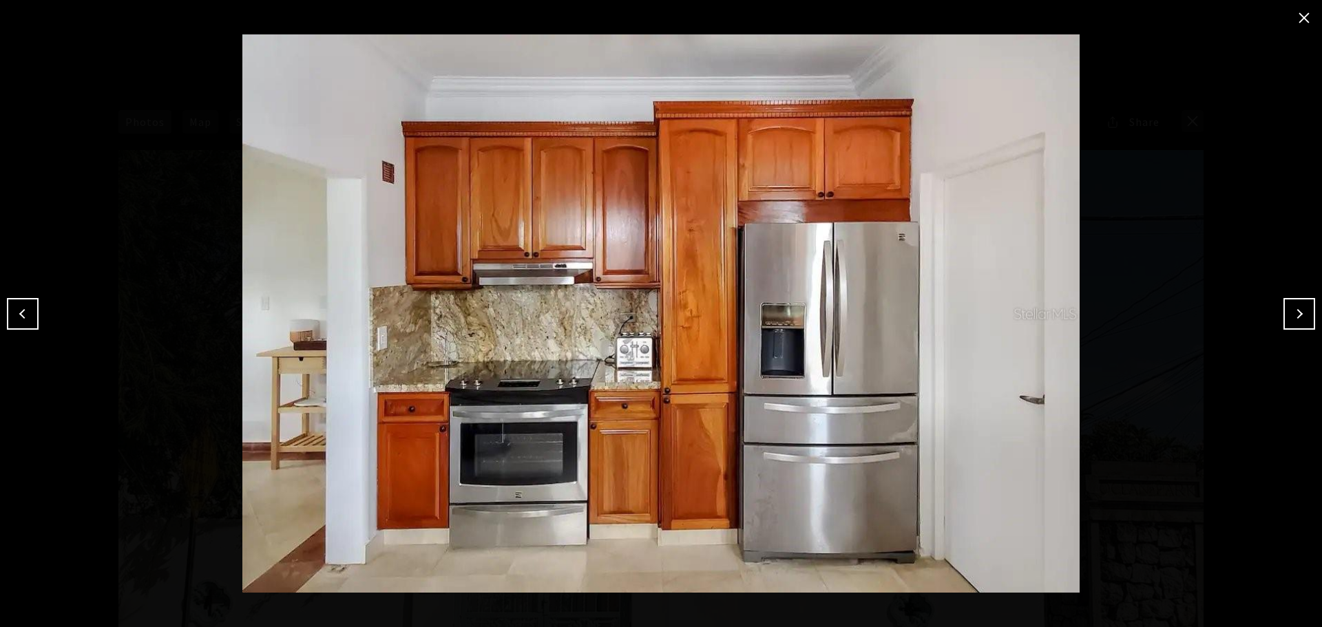
click at [1296, 321] on button "Next" at bounding box center [1299, 314] width 32 height 32
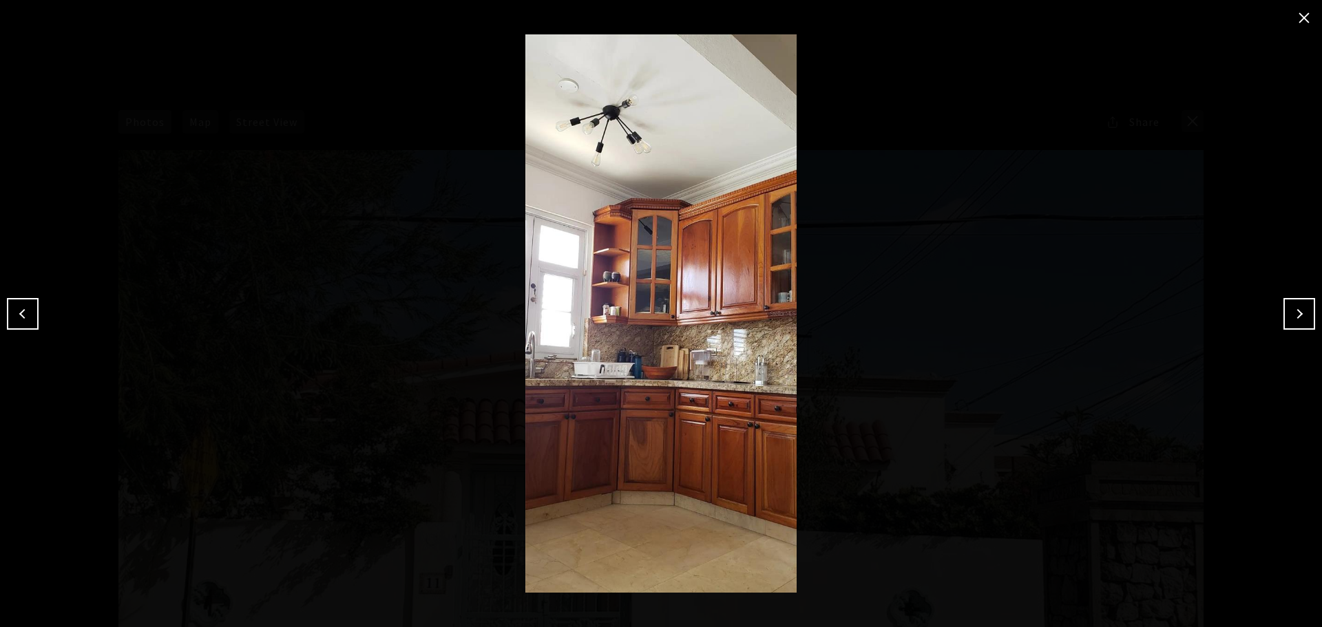
click at [1296, 321] on button "Next" at bounding box center [1299, 314] width 32 height 32
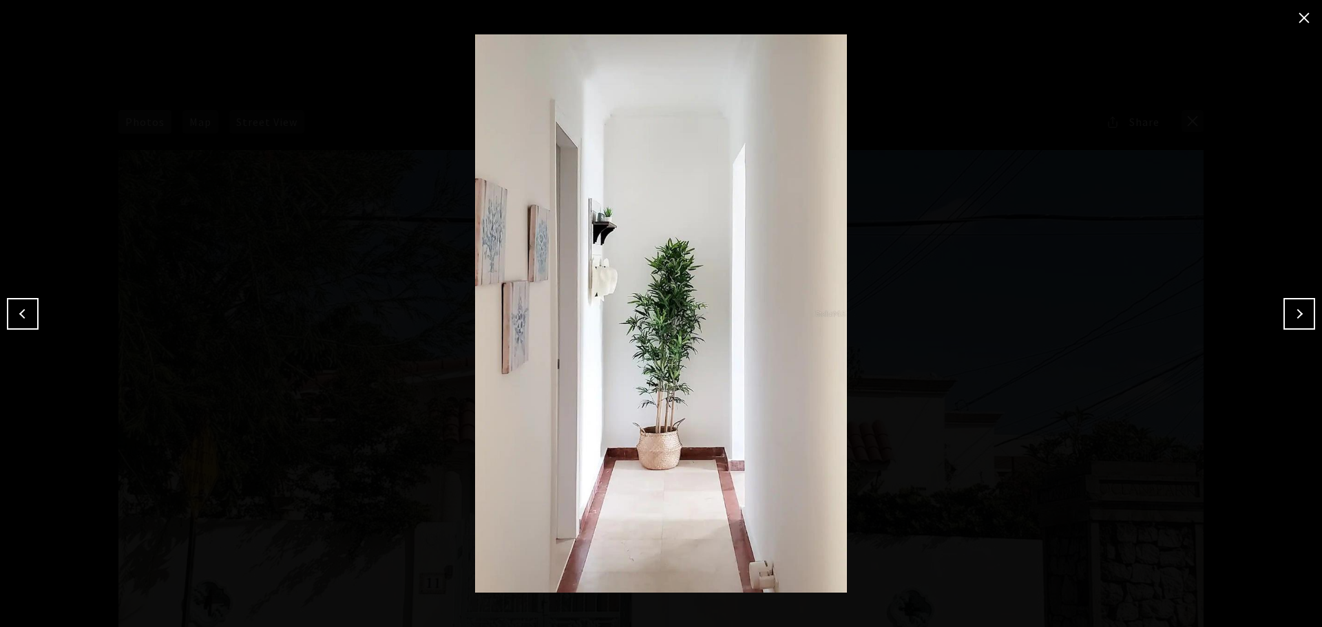
click at [1296, 321] on button "Next" at bounding box center [1299, 314] width 32 height 32
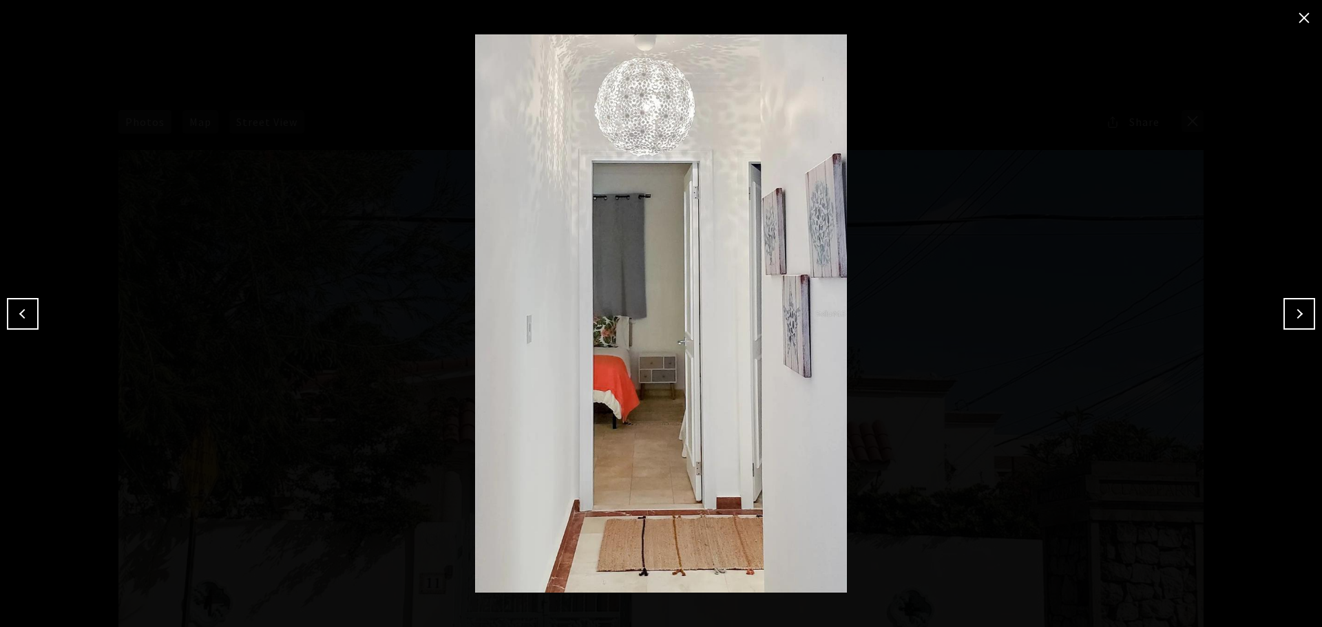
click at [1296, 321] on button "Next" at bounding box center [1299, 314] width 32 height 32
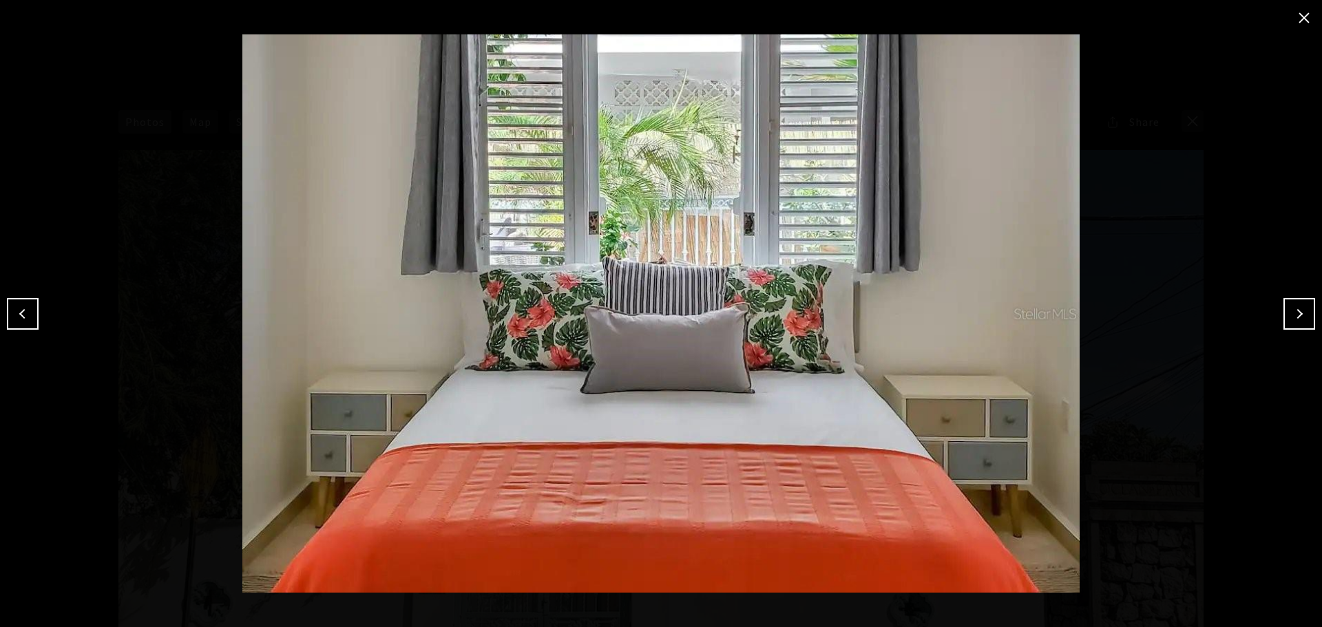
click at [1296, 321] on button "Next" at bounding box center [1299, 314] width 32 height 32
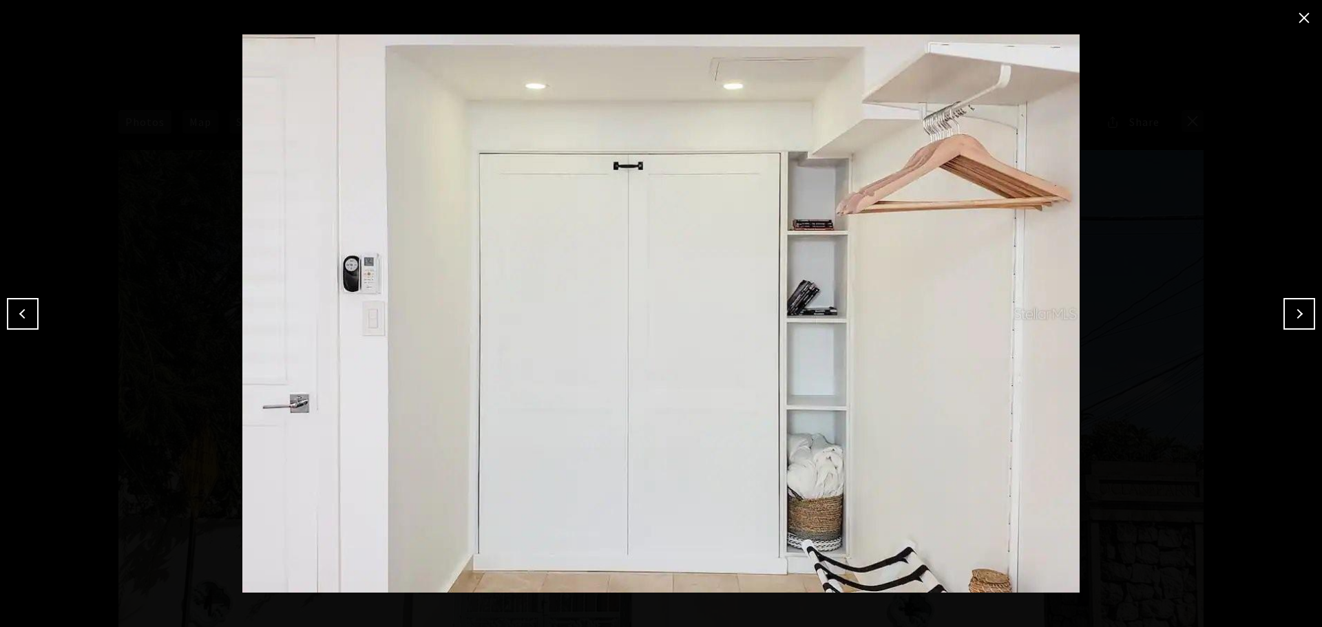
click at [1296, 321] on button "Next" at bounding box center [1299, 314] width 32 height 32
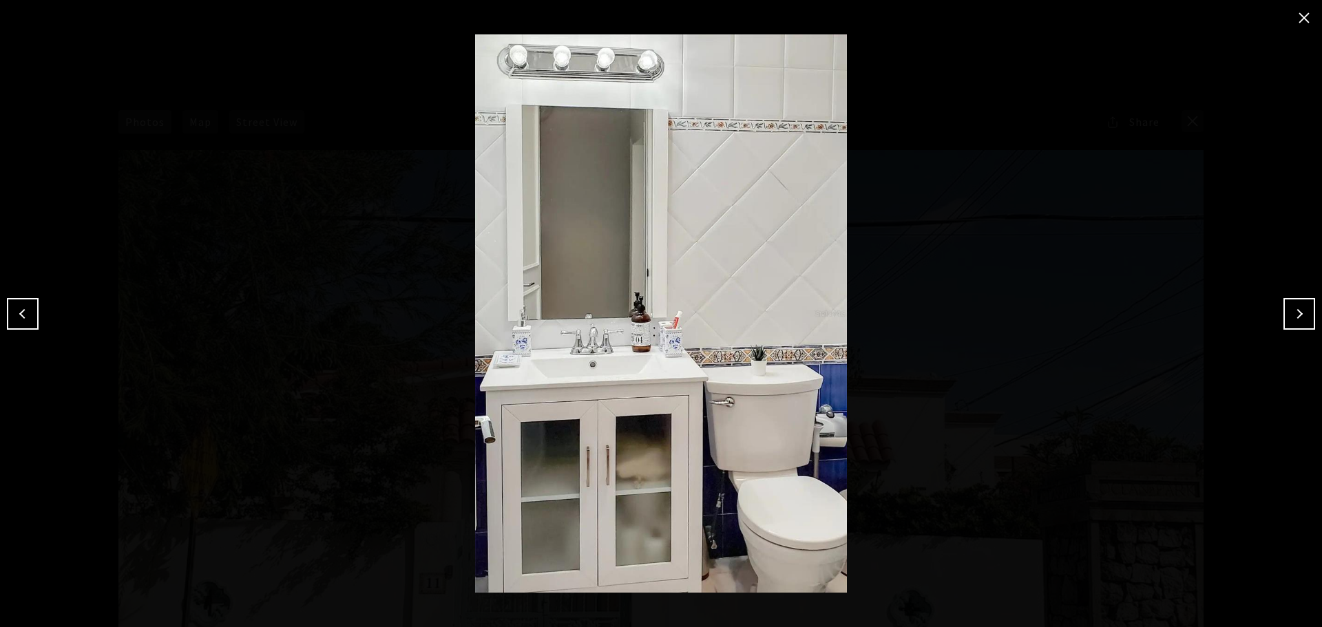
click at [1296, 321] on button "Next" at bounding box center [1299, 314] width 32 height 32
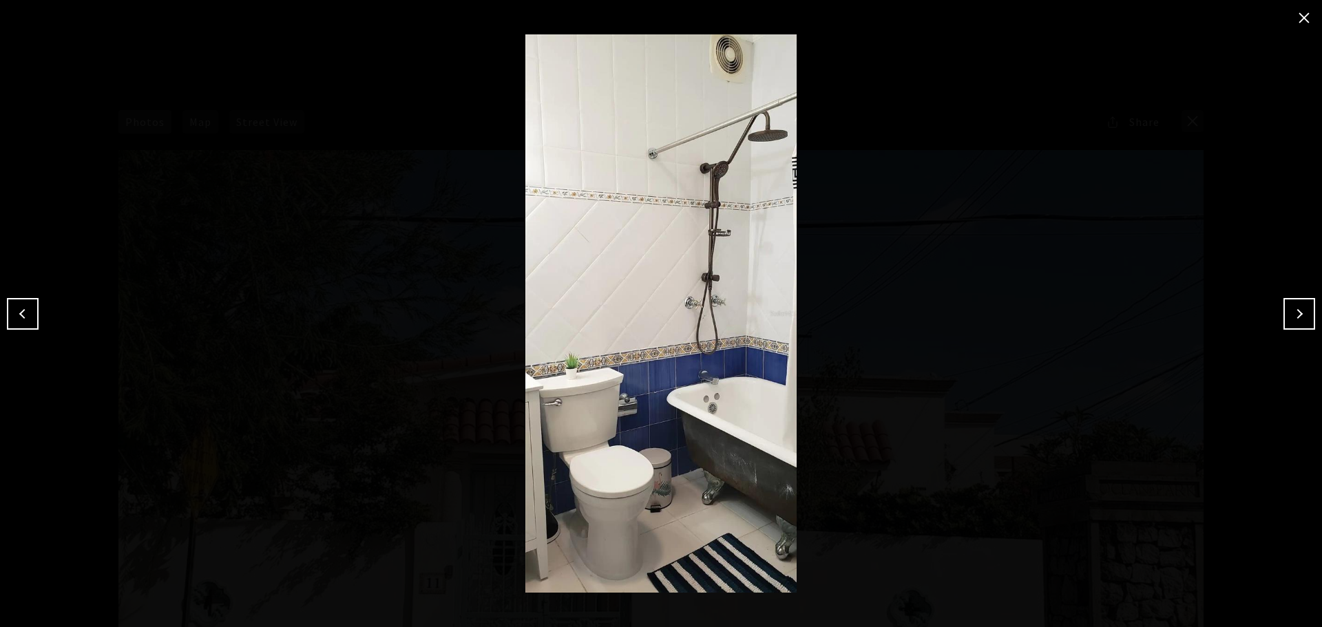
click at [1296, 321] on button "Next" at bounding box center [1299, 314] width 32 height 32
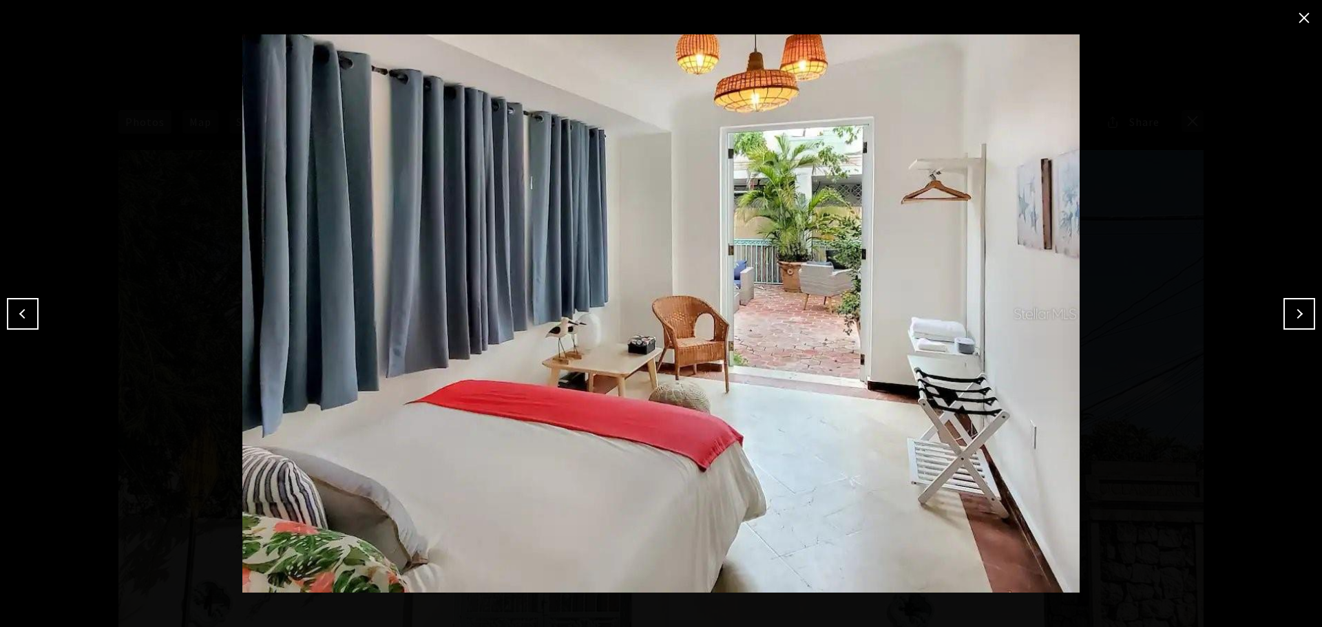
click at [1296, 321] on button "Next" at bounding box center [1299, 314] width 32 height 32
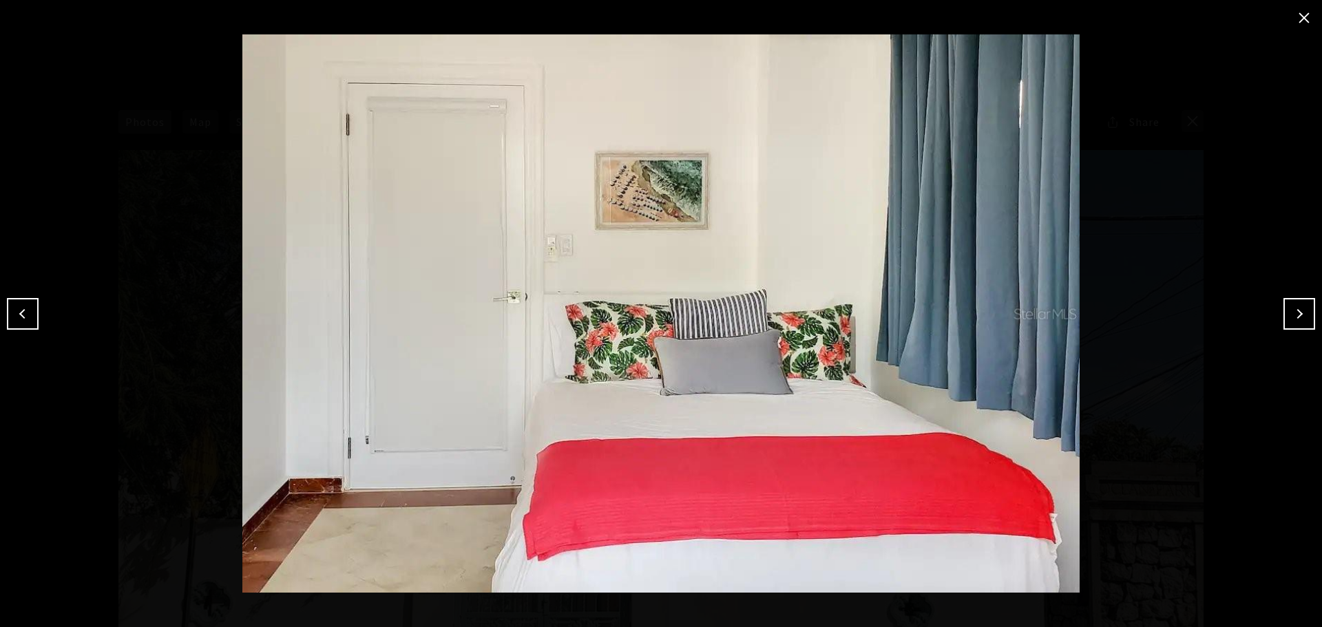
click at [1296, 321] on button "Next" at bounding box center [1299, 314] width 32 height 32
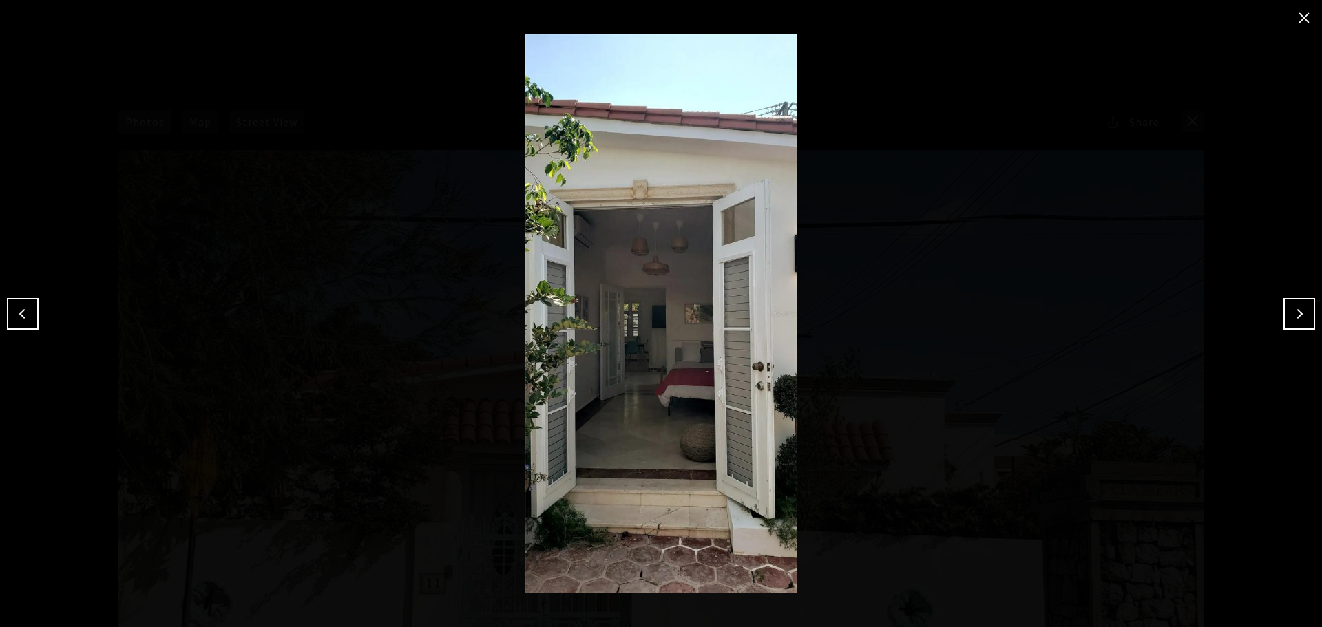
click at [1296, 321] on button "Next" at bounding box center [1299, 314] width 32 height 32
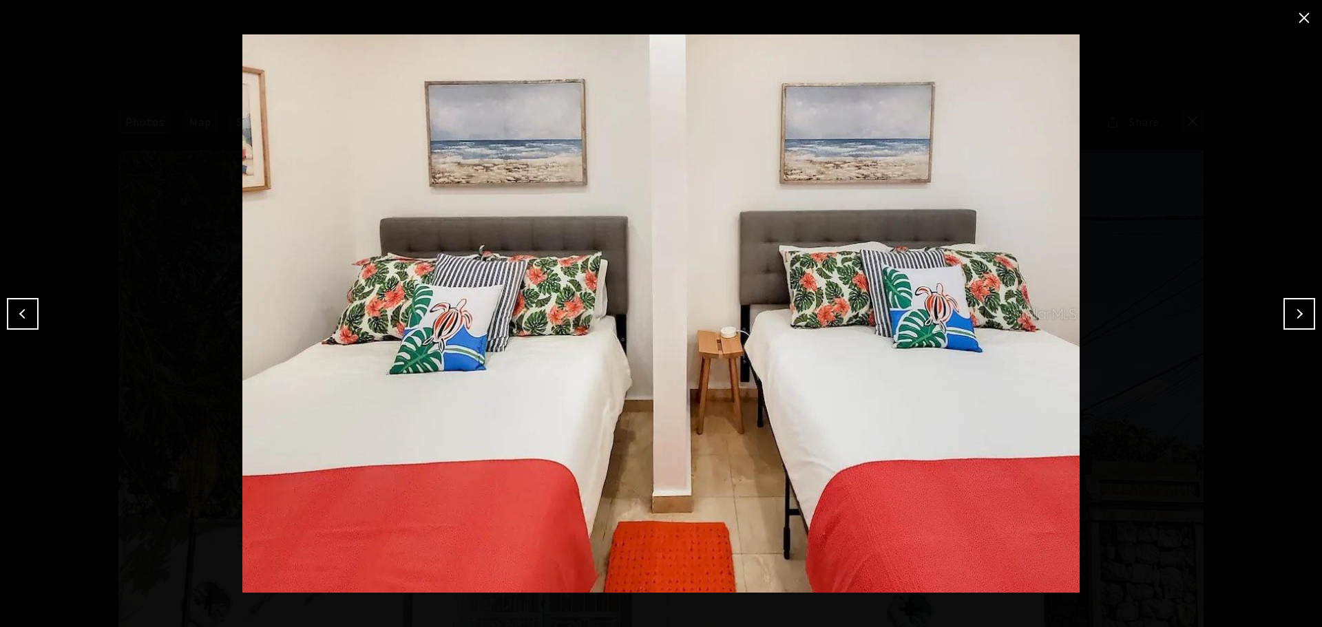
click at [1296, 321] on button "Next" at bounding box center [1299, 314] width 32 height 32
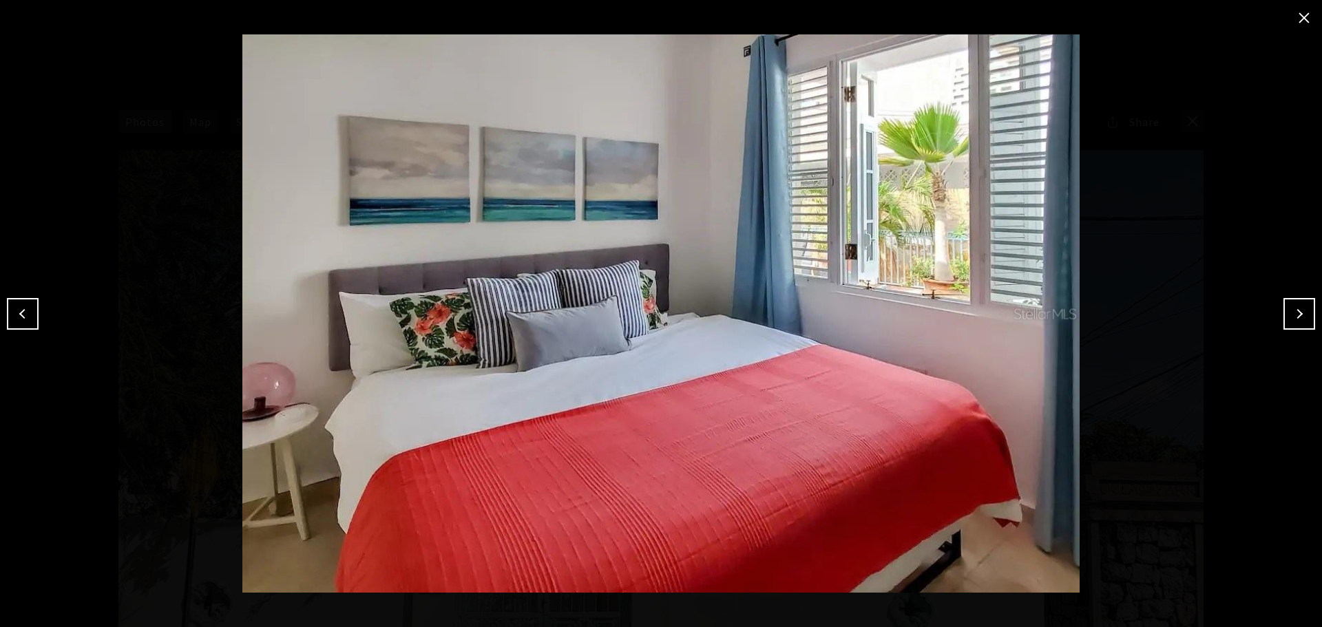
click at [1296, 321] on button "Next" at bounding box center [1299, 314] width 32 height 32
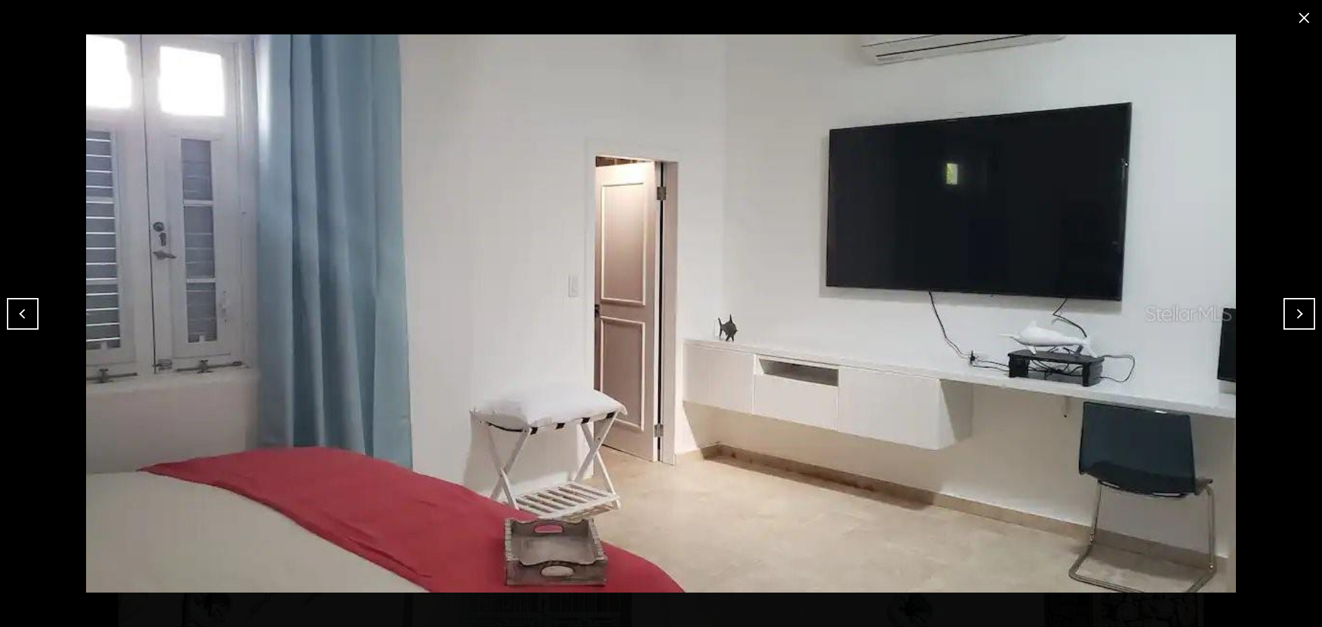
click at [1296, 321] on button "Next" at bounding box center [1299, 314] width 32 height 32
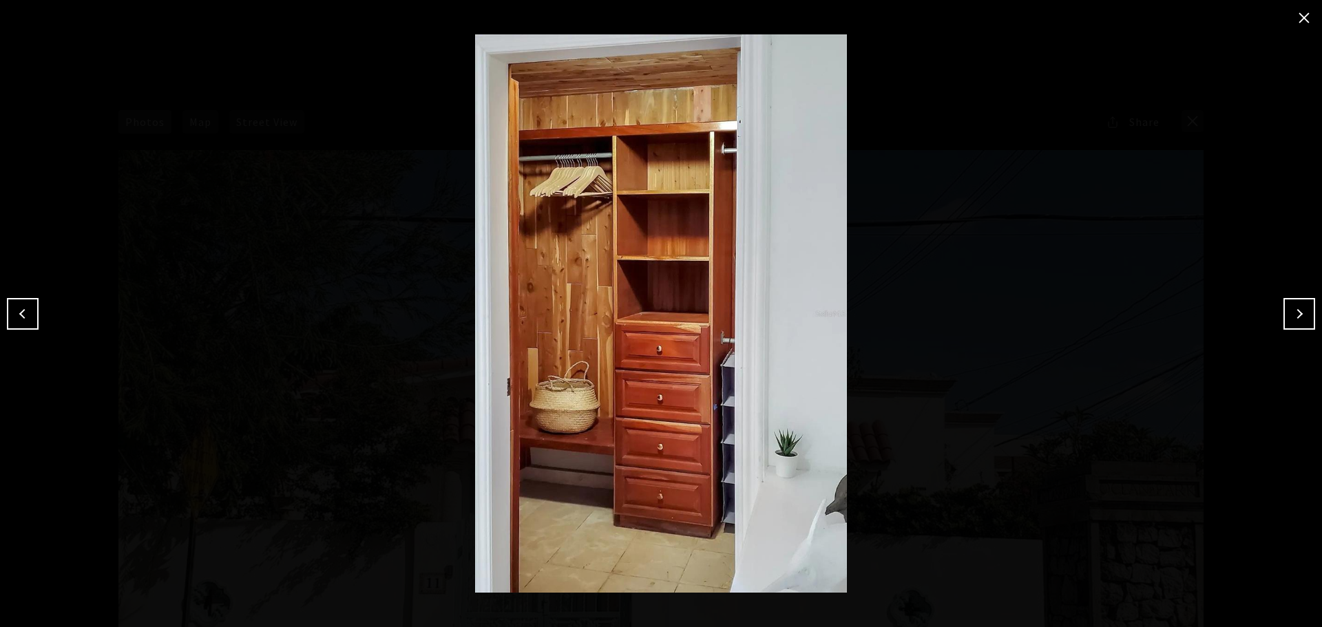
click at [1296, 321] on button "Next" at bounding box center [1299, 314] width 32 height 32
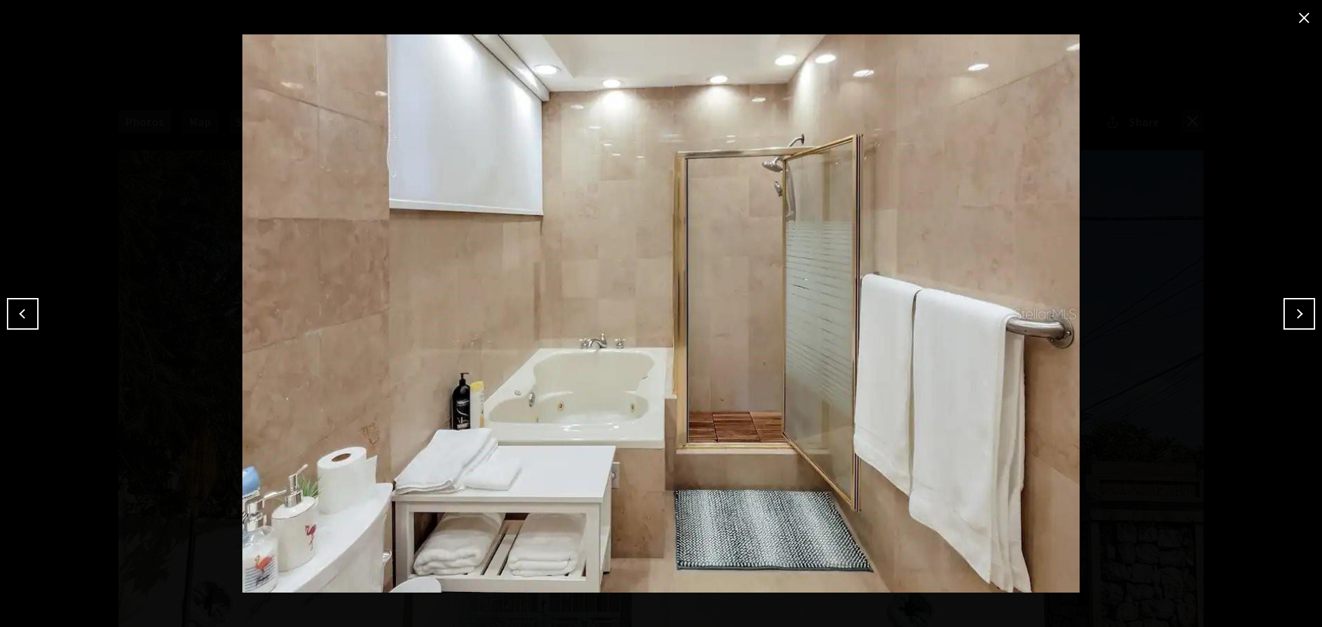
click at [1296, 321] on button "Next" at bounding box center [1299, 314] width 32 height 32
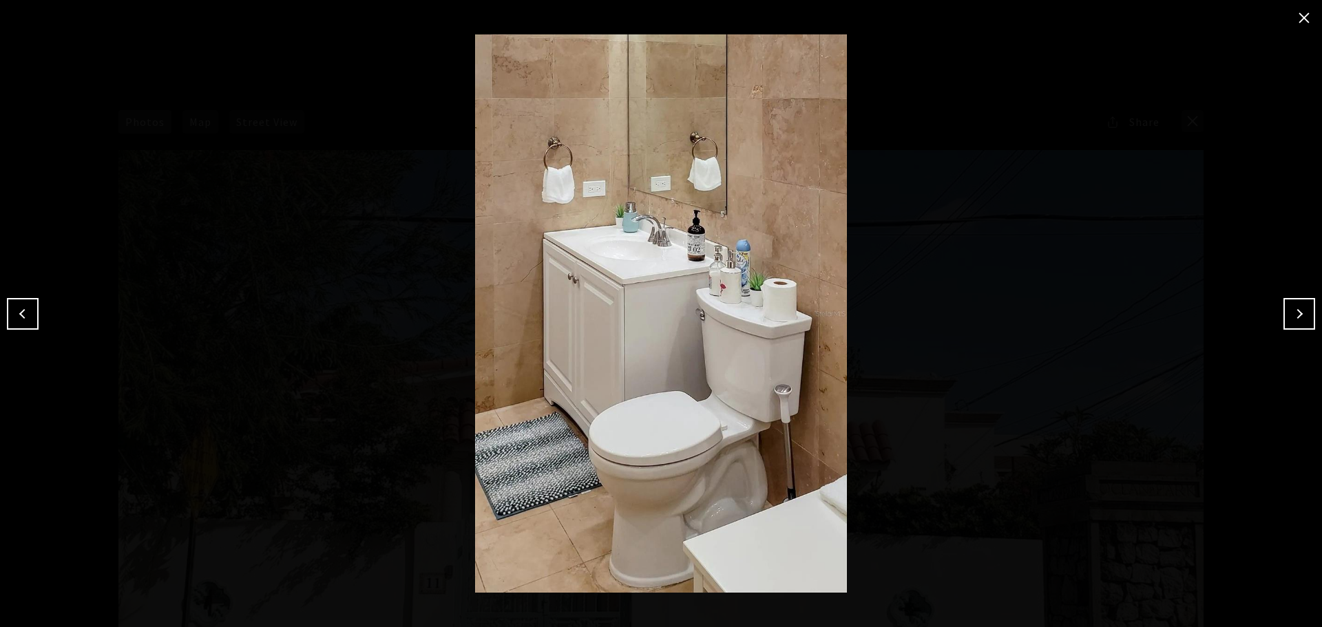
click at [1296, 321] on button "Next" at bounding box center [1299, 314] width 32 height 32
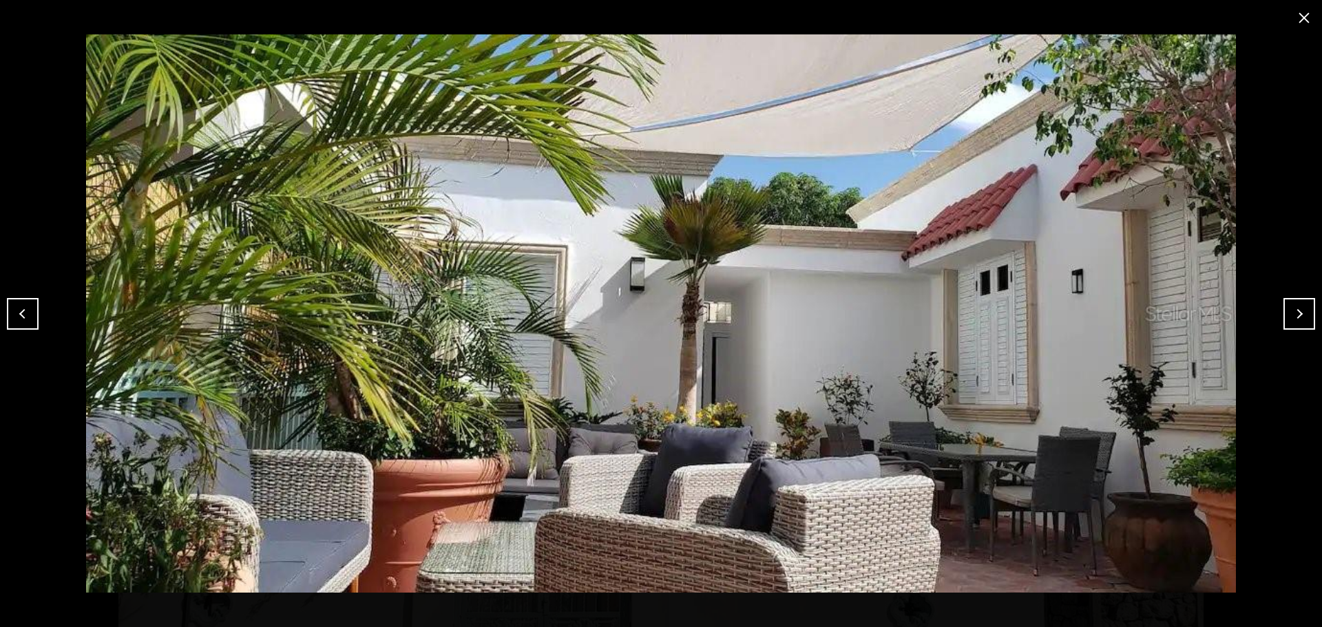
click at [1296, 321] on button "Next" at bounding box center [1299, 314] width 32 height 32
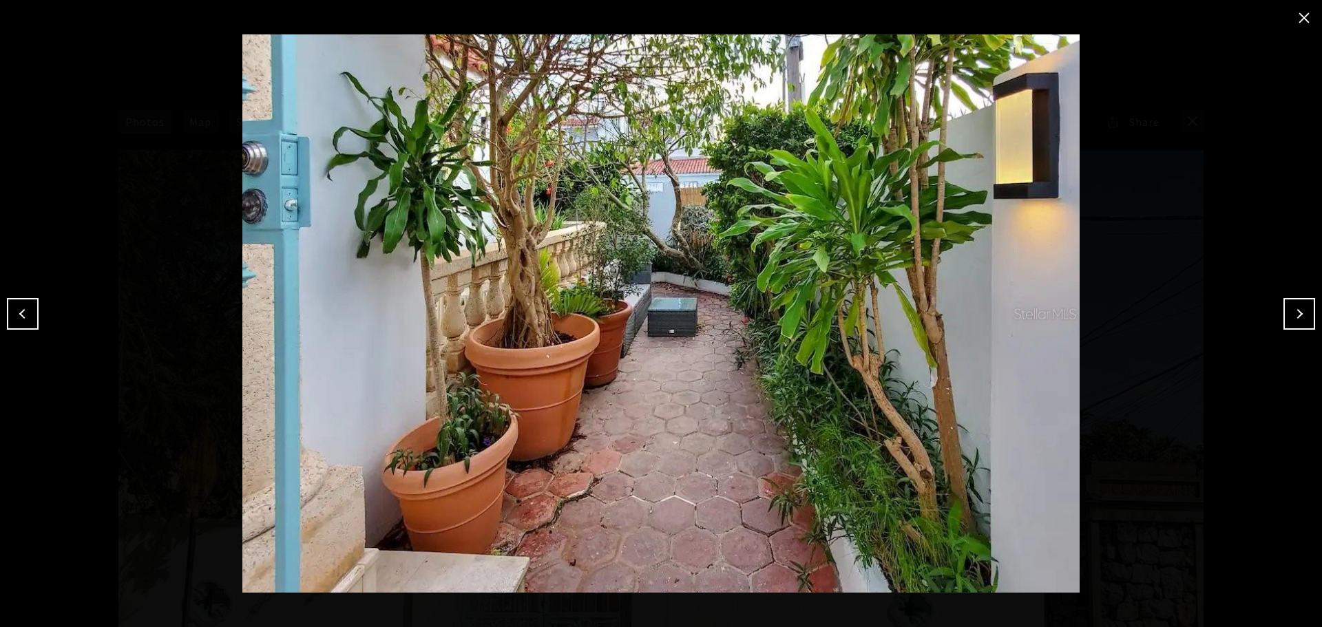
click at [1291, 313] on button "Next" at bounding box center [1299, 314] width 32 height 32
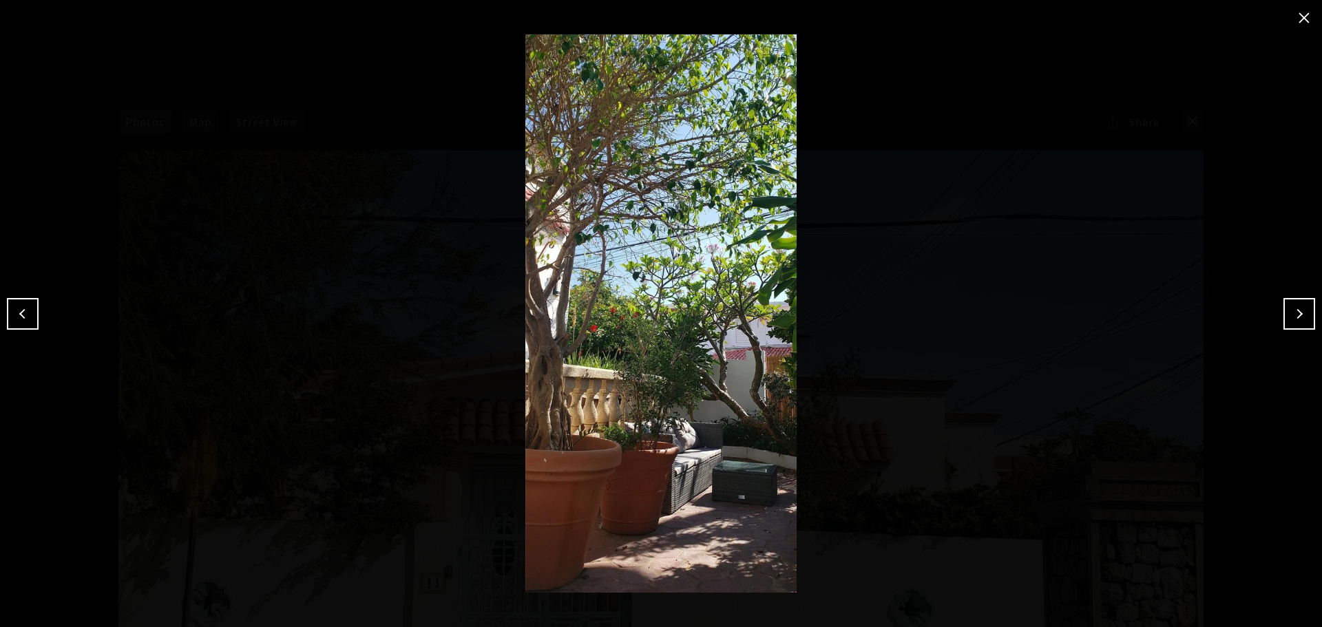
click at [1291, 313] on button "Next" at bounding box center [1299, 314] width 32 height 32
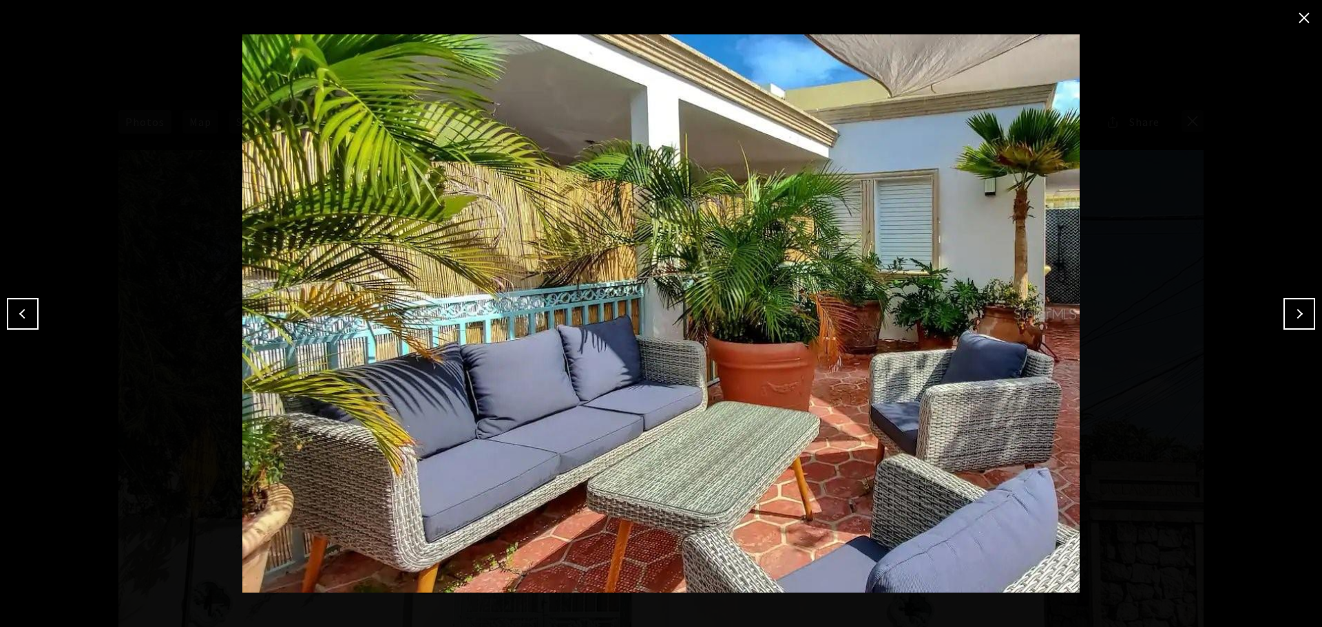
click at [1291, 313] on button "Next" at bounding box center [1299, 314] width 32 height 32
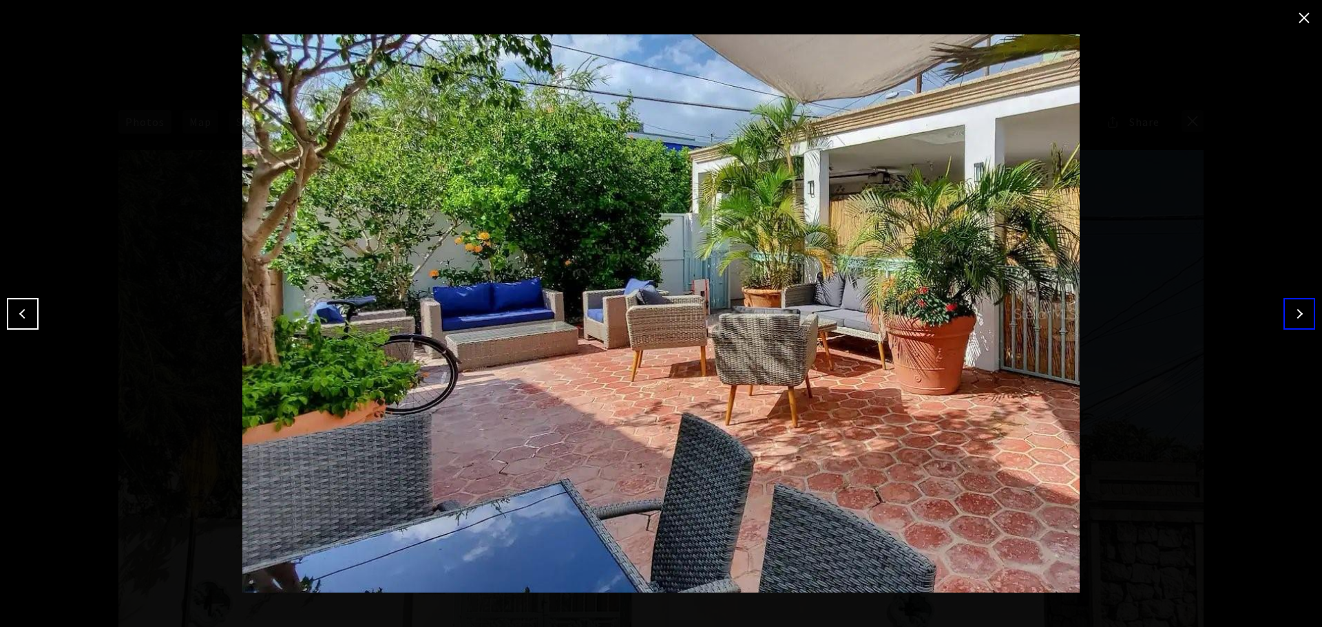
click at [1302, 18] on button "close modal" at bounding box center [1304, 18] width 22 height 22
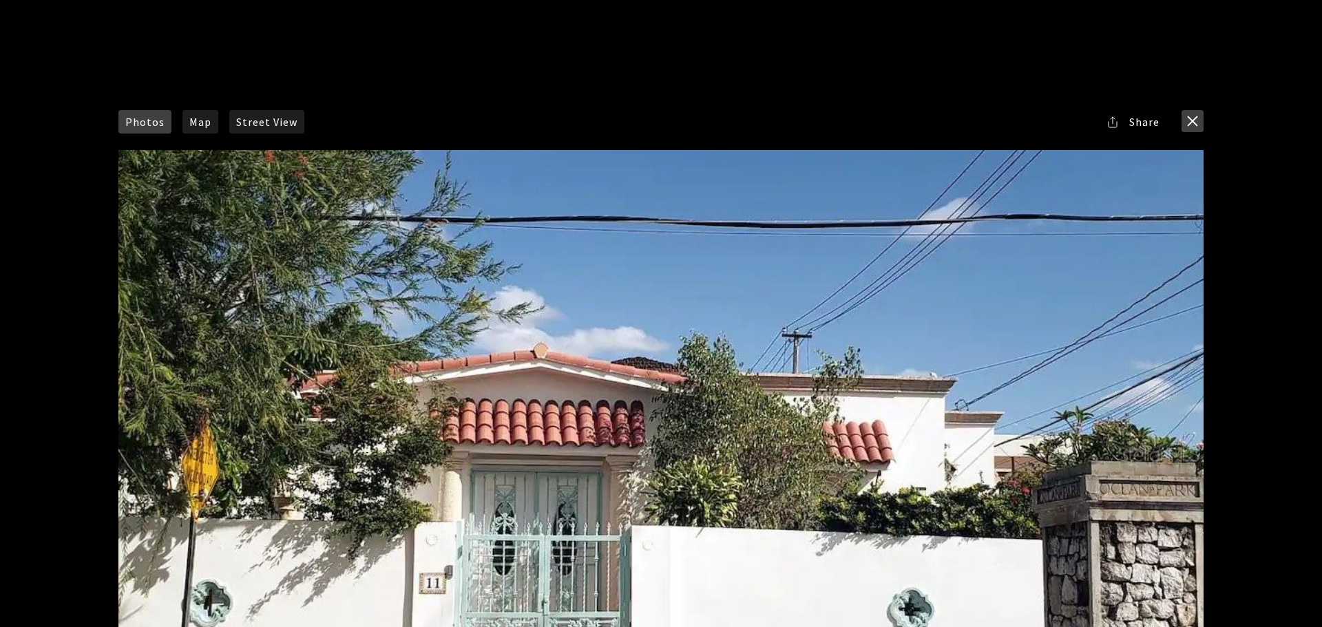
click at [1194, 117] on button "close modal" at bounding box center [1192, 121] width 22 height 22
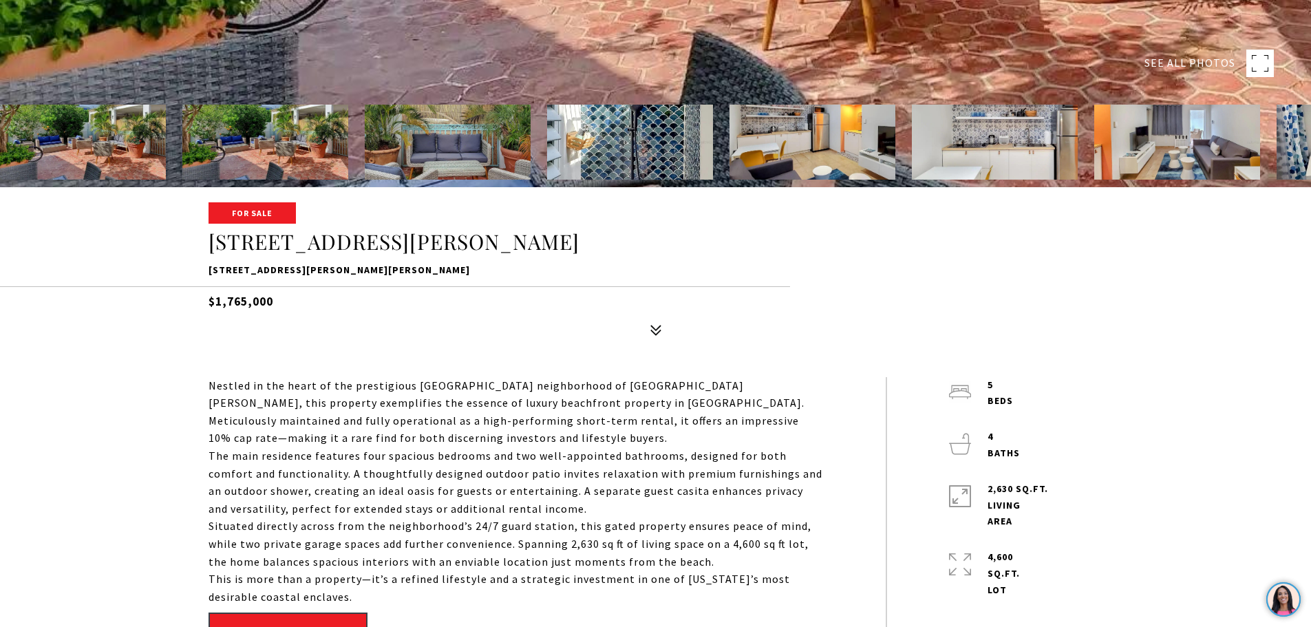
scroll to position [441, 0]
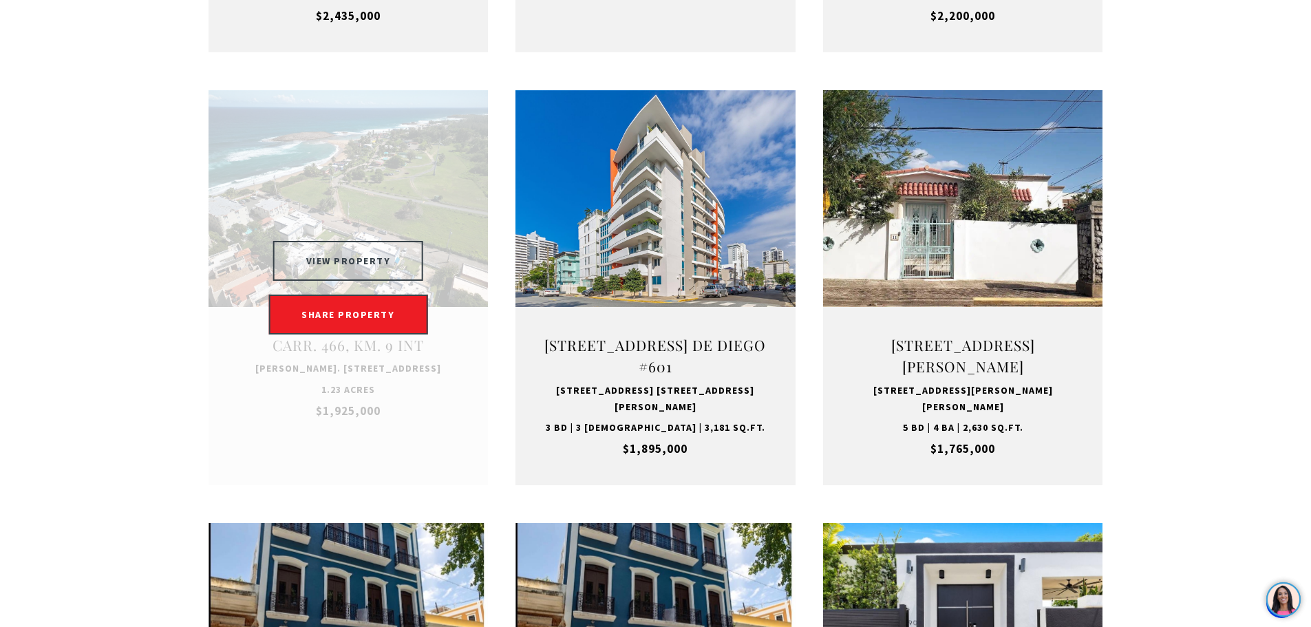
click at [325, 241] on button "VIEW PROPERTY" at bounding box center [348, 261] width 151 height 40
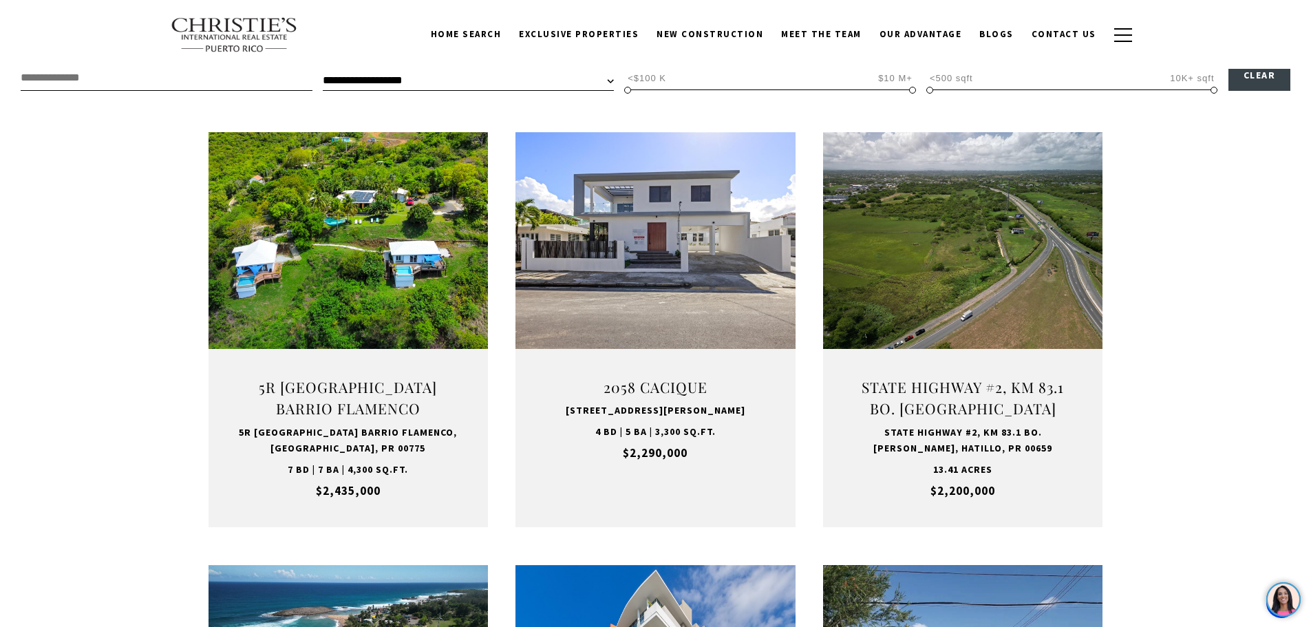
scroll to position [432, 0]
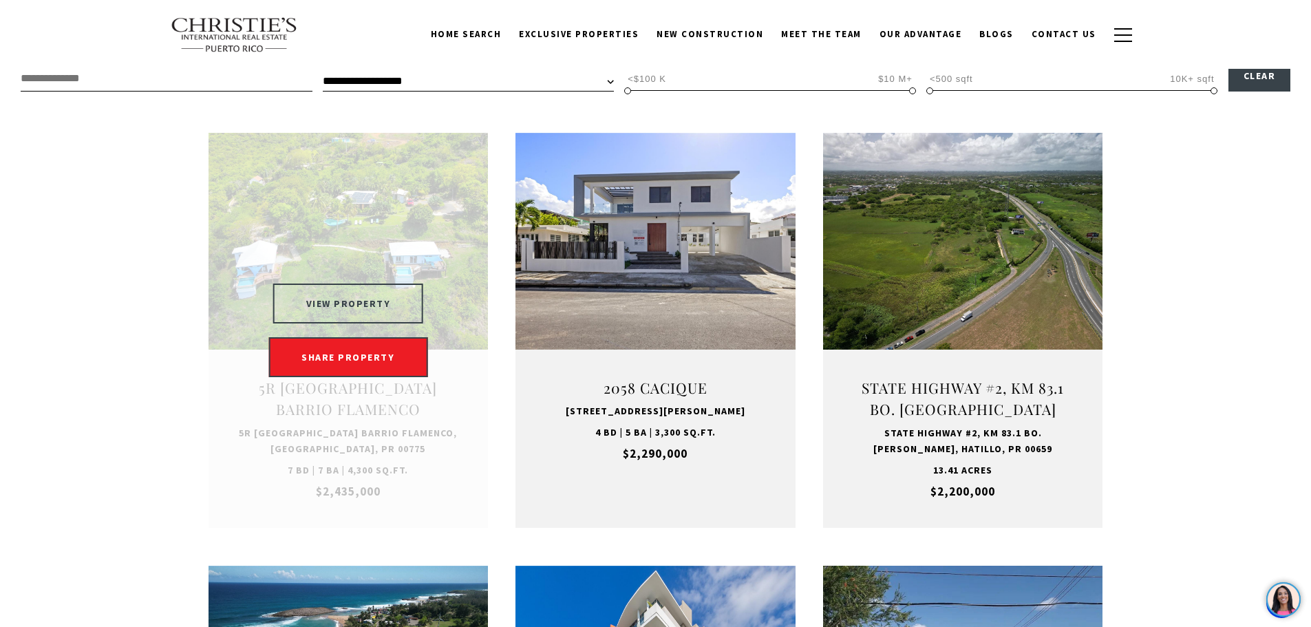
click at [346, 297] on button "VIEW PROPERTY" at bounding box center [348, 304] width 151 height 40
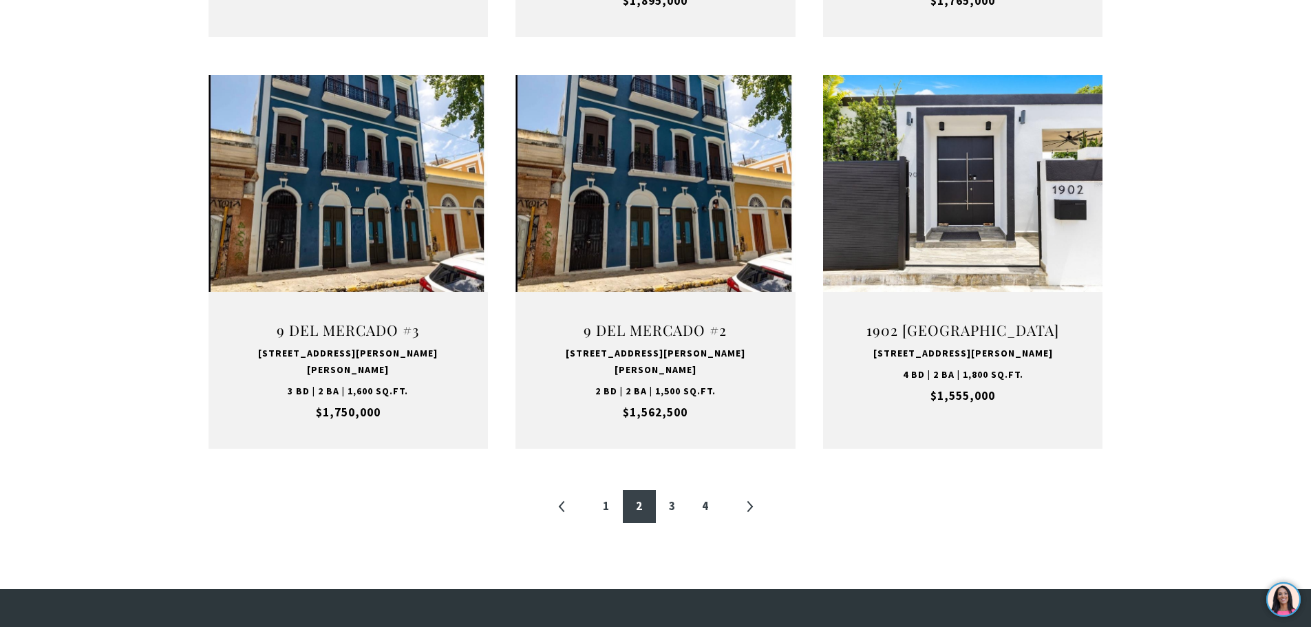
scroll to position [1356, 0]
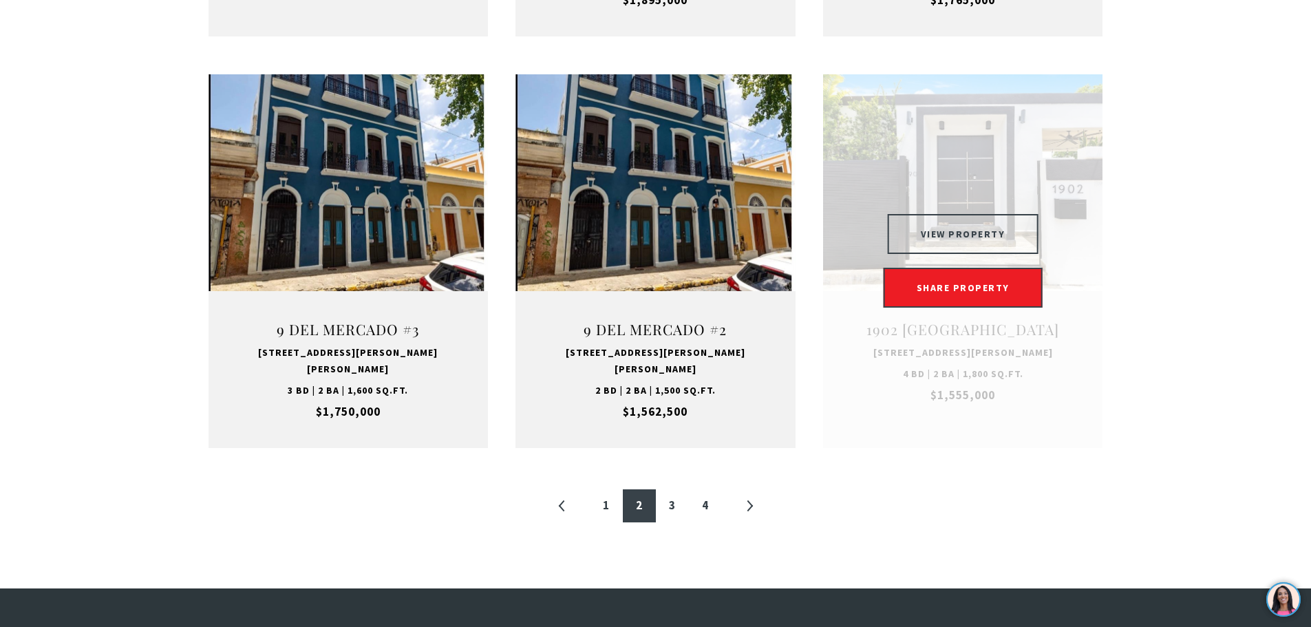
click at [969, 214] on button "VIEW PROPERTY" at bounding box center [963, 234] width 151 height 40
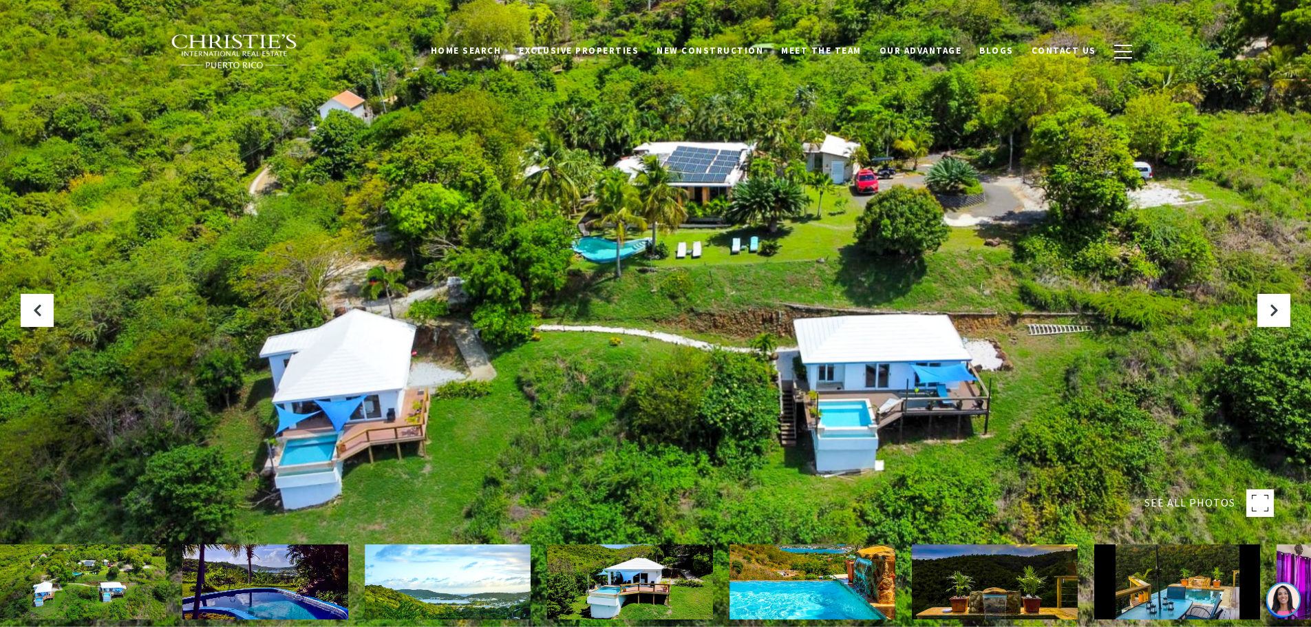
click at [1259, 497] on rect at bounding box center [1261, 503] width 28 height 28
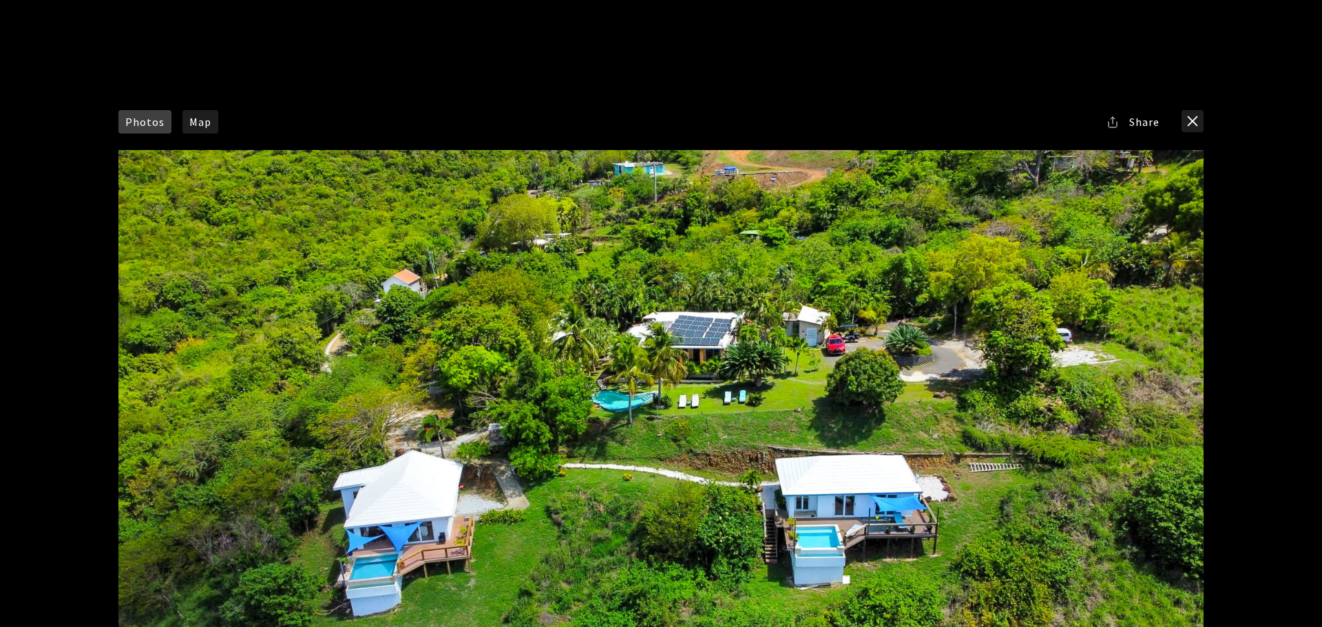
click at [662, 421] on div at bounding box center [660, 454] width 1085 height 608
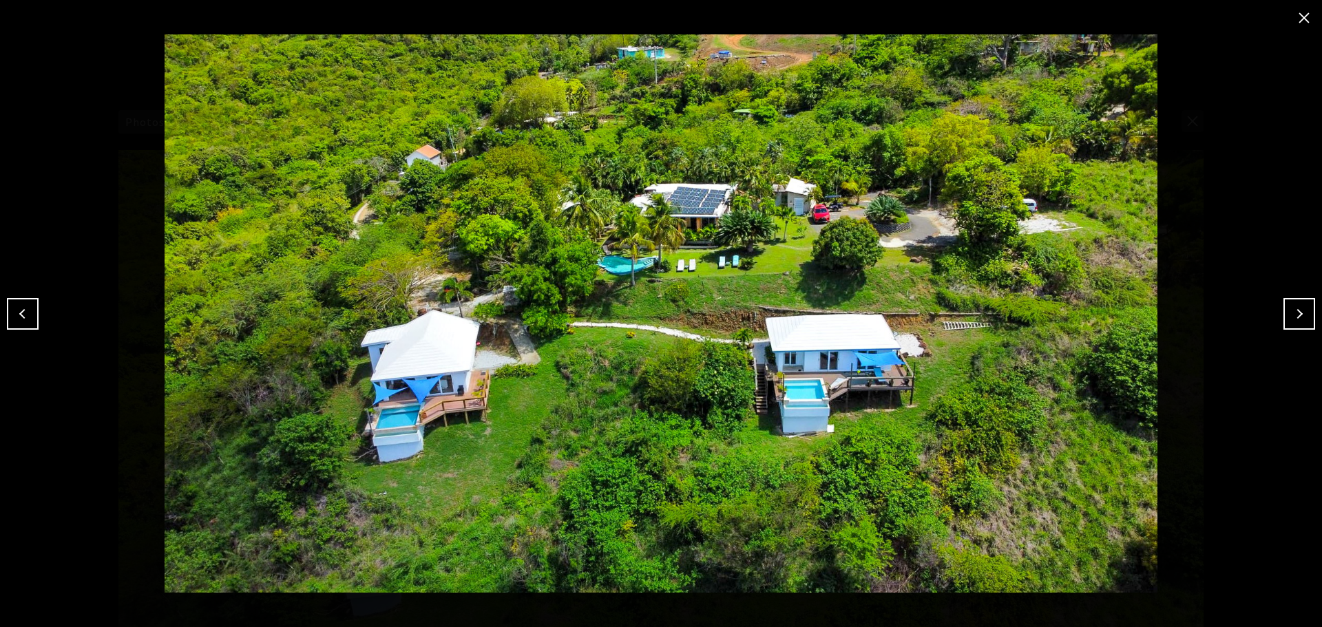
click at [1296, 313] on button "Next" at bounding box center [1299, 314] width 32 height 32
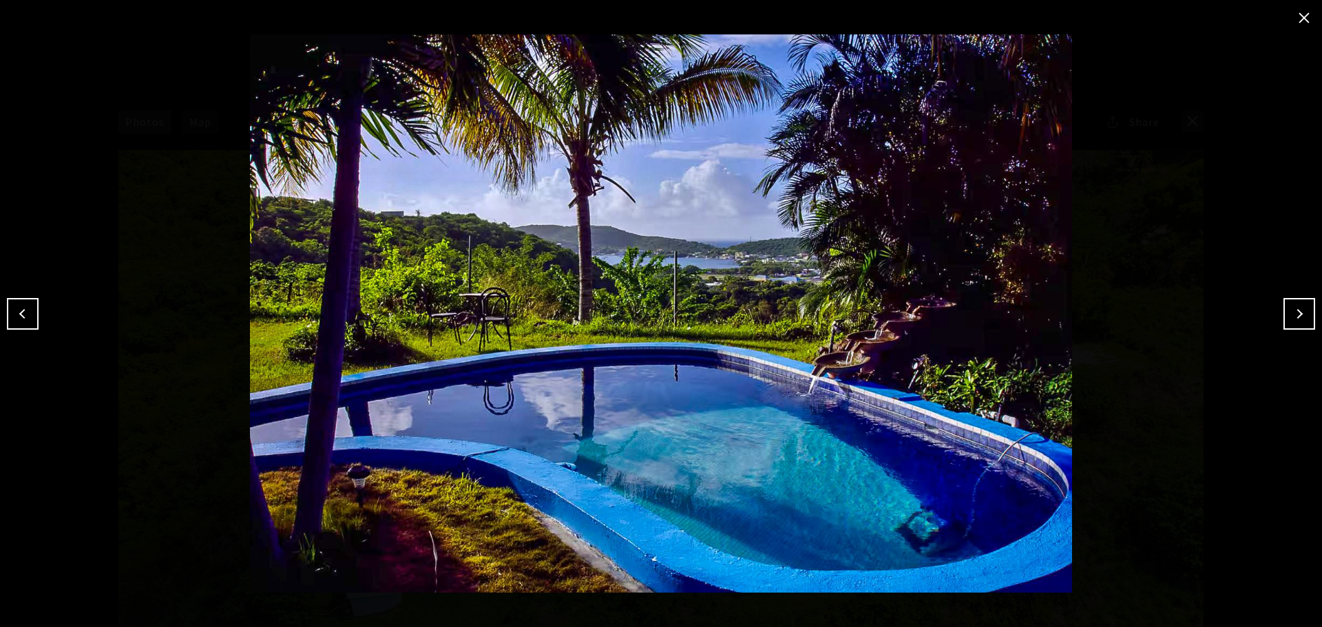
click at [1296, 313] on button "Next" at bounding box center [1299, 314] width 32 height 32
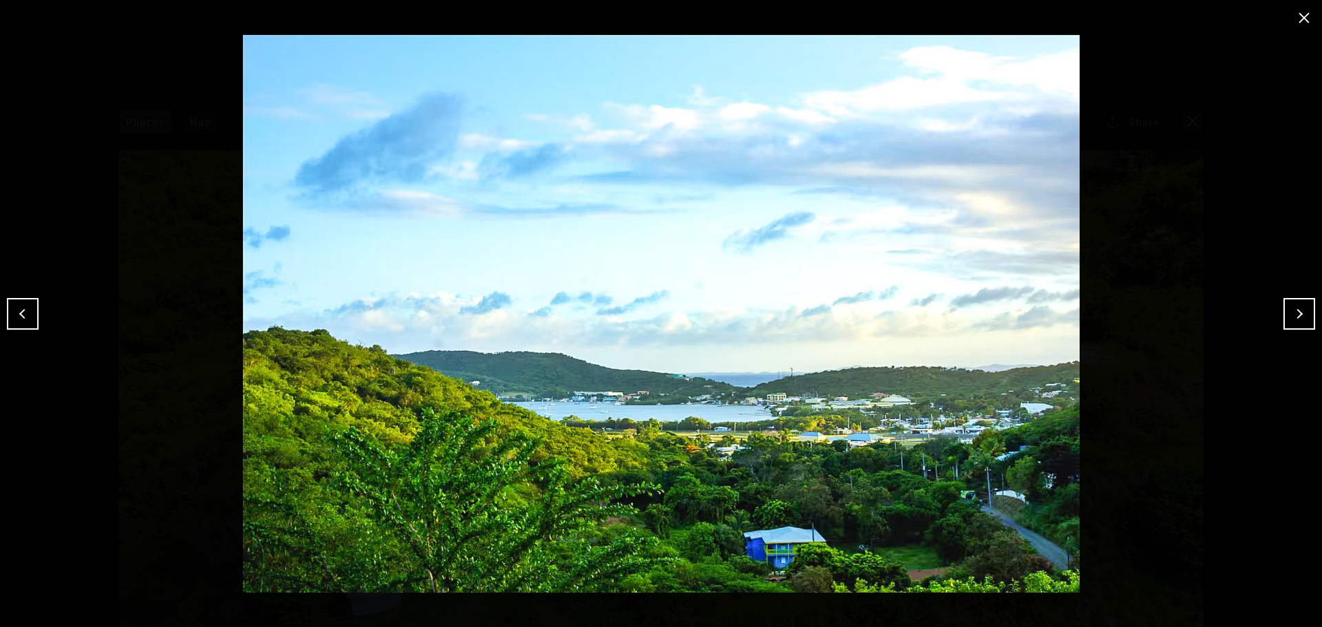
click at [1296, 313] on button "Next" at bounding box center [1299, 314] width 32 height 32
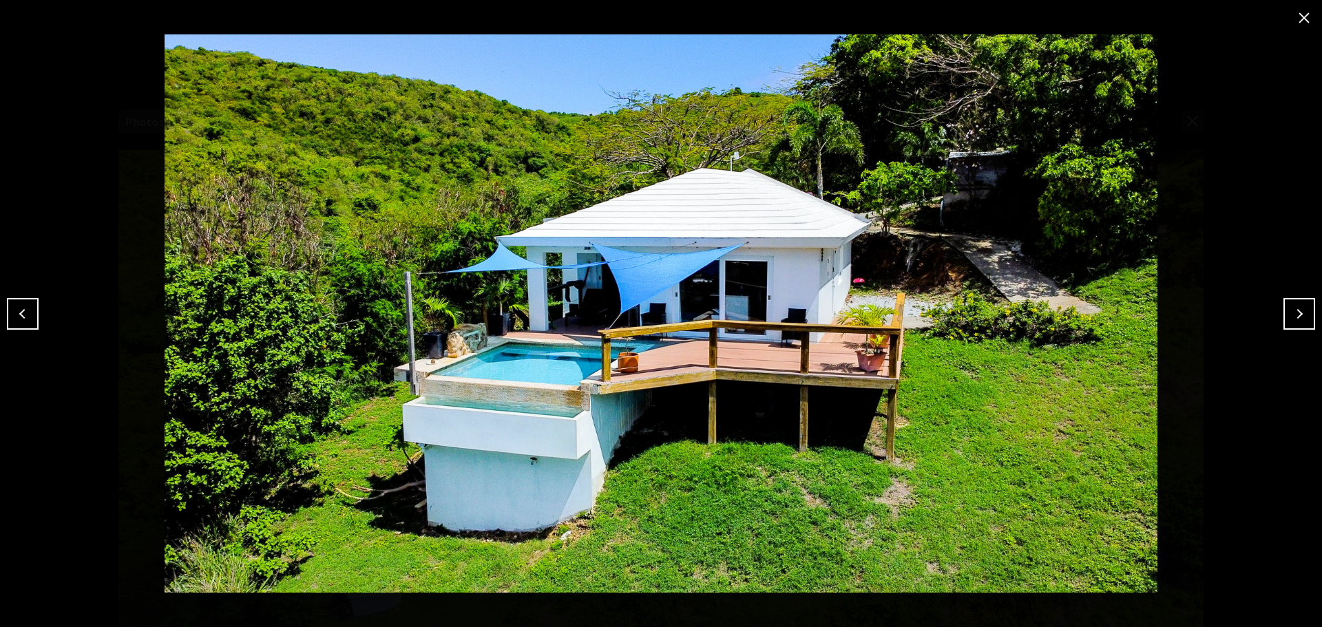
click at [1296, 313] on button "Next" at bounding box center [1299, 314] width 32 height 32
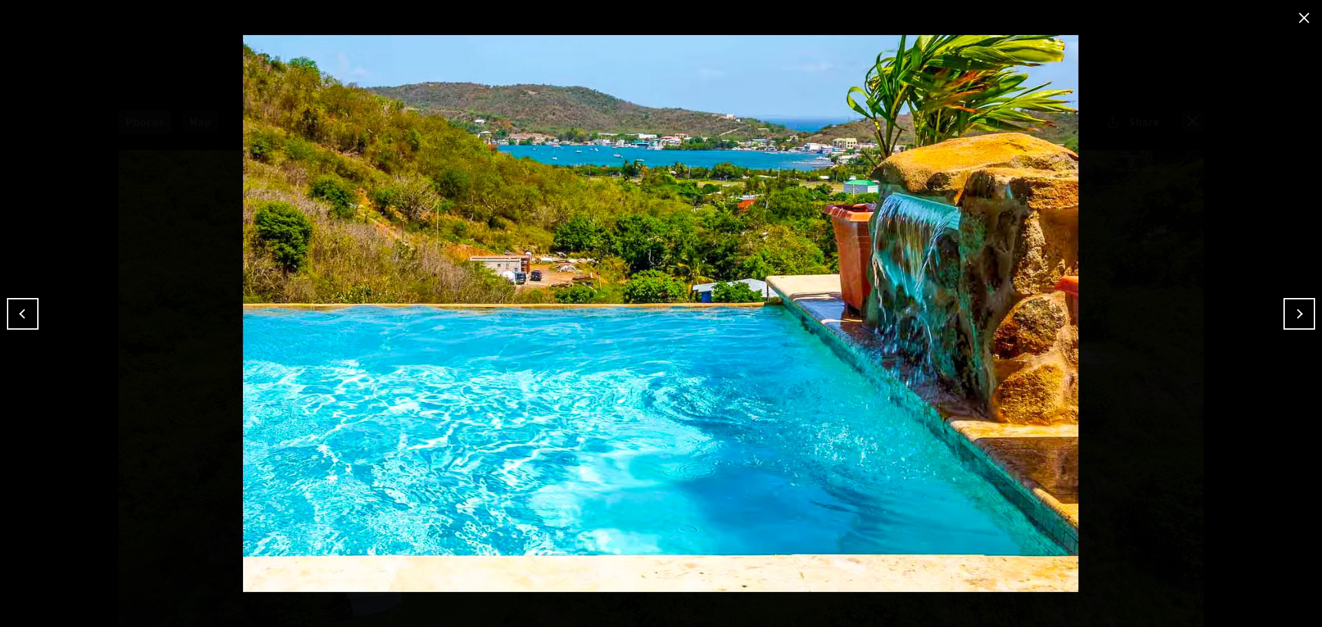
click at [1296, 313] on button "Next" at bounding box center [1299, 314] width 32 height 32
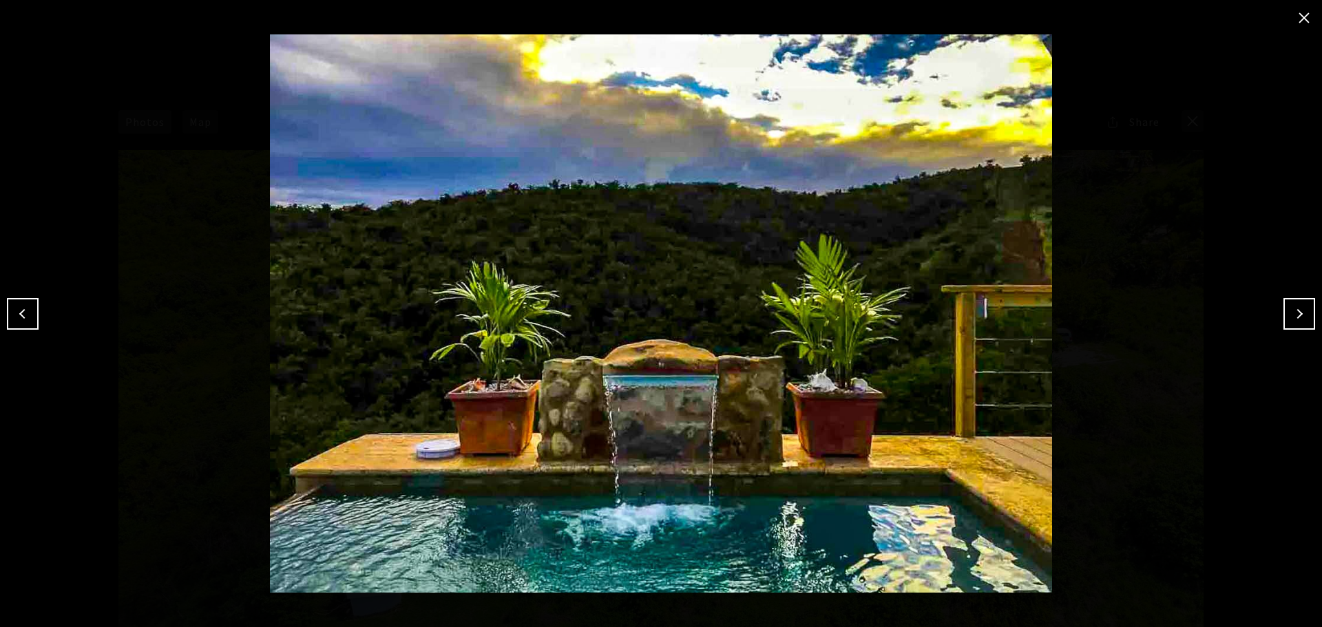
click at [1296, 313] on button "Next" at bounding box center [1299, 314] width 32 height 32
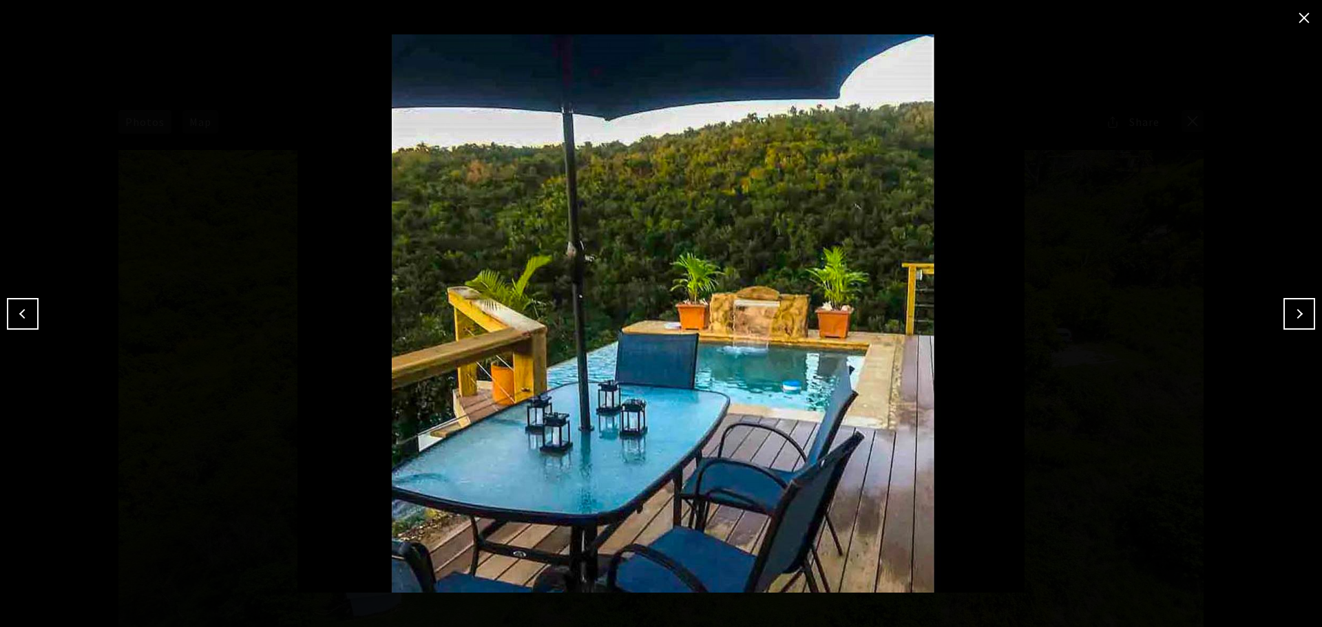
click at [1296, 313] on button "Next" at bounding box center [1299, 314] width 32 height 32
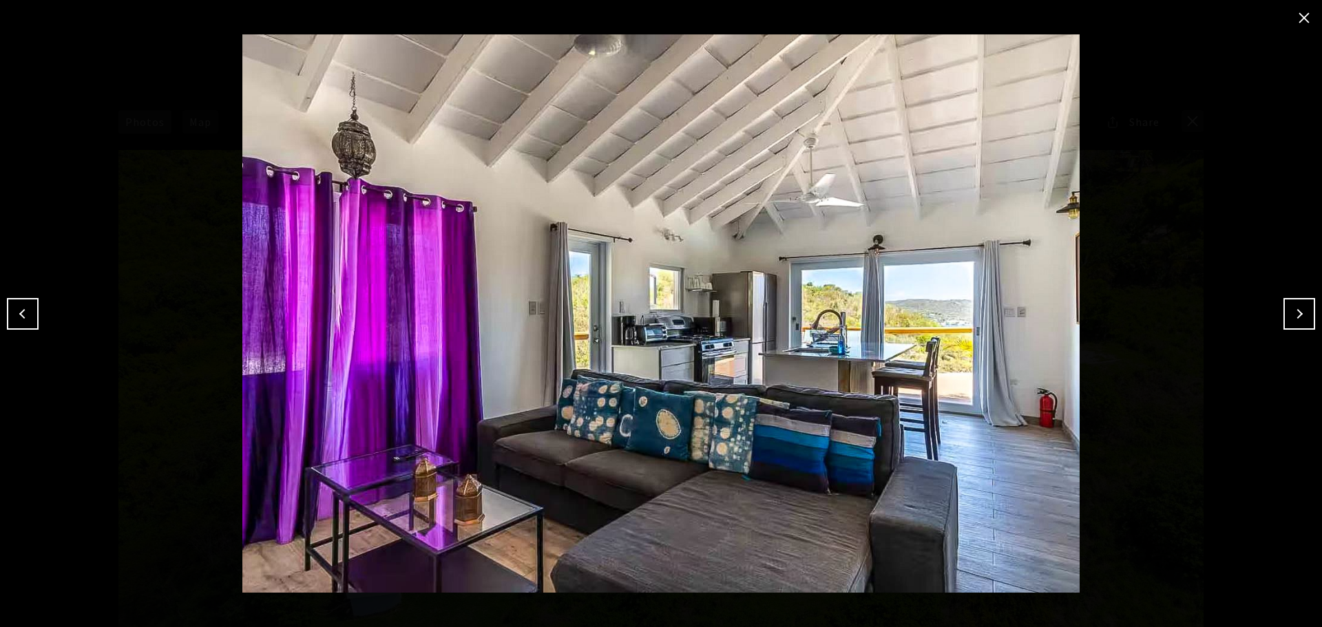
click at [1296, 313] on button "Next" at bounding box center [1299, 314] width 32 height 32
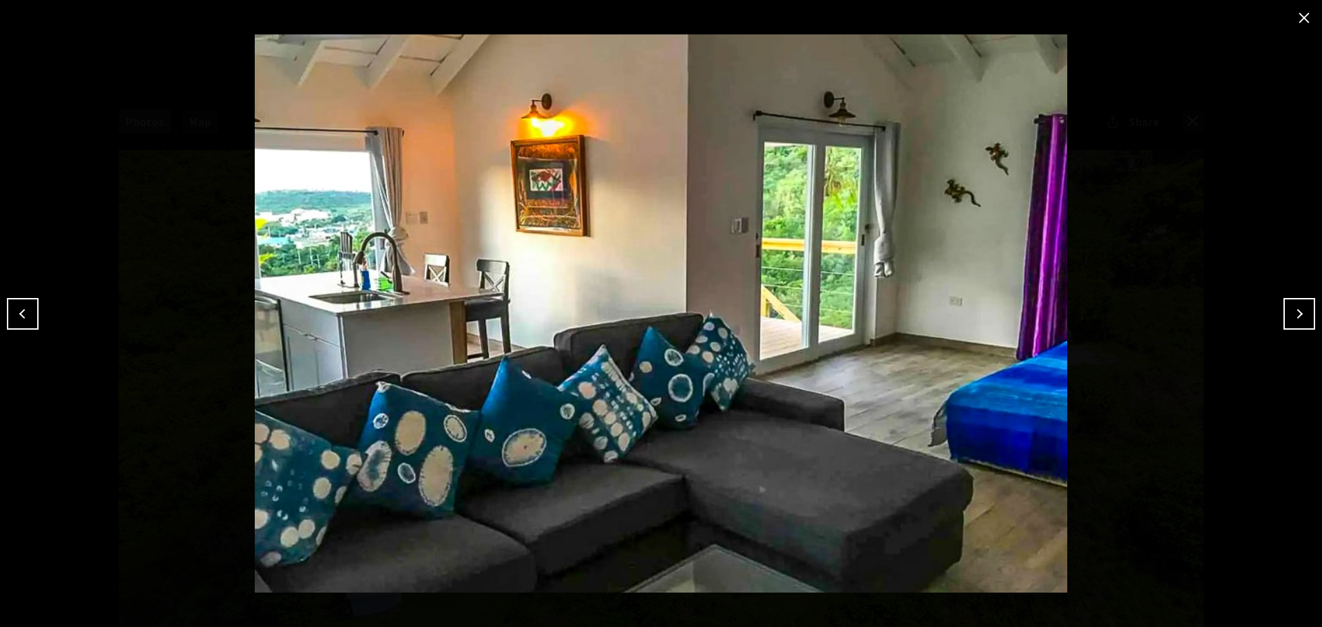
click at [1296, 313] on button "Next" at bounding box center [1299, 314] width 32 height 32
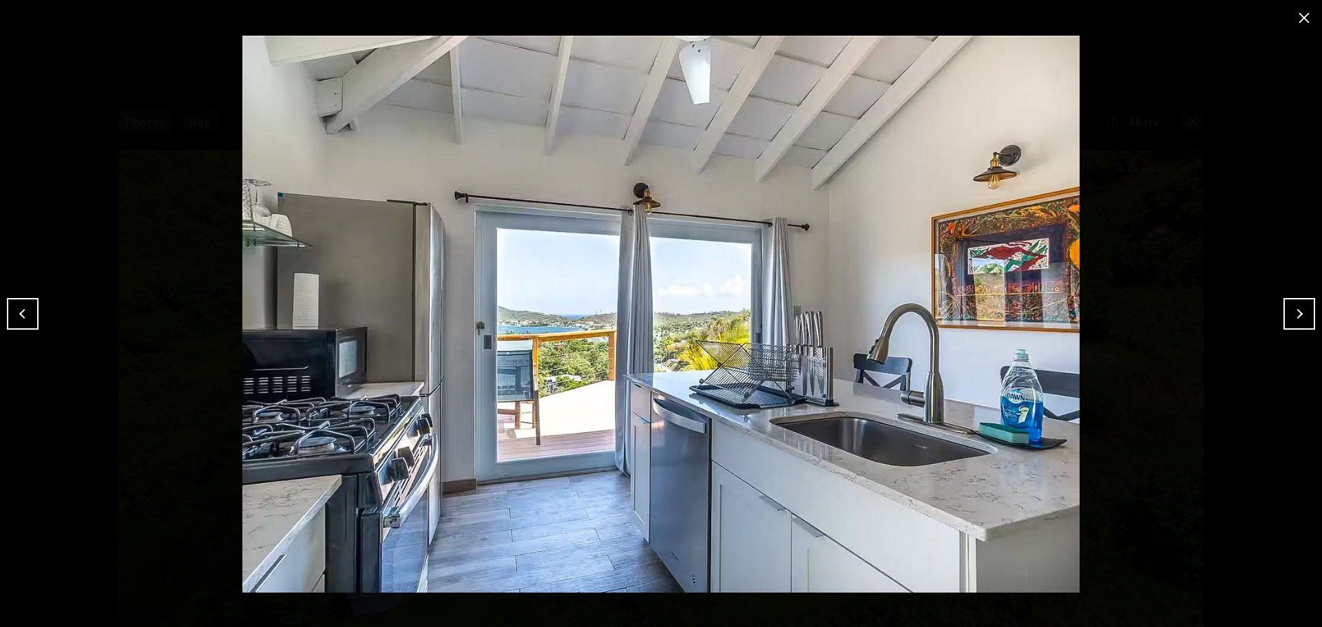
click at [1296, 313] on button "Next" at bounding box center [1299, 314] width 32 height 32
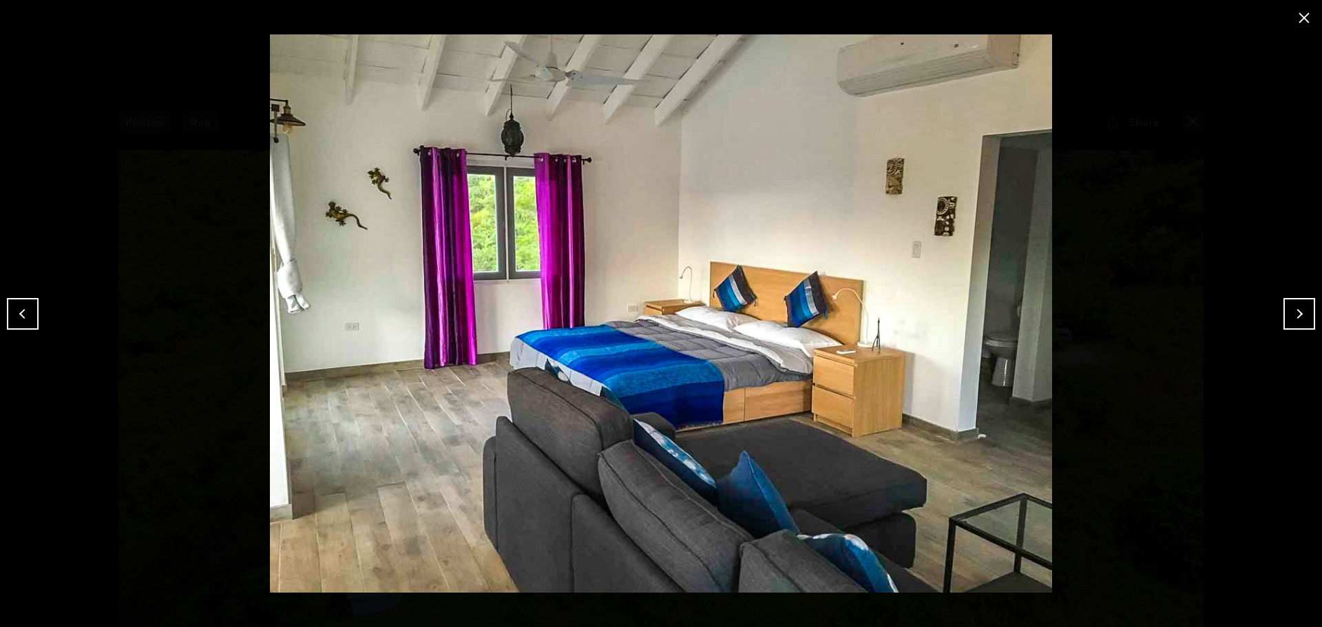
click at [1296, 313] on button "Next" at bounding box center [1299, 314] width 32 height 32
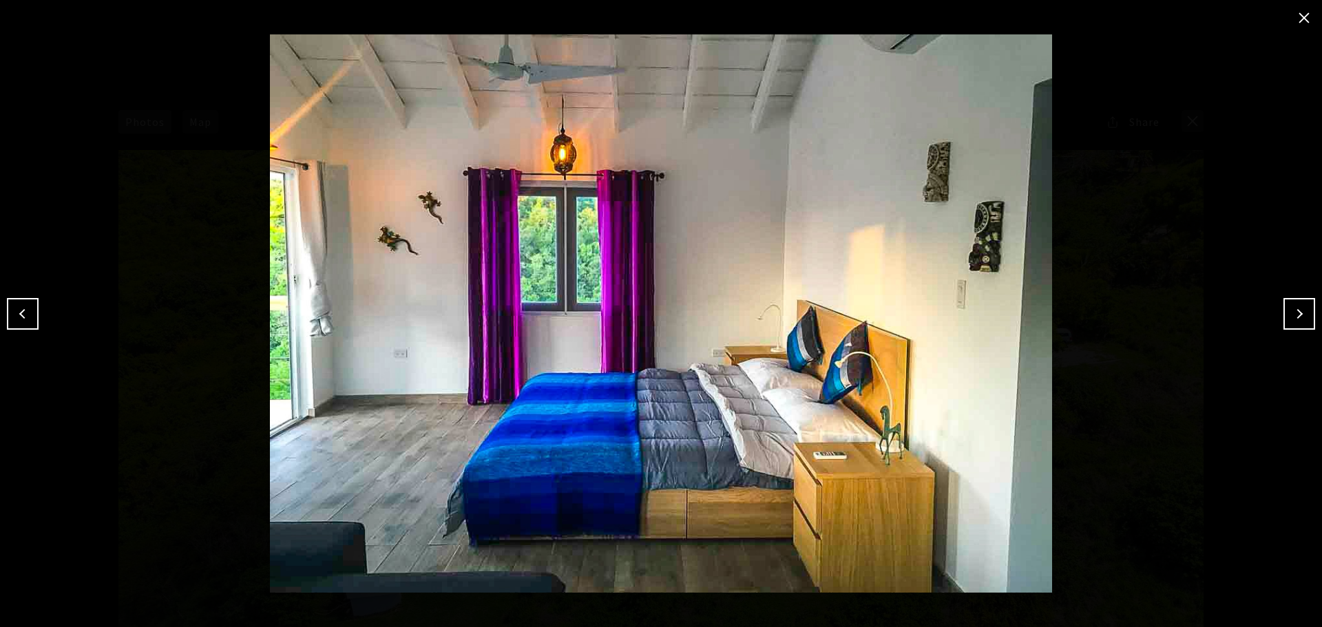
click at [1296, 313] on button "Next" at bounding box center [1299, 314] width 32 height 32
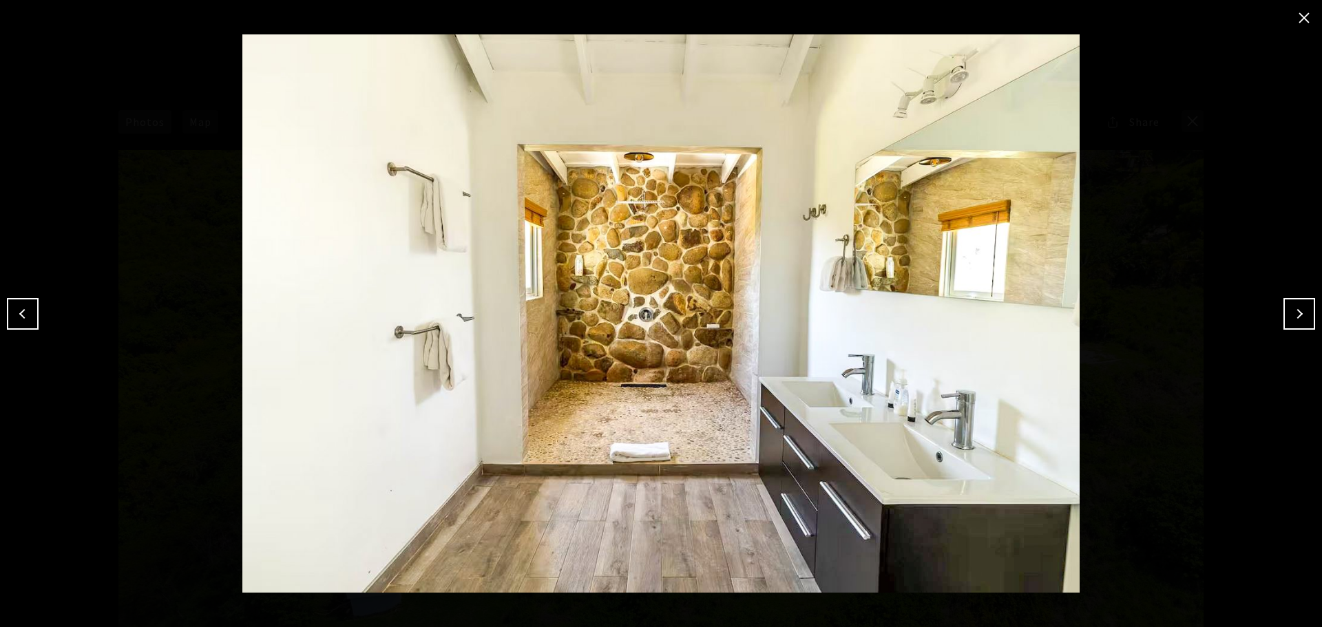
click at [1296, 313] on button "Next" at bounding box center [1299, 314] width 32 height 32
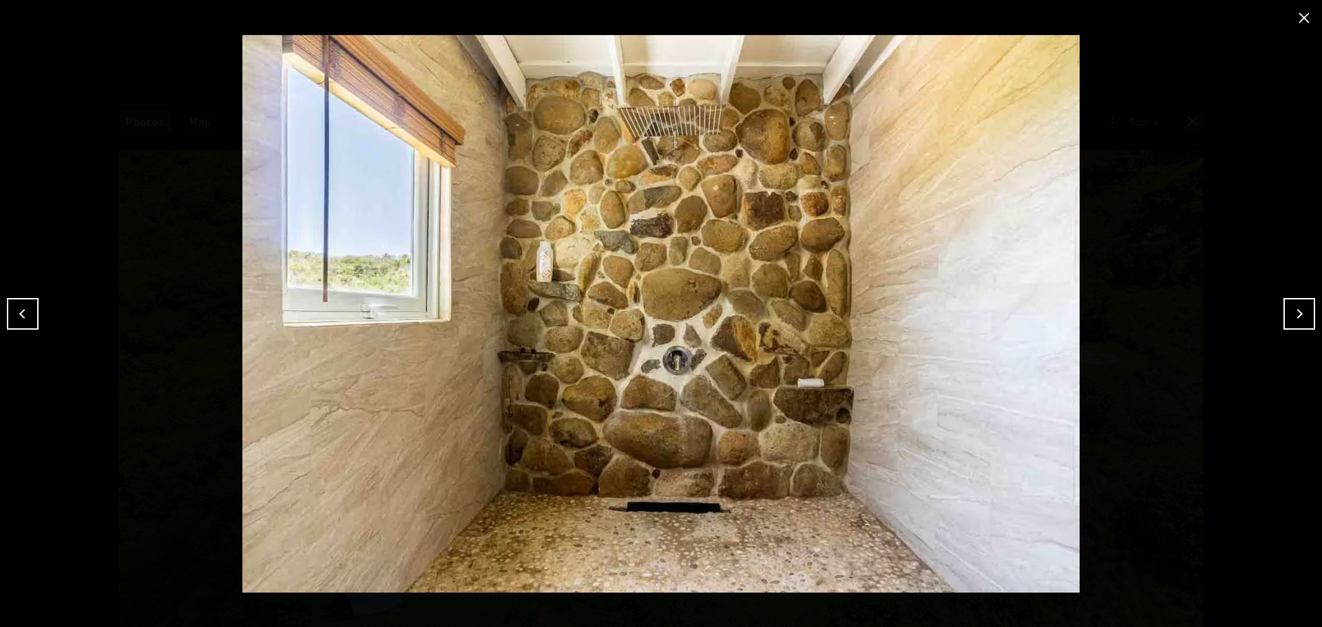
click at [1296, 313] on button "Next" at bounding box center [1299, 314] width 32 height 32
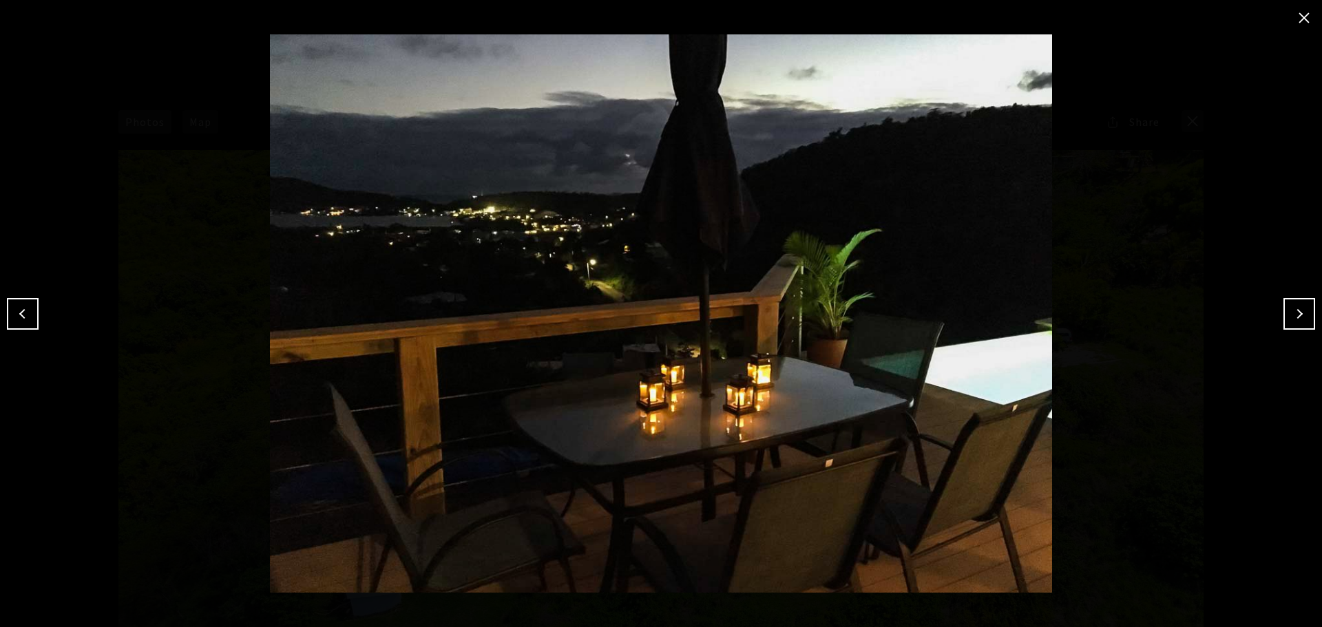
click at [1296, 313] on button "Next" at bounding box center [1299, 314] width 32 height 32
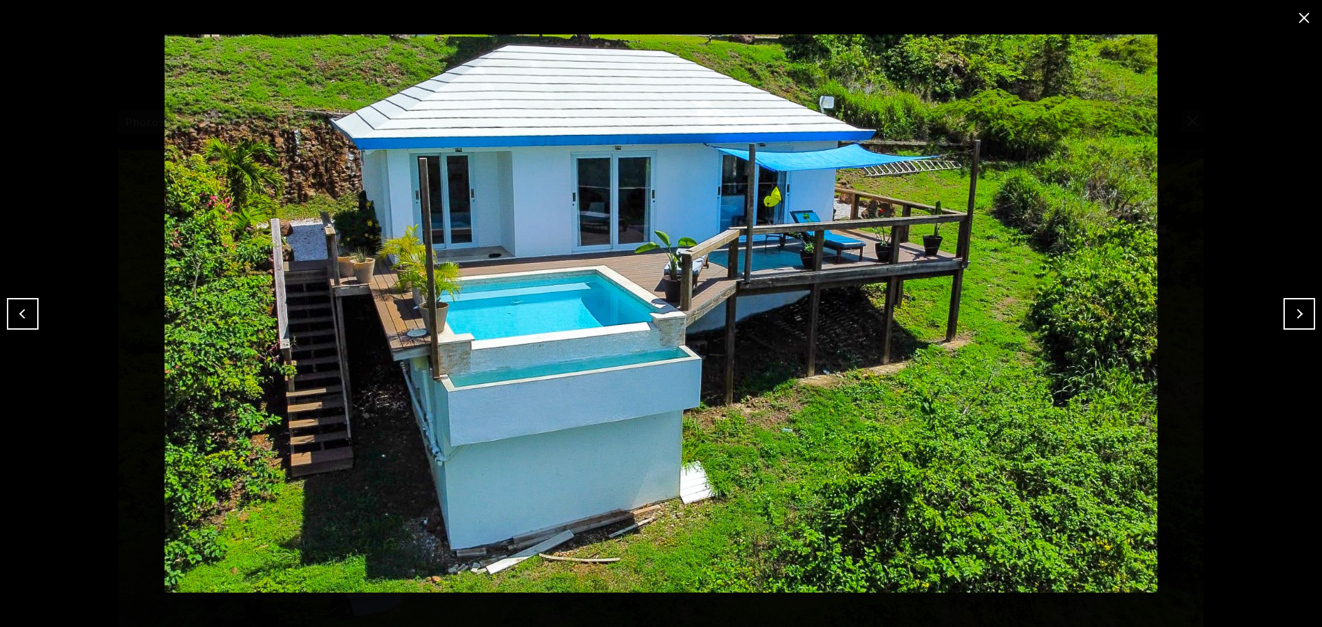
click at [1296, 313] on button "Next" at bounding box center [1299, 314] width 32 height 32
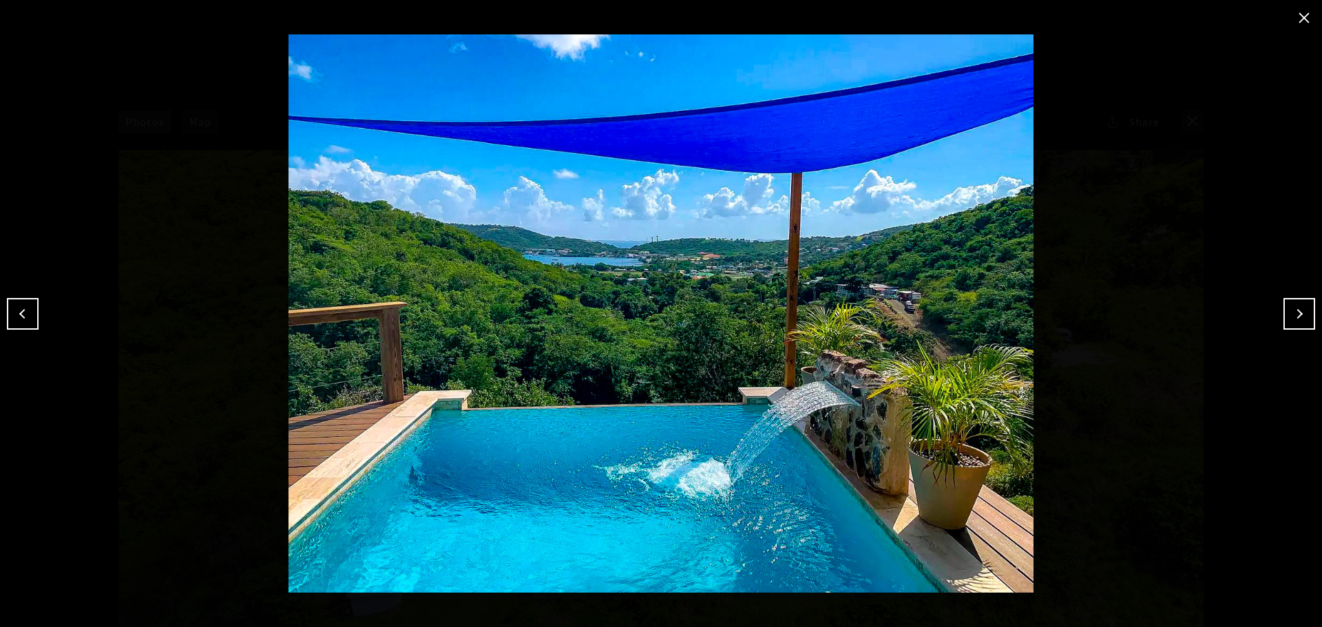
click at [1305, 317] on button "Next" at bounding box center [1299, 314] width 32 height 32
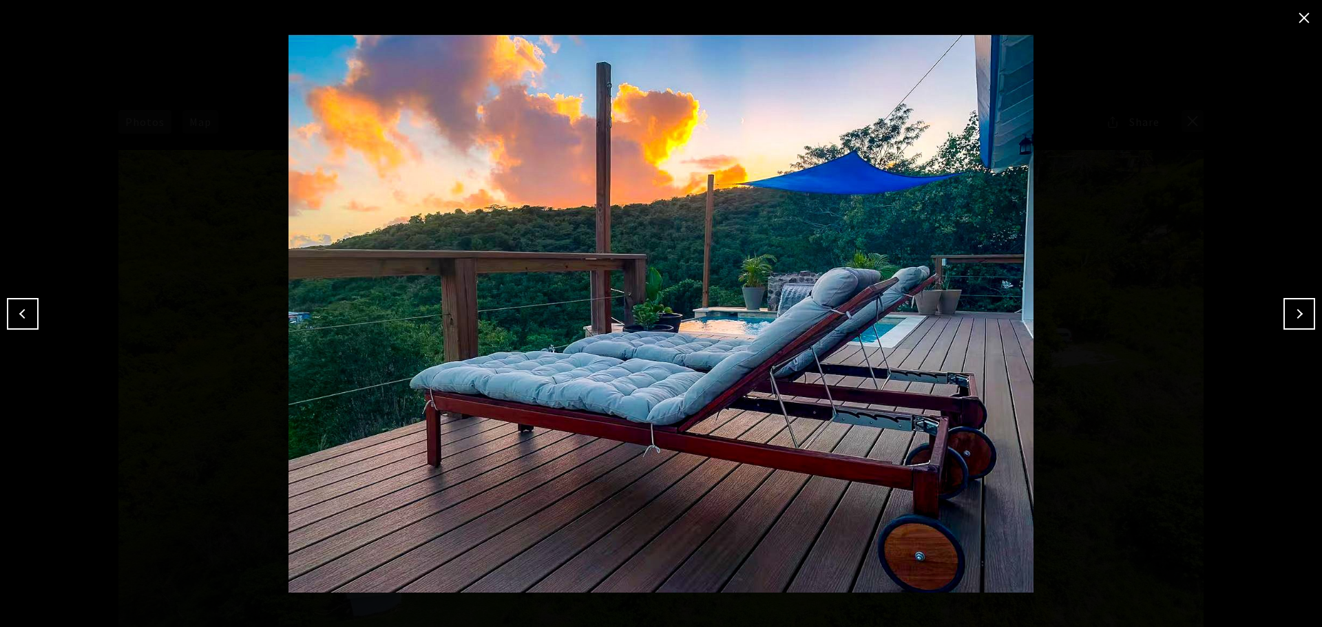
click at [1305, 317] on button "Next" at bounding box center [1299, 314] width 32 height 32
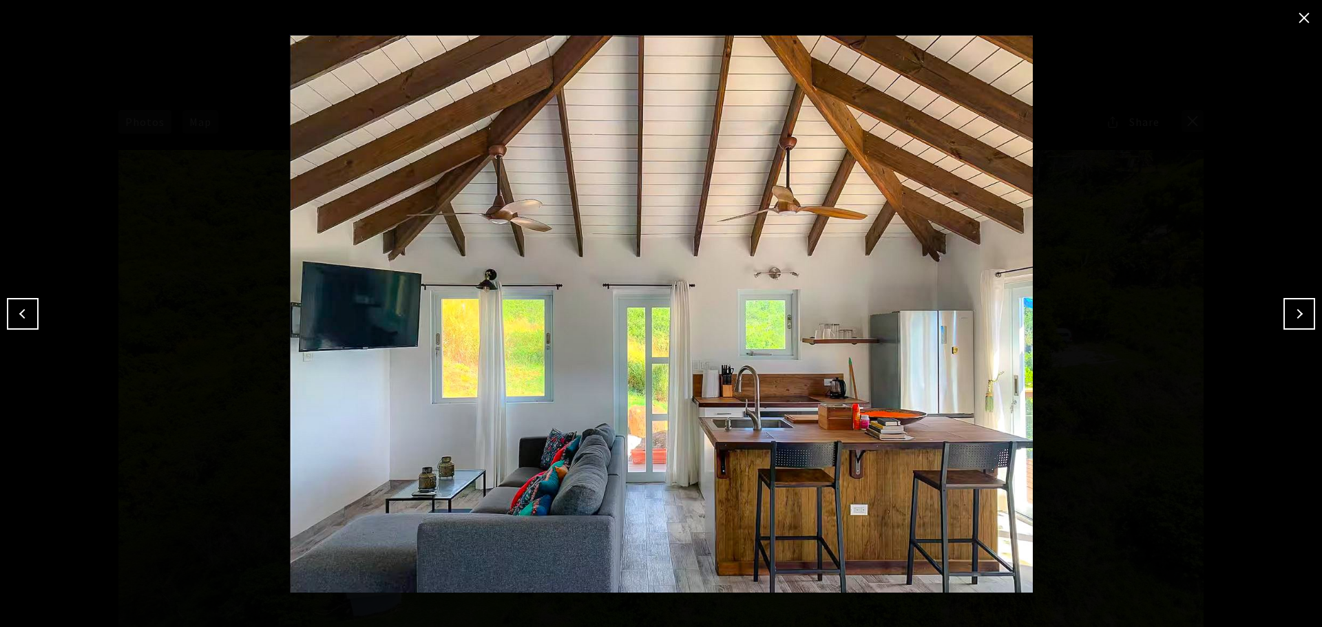
click at [1305, 317] on button "Next" at bounding box center [1299, 314] width 32 height 32
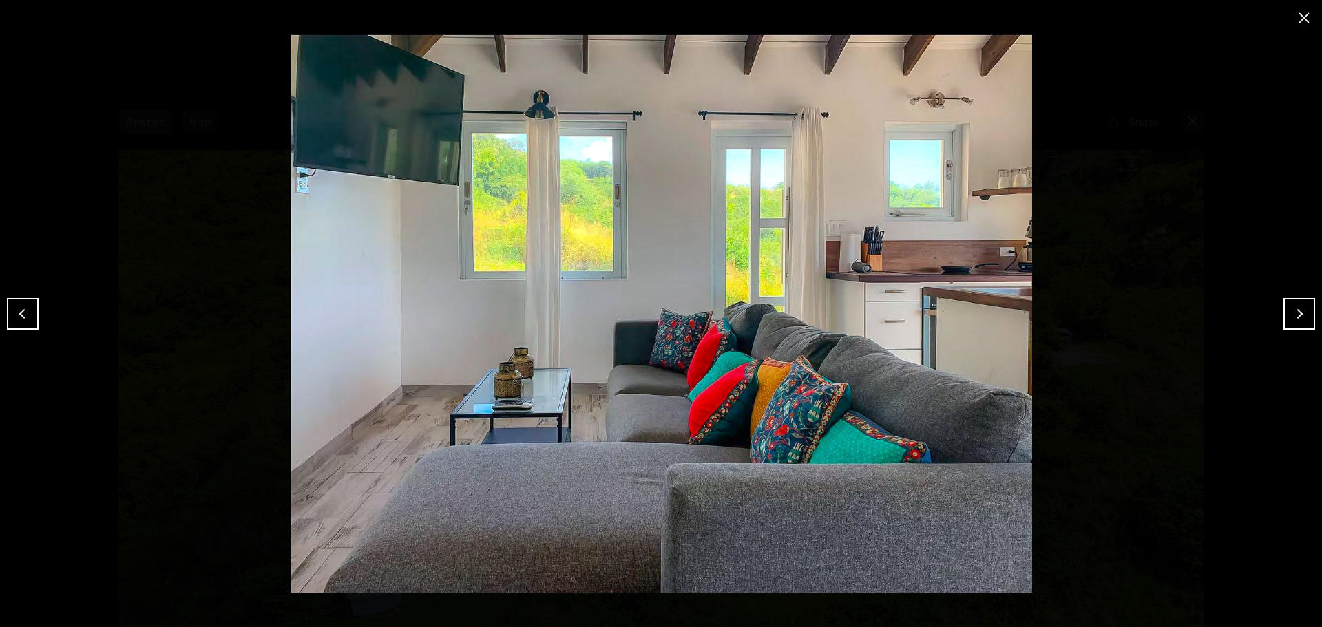
click at [1302, 16] on button "close modal" at bounding box center [1304, 18] width 22 height 22
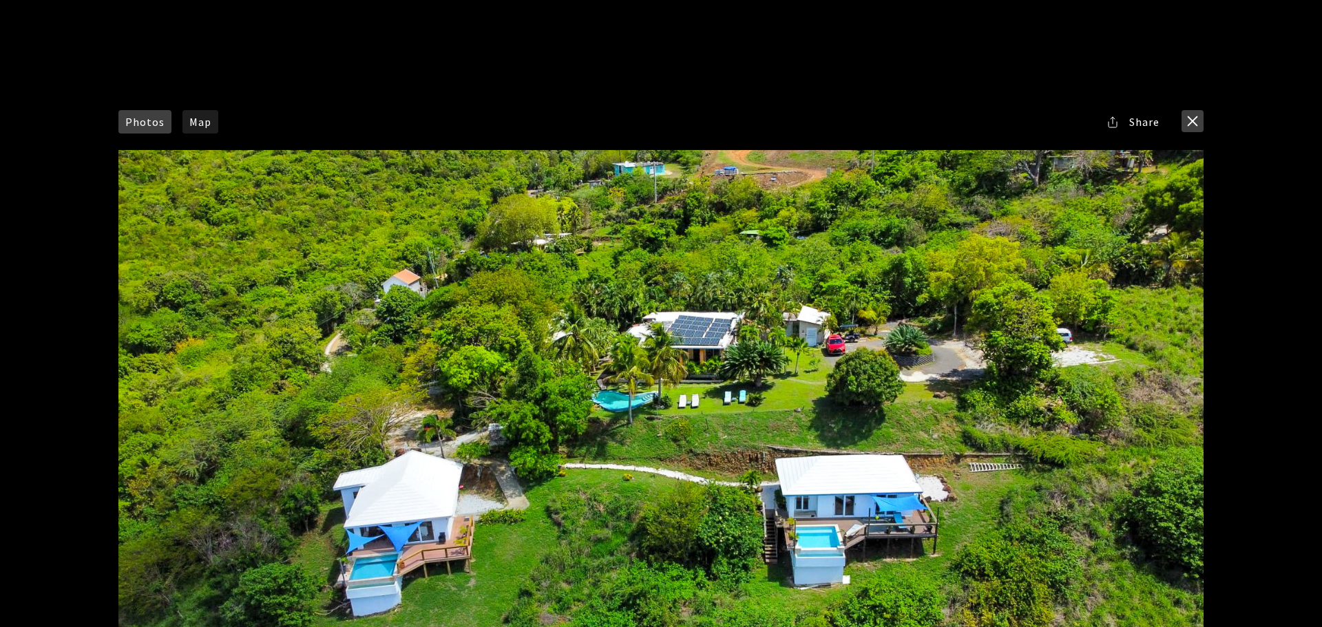
click at [1195, 120] on button "close modal" at bounding box center [1192, 121] width 22 height 22
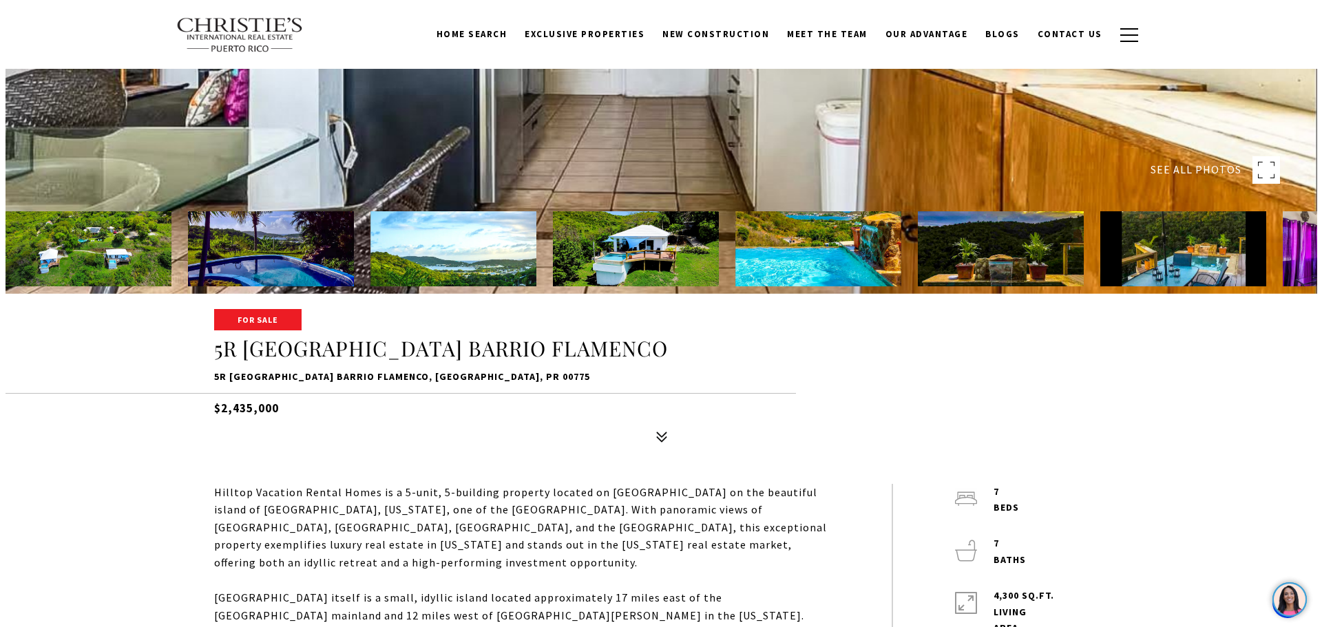
scroll to position [332, 0]
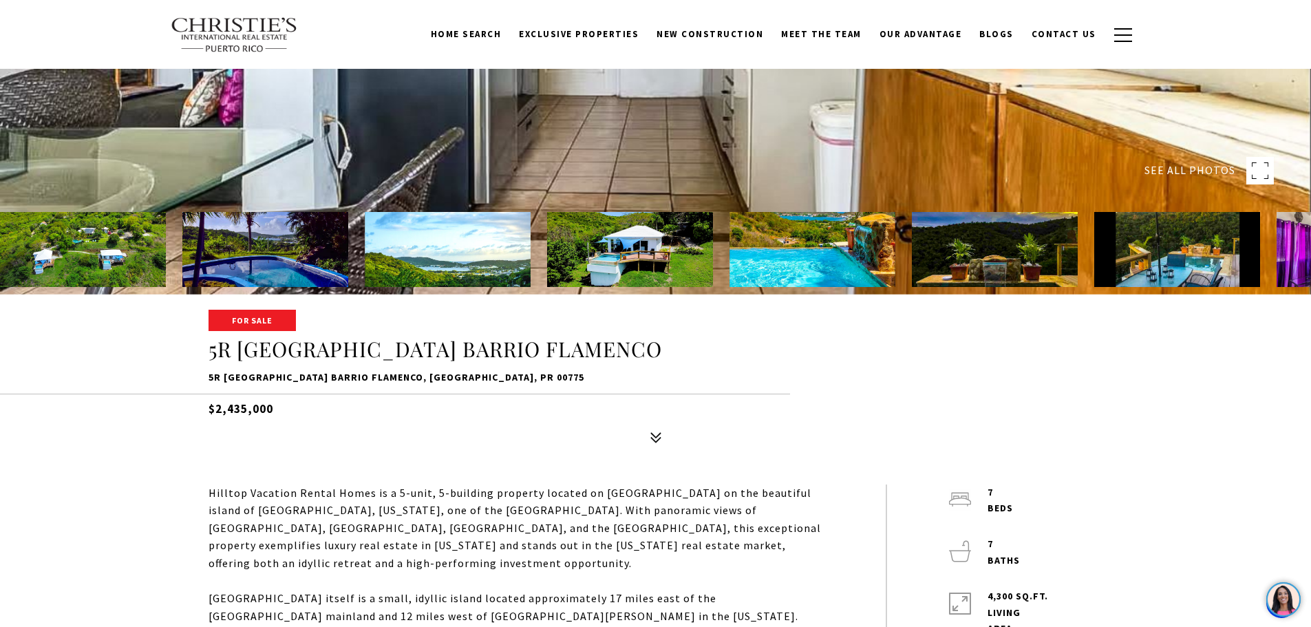
click at [1261, 170] on rect at bounding box center [1261, 171] width 28 height 28
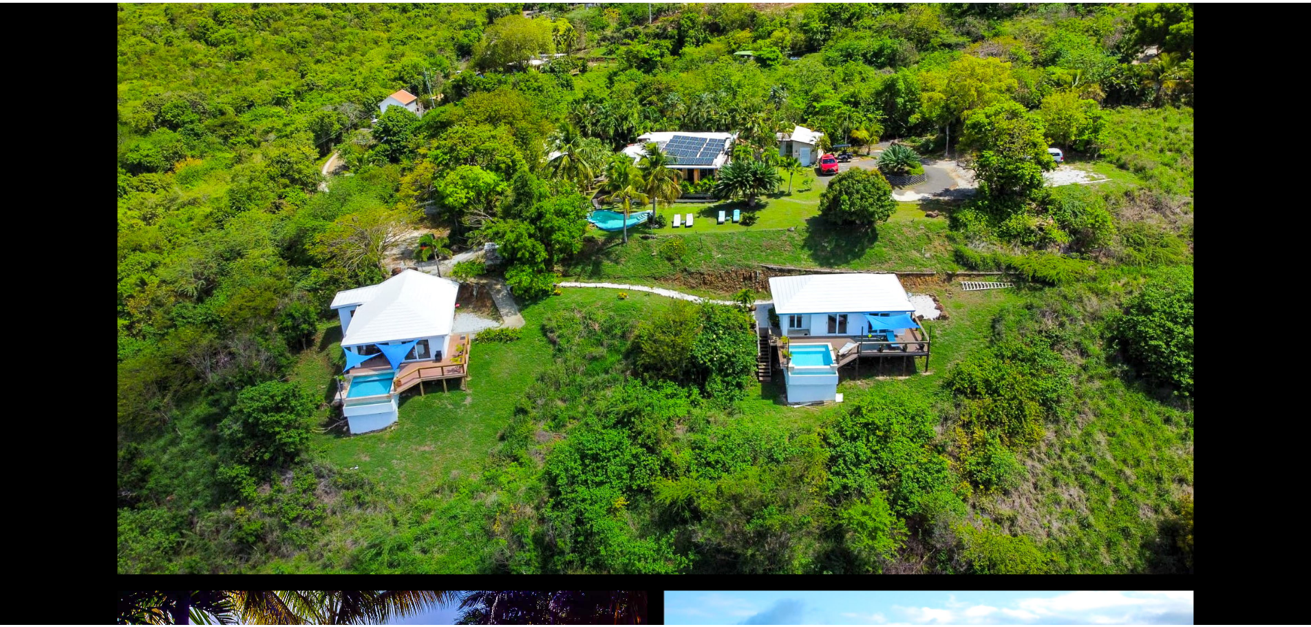
scroll to position [0, 0]
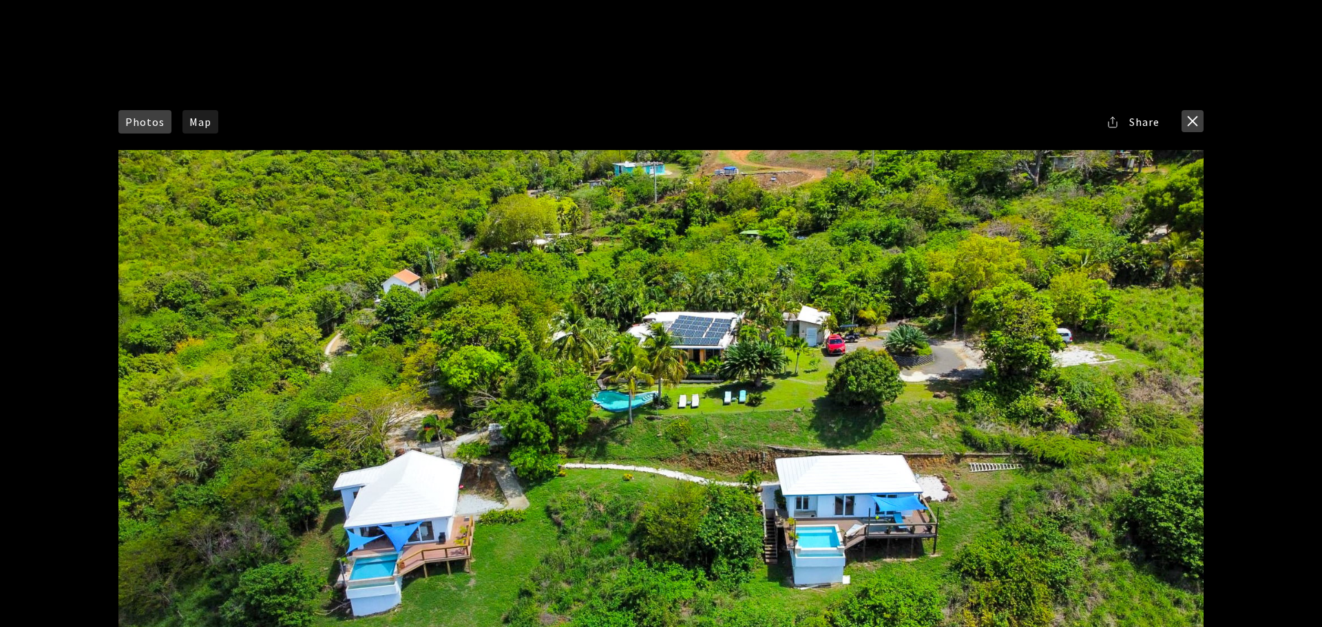
click at [1191, 118] on button "close modal" at bounding box center [1192, 121] width 22 height 22
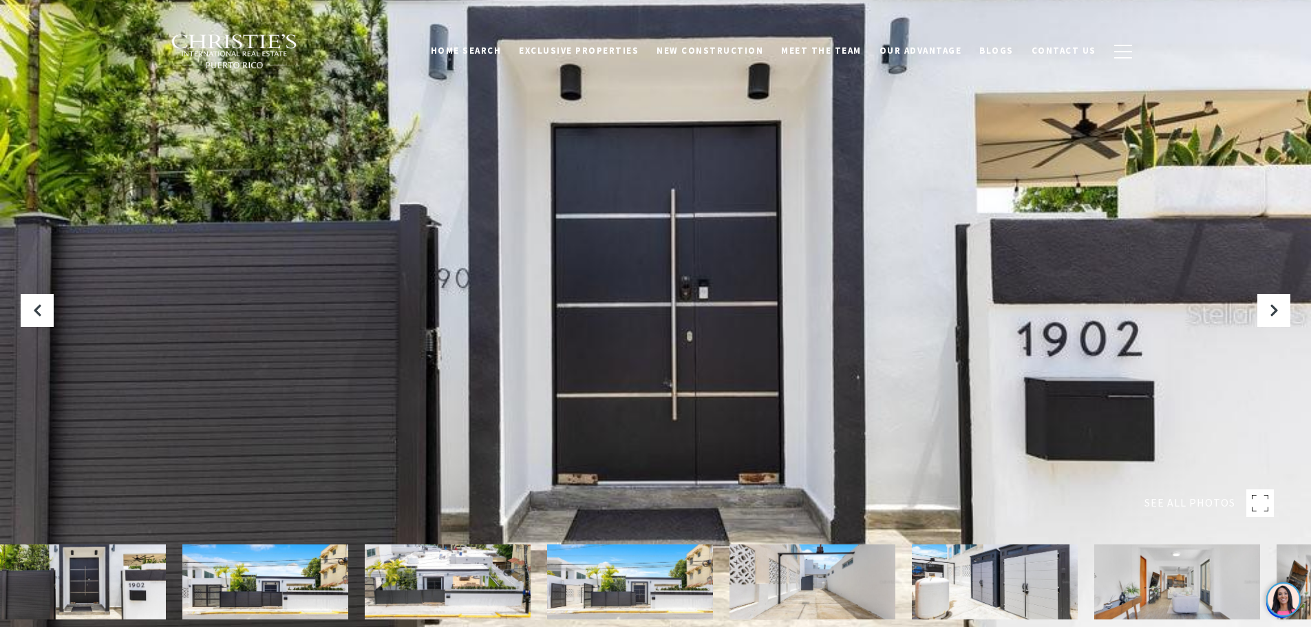
click at [1263, 503] on rect at bounding box center [1261, 503] width 28 height 28
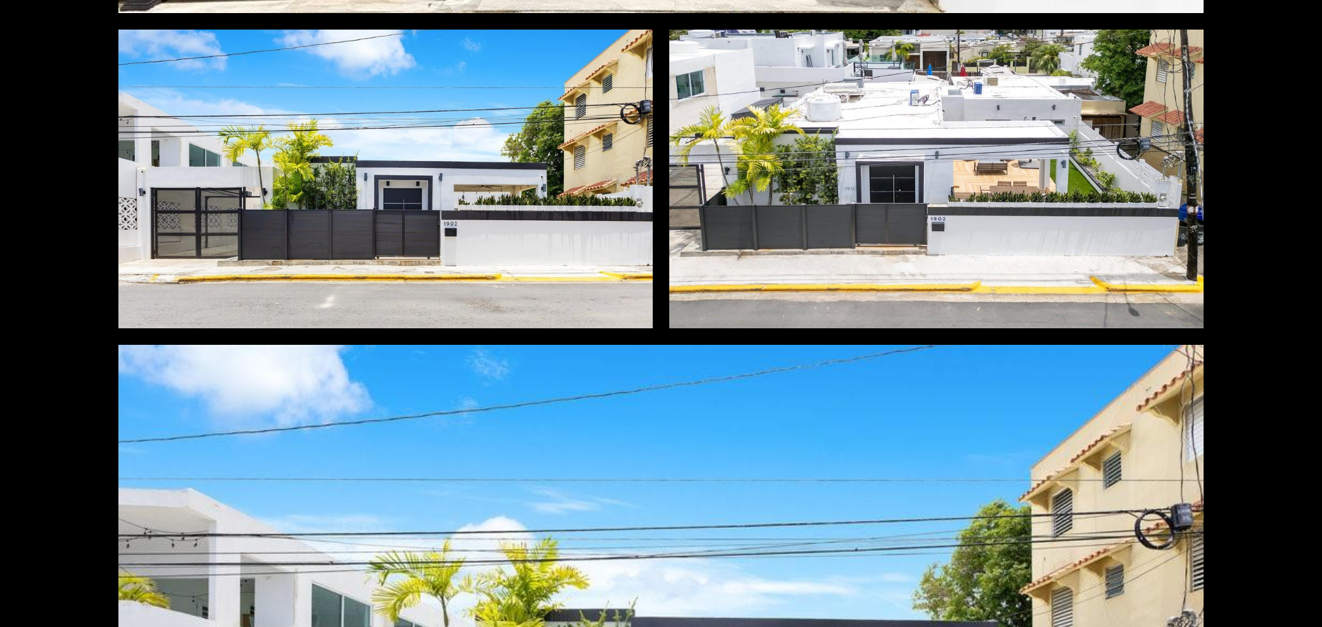
scroll to position [746, 0]
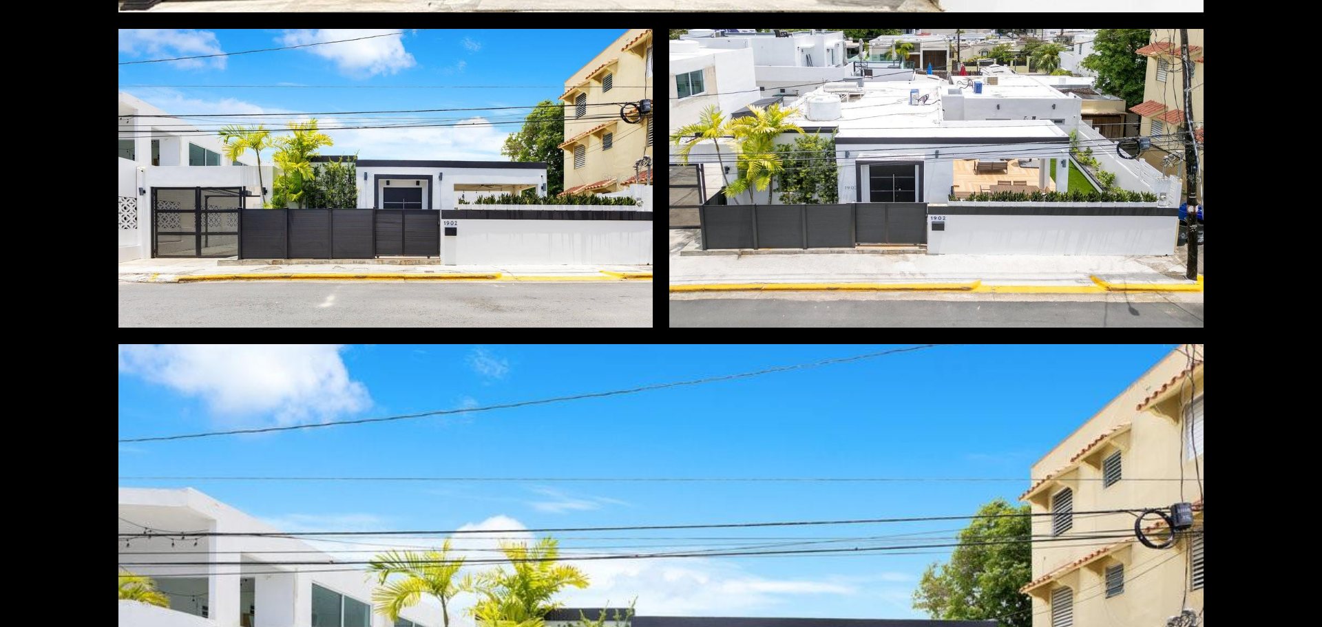
click at [929, 94] on div at bounding box center [936, 178] width 534 height 299
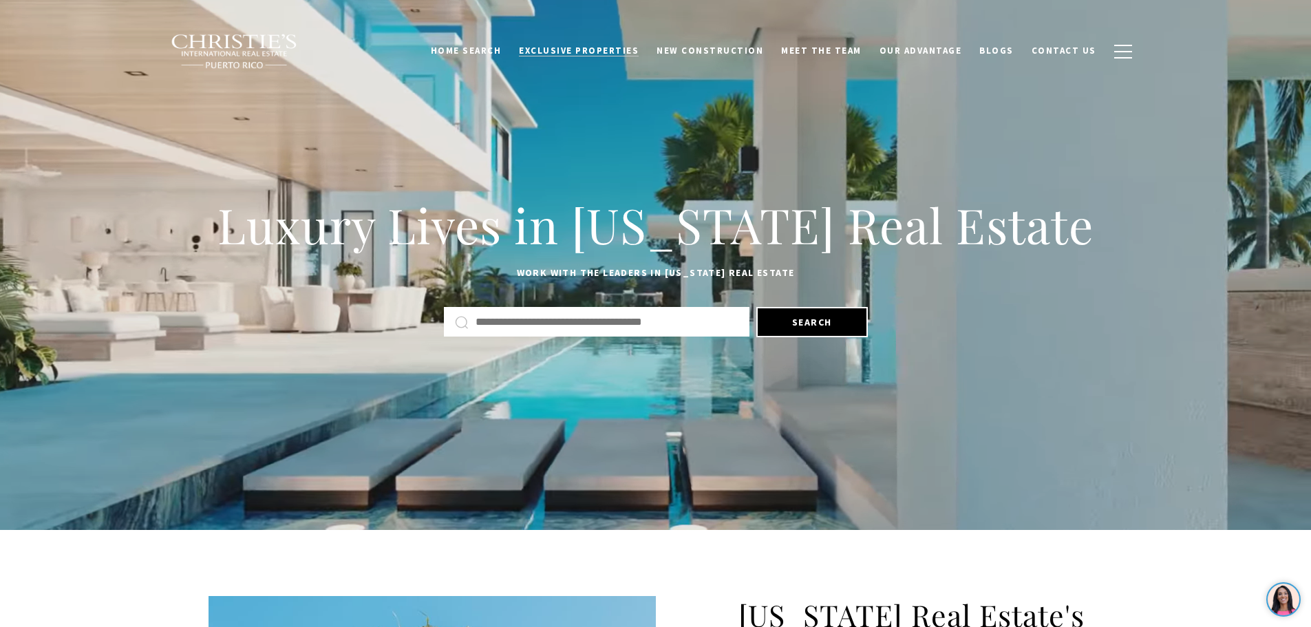
click at [598, 52] on span "Exclusive Properties" at bounding box center [579, 51] width 120 height 12
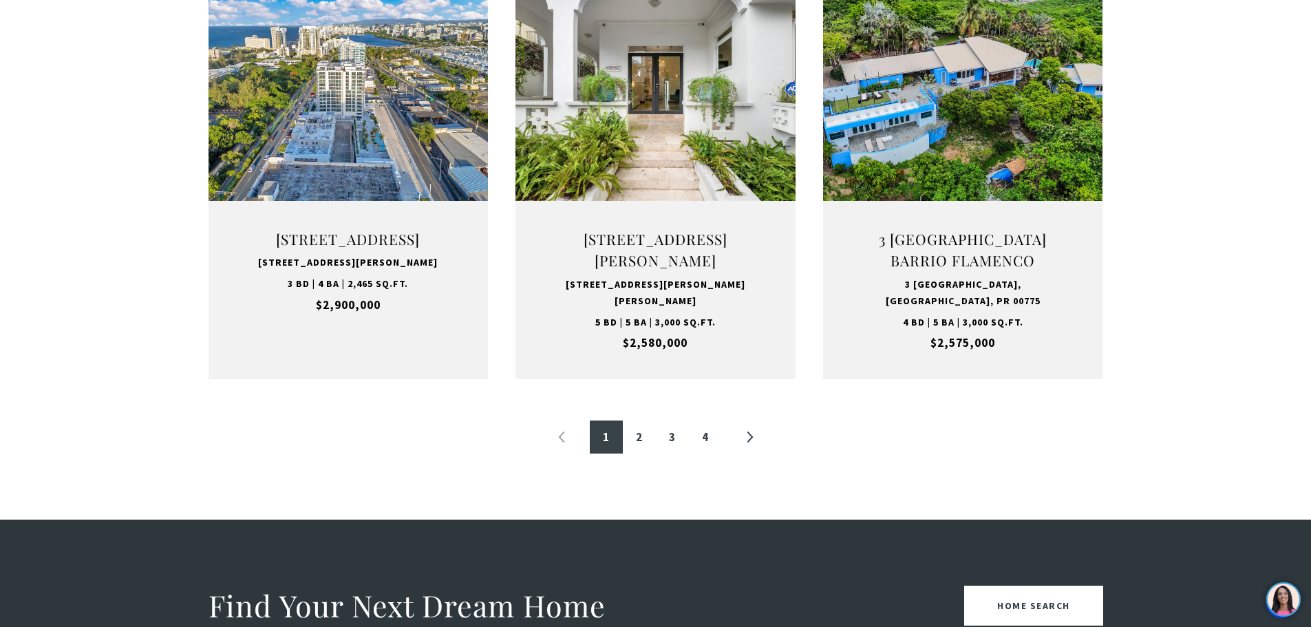
scroll to position [1450, 0]
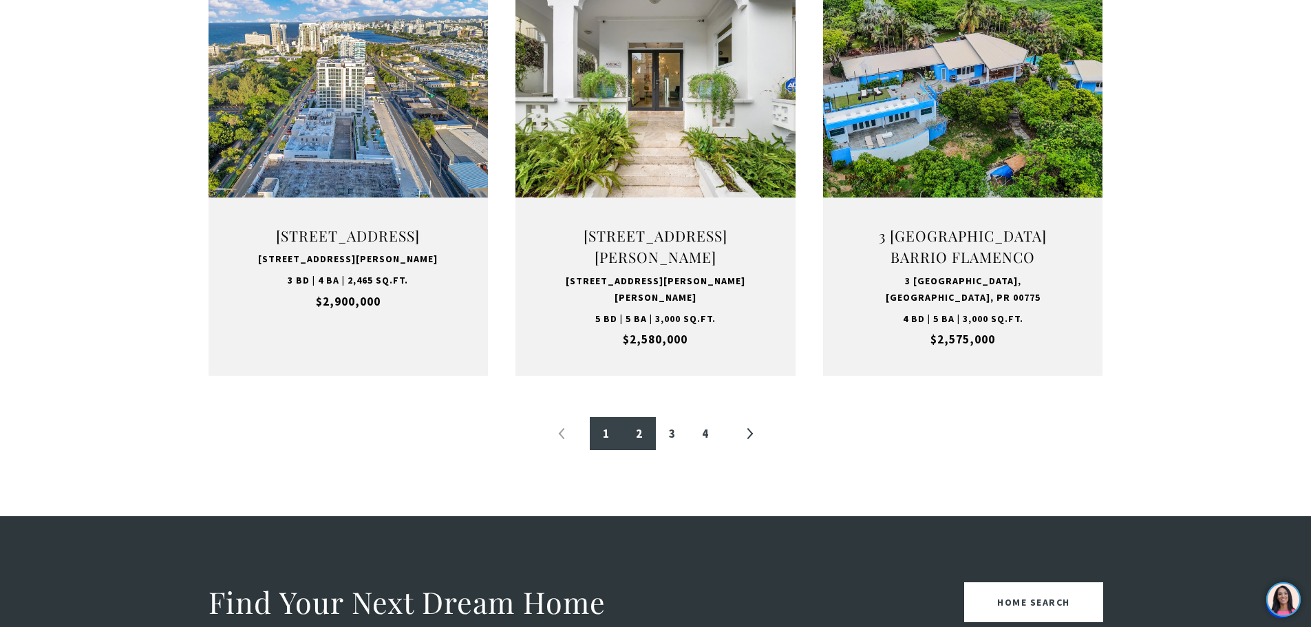
click at [637, 436] on link "2" at bounding box center [639, 433] width 33 height 33
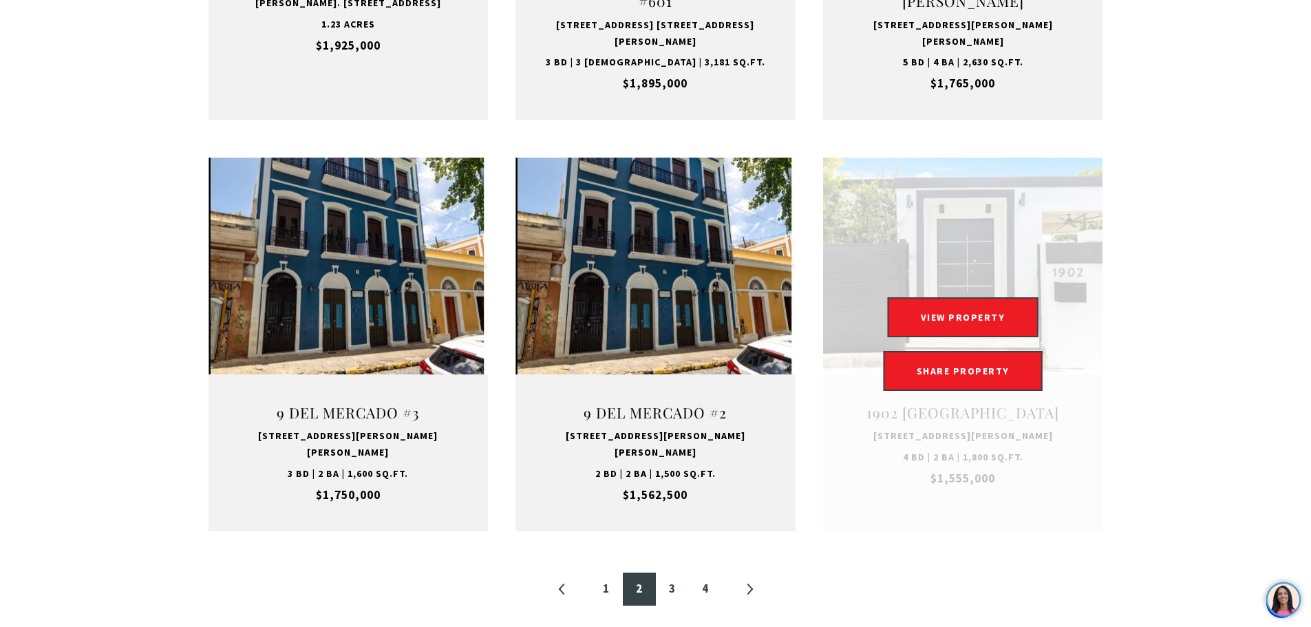
scroll to position [1273, 0]
click at [928, 297] on button "VIEW PROPERTY" at bounding box center [963, 317] width 151 height 40
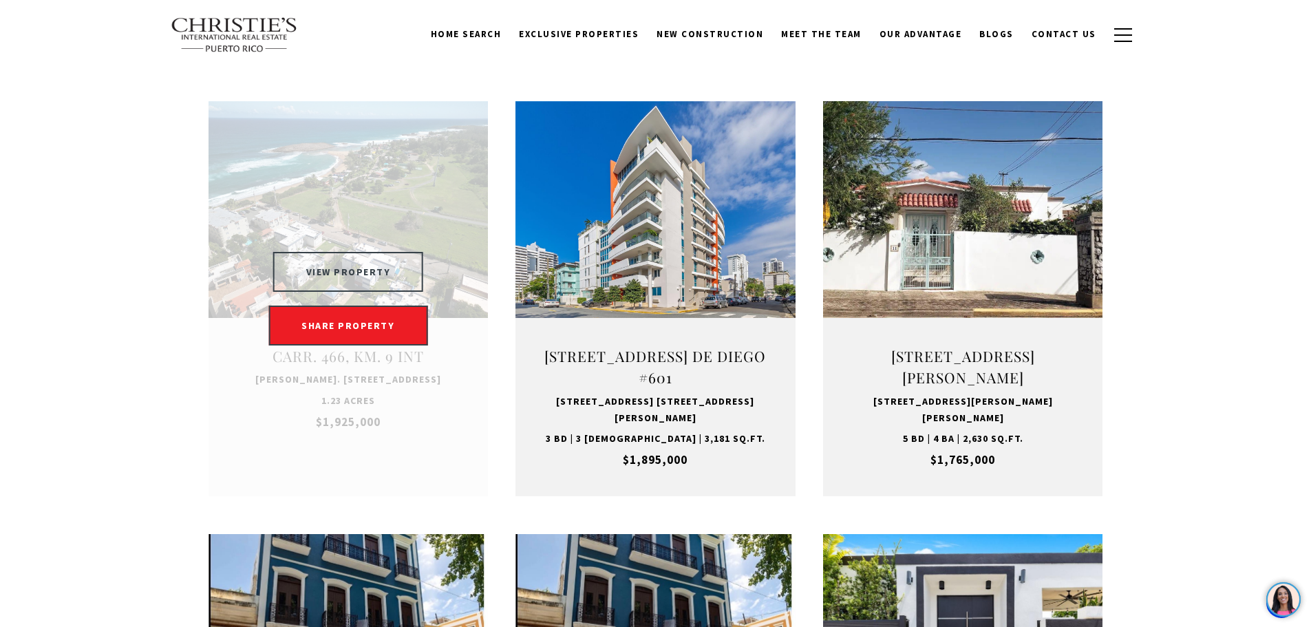
scroll to position [896, 0]
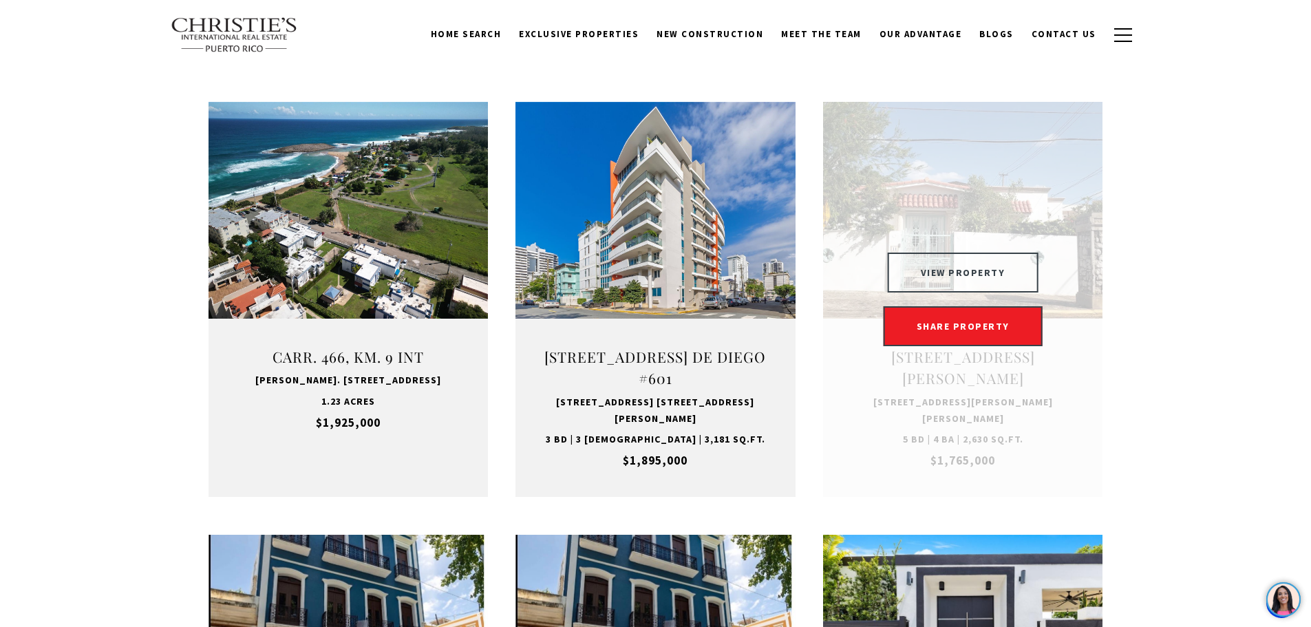
click at [946, 253] on button "VIEW PROPERTY" at bounding box center [963, 273] width 151 height 40
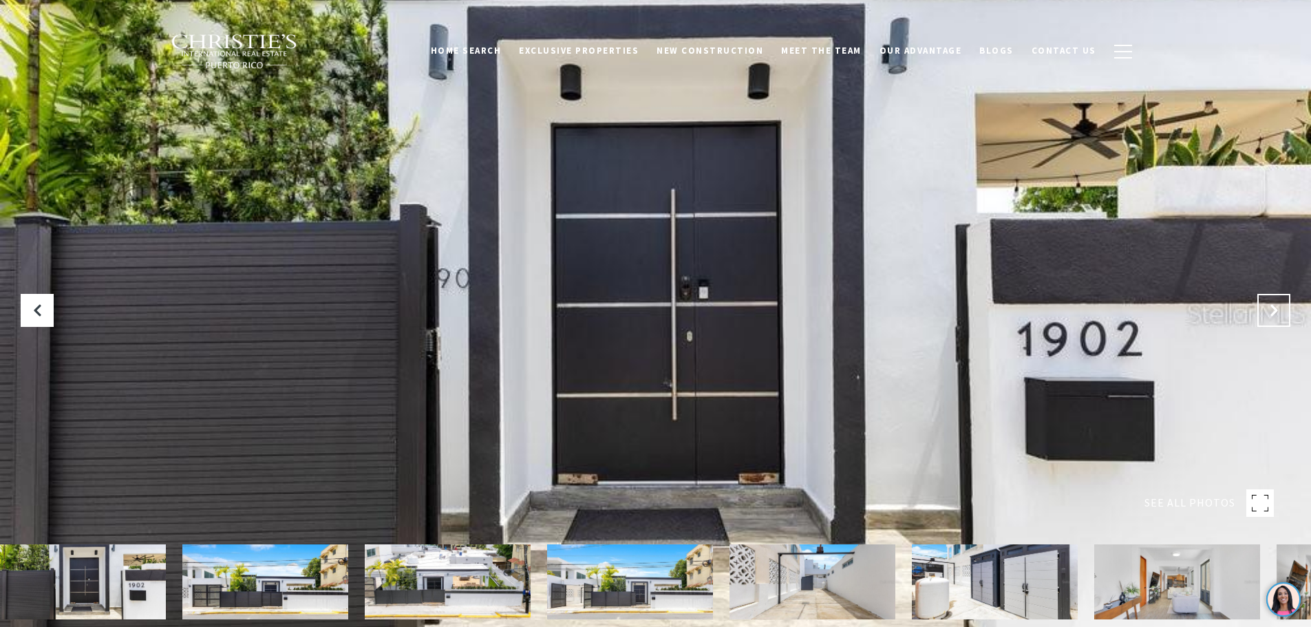
click at [1275, 318] on button at bounding box center [1274, 310] width 33 height 33
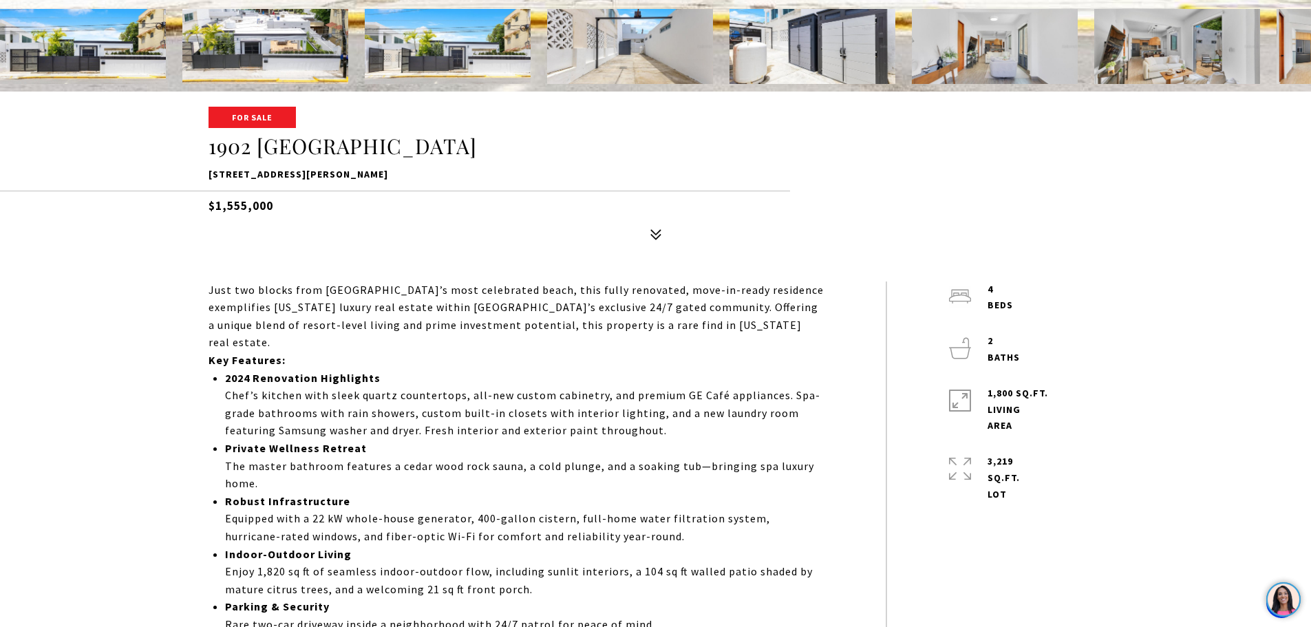
scroll to position [533, 0]
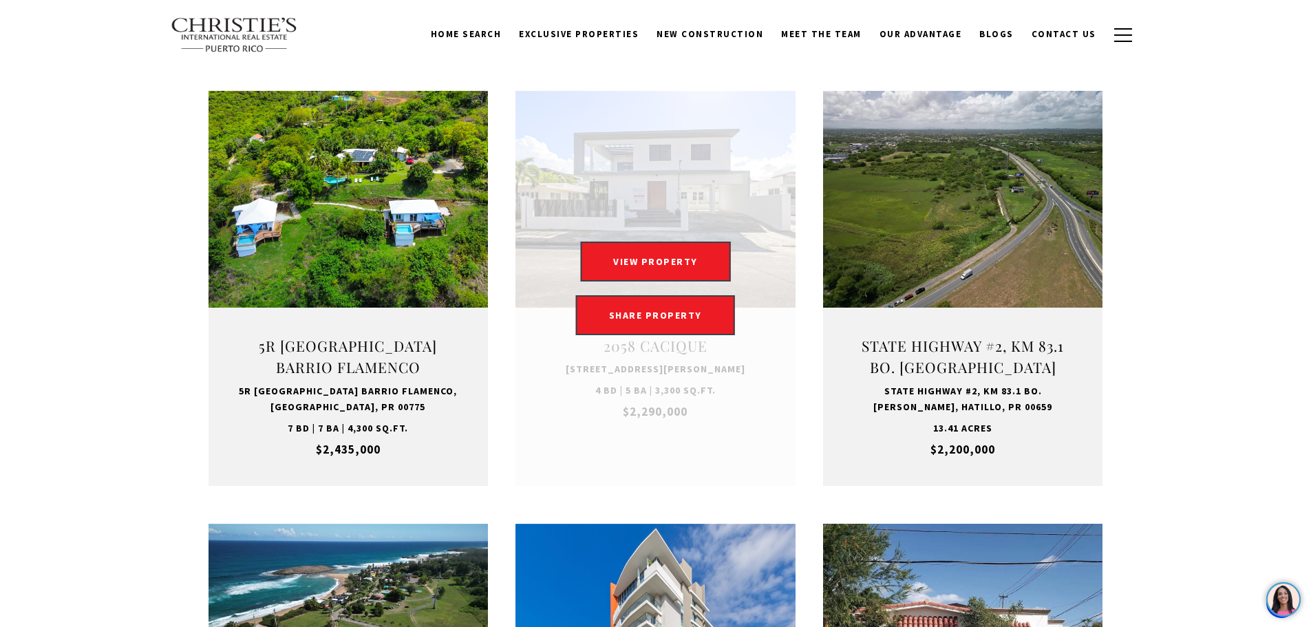
scroll to position [473, 0]
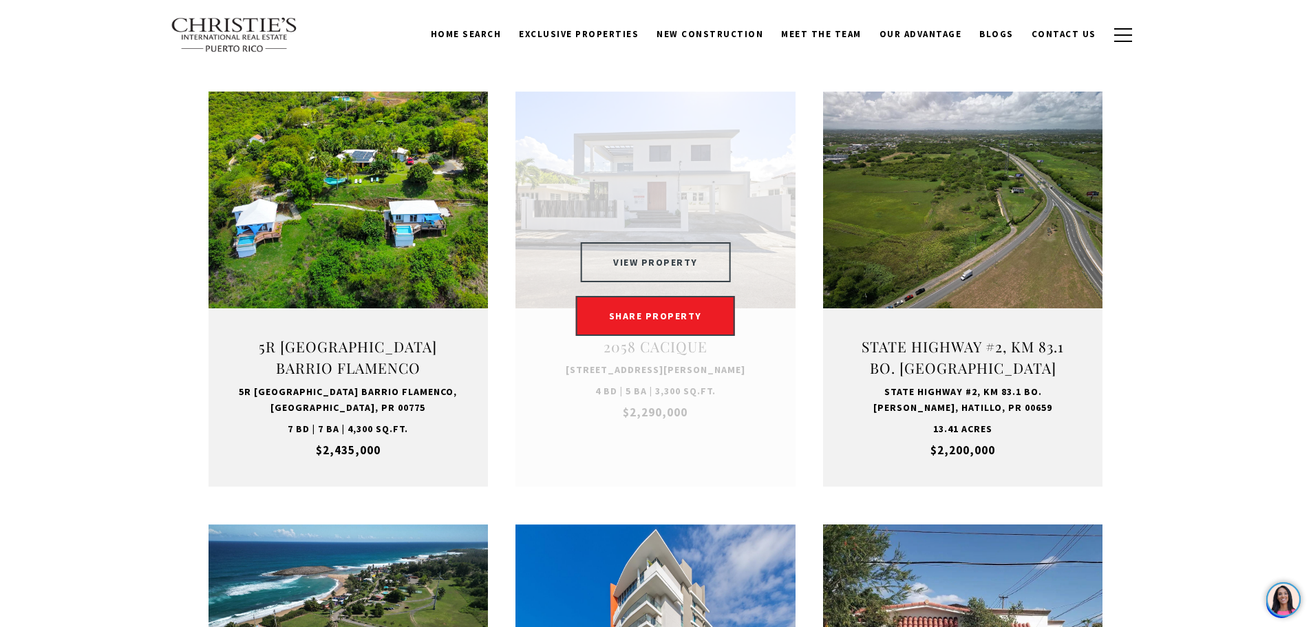
click at [633, 259] on button "VIEW PROPERTY" at bounding box center [655, 262] width 151 height 40
click at [684, 268] on button "VIEW PROPERTY" at bounding box center [655, 262] width 151 height 40
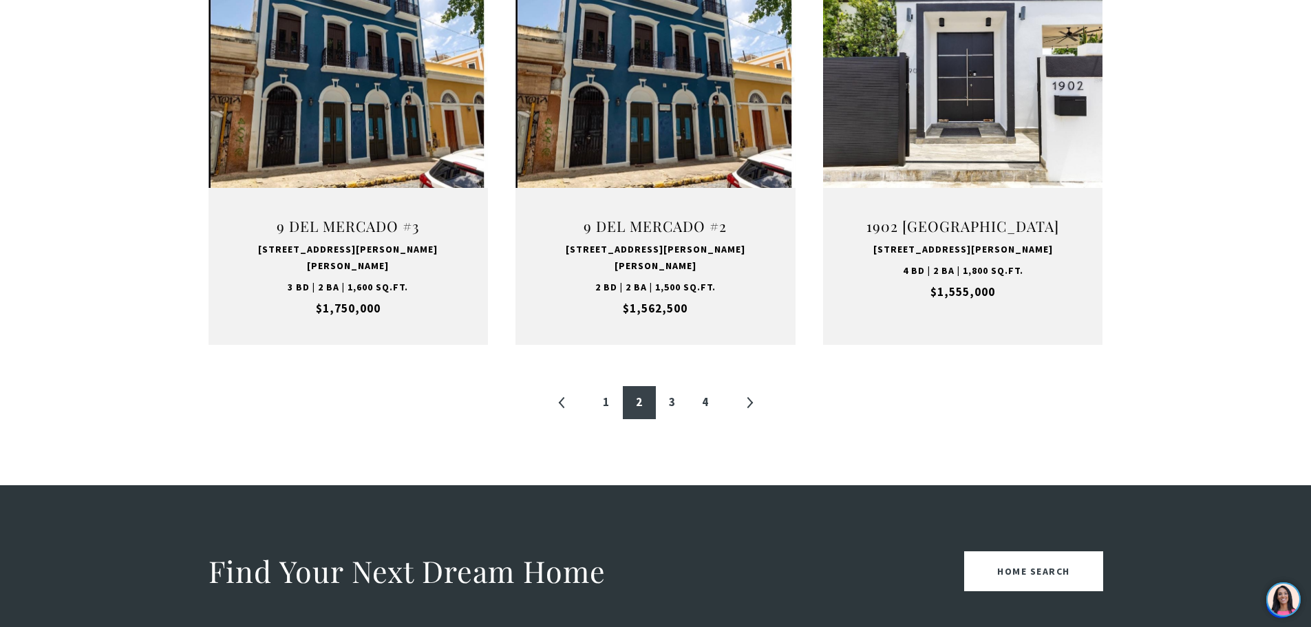
scroll to position [1461, 0]
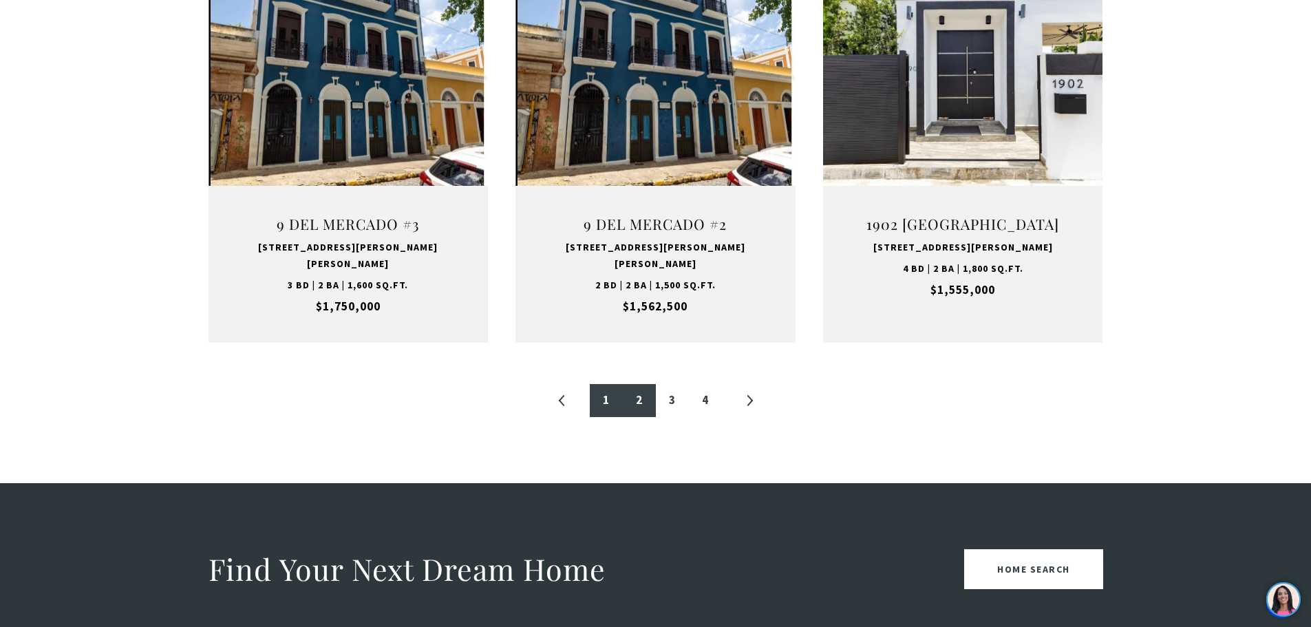
click at [604, 384] on link "1" at bounding box center [606, 400] width 33 height 33
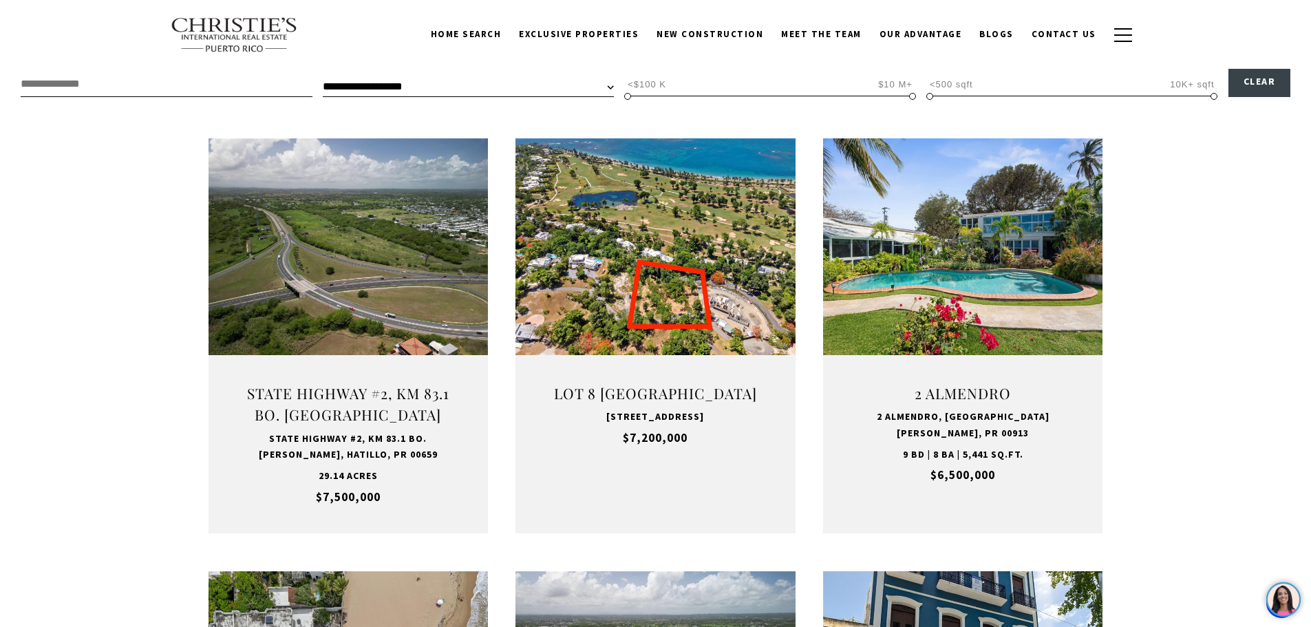
scroll to position [413, 0]
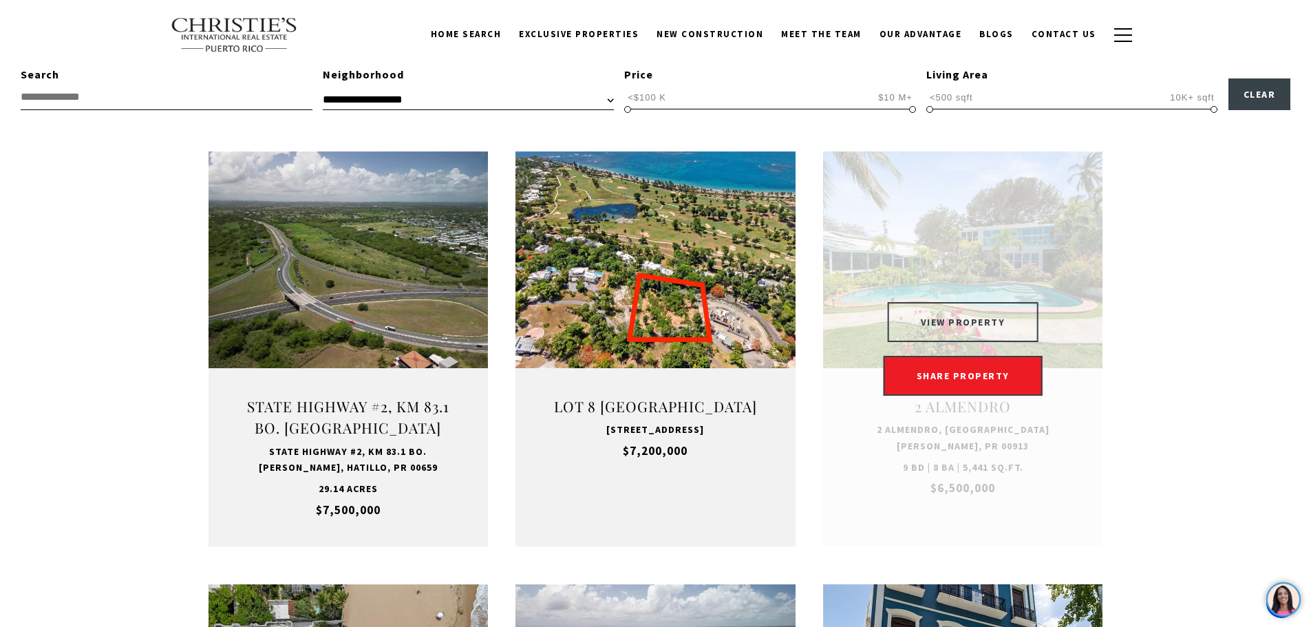
click at [952, 322] on button "VIEW PROPERTY" at bounding box center [963, 322] width 151 height 40
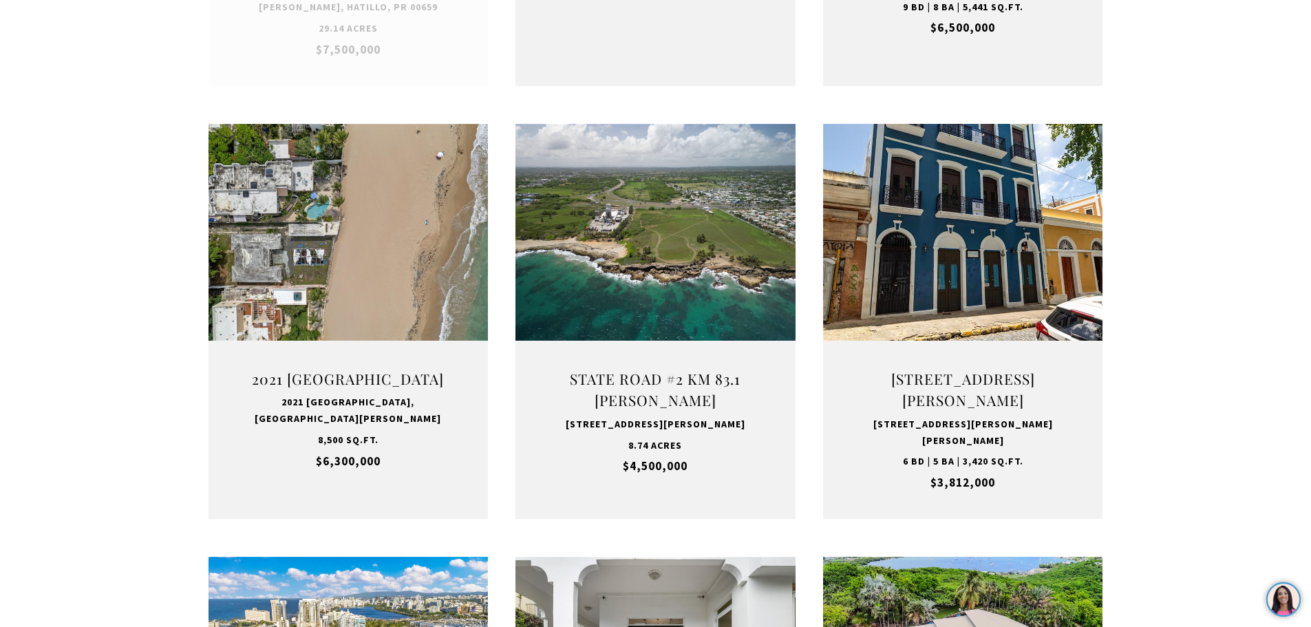
scroll to position [876, 0]
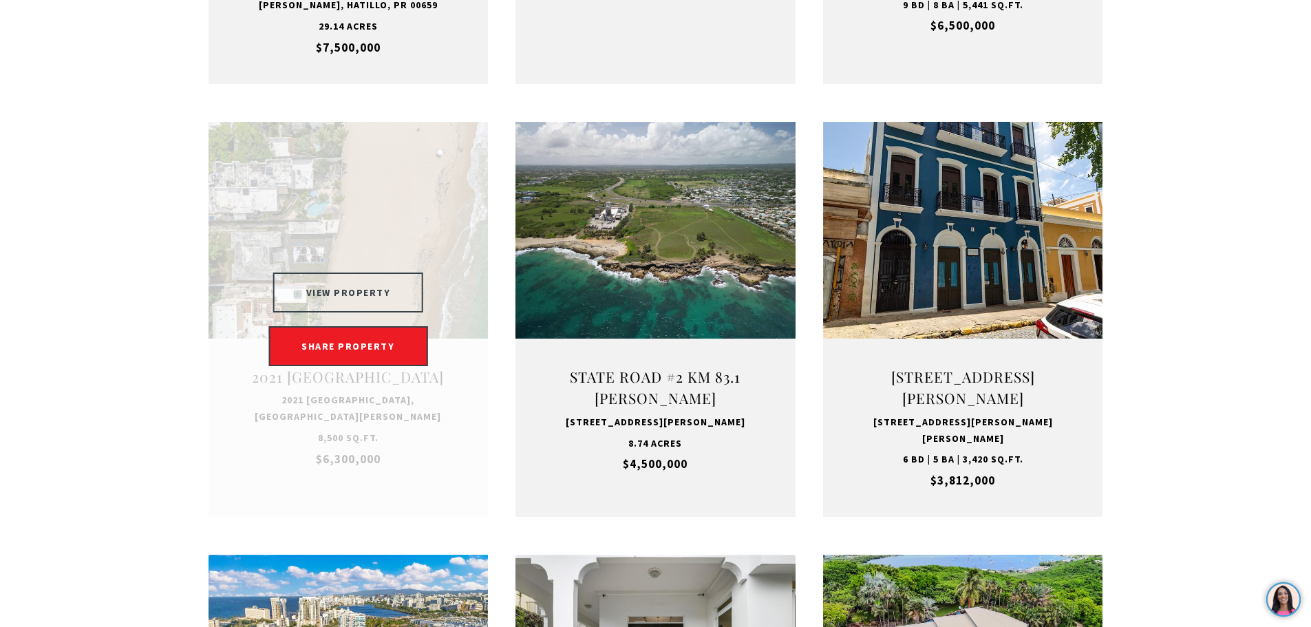
click at [334, 294] on button "VIEW PROPERTY" at bounding box center [348, 293] width 151 height 40
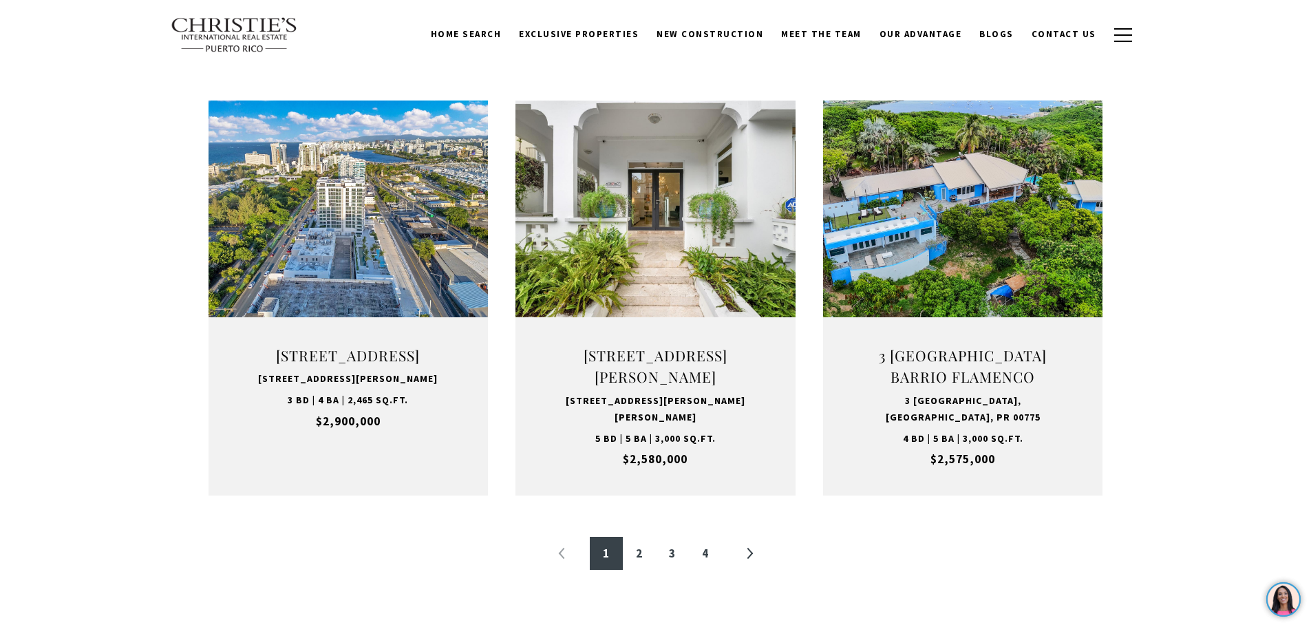
scroll to position [1329, 0]
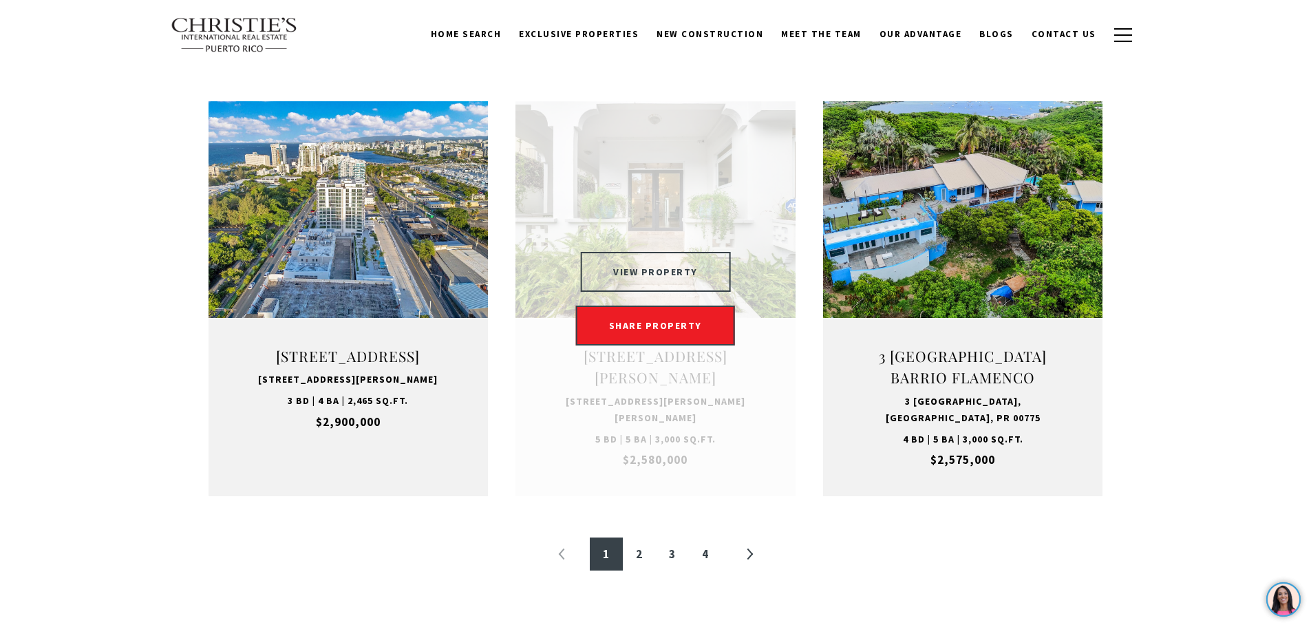
click at [670, 267] on button "VIEW PROPERTY" at bounding box center [655, 272] width 151 height 40
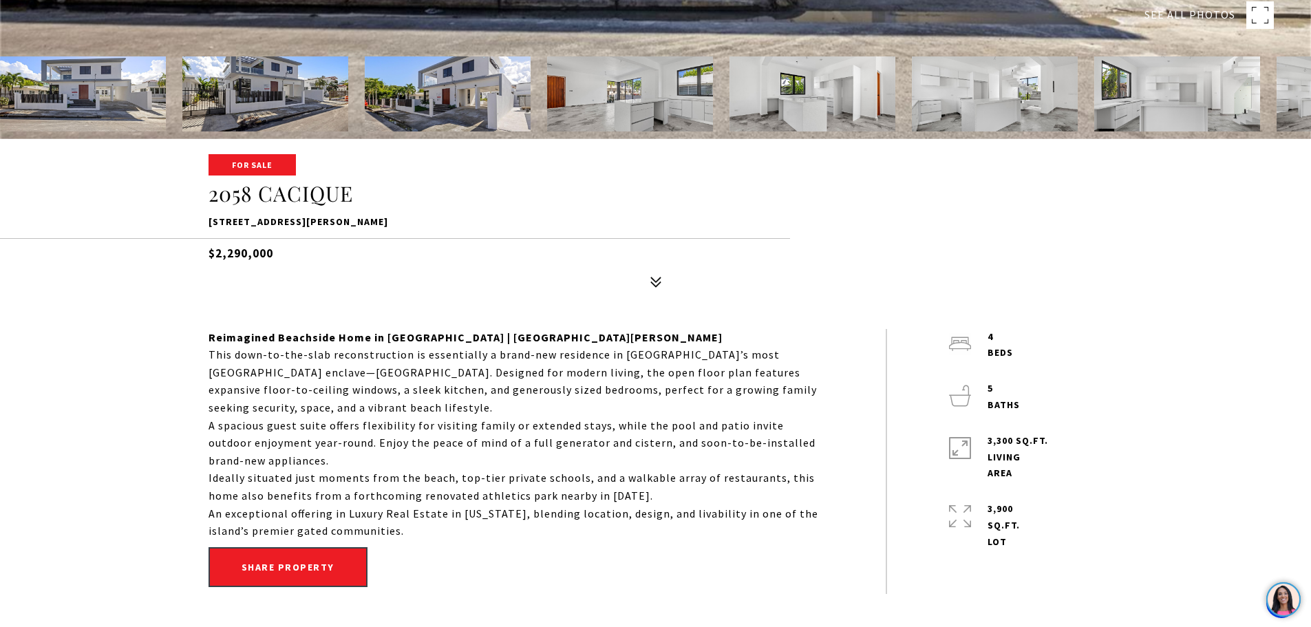
scroll to position [516, 0]
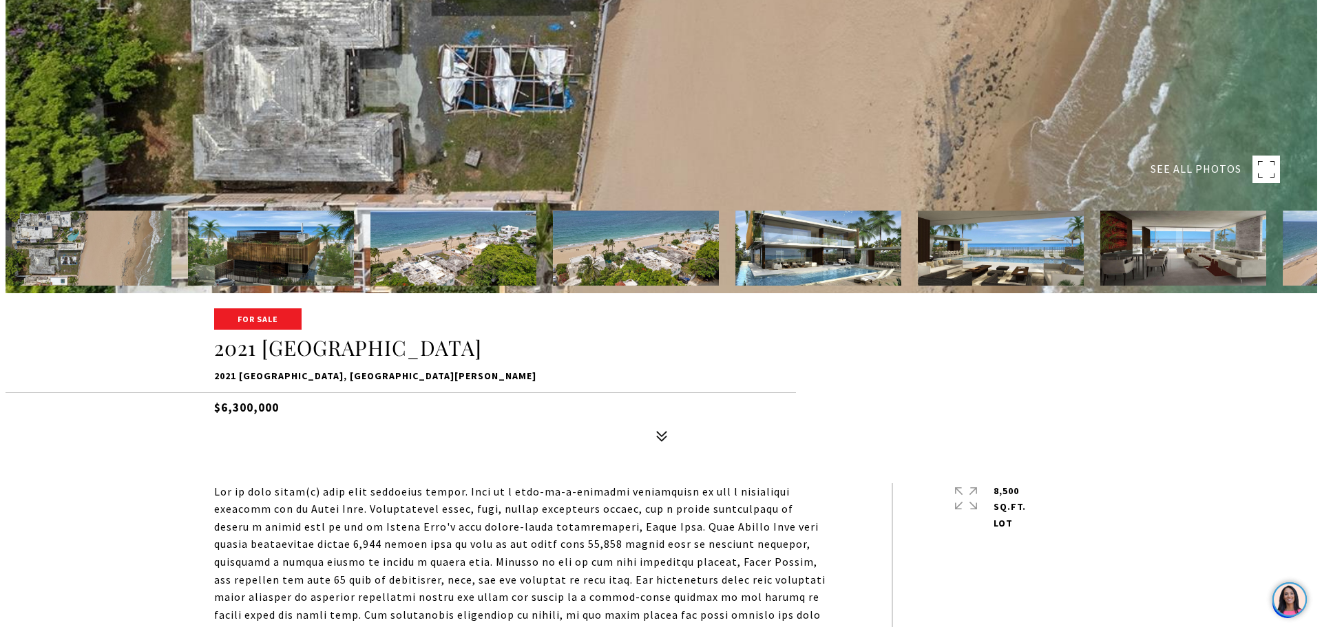
scroll to position [339, 0]
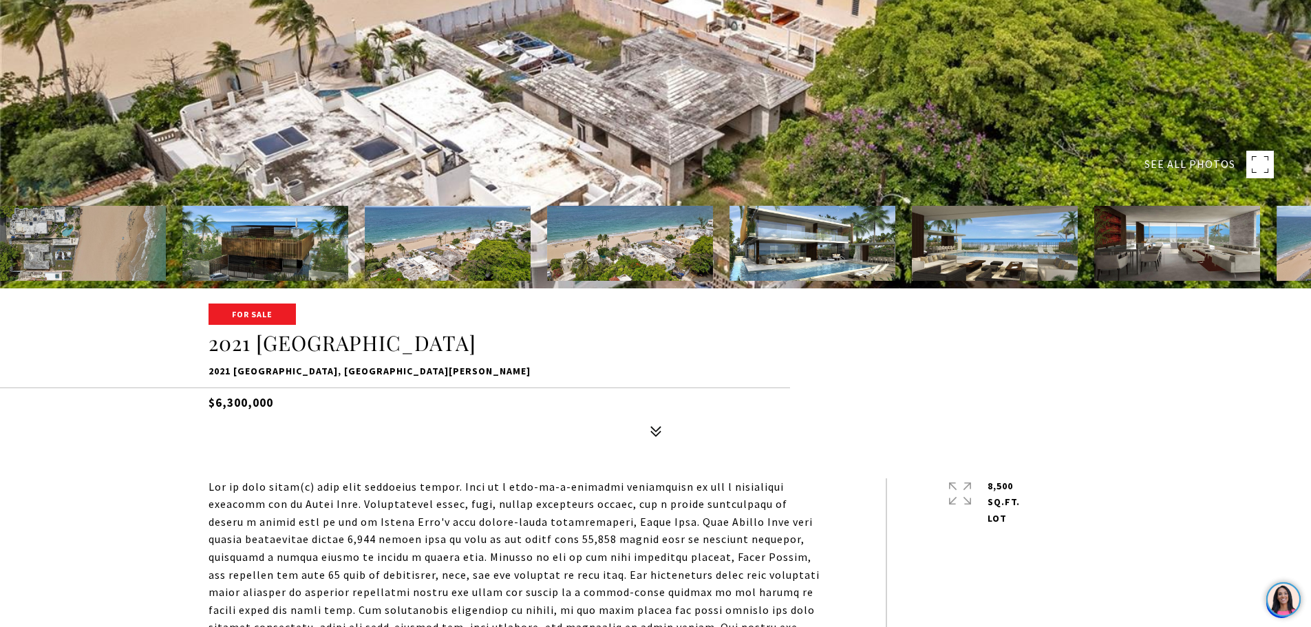
click at [1251, 168] on rect at bounding box center [1261, 165] width 28 height 28
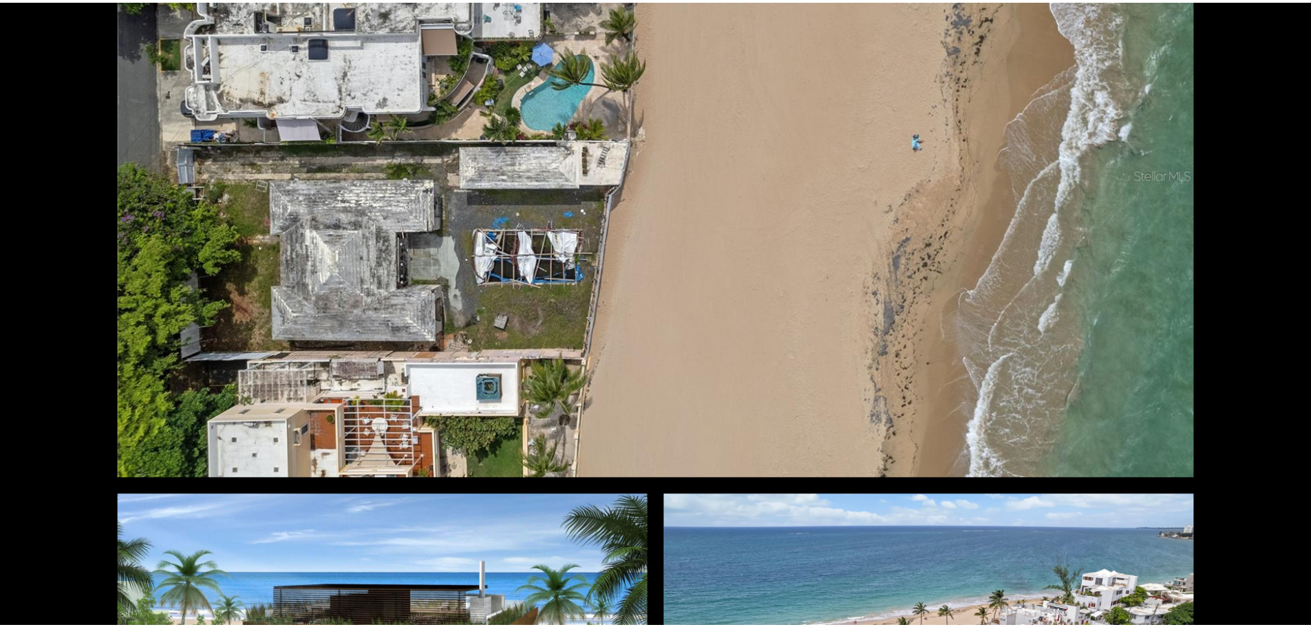
scroll to position [0, 0]
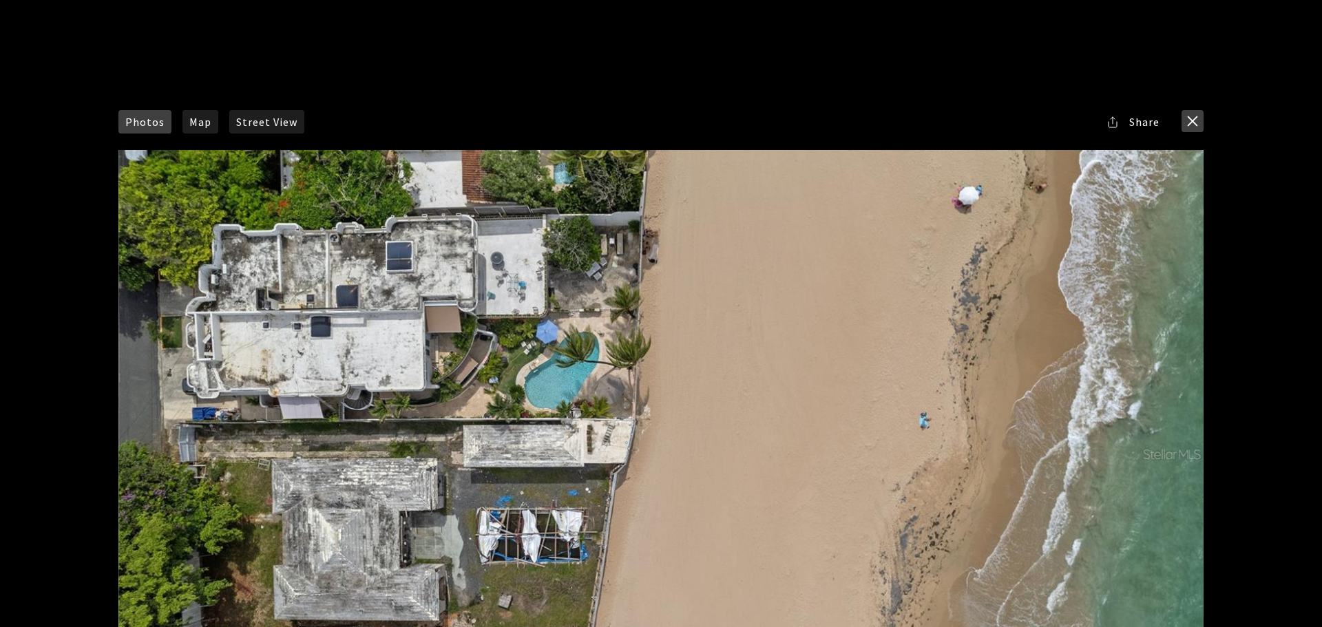
click at [1194, 121] on button "close modal" at bounding box center [1192, 121] width 22 height 22
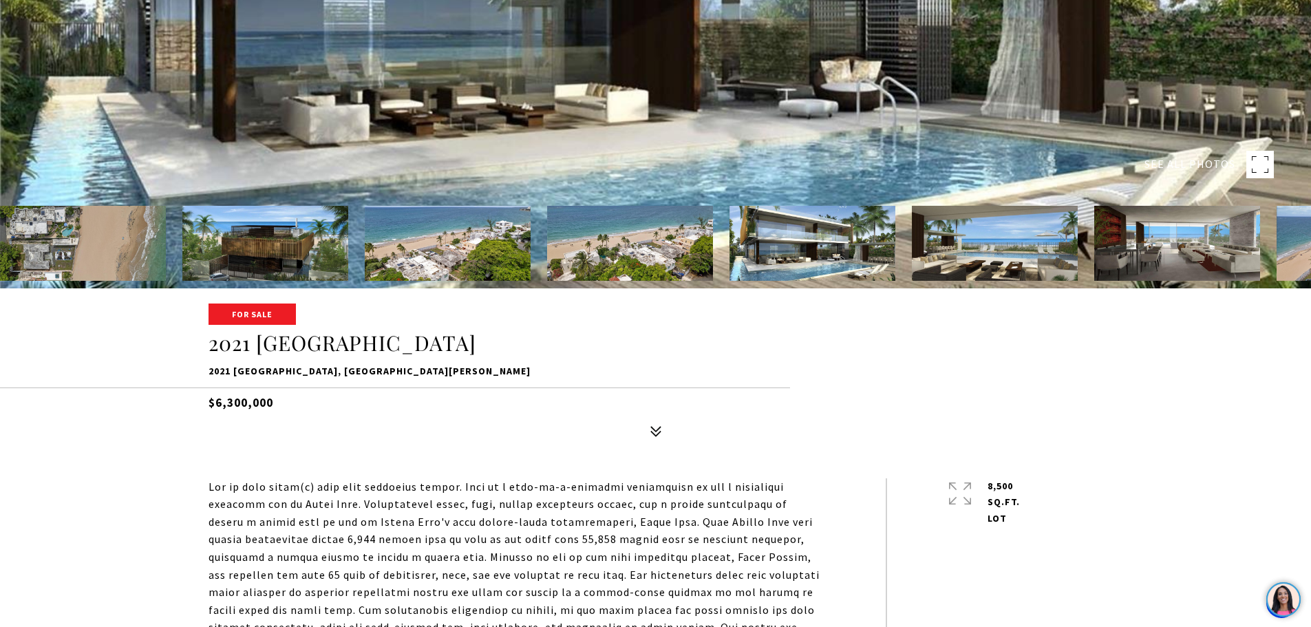
click at [412, 388] on h5 "$6,300,000" at bounding box center [656, 400] width 895 height 24
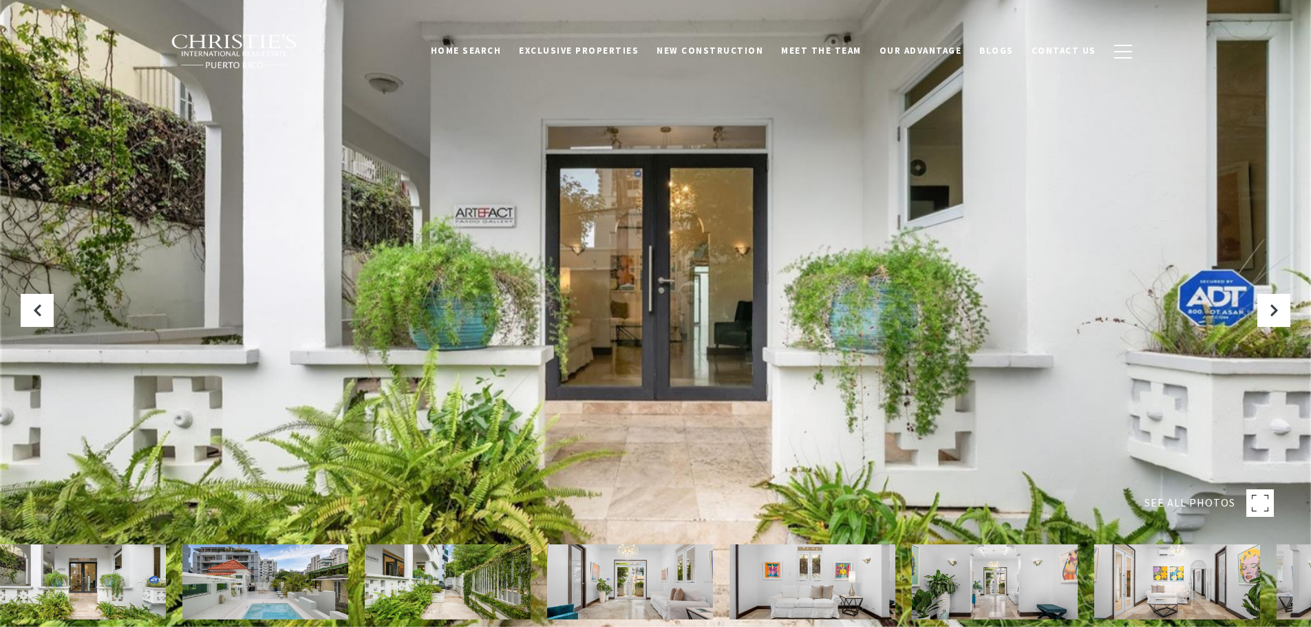
click at [1262, 503] on rect at bounding box center [1261, 503] width 28 height 28
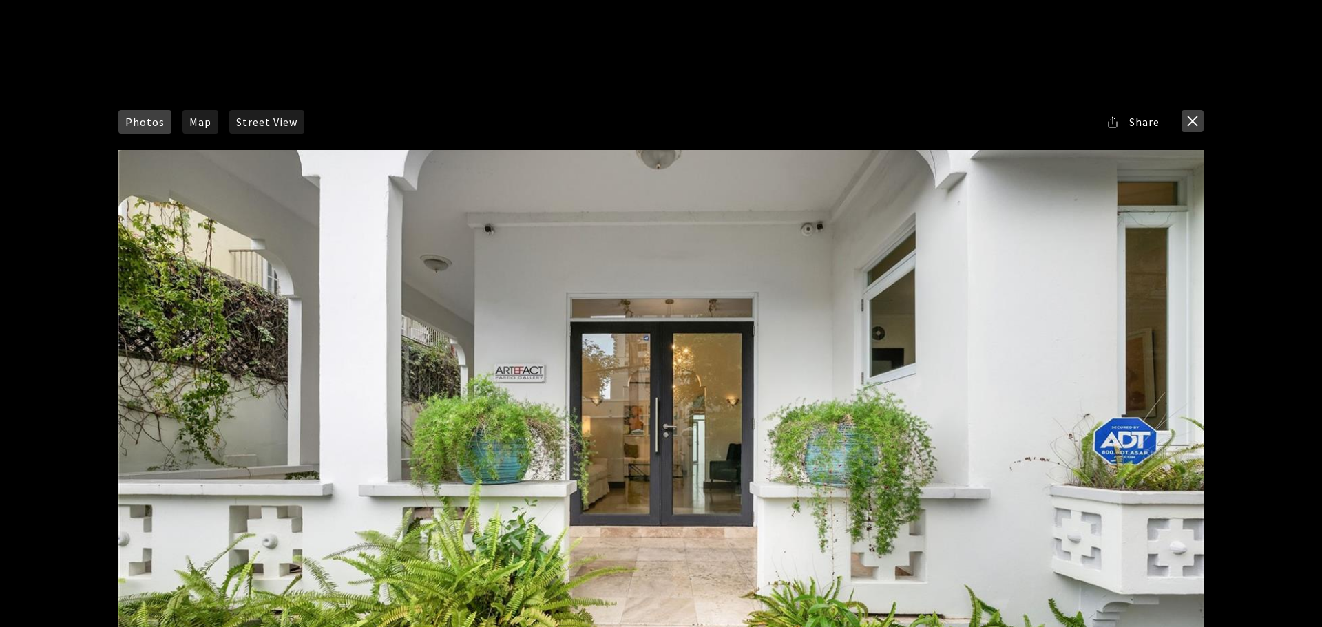
click at [1194, 120] on button "close modal" at bounding box center [1192, 121] width 22 height 22
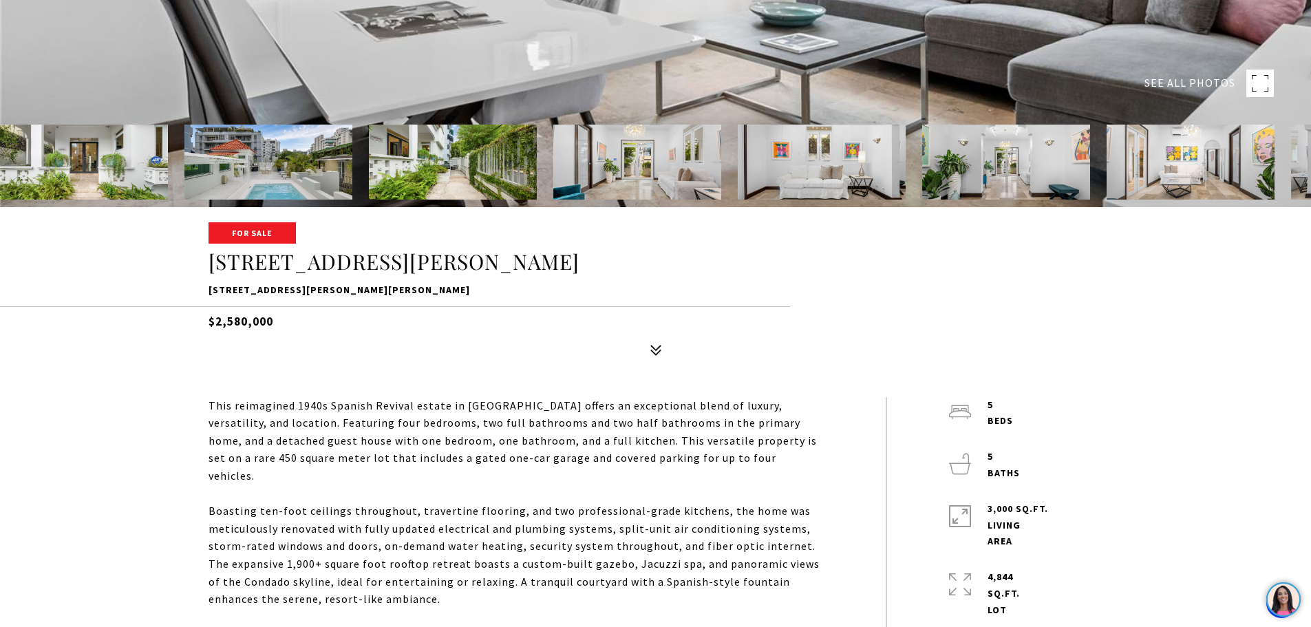
scroll to position [425, 0]
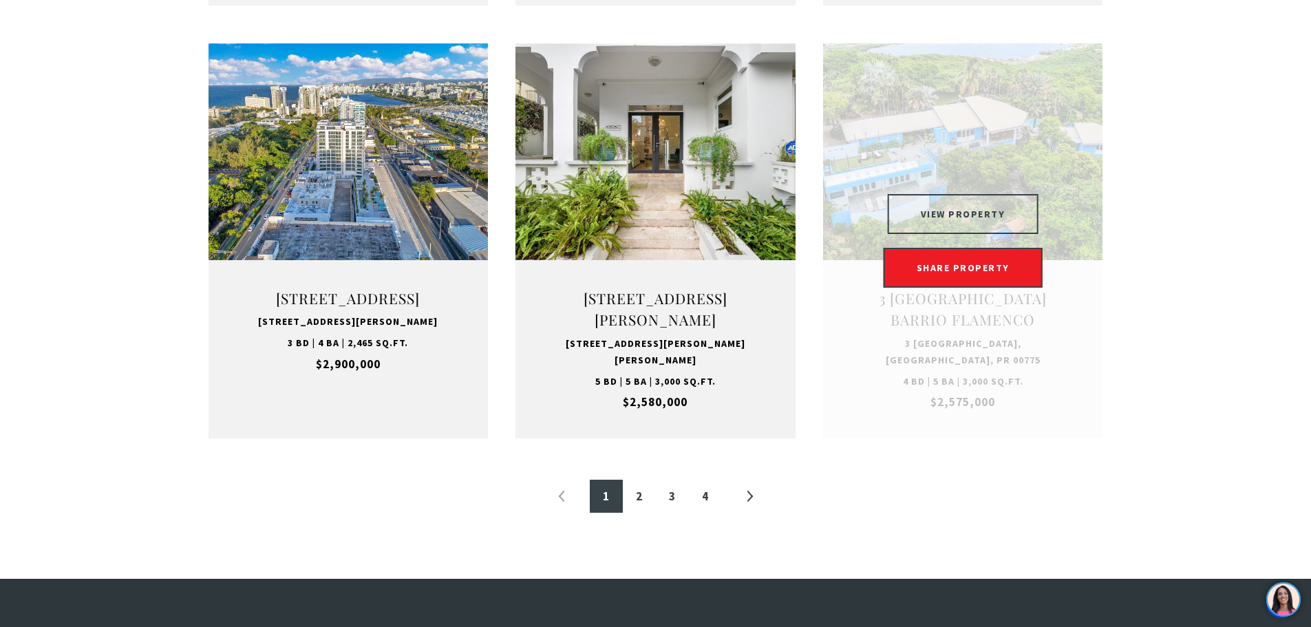
click at [947, 203] on button "VIEW PROPERTY" at bounding box center [963, 214] width 151 height 40
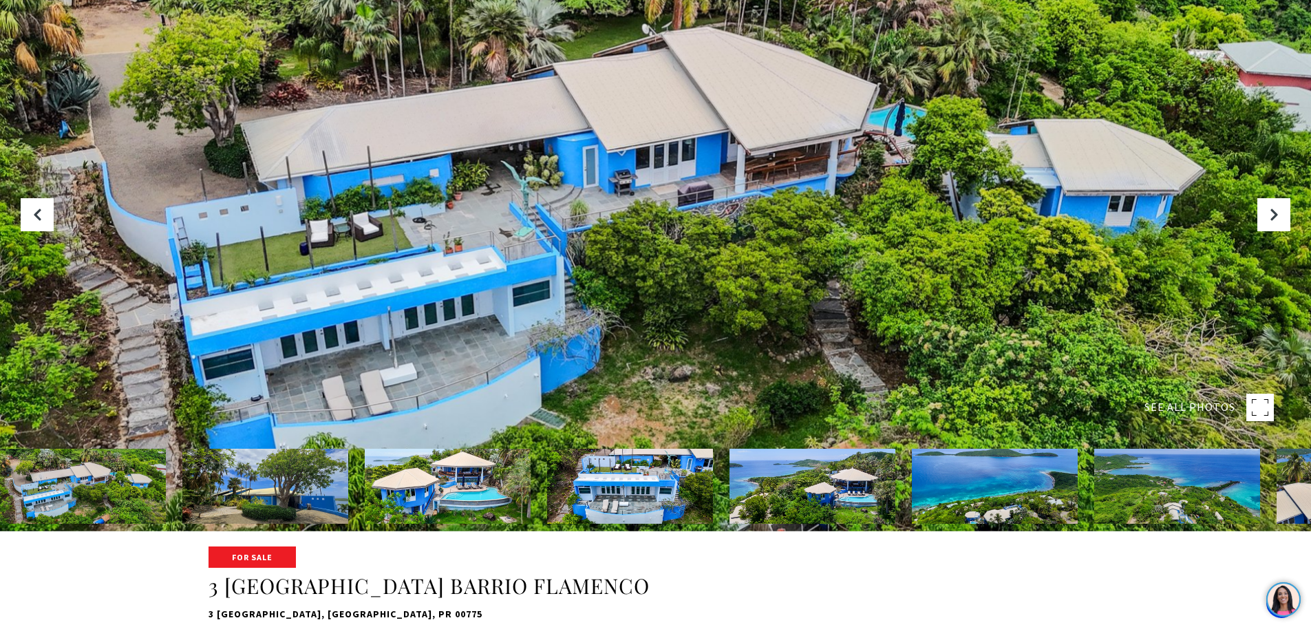
click at [1255, 408] on rect at bounding box center [1261, 408] width 28 height 28
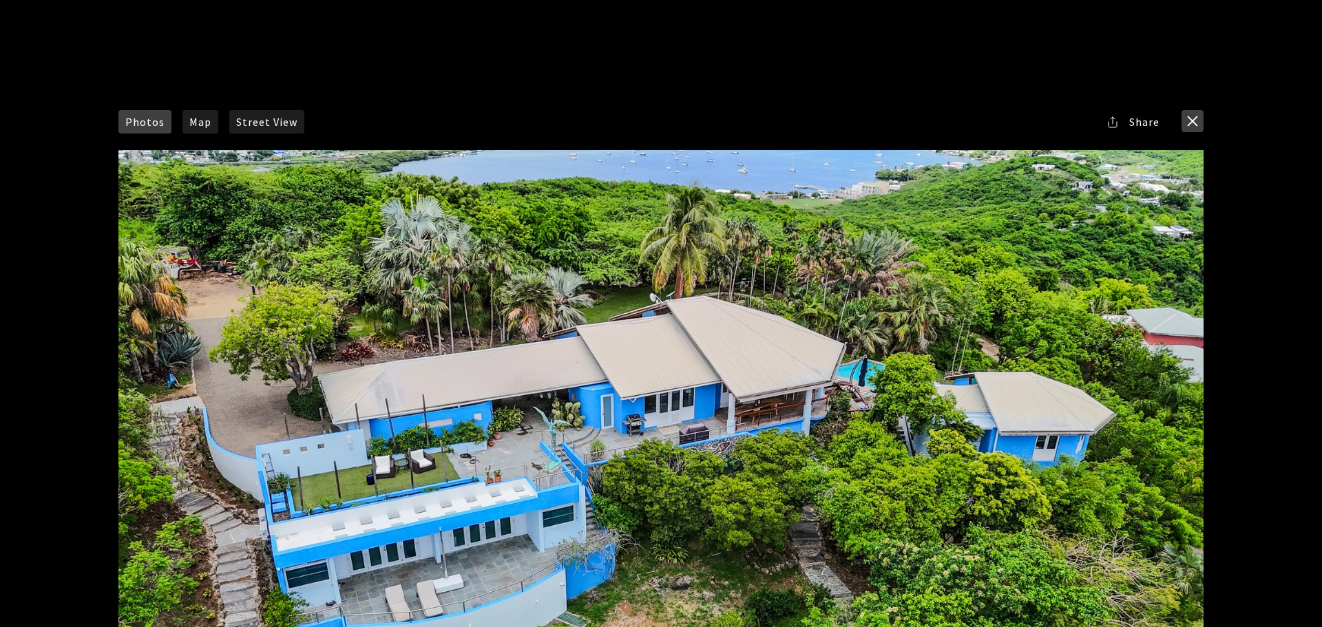
click at [1195, 118] on button "close modal" at bounding box center [1192, 121] width 22 height 22
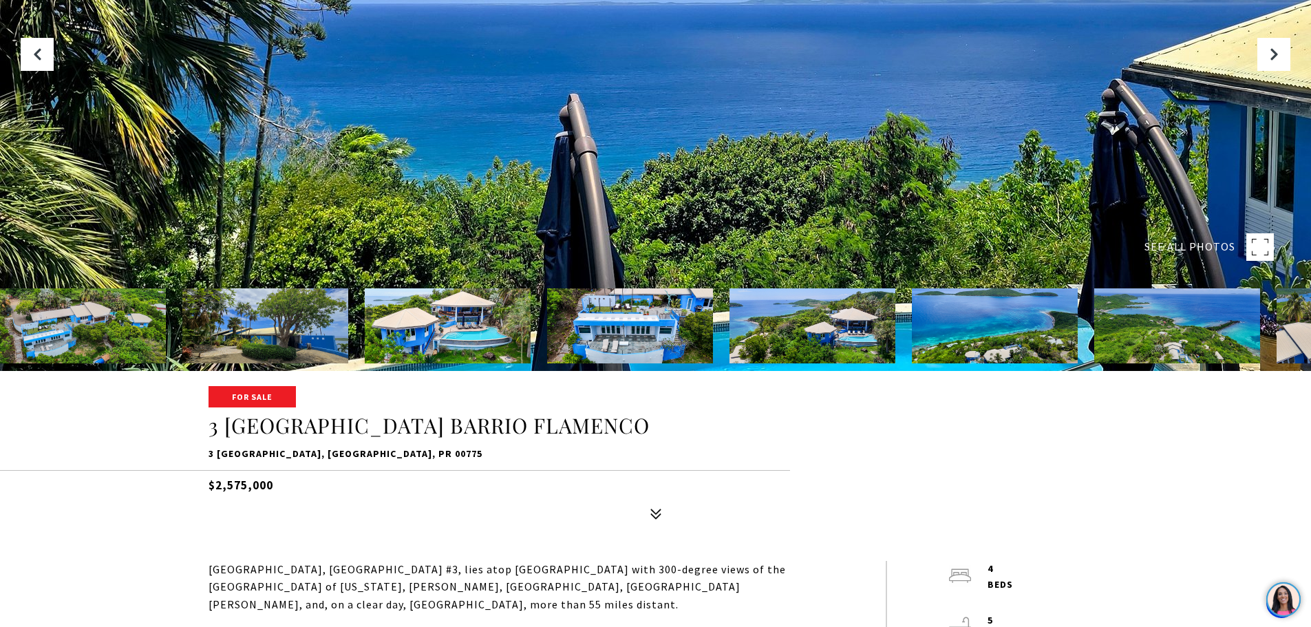
scroll to position [265, 0]
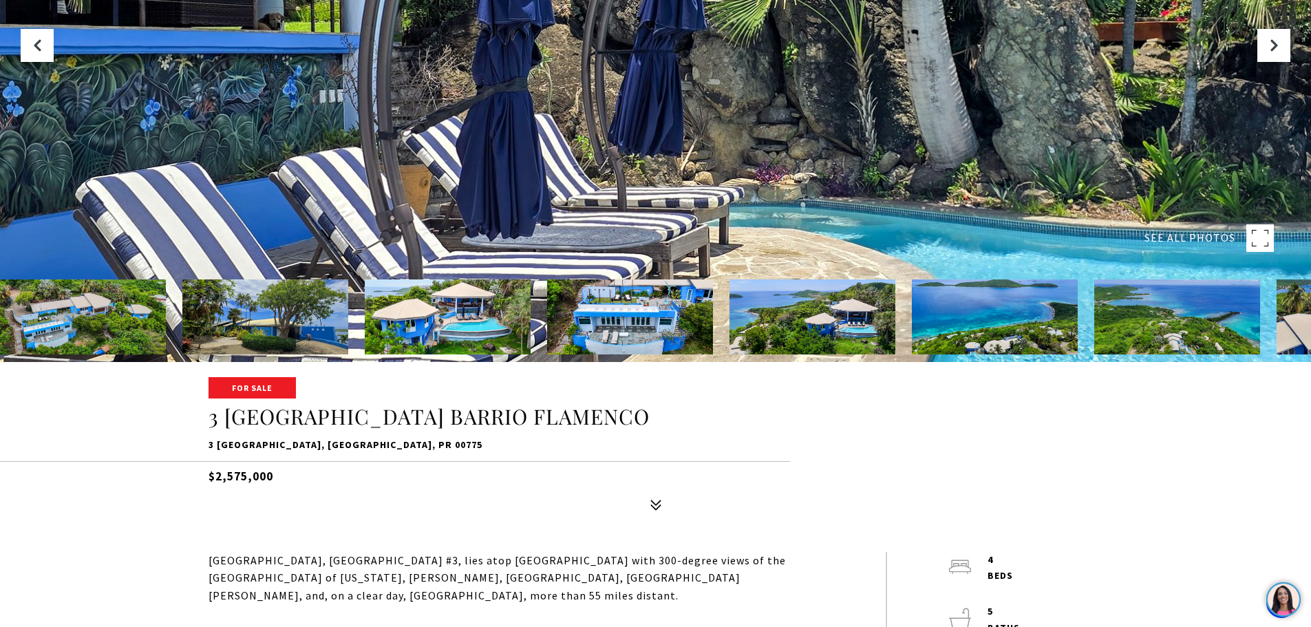
click at [415, 419] on h1 "3 [GEOGRAPHIC_DATA] BARRIO FLAMENCO" at bounding box center [656, 417] width 895 height 26
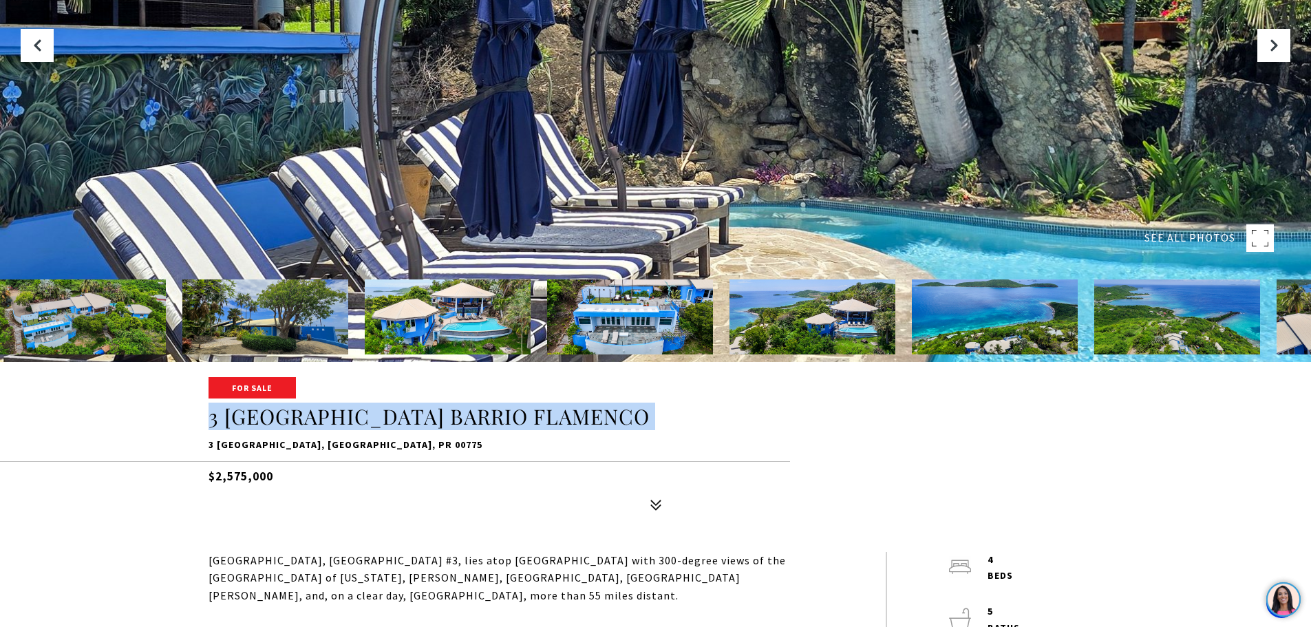
click at [415, 419] on h1 "3 [GEOGRAPHIC_DATA] BARRIO FLAMENCO" at bounding box center [656, 417] width 895 height 26
